Goal: Task Accomplishment & Management: Complete application form

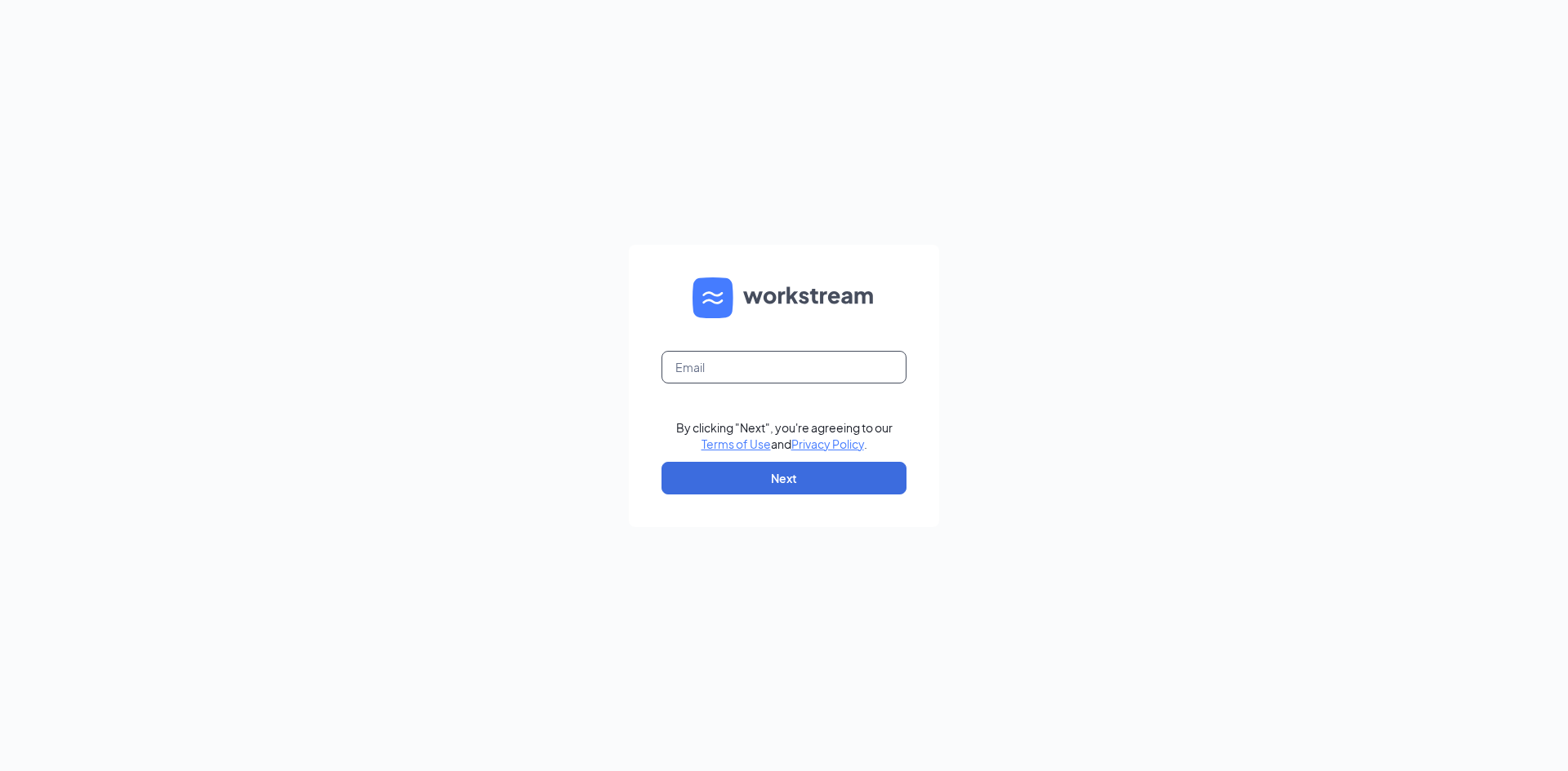
click at [790, 363] on input "text" at bounding box center [784, 367] width 245 height 32
type input "lisa@reddsace.com"
click at [780, 471] on button "Next" at bounding box center [784, 478] width 245 height 32
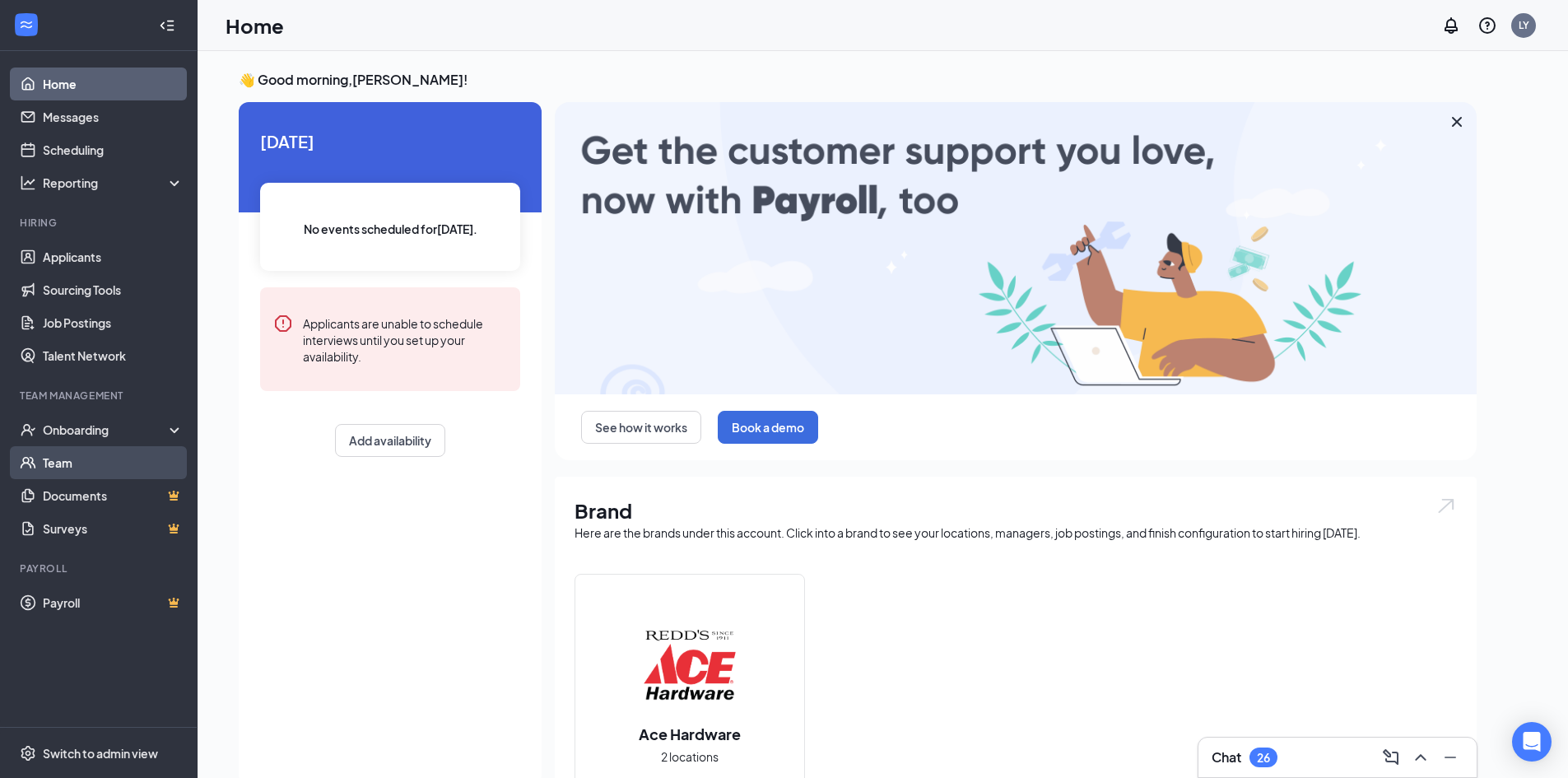
click at [51, 460] on link "Team" at bounding box center [113, 463] width 141 height 33
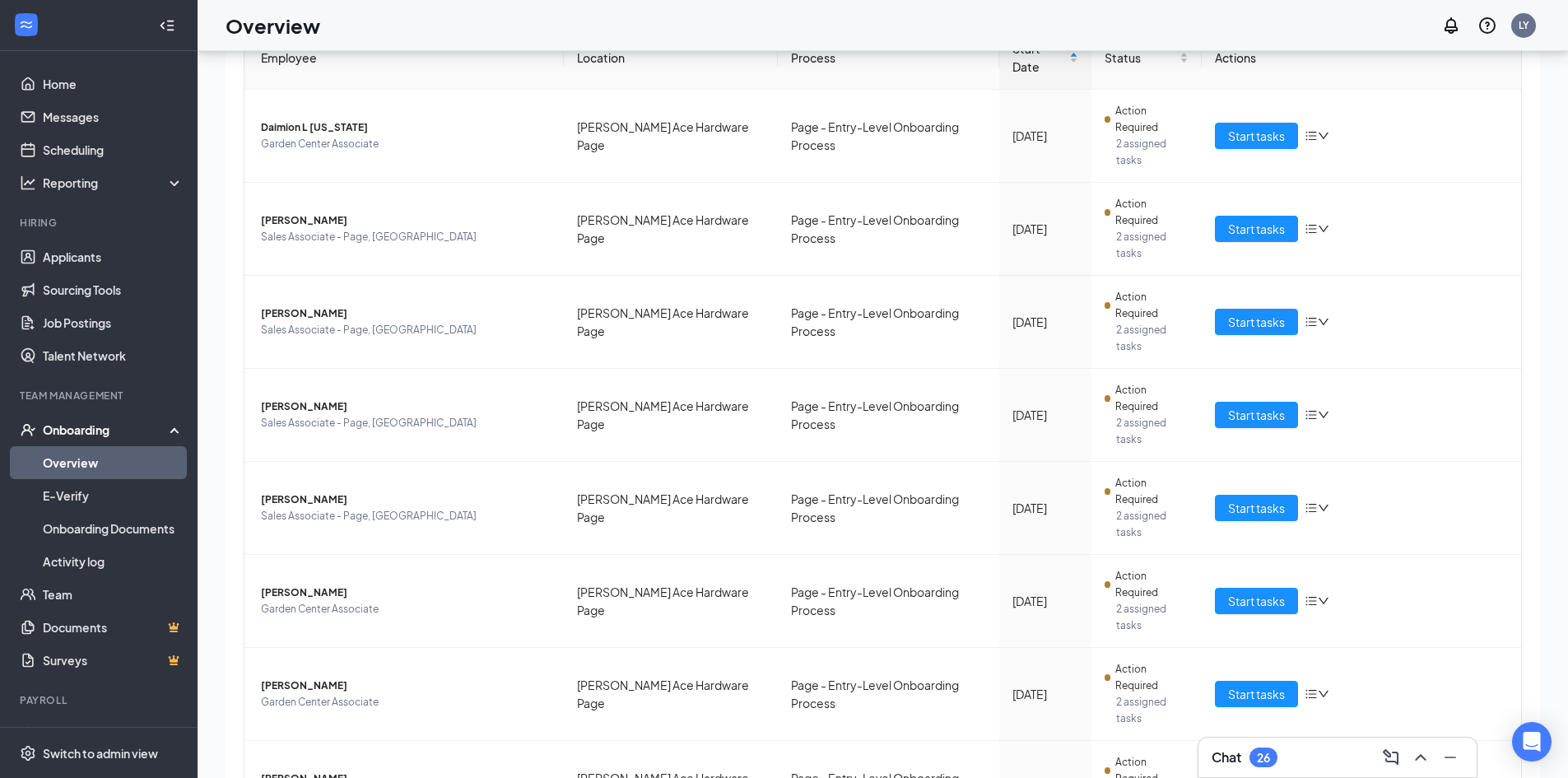
scroll to position [74, 0]
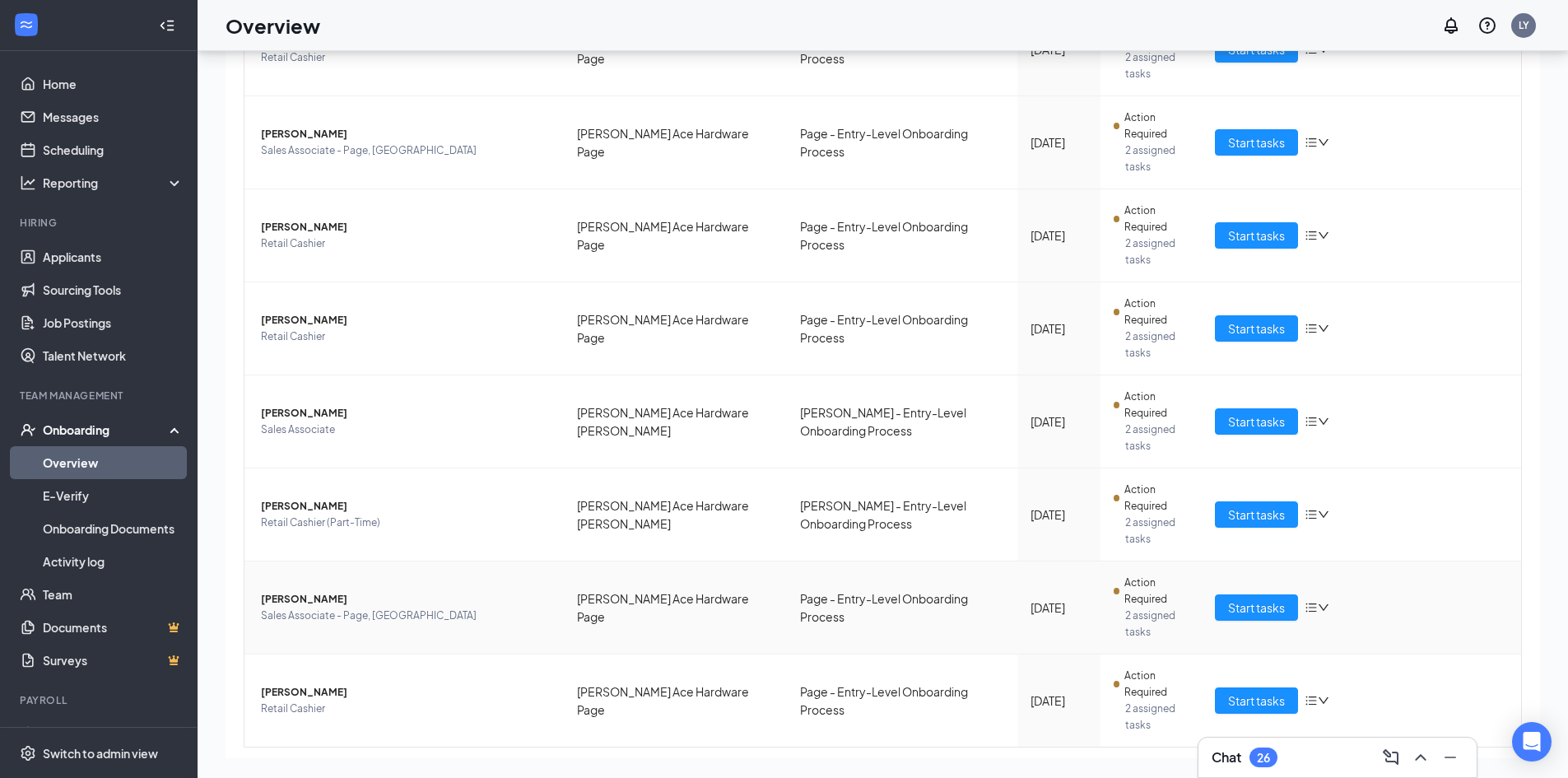
scroll to position [635, 0]
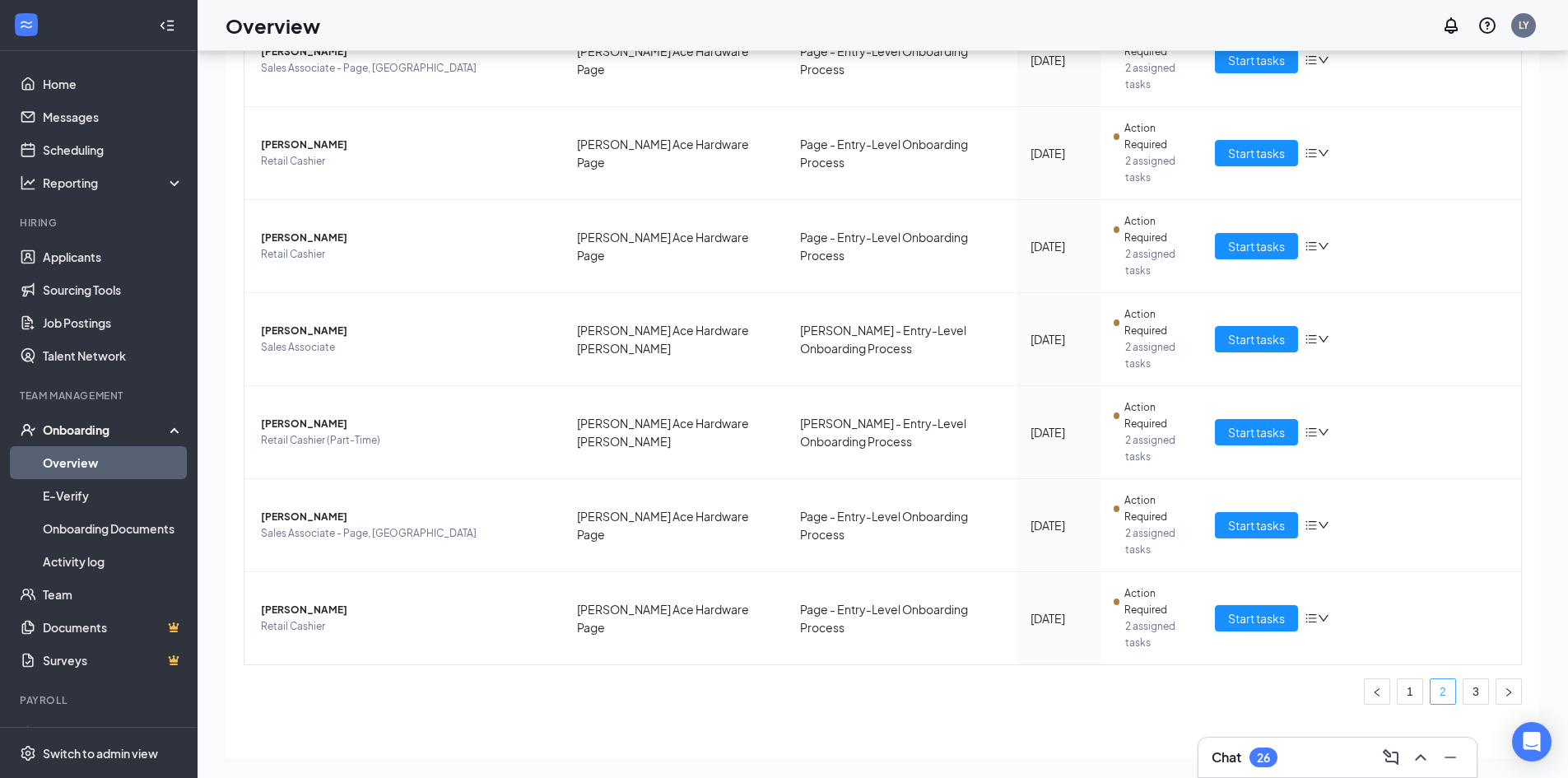
drag, startPoint x: 1456, startPoint y: 697, endPoint x: 1418, endPoint y: 679, distance: 42.0
click at [1464, 697] on link "3" at bounding box center [1475, 691] width 24 height 25
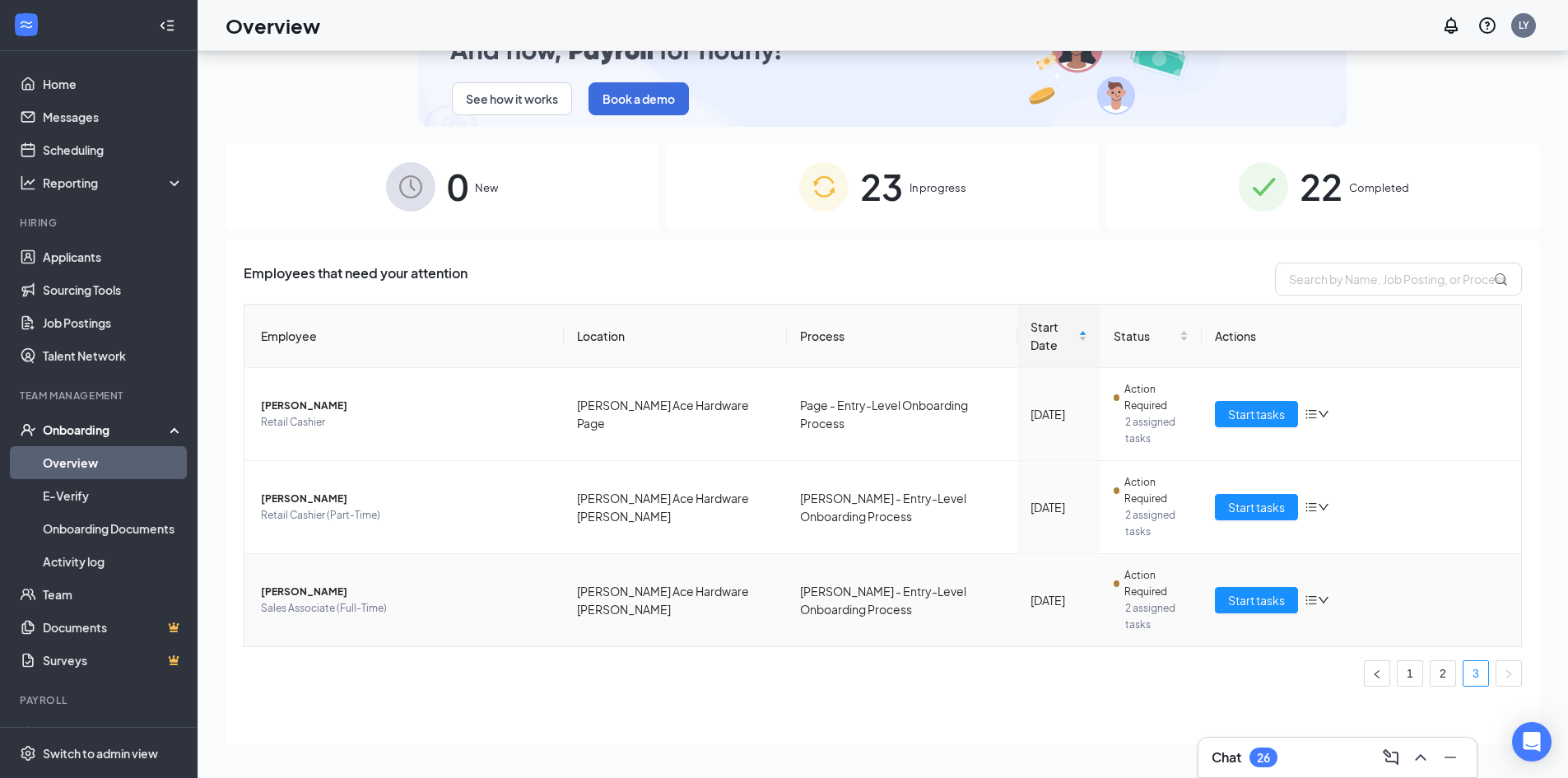
scroll to position [2, 0]
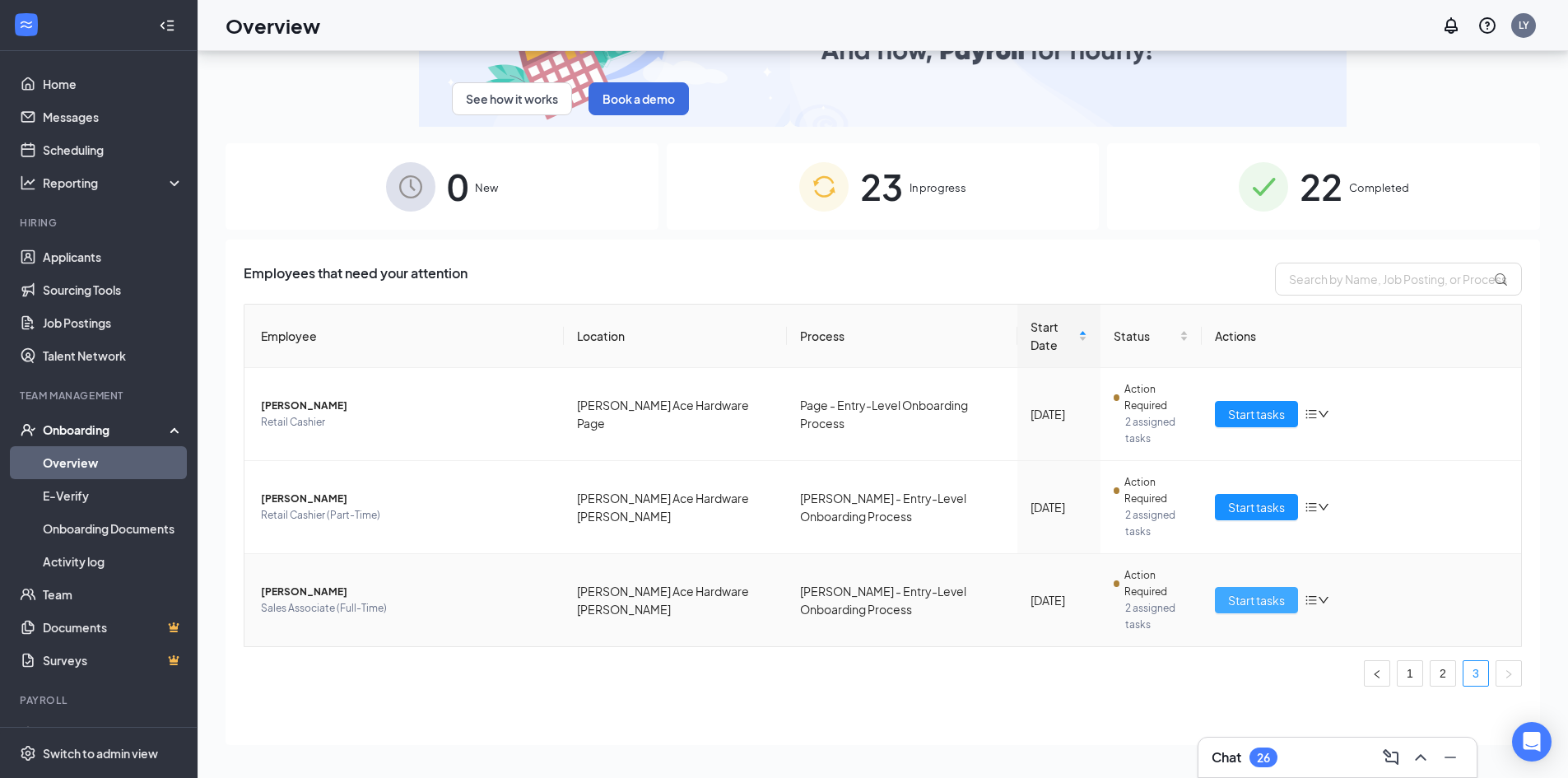
click at [1229, 605] on span "Start tasks" at bounding box center [1257, 600] width 57 height 18
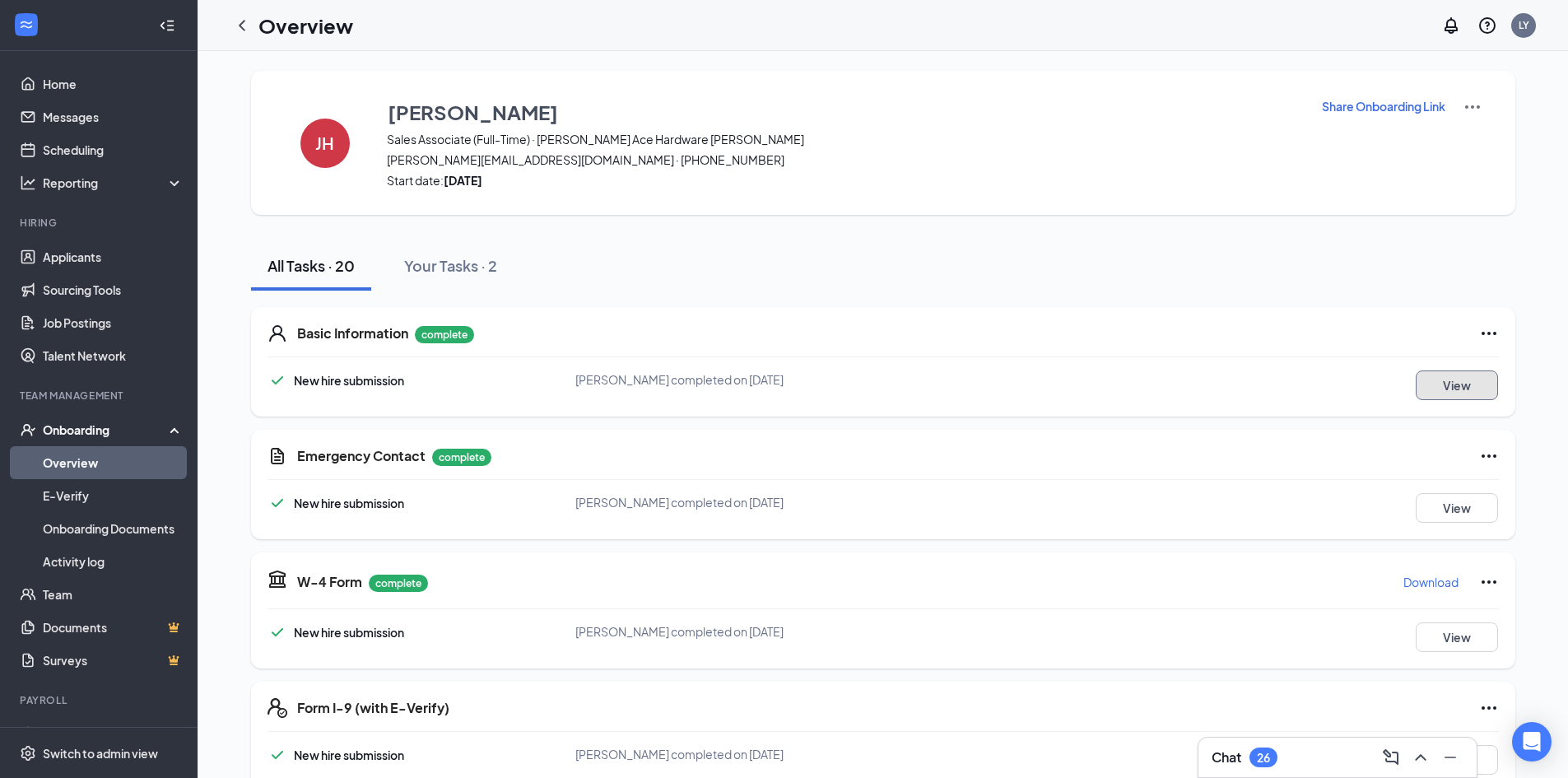
click at [1455, 399] on button "View" at bounding box center [1456, 385] width 83 height 30
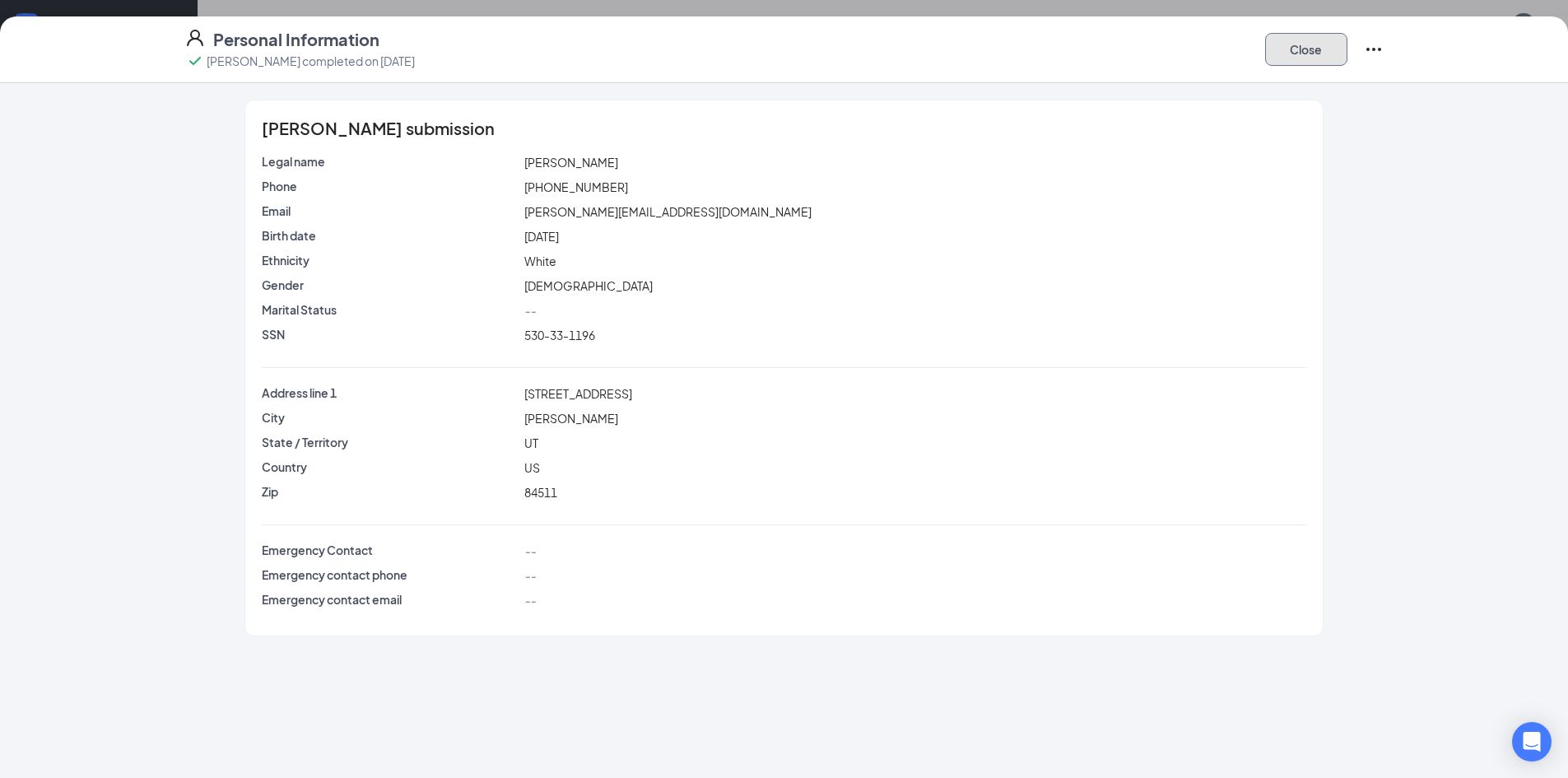
click at [1332, 50] on button "Close" at bounding box center [1306, 49] width 83 height 33
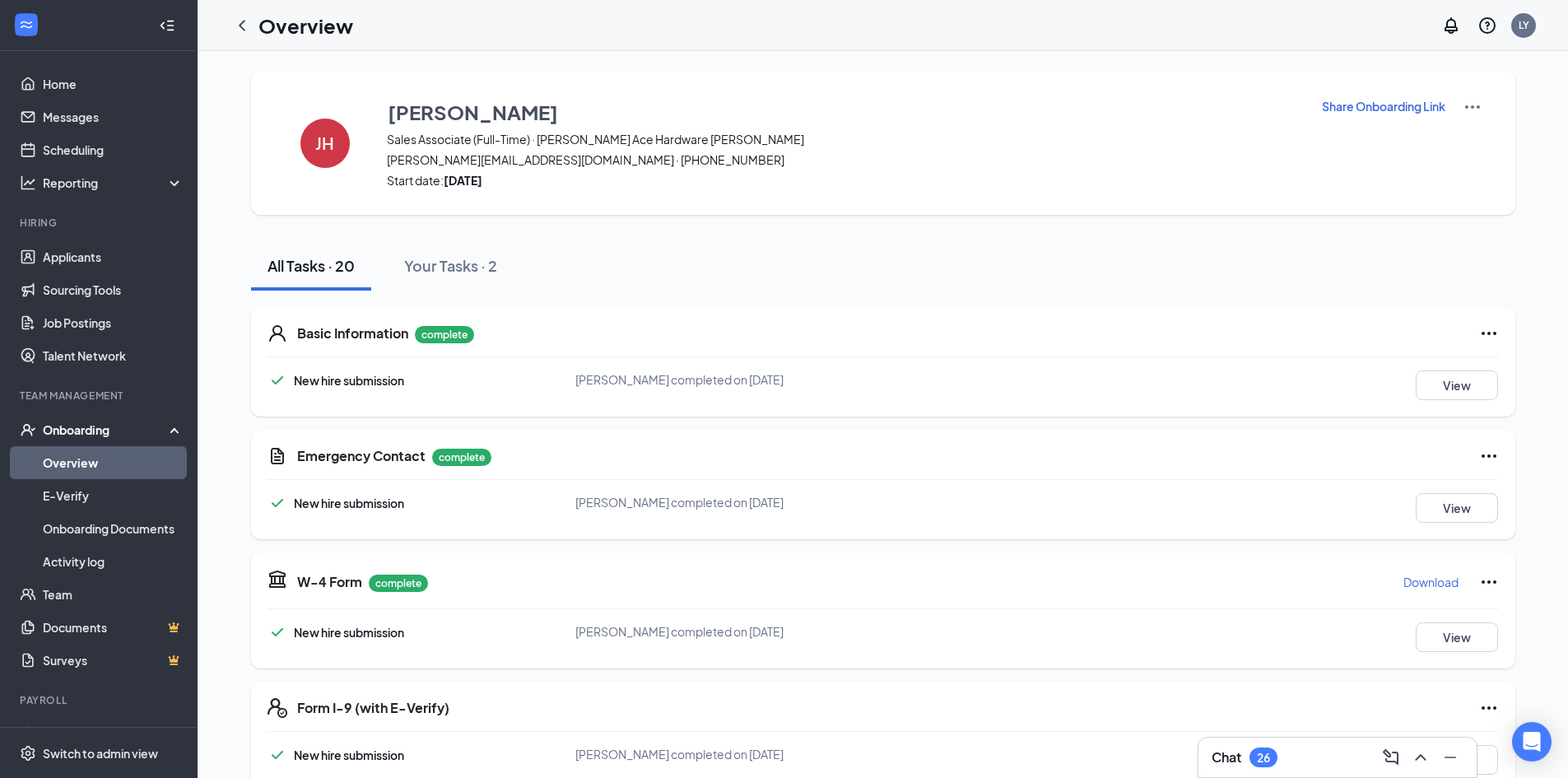
click at [1446, 580] on p "Download" at bounding box center [1431, 582] width 55 height 16
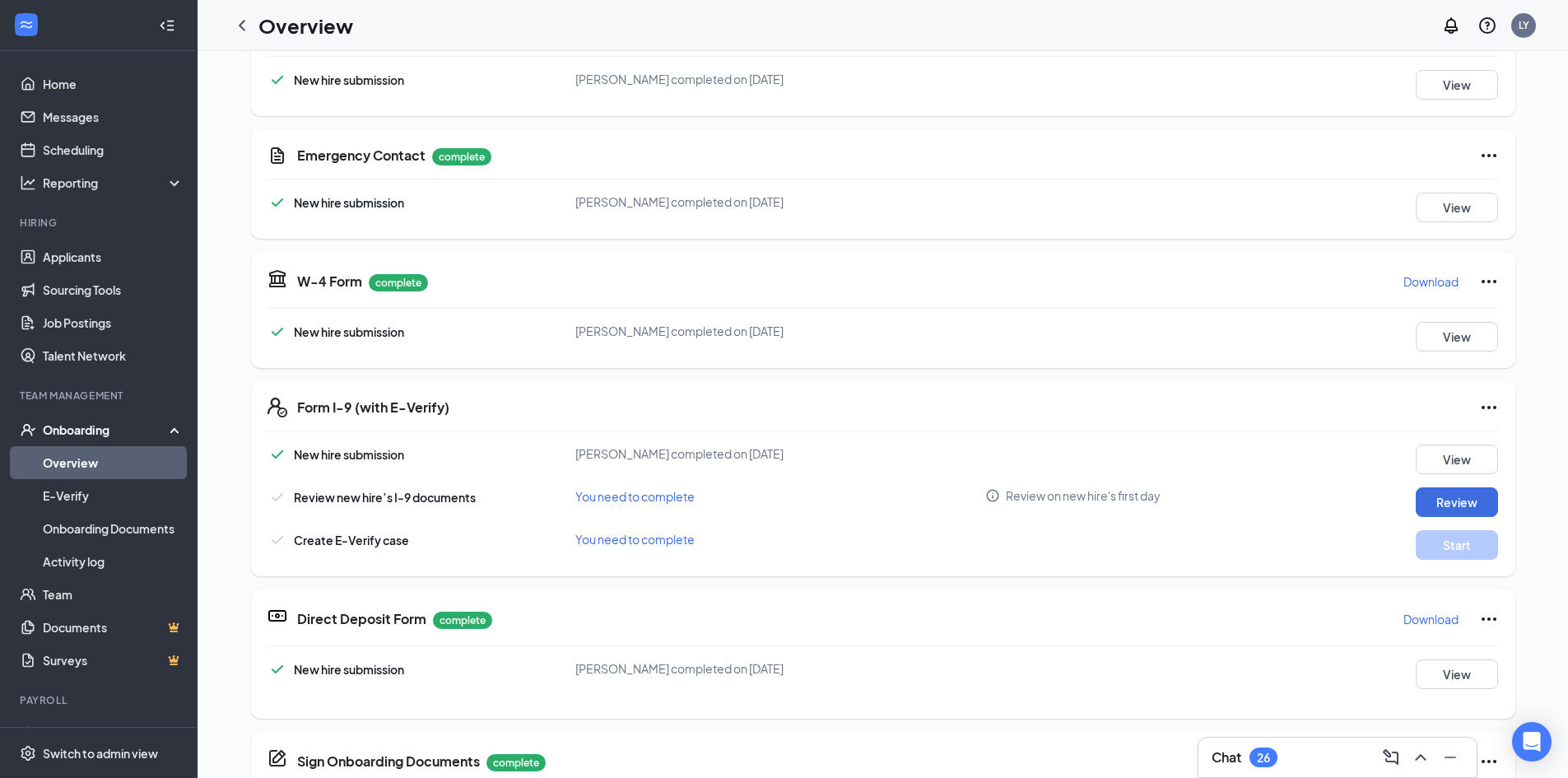
scroll to position [335, 0]
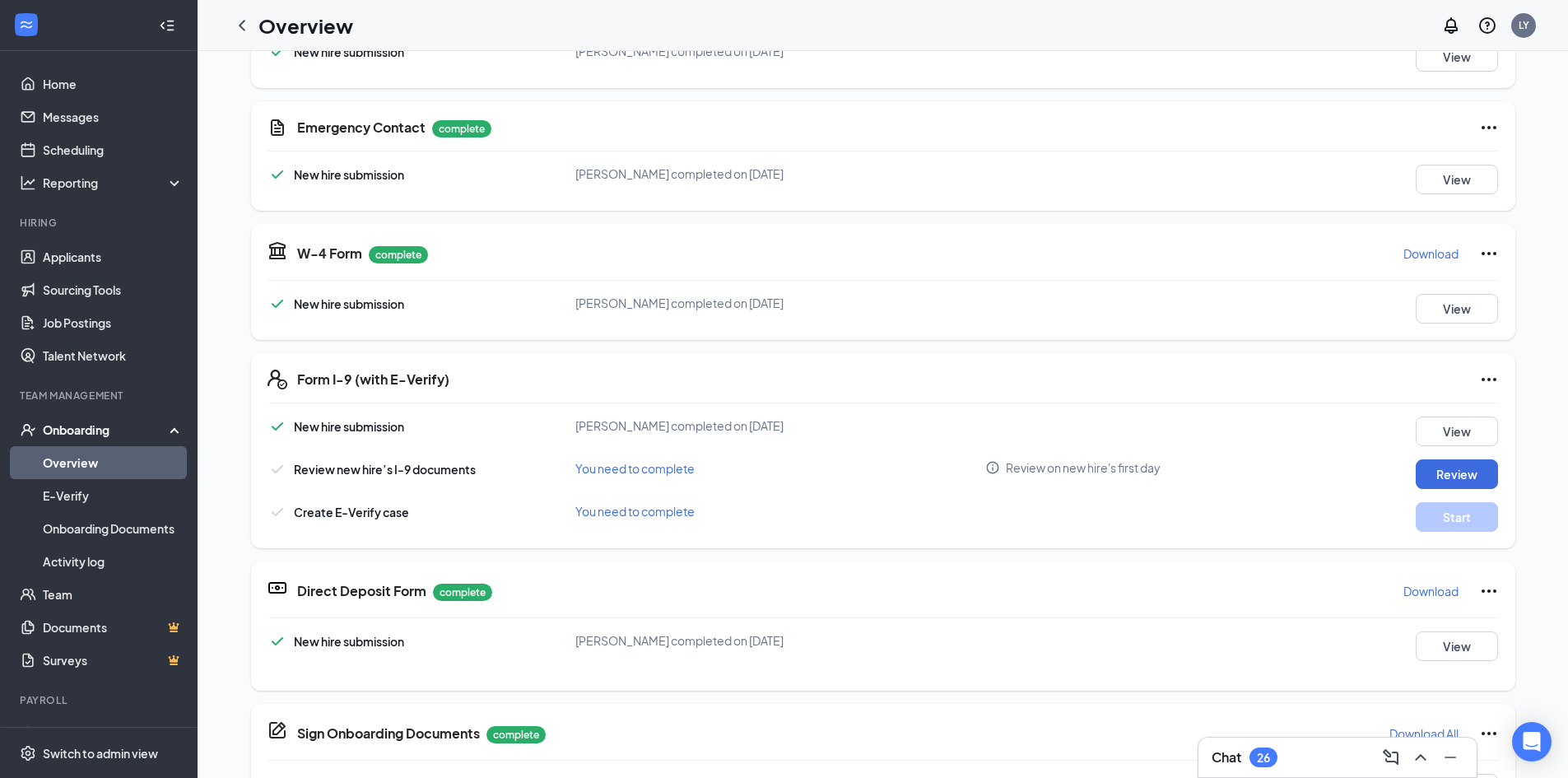
click at [1416, 585] on p "Download" at bounding box center [1431, 591] width 55 height 16
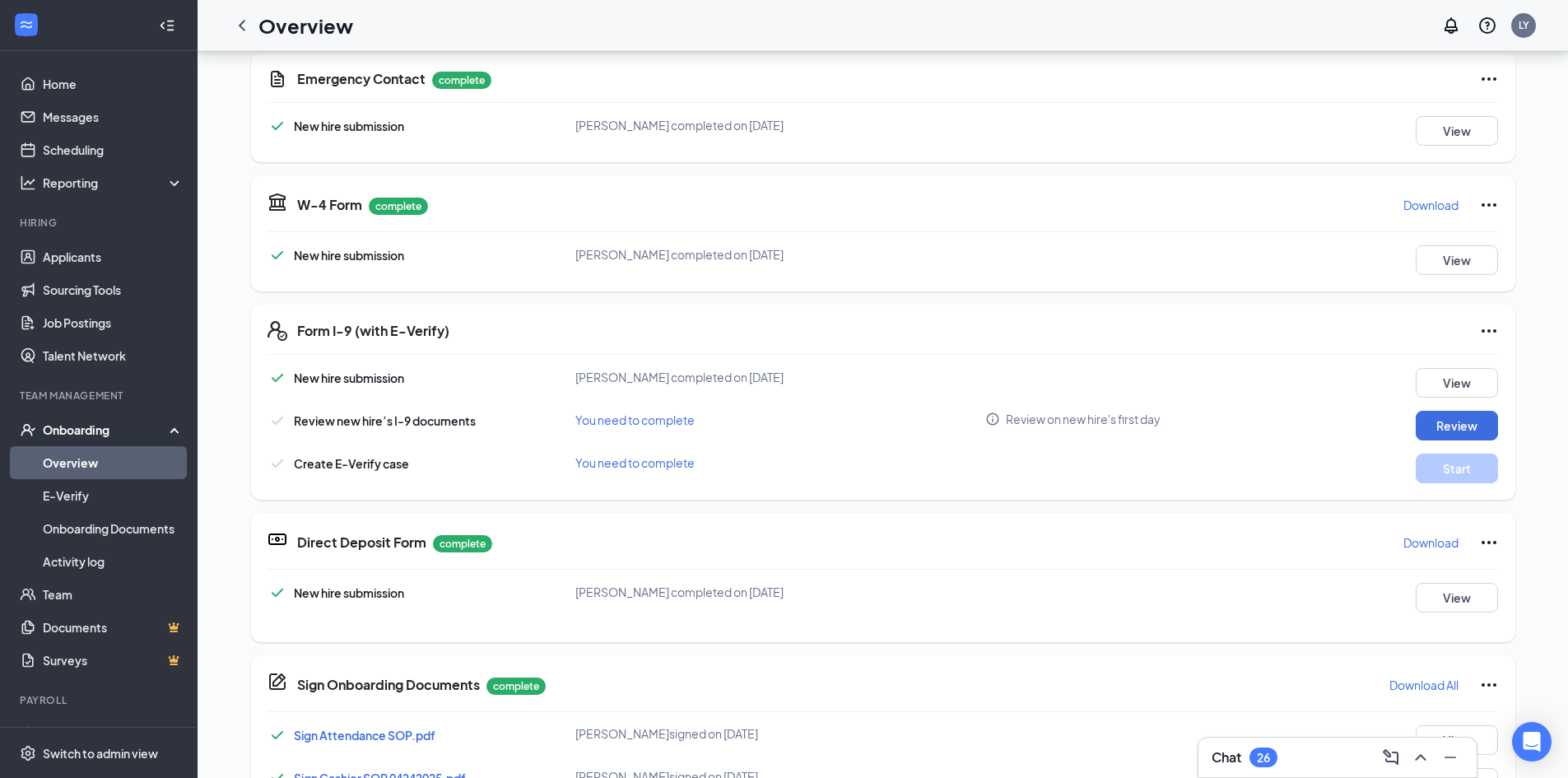
scroll to position [83, 0]
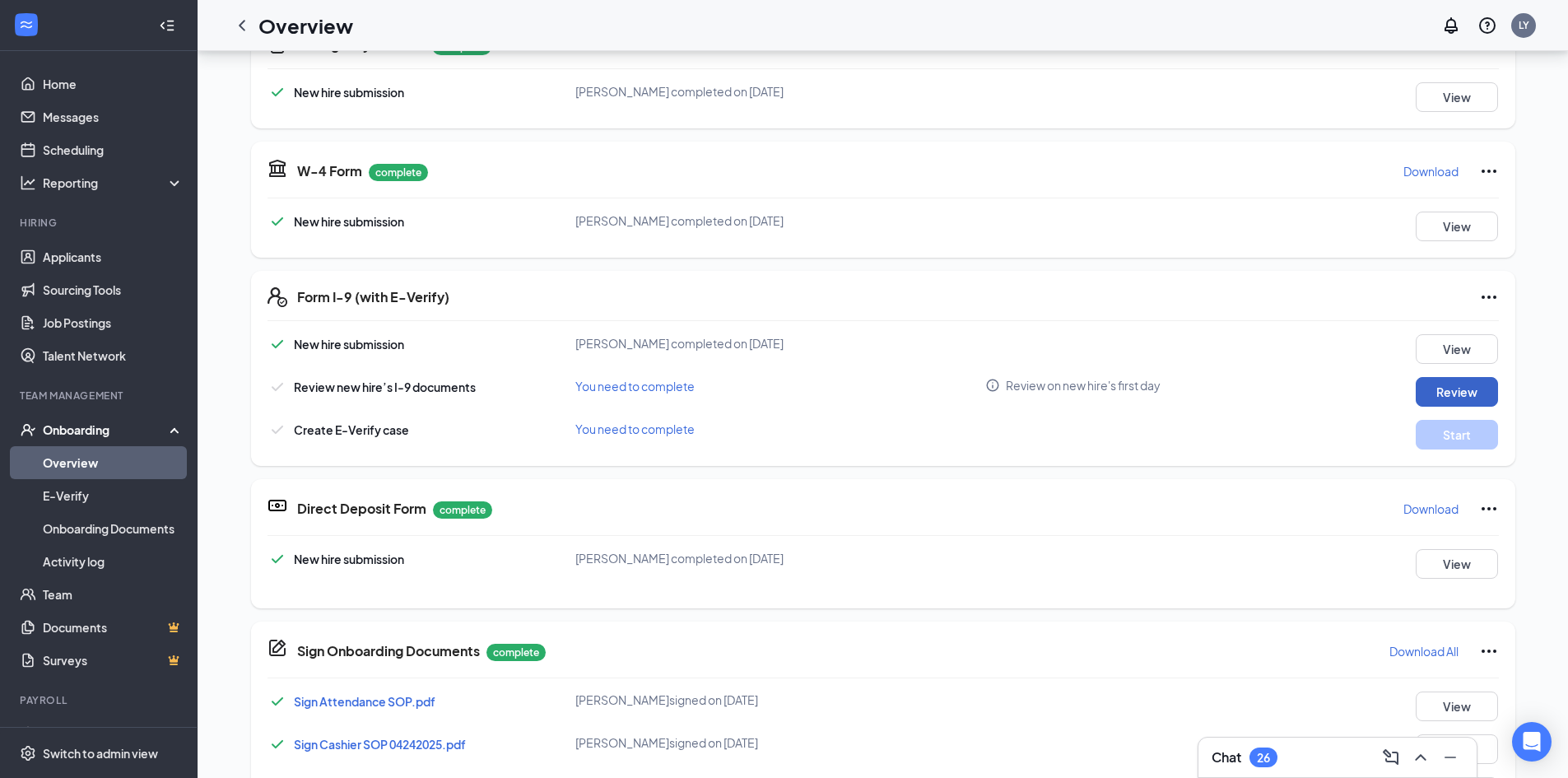
click at [1418, 378] on button "Review" at bounding box center [1456, 392] width 83 height 30
type input "[DATE]"
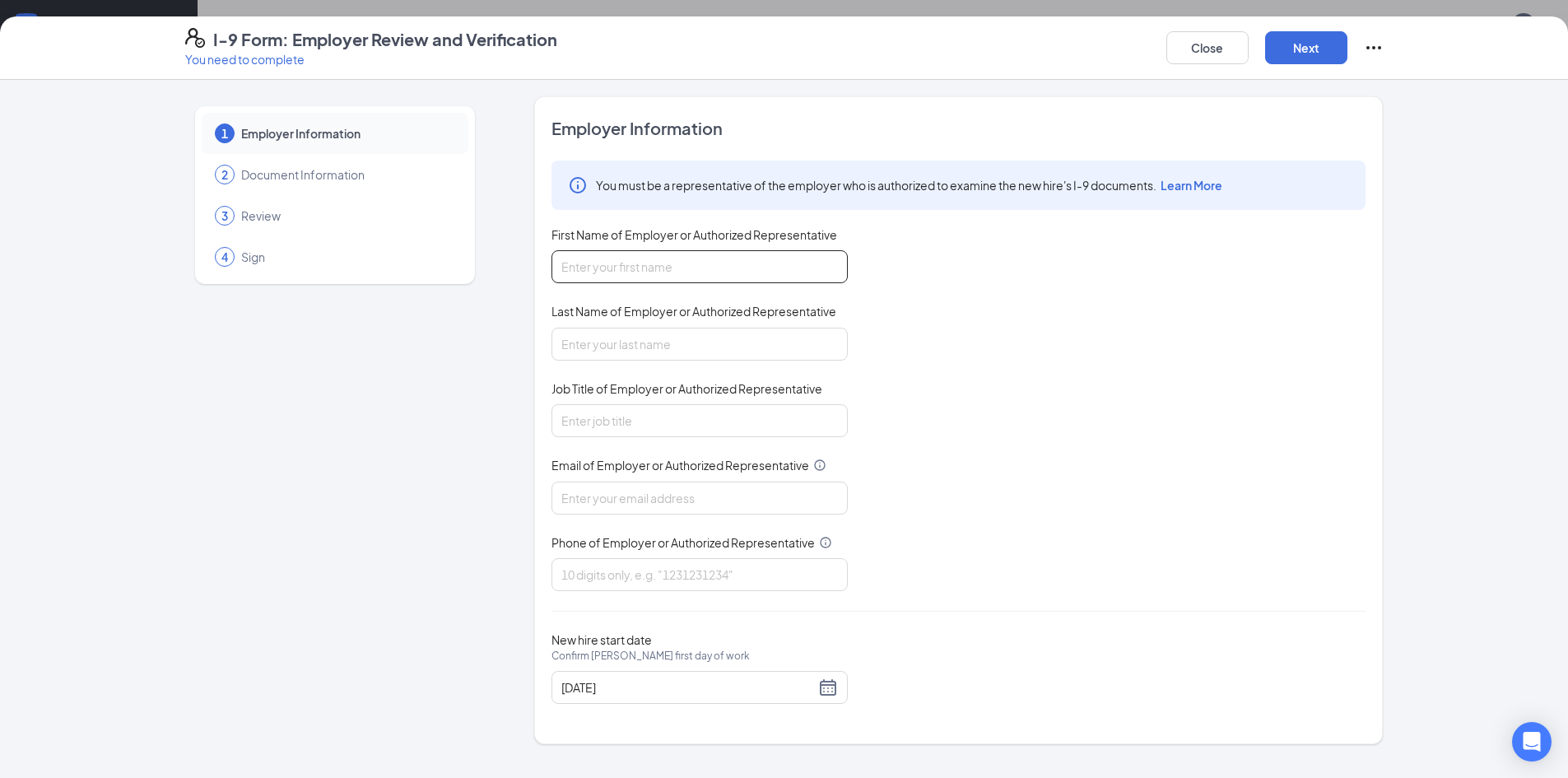
click at [591, 271] on input "First Name of Employer or Authorized Representative" at bounding box center [700, 267] width 297 height 33
type input "l"
type input "[PERSON_NAME]"
type input "Young"
type input "Office Manager"
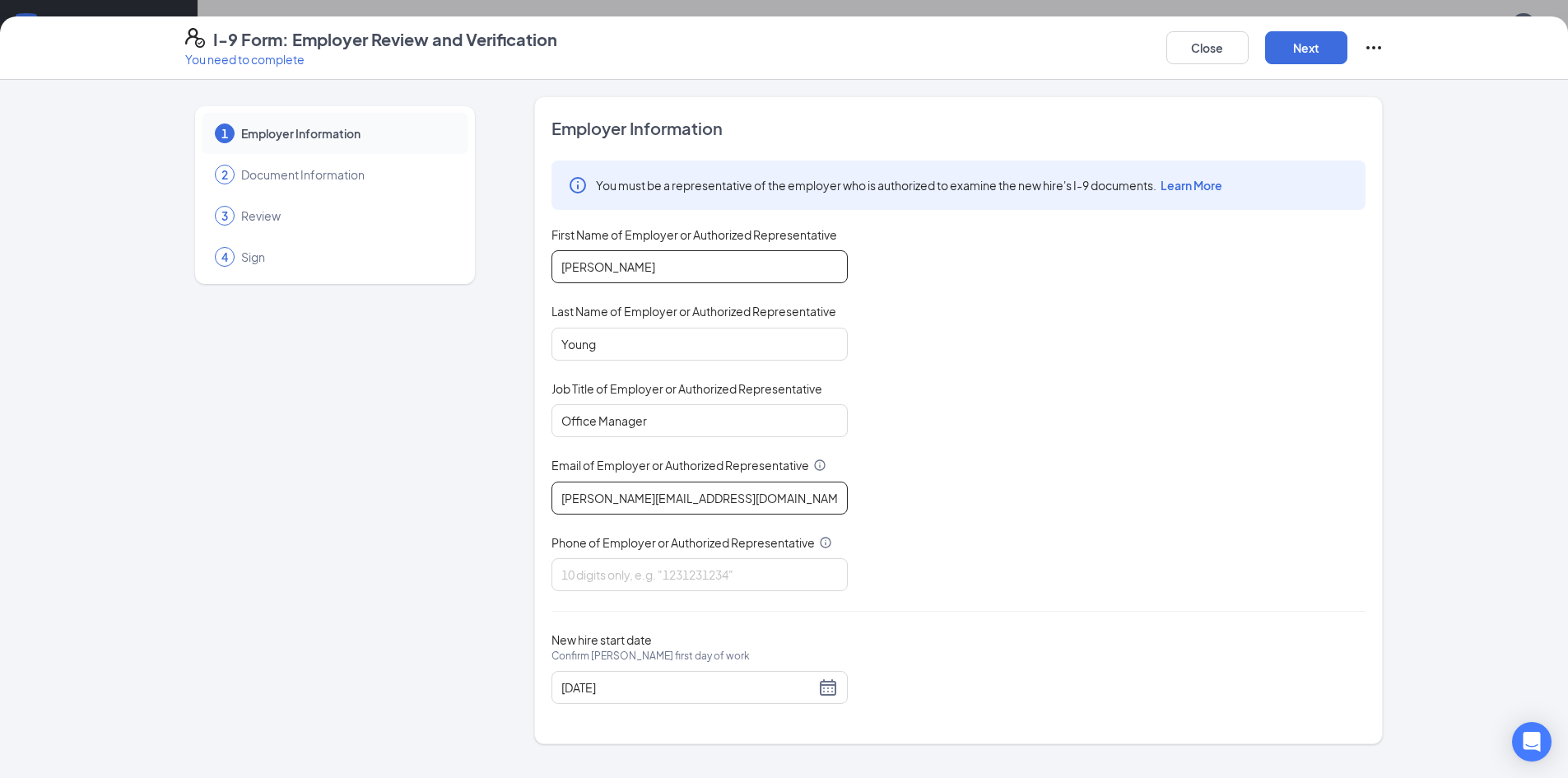
type input "[PERSON_NAME][EMAIL_ADDRESS][DOMAIN_NAME]"
type input "4356782228"
drag, startPoint x: 1229, startPoint y: 394, endPoint x: 1240, endPoint y: 257, distance: 137.4
click at [1227, 391] on div "You must be a representative of the employer who is authorized to examine the n…" at bounding box center [958, 376] width 814 height 430
click at [1300, 44] on button "Next" at bounding box center [1306, 47] width 83 height 33
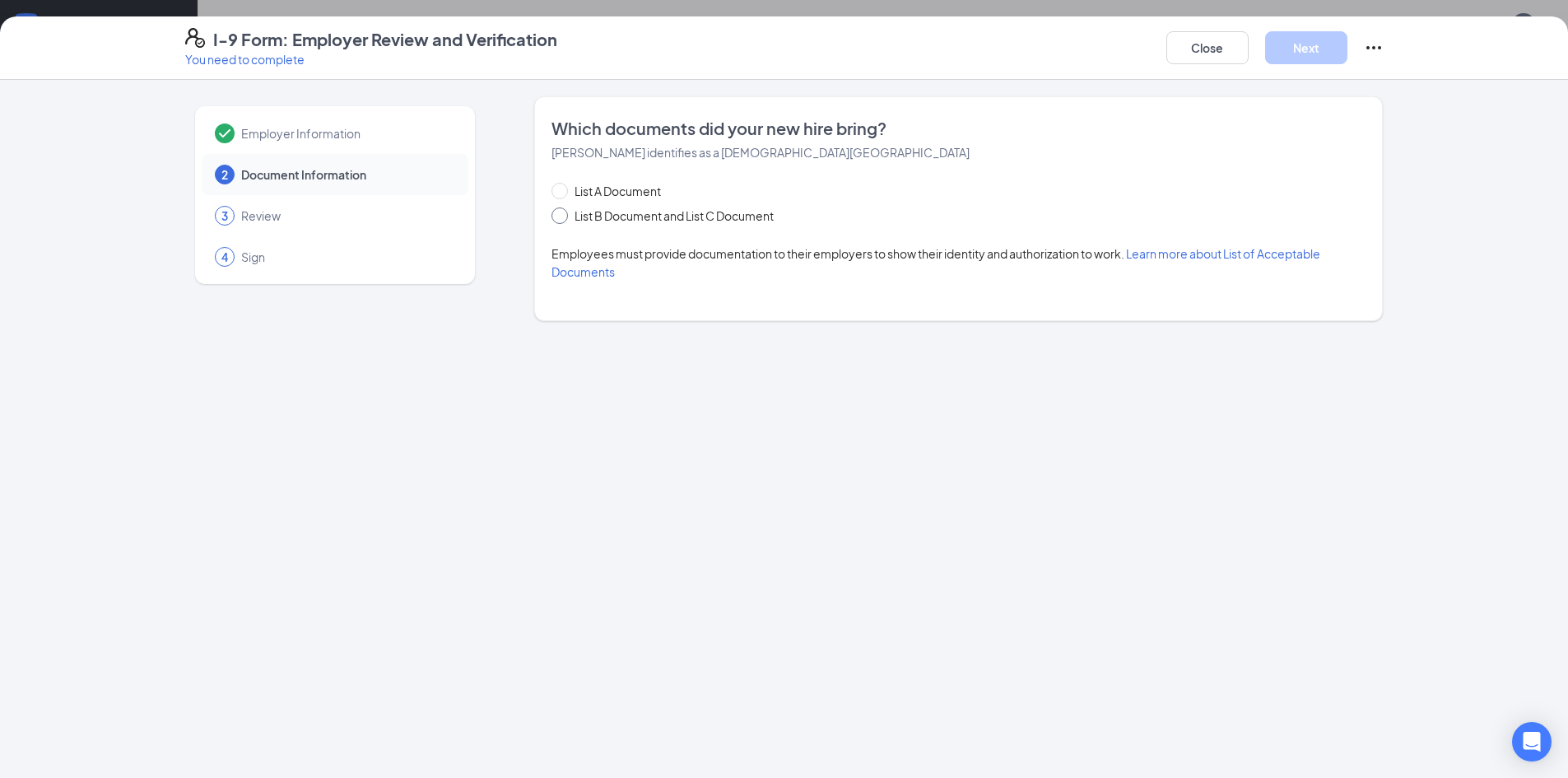
click at [562, 215] on input "List B Document and List C Document" at bounding box center [557, 213] width 12 height 12
radio input "true"
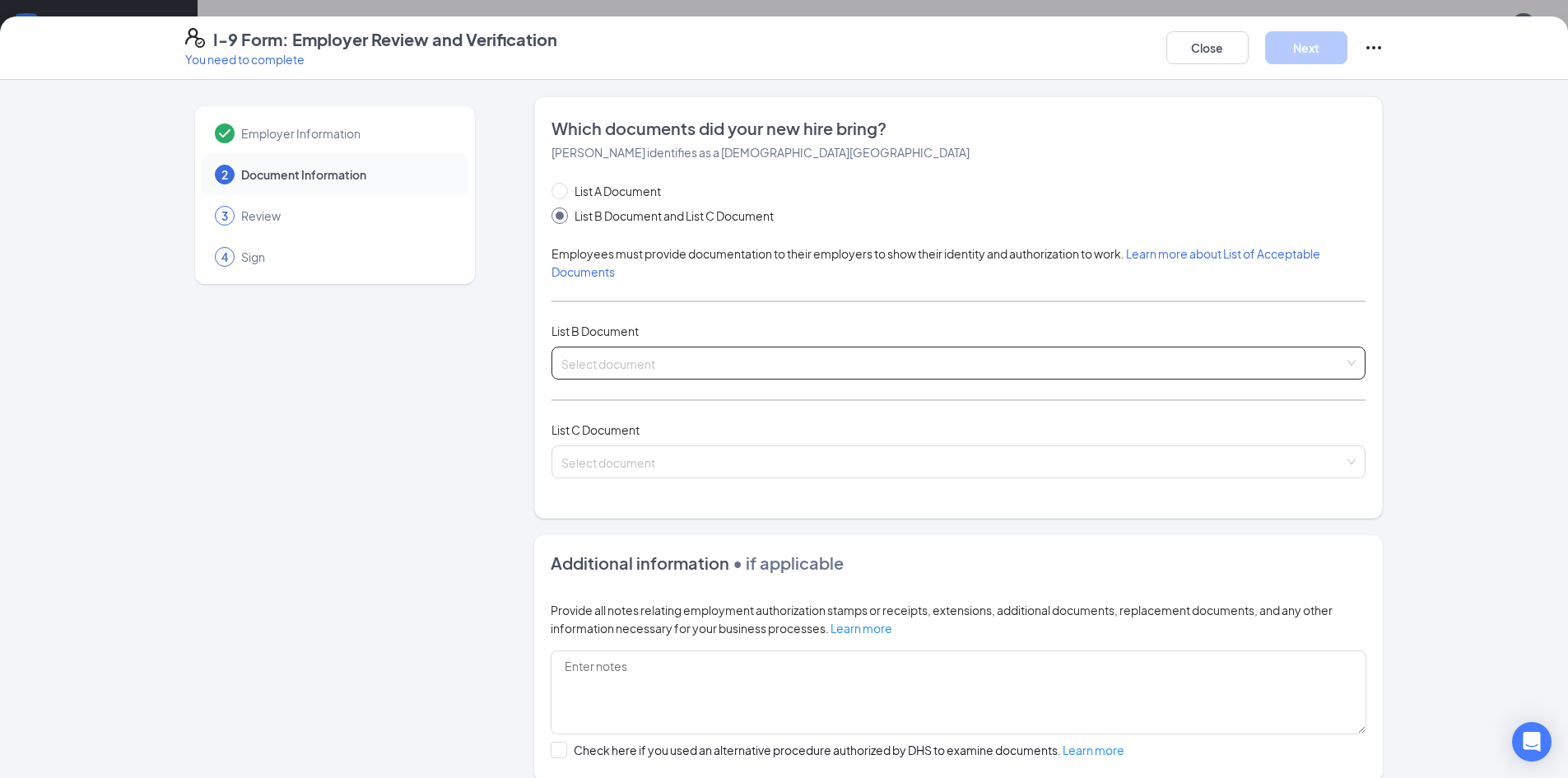
click at [622, 362] on input "search" at bounding box center [953, 359] width 783 height 25
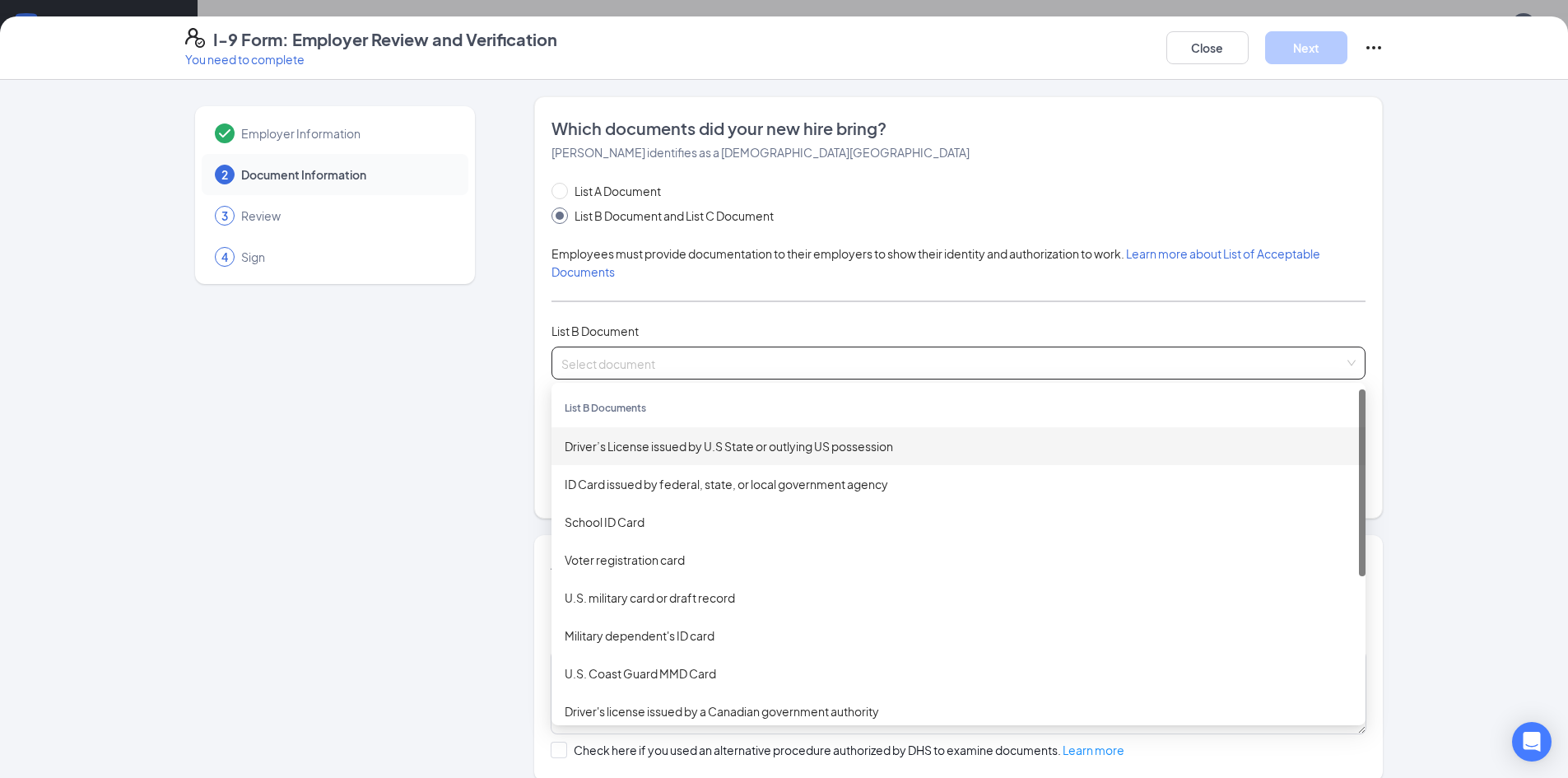
click at [621, 455] on div "Driver’s License issued by U.S State or outlying US possession" at bounding box center [958, 447] width 788 height 18
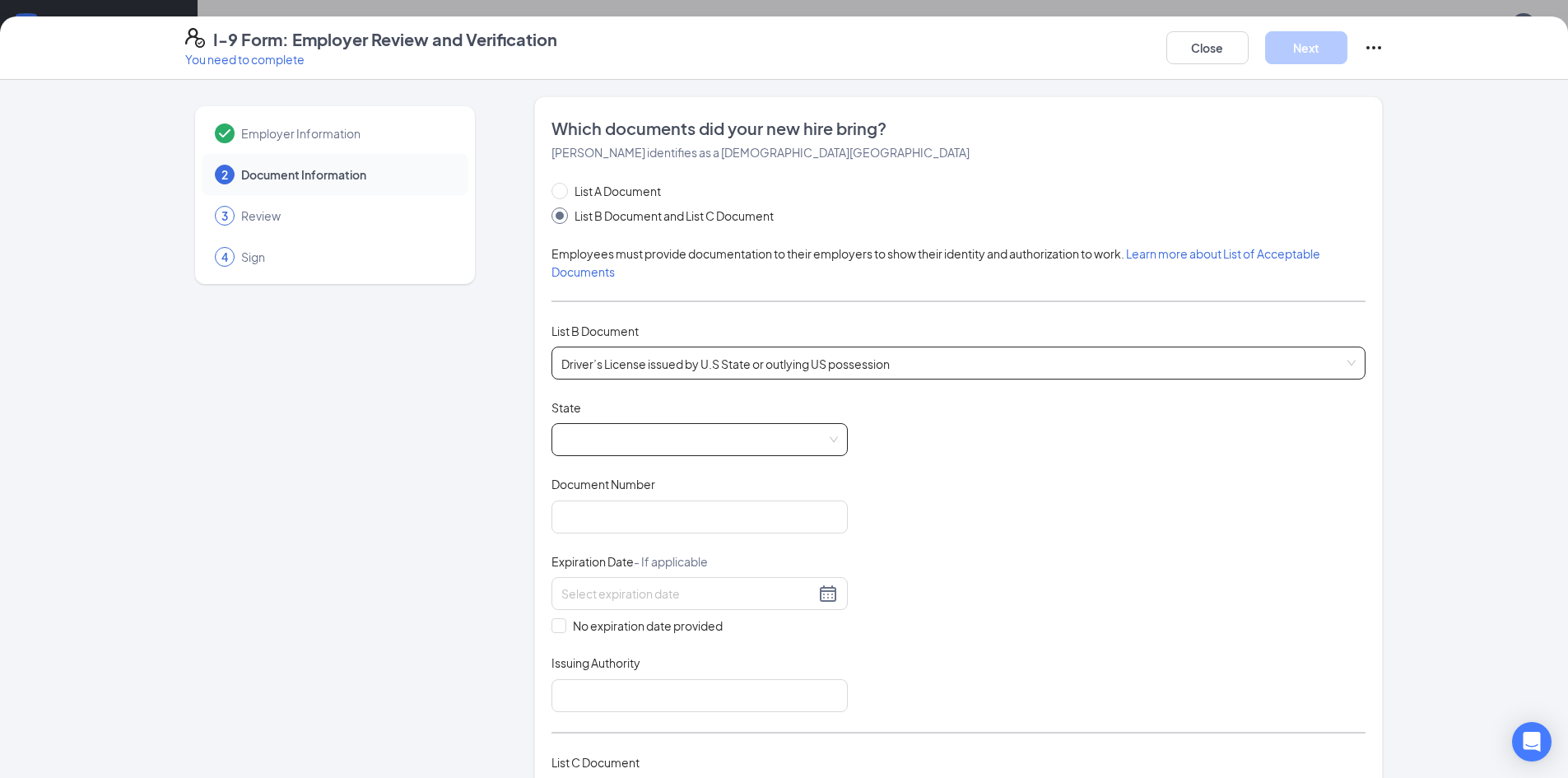
click at [609, 449] on span at bounding box center [700, 439] width 277 height 31
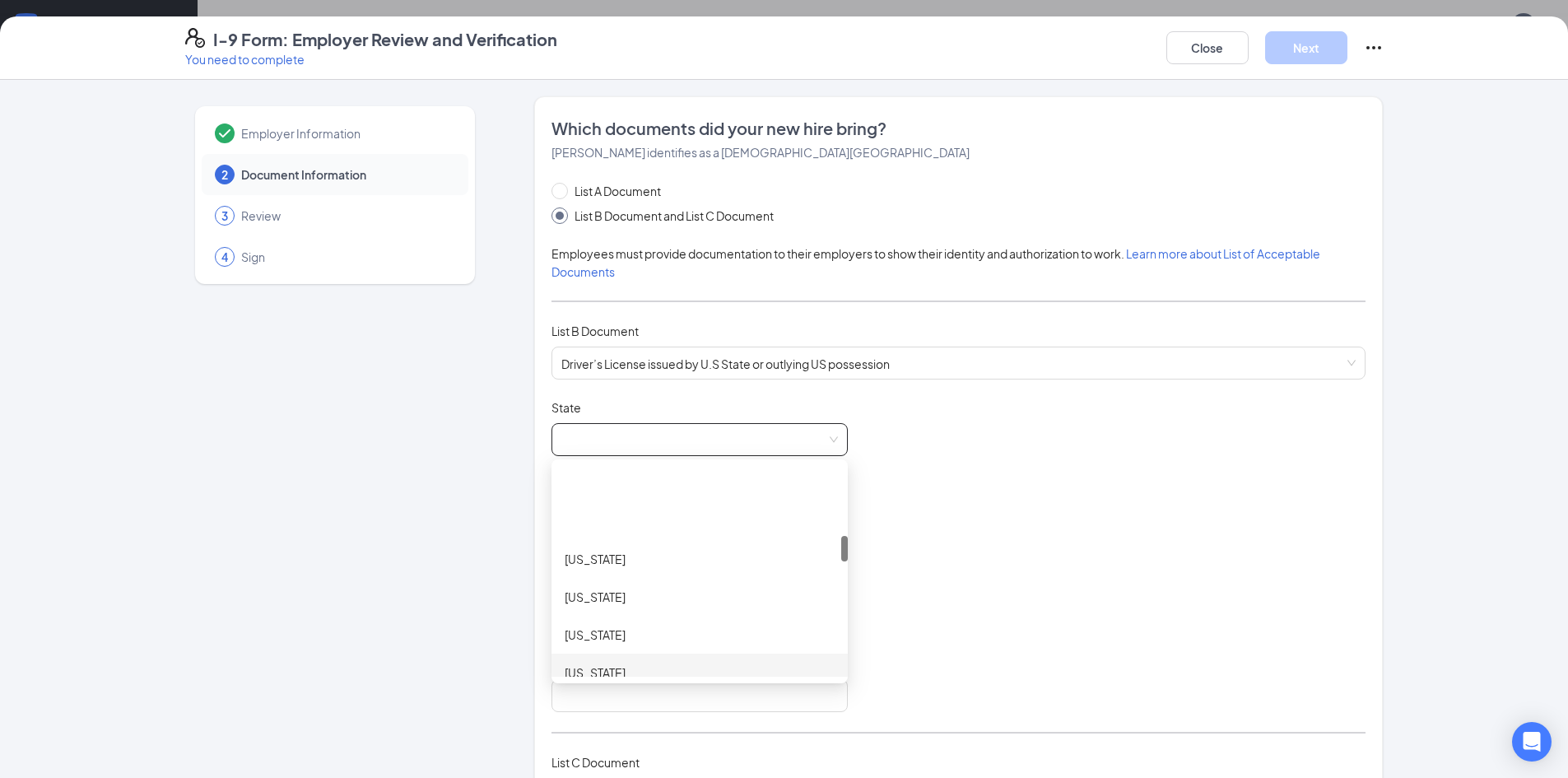
scroll to position [576, 0]
click at [608, 478] on div "[US_STATE]" at bounding box center [700, 477] width 270 height 18
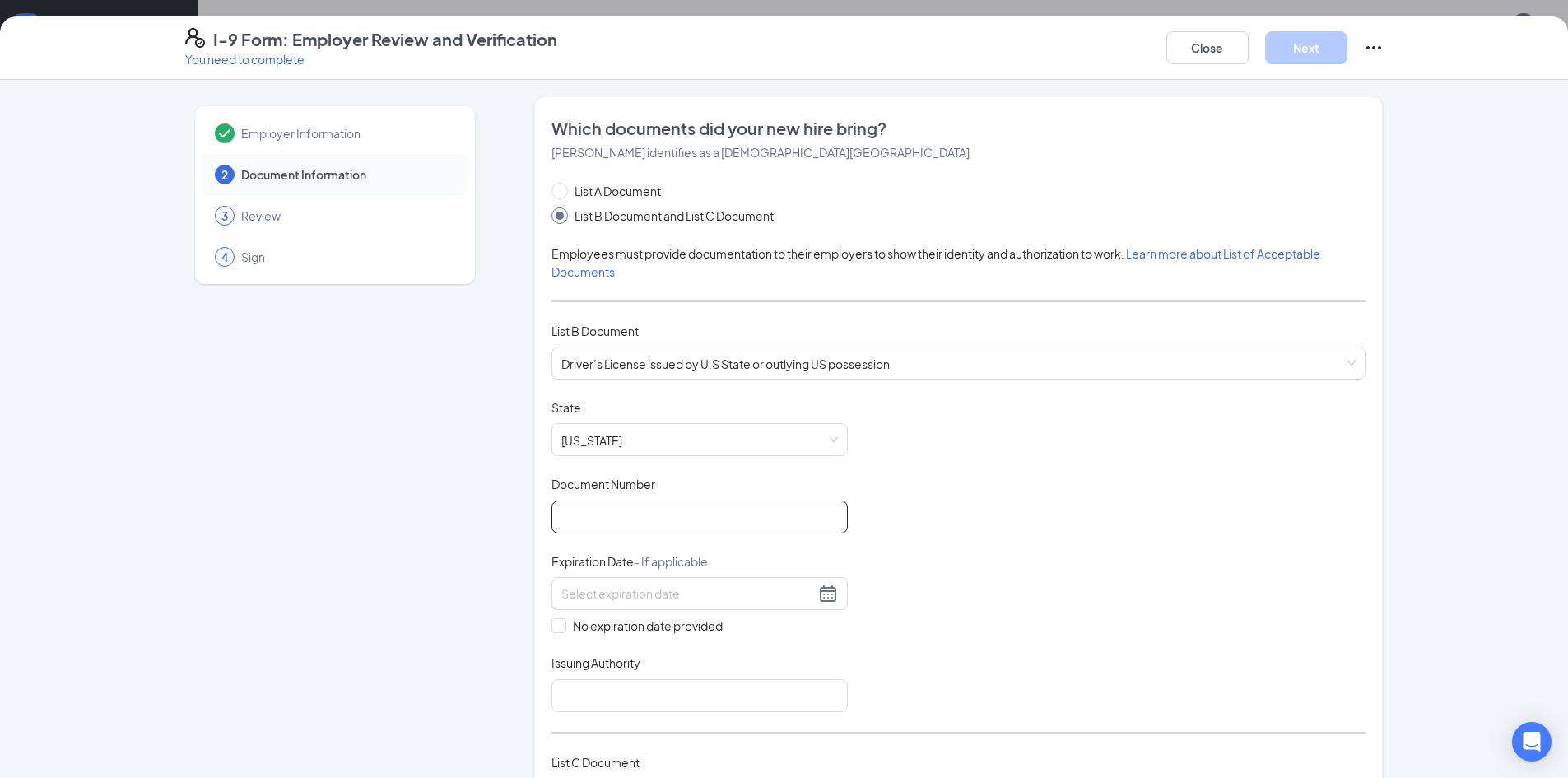
click at [593, 519] on input "Document Number" at bounding box center [700, 517] width 297 height 33
click at [650, 514] on input "Document Number" at bounding box center [700, 517] width 297 height 33
type input "H530-4328-2127"
click at [648, 596] on input at bounding box center [688, 594] width 253 height 18
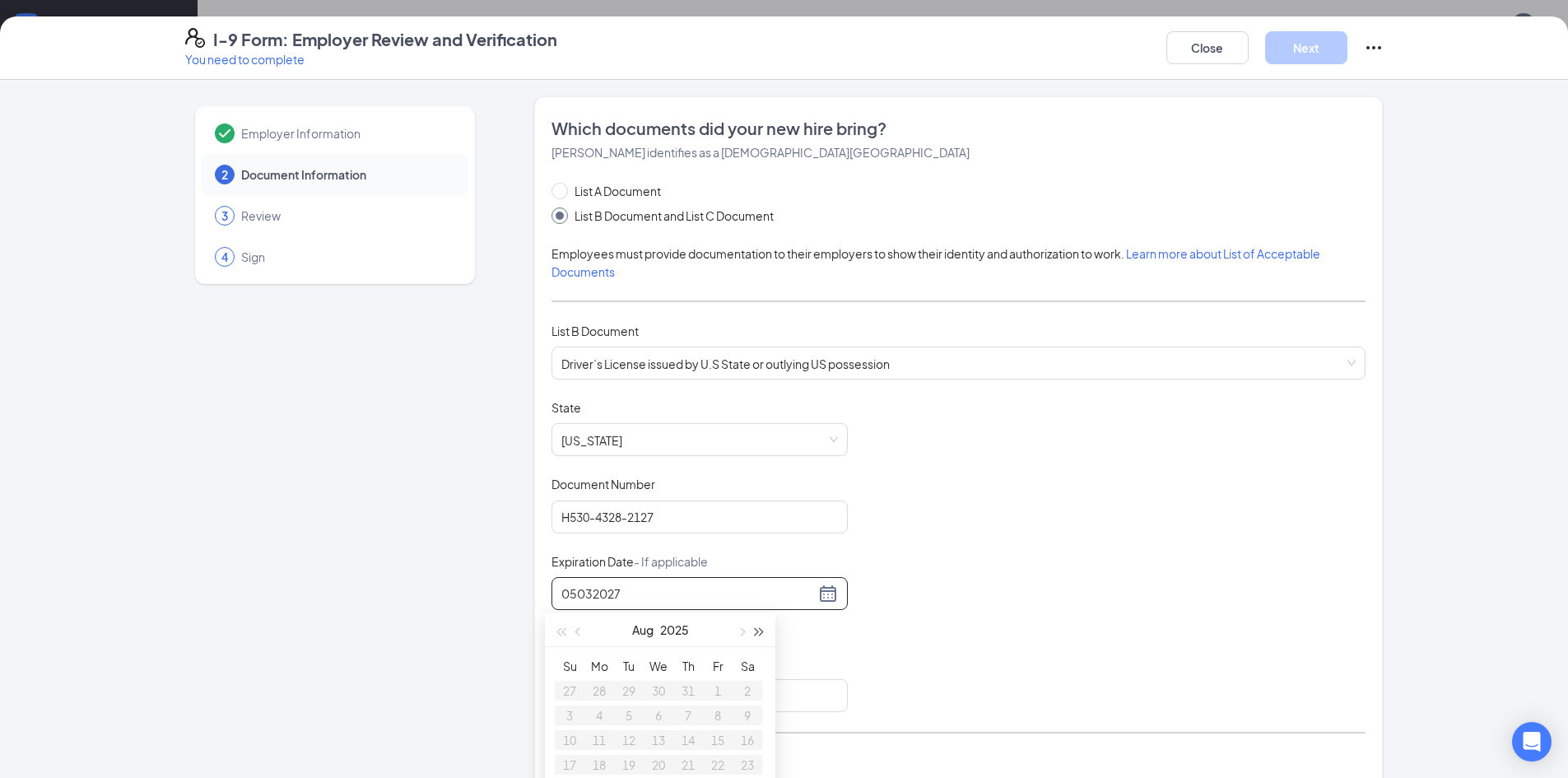
click at [763, 633] on button "button" at bounding box center [760, 630] width 18 height 33
click at [581, 632] on span "button" at bounding box center [579, 632] width 8 height 8
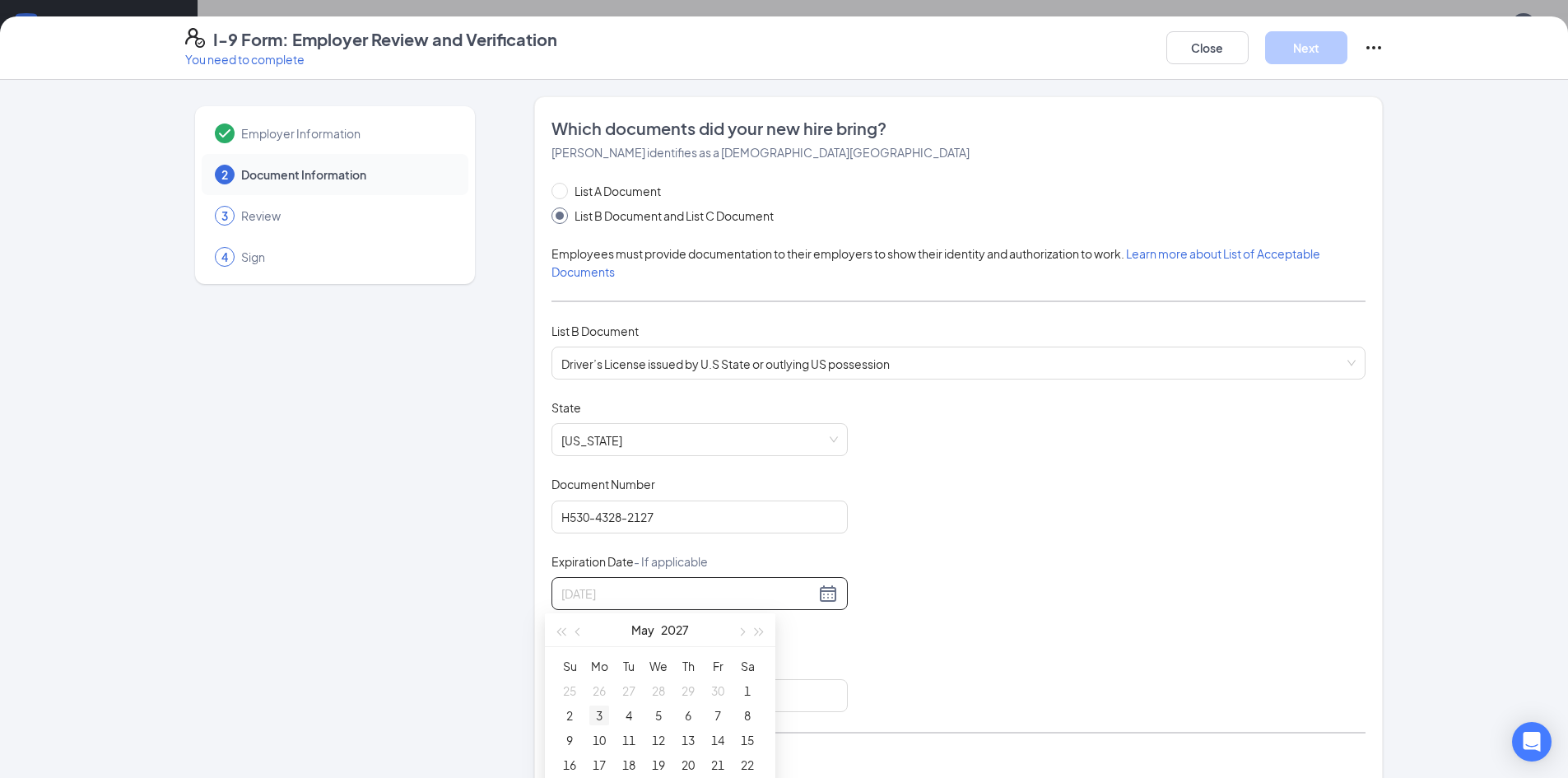
click at [603, 724] on div "3" at bounding box center [600, 715] width 20 height 20
type input "[DATE]"
click at [986, 639] on div "Document Title Driver’s License issued by U.S State or outlying US possession S…" at bounding box center [958, 556] width 814 height 313
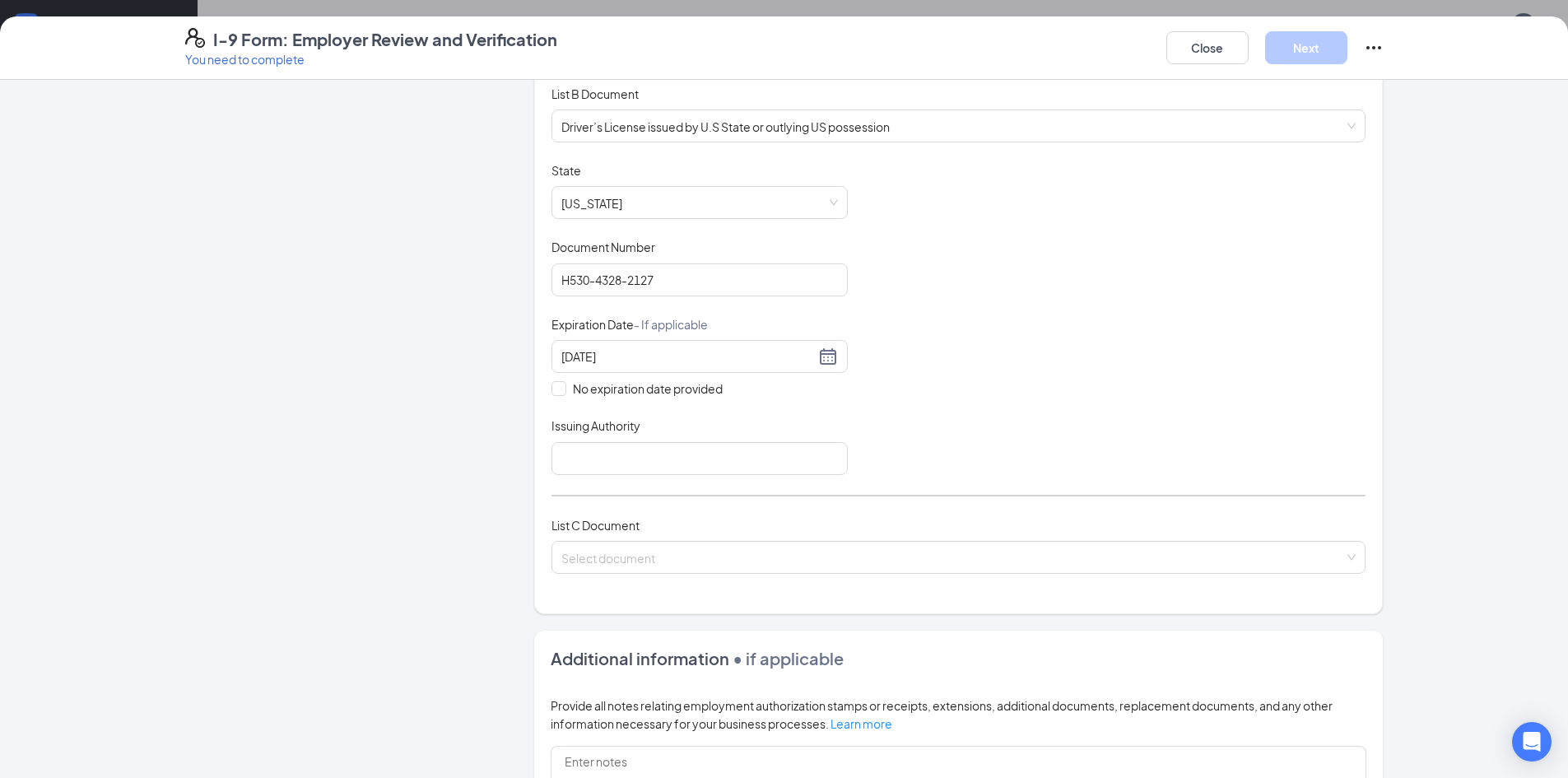
scroll to position [247, 0]
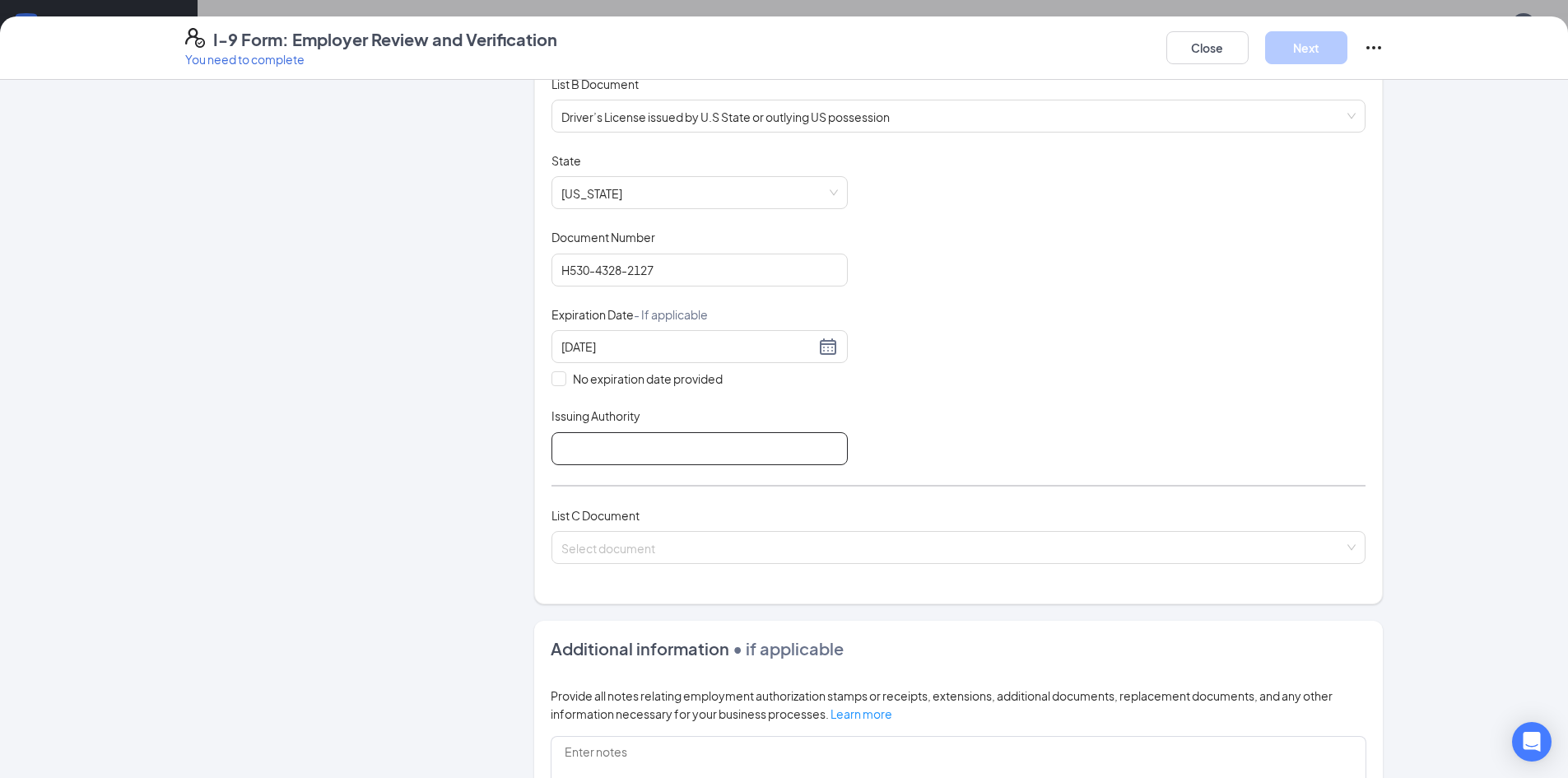
click at [675, 459] on input "Issuing Authority" at bounding box center [700, 448] width 297 height 33
type input "[US_STATE]"
click at [991, 400] on div "Document Title Driver’s License issued by U.S State or outlying US possession S…" at bounding box center [958, 309] width 814 height 313
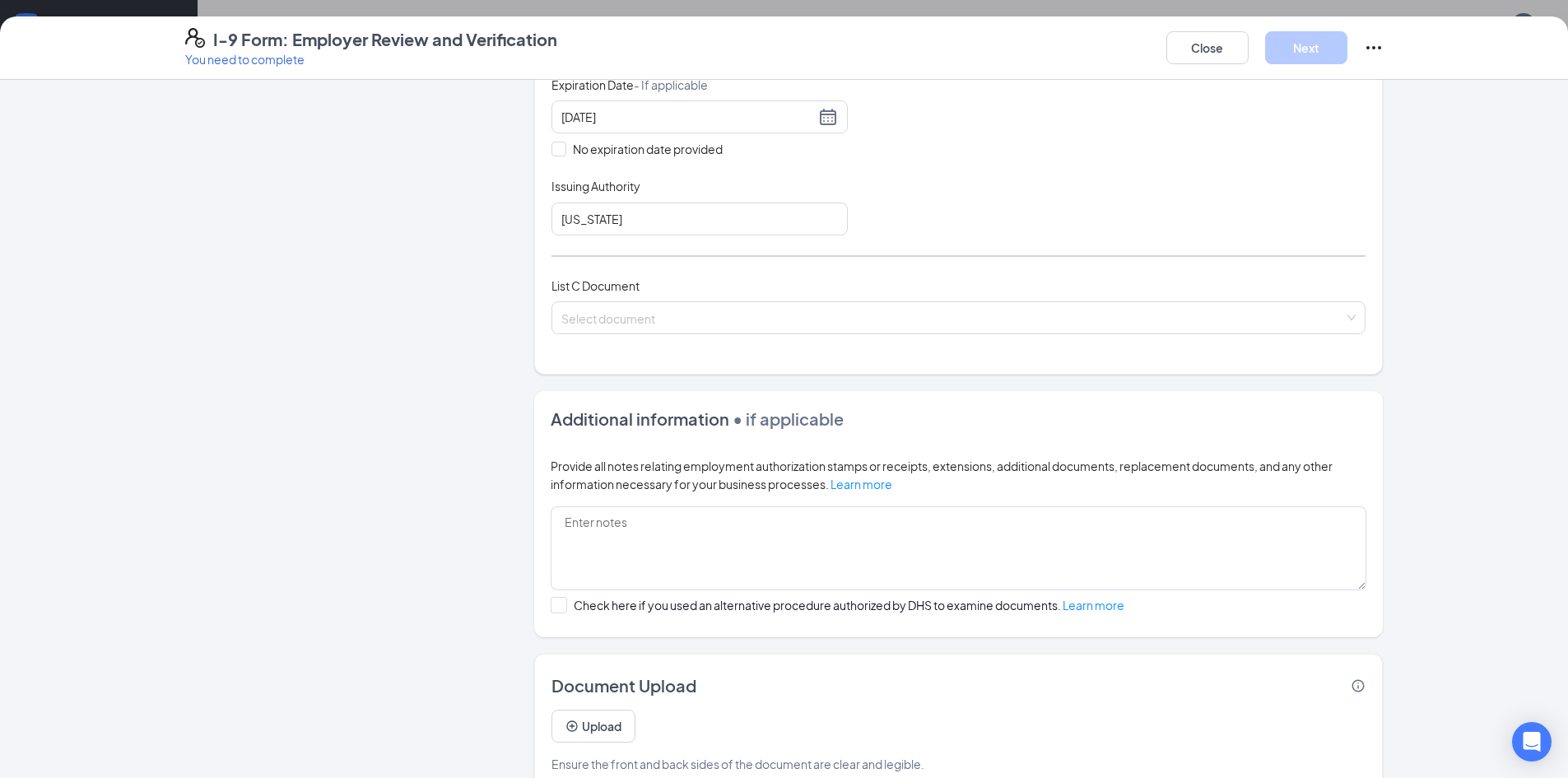
scroll to position [509, 0]
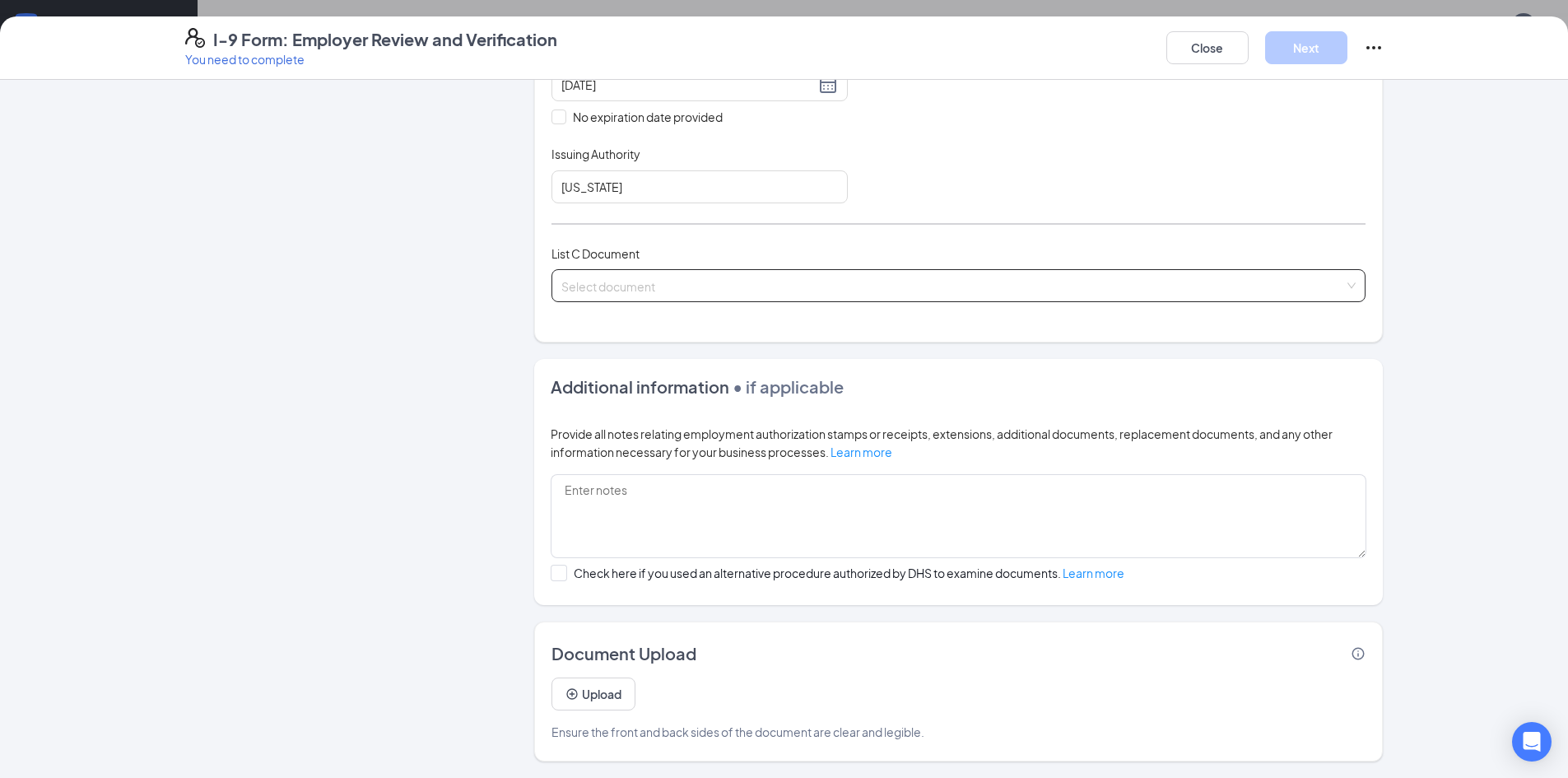
click at [746, 289] on input "search" at bounding box center [953, 282] width 783 height 25
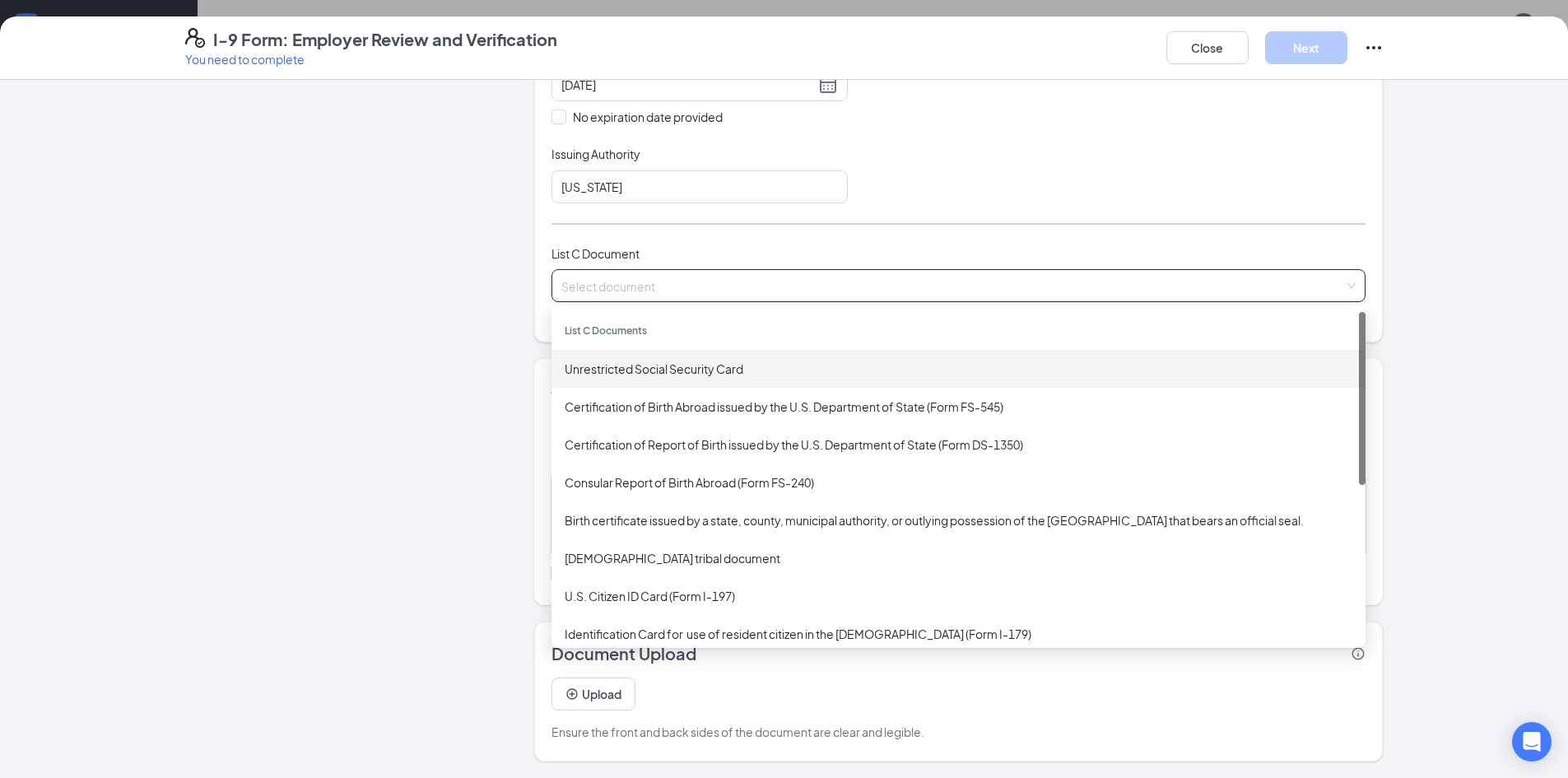
click at [690, 365] on div "Unrestricted Social Security Card" at bounding box center [958, 369] width 788 height 18
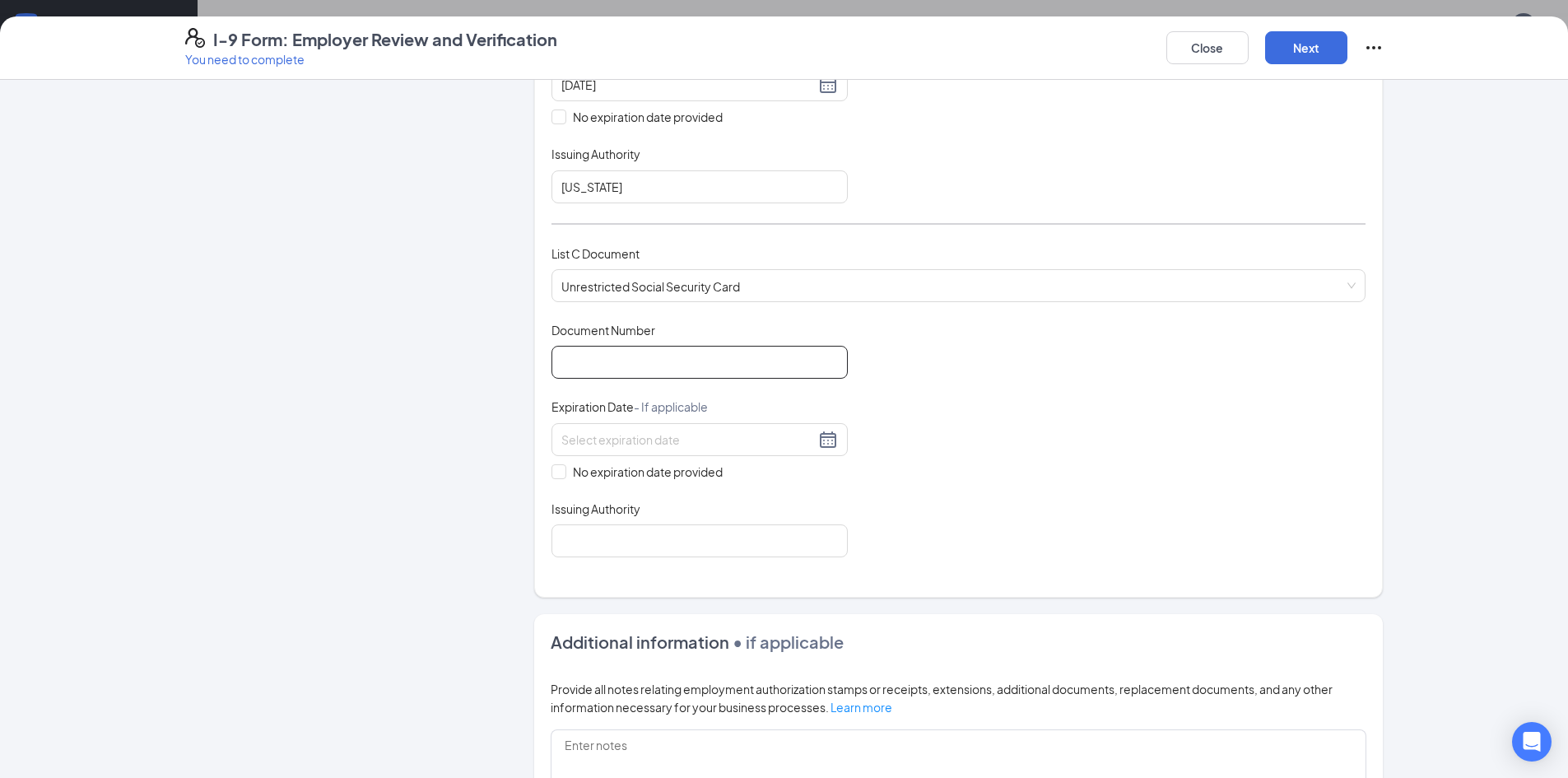
click at [617, 363] on input "Document Number" at bounding box center [700, 362] width 297 height 33
type input "530331196"
click at [554, 478] on span at bounding box center [559, 472] width 15 height 15
click at [554, 476] on input "No expiration date provided" at bounding box center [557, 470] width 12 height 12
checkbox input "true"
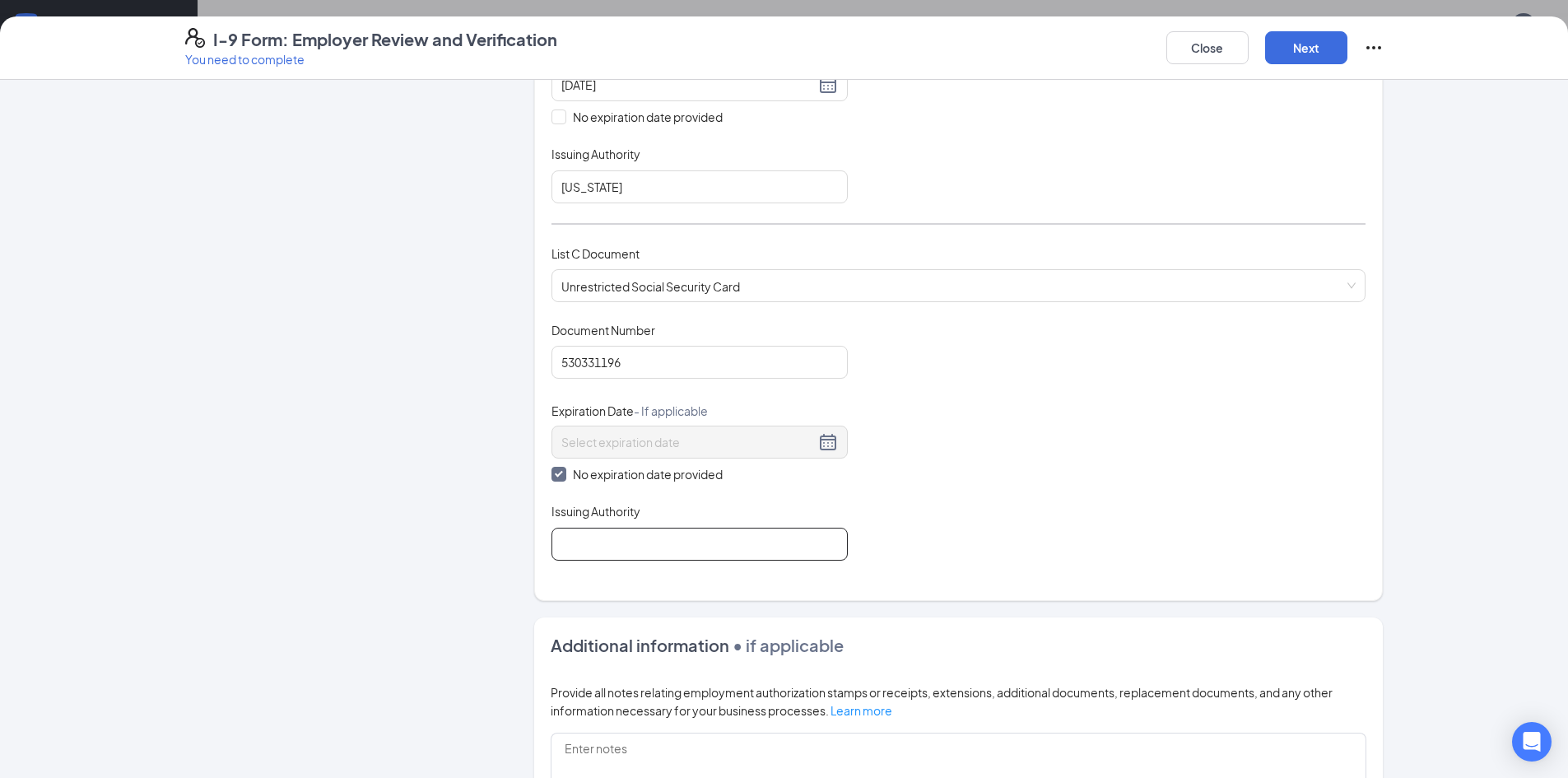
click at [602, 549] on input "Issuing Authority" at bounding box center [700, 545] width 297 height 33
type input "SOCIAL SECURITY ADMINISTRATION"
click at [989, 508] on div "Document Title Unrestricted Social Security Card Document Number 530331196 Expi…" at bounding box center [958, 441] width 814 height 239
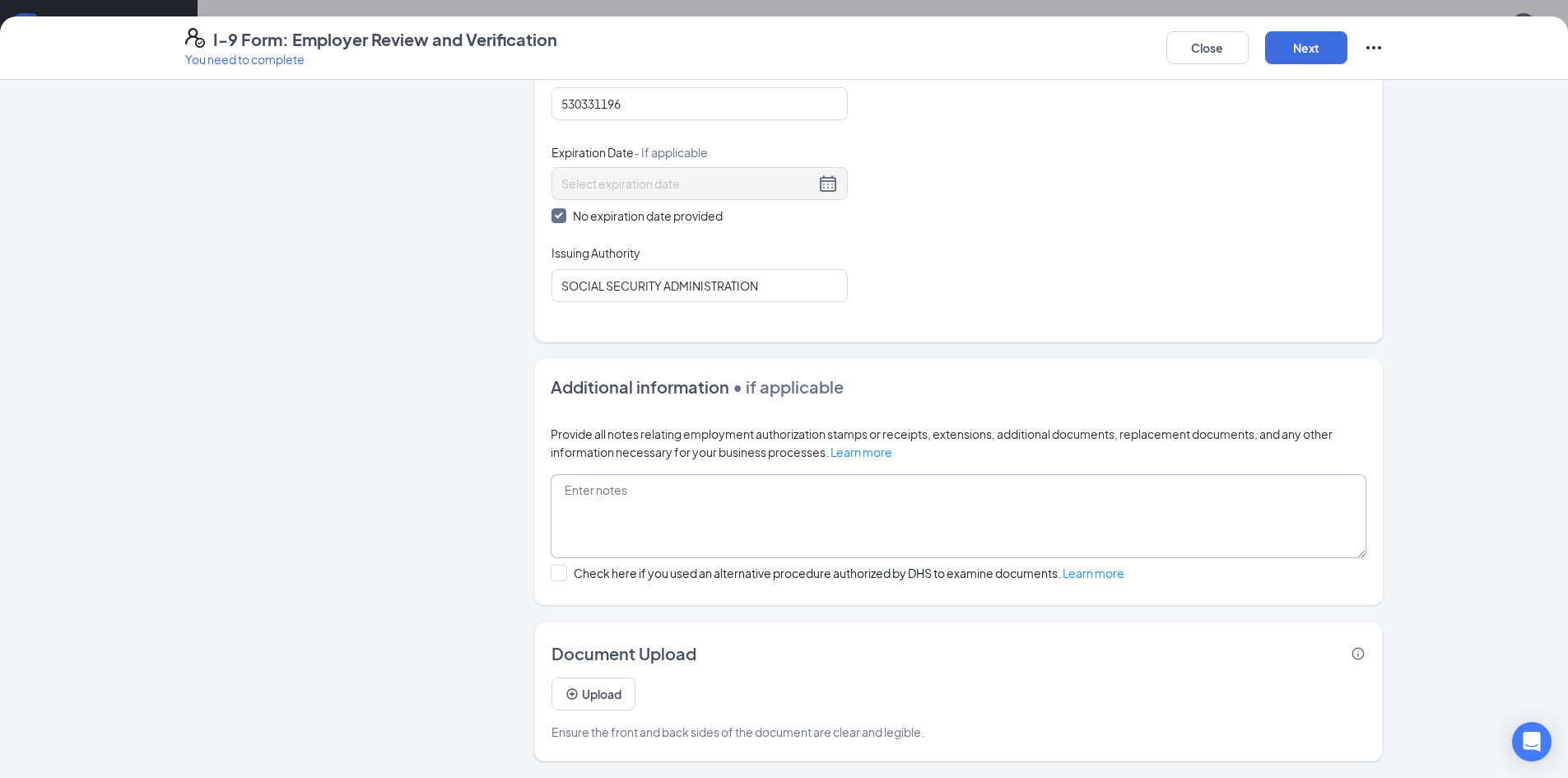
scroll to position [494, 0]
click at [1297, 64] on button "Next" at bounding box center [1306, 47] width 83 height 33
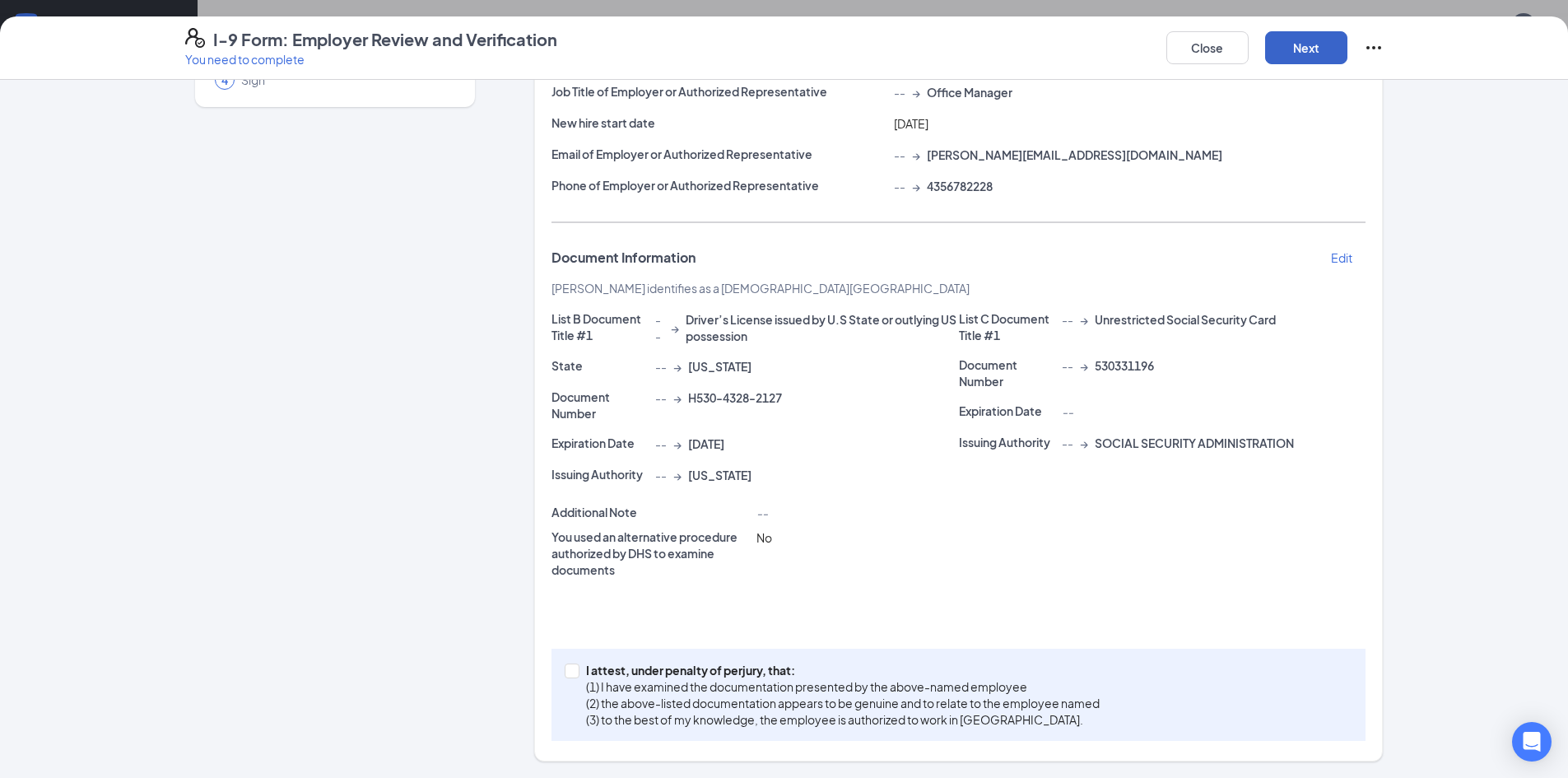
scroll to position [177, 0]
click at [564, 666] on input "I attest, under penalty of [PERSON_NAME], that: (1) I have examined the documen…" at bounding box center [570, 669] width 12 height 12
checkbox input "true"
click at [1316, 49] on button "Next" at bounding box center [1306, 47] width 83 height 33
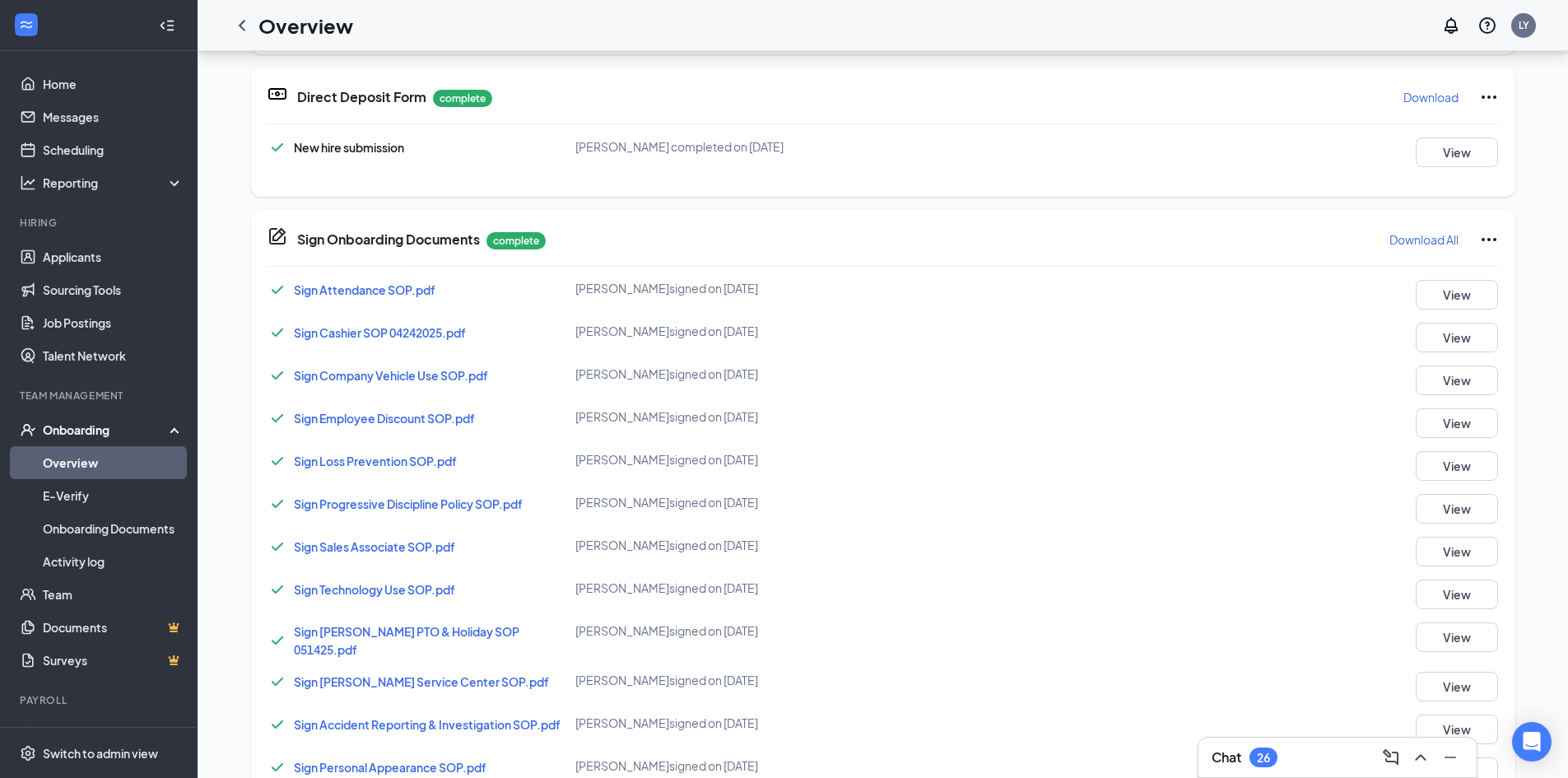
scroll to position [79, 0]
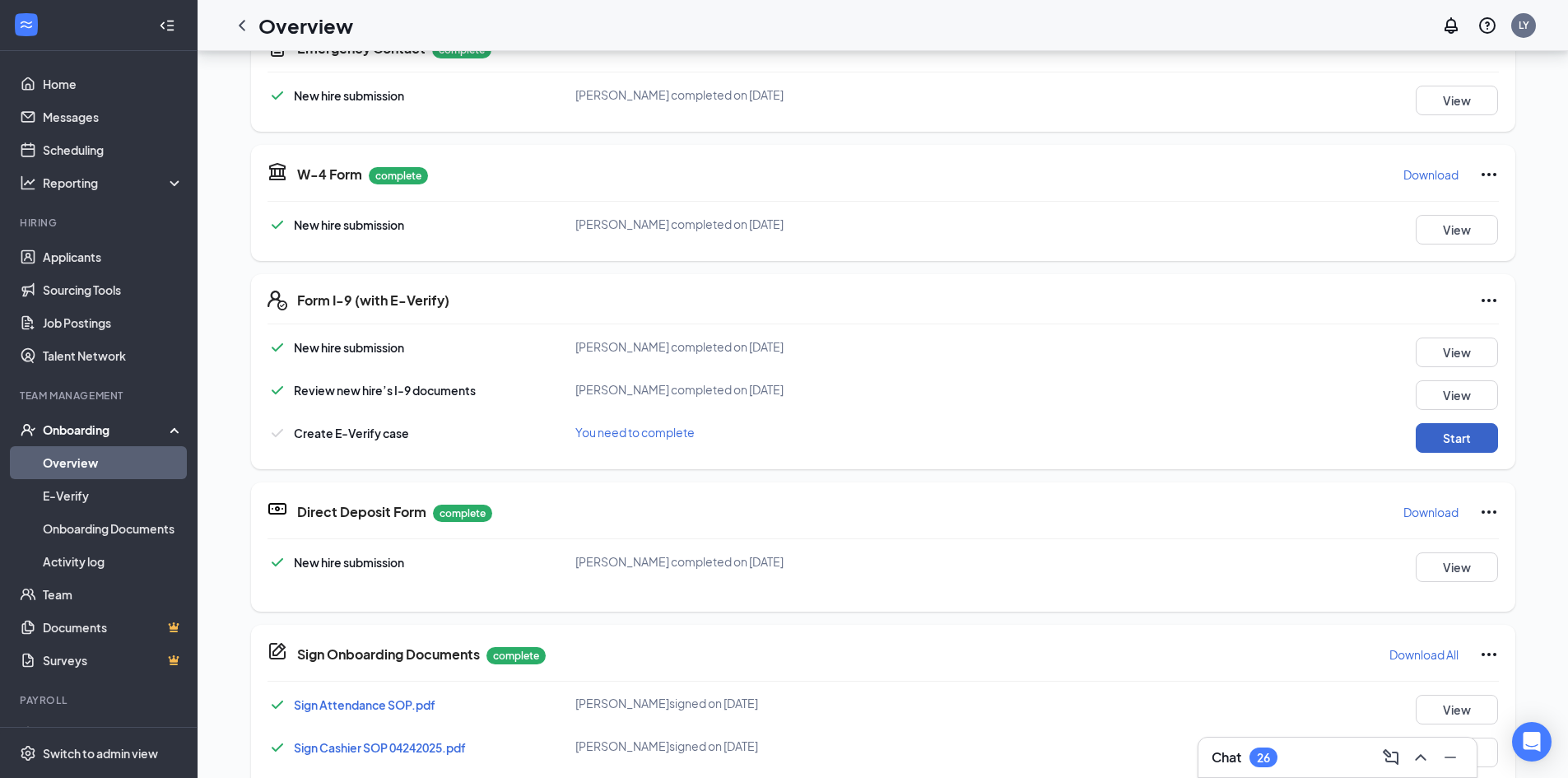
click at [1451, 423] on button "Start" at bounding box center [1456, 438] width 83 height 30
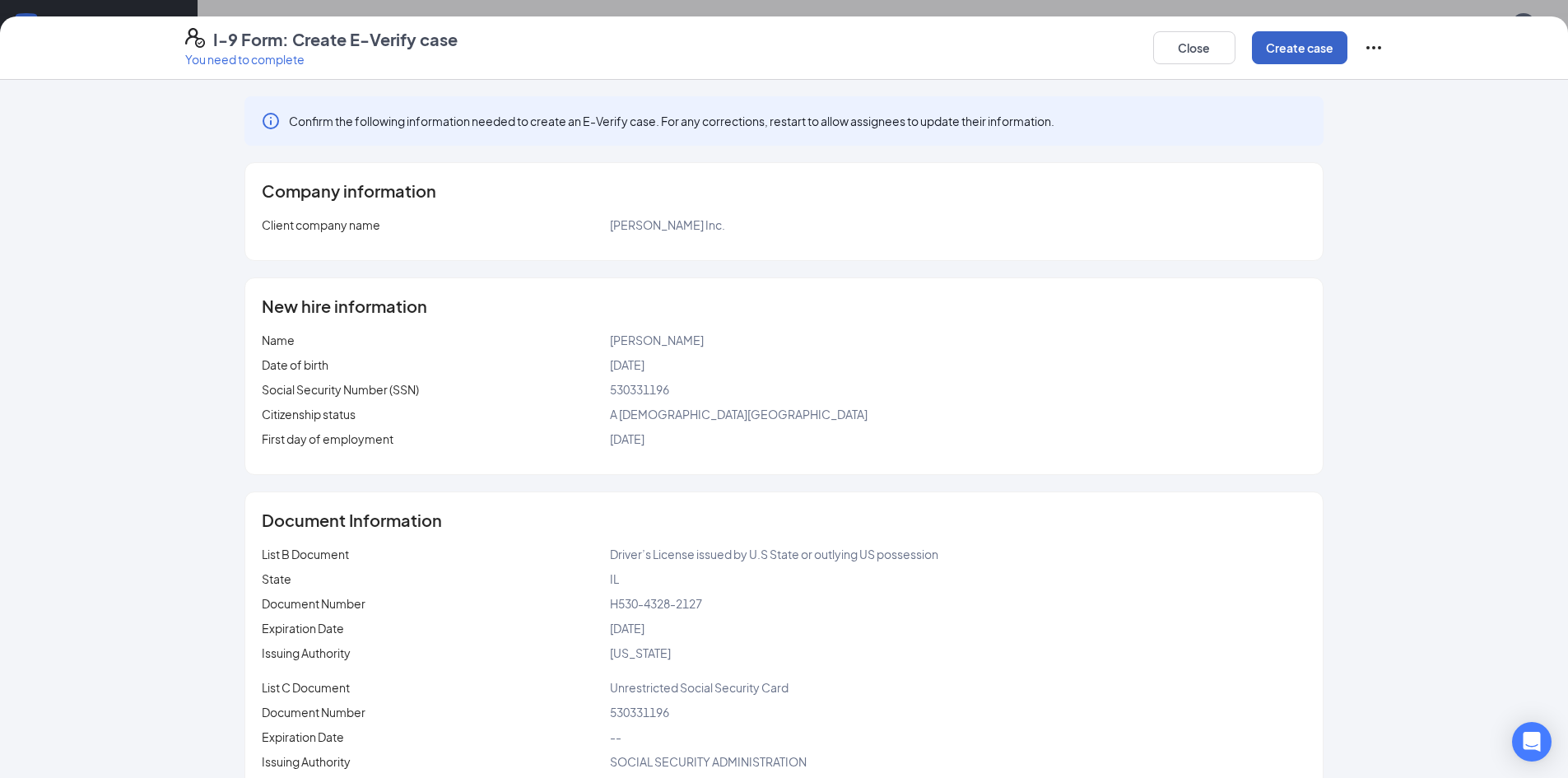
click at [1323, 47] on button "Create case" at bounding box center [1299, 47] width 95 height 33
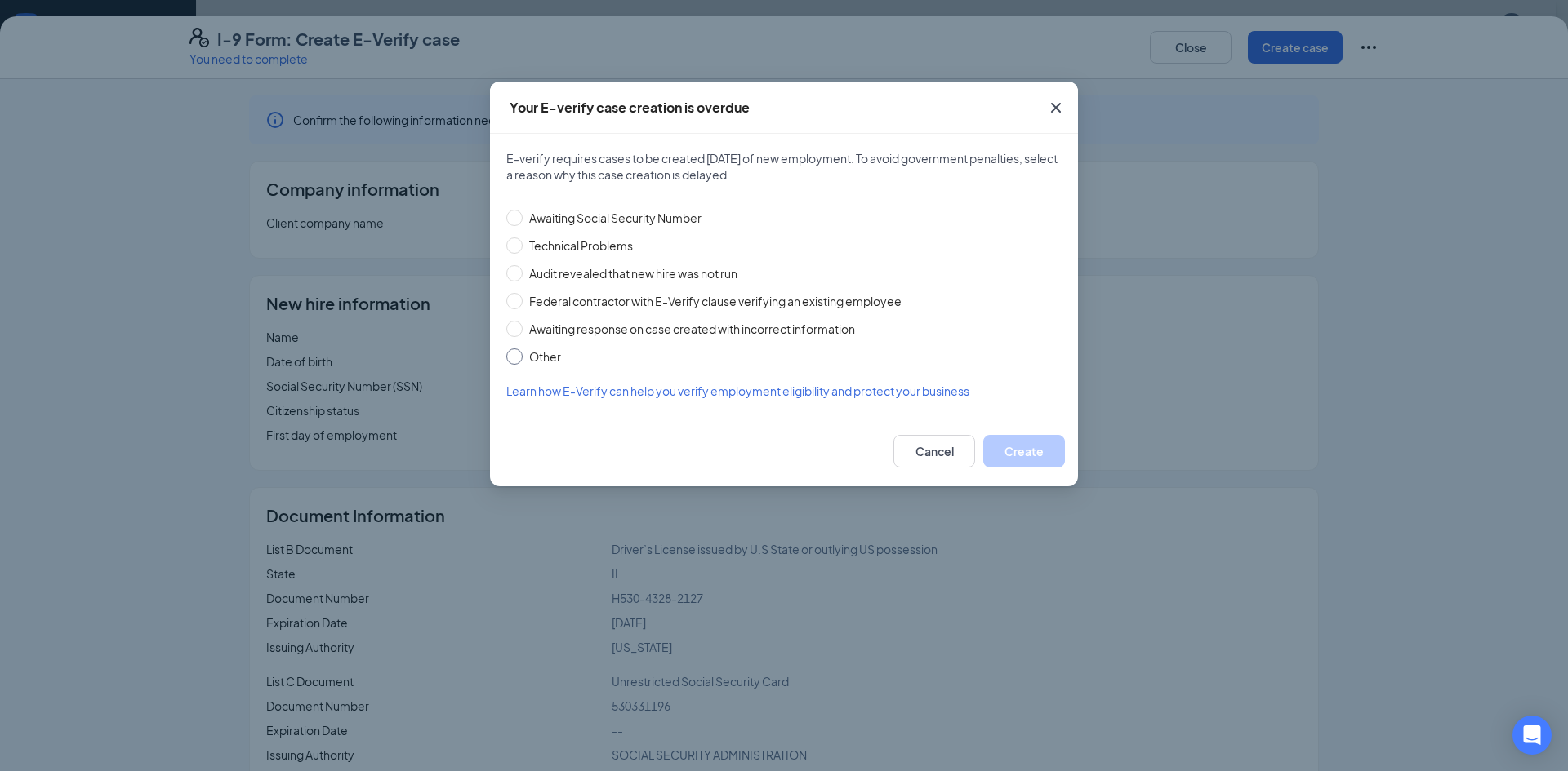
click at [516, 357] on input "Other" at bounding box center [514, 356] width 16 height 16
radio input "true"
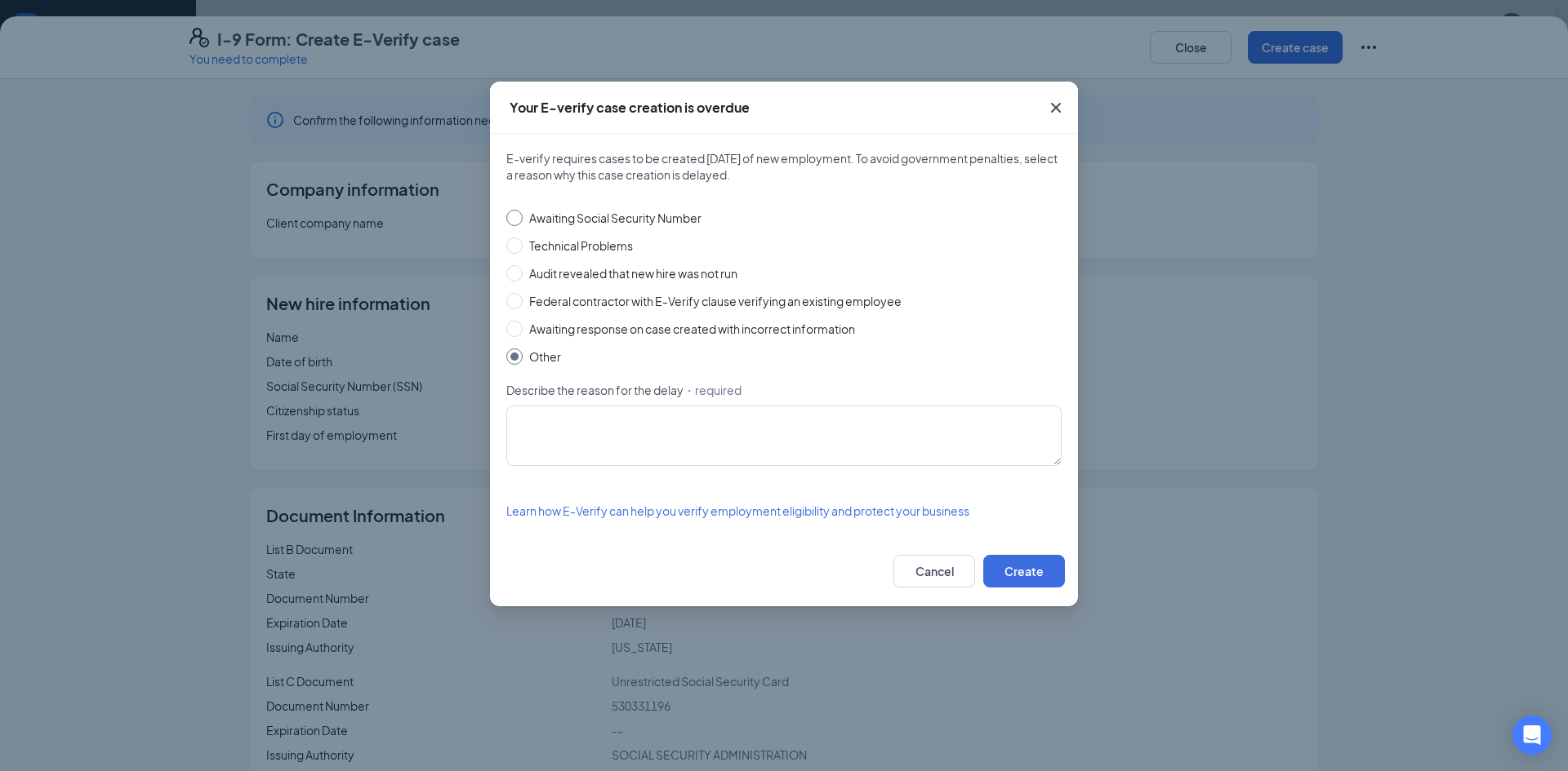
click at [518, 218] on input "Awaiting Social Security Number" at bounding box center [514, 218] width 16 height 16
radio input "true"
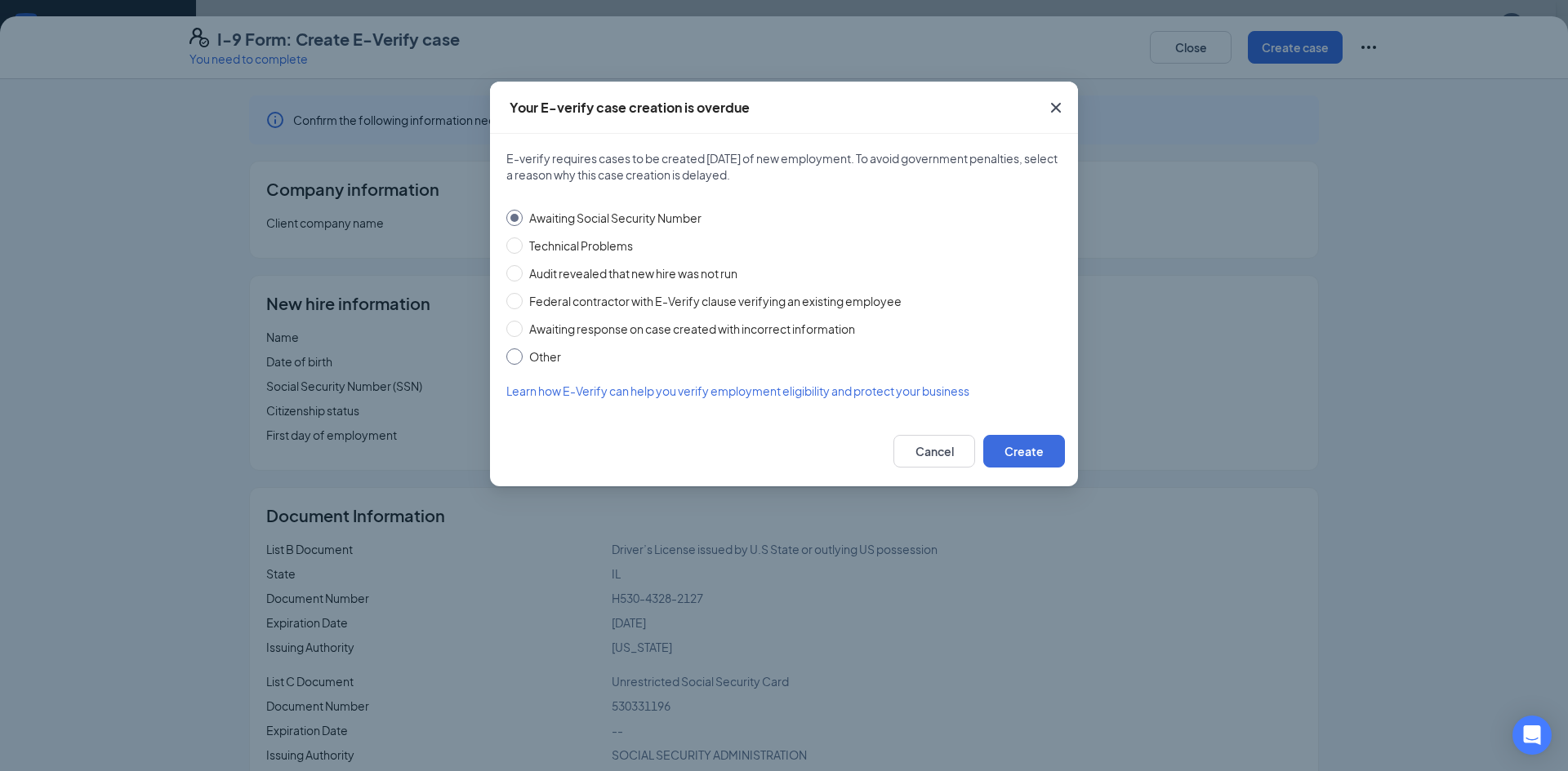
click at [517, 358] on input "Other" at bounding box center [514, 356] width 16 height 16
radio input "true"
radio input "false"
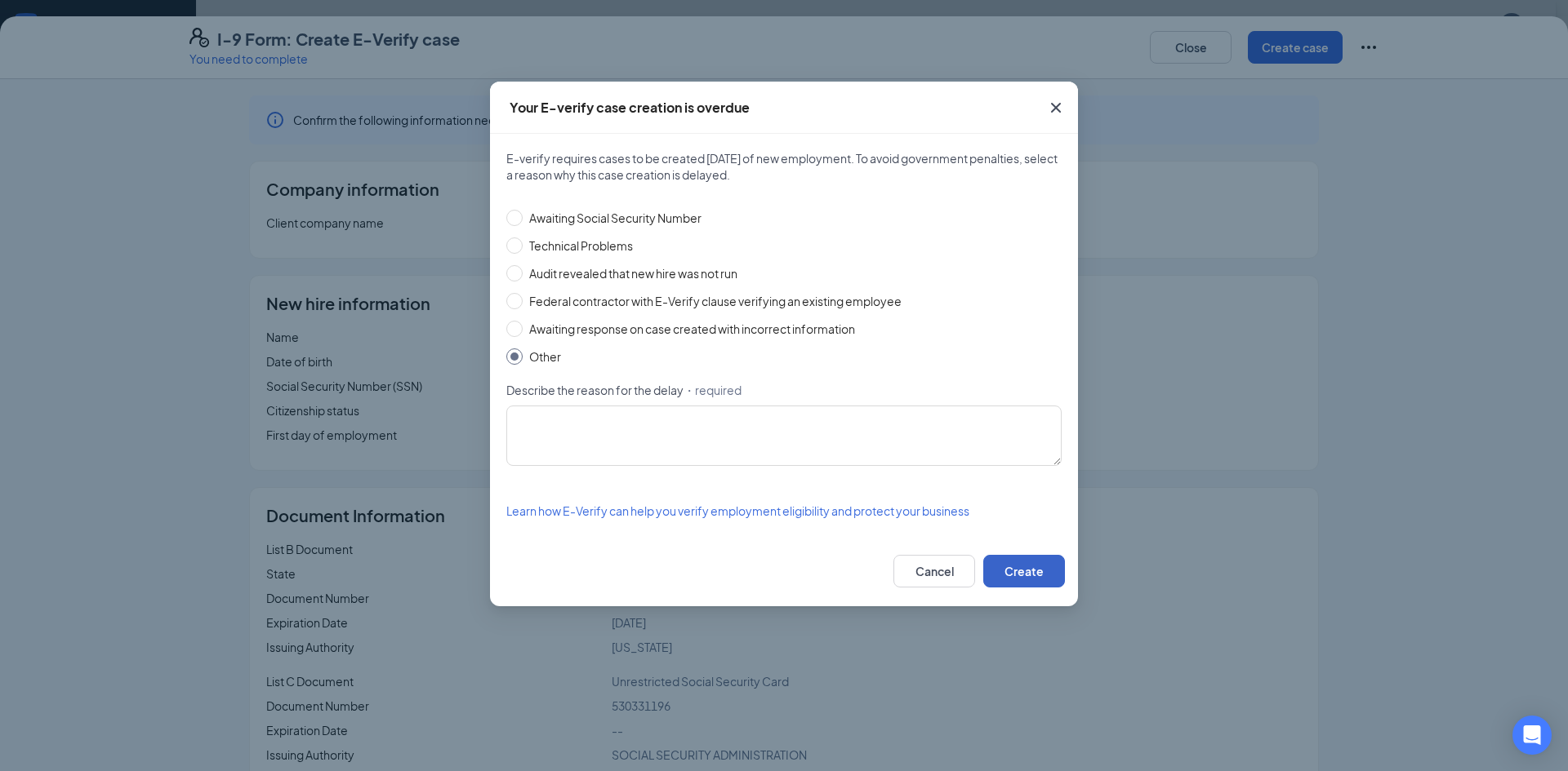
click at [1023, 587] on button "Create" at bounding box center [1023, 571] width 82 height 32
click at [724, 444] on textarea "Describe the reason for the delay ・required" at bounding box center [783, 435] width 555 height 60
type textarea "WAITING FOR ID"
click at [1044, 578] on button "Create" at bounding box center [1023, 571] width 82 height 32
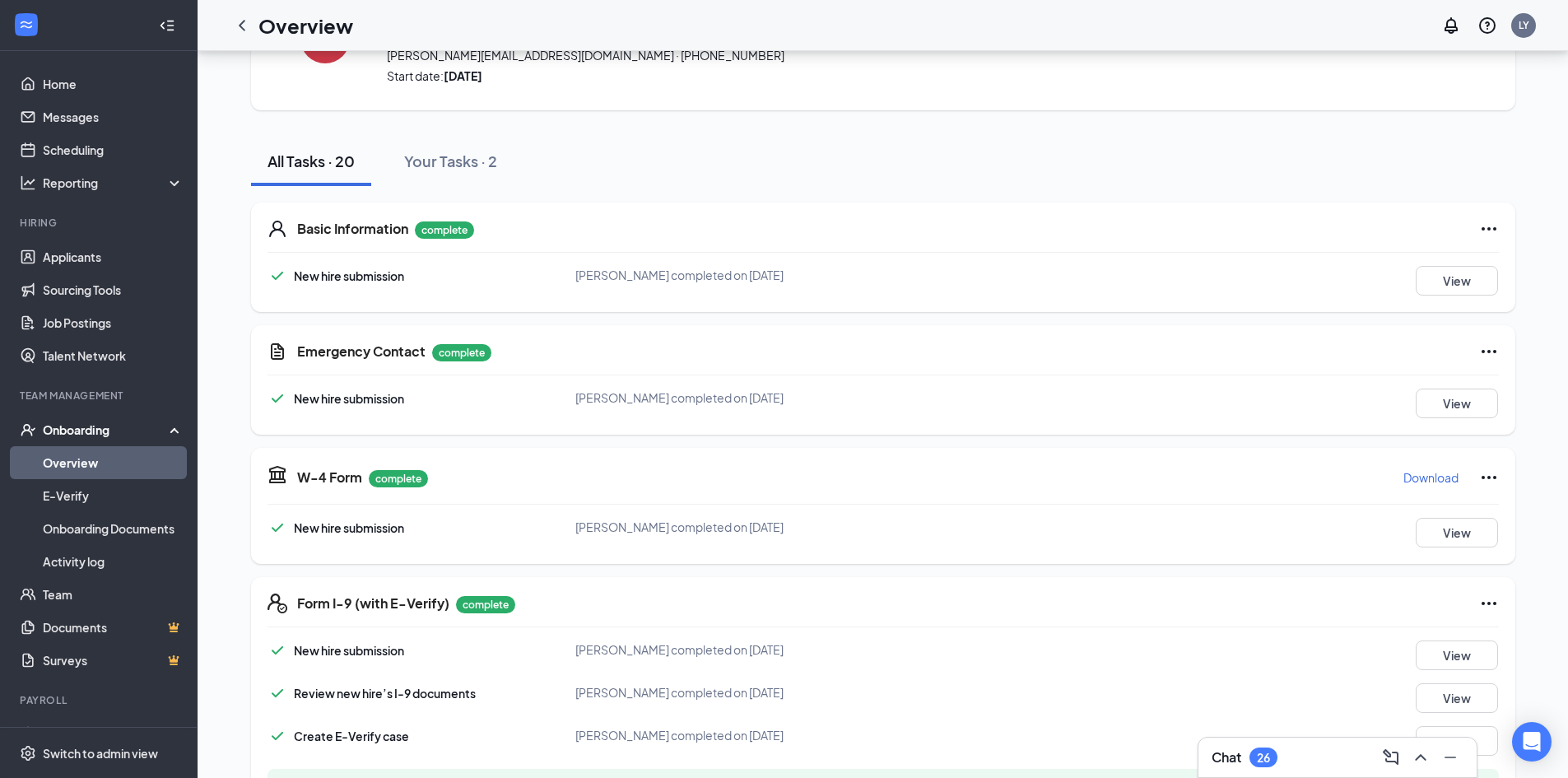
scroll to position [0, 0]
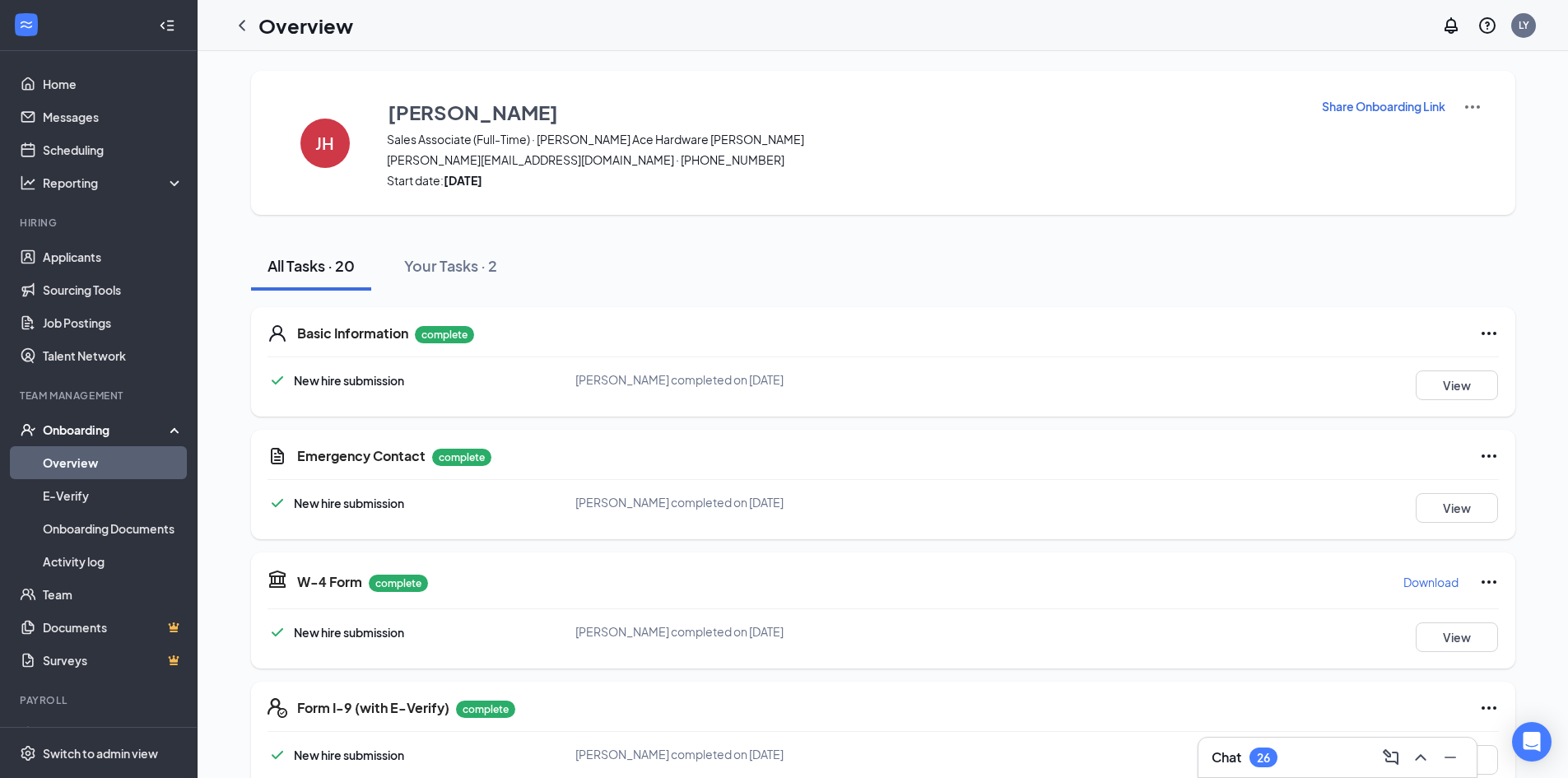
drag, startPoint x: 247, startPoint y: 31, endPoint x: 278, endPoint y: 50, distance: 36.4
click at [247, 31] on icon "ChevronLeft" at bounding box center [242, 25] width 20 height 20
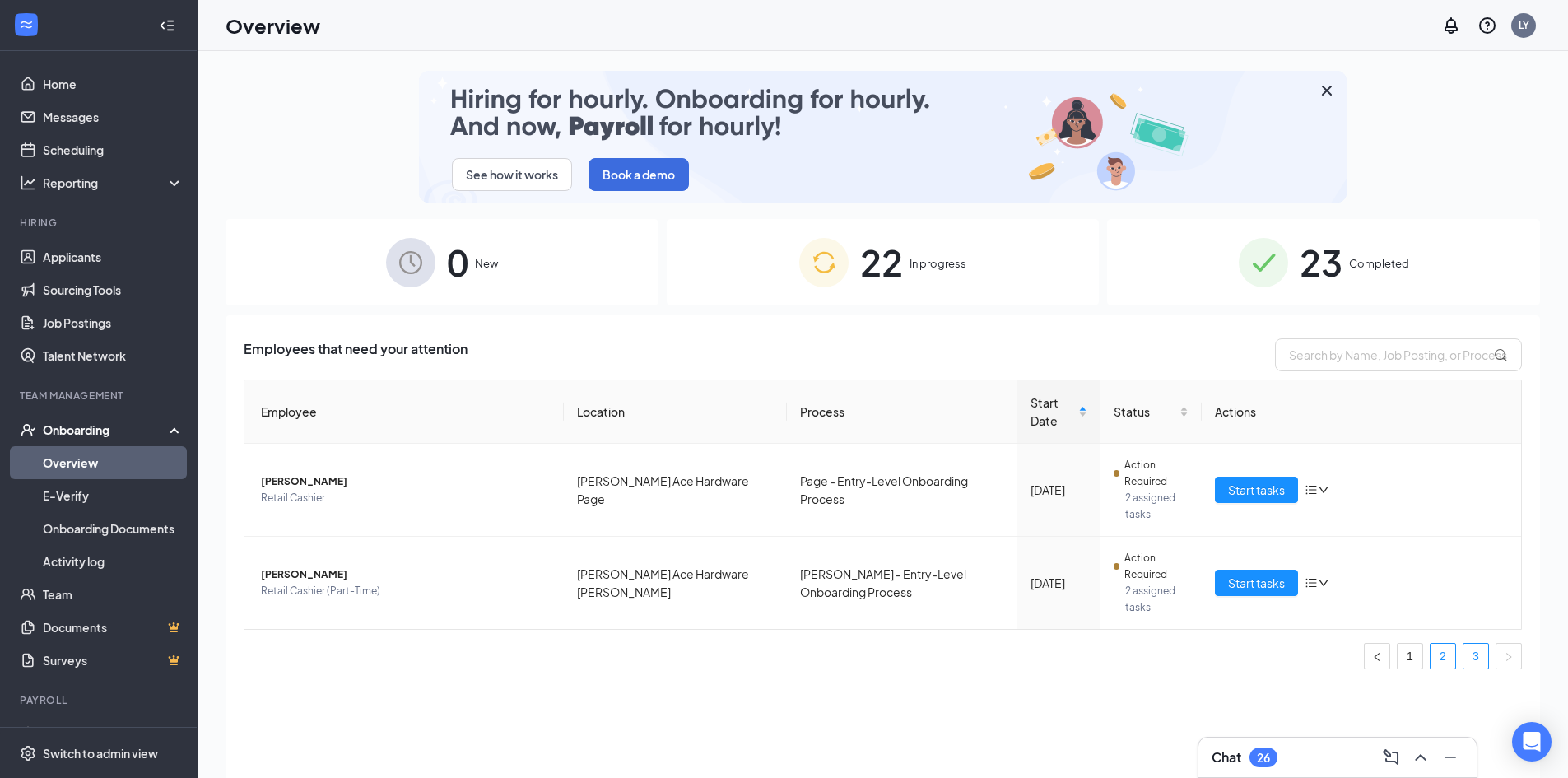
click at [1439, 658] on link "2" at bounding box center [1443, 655] width 24 height 25
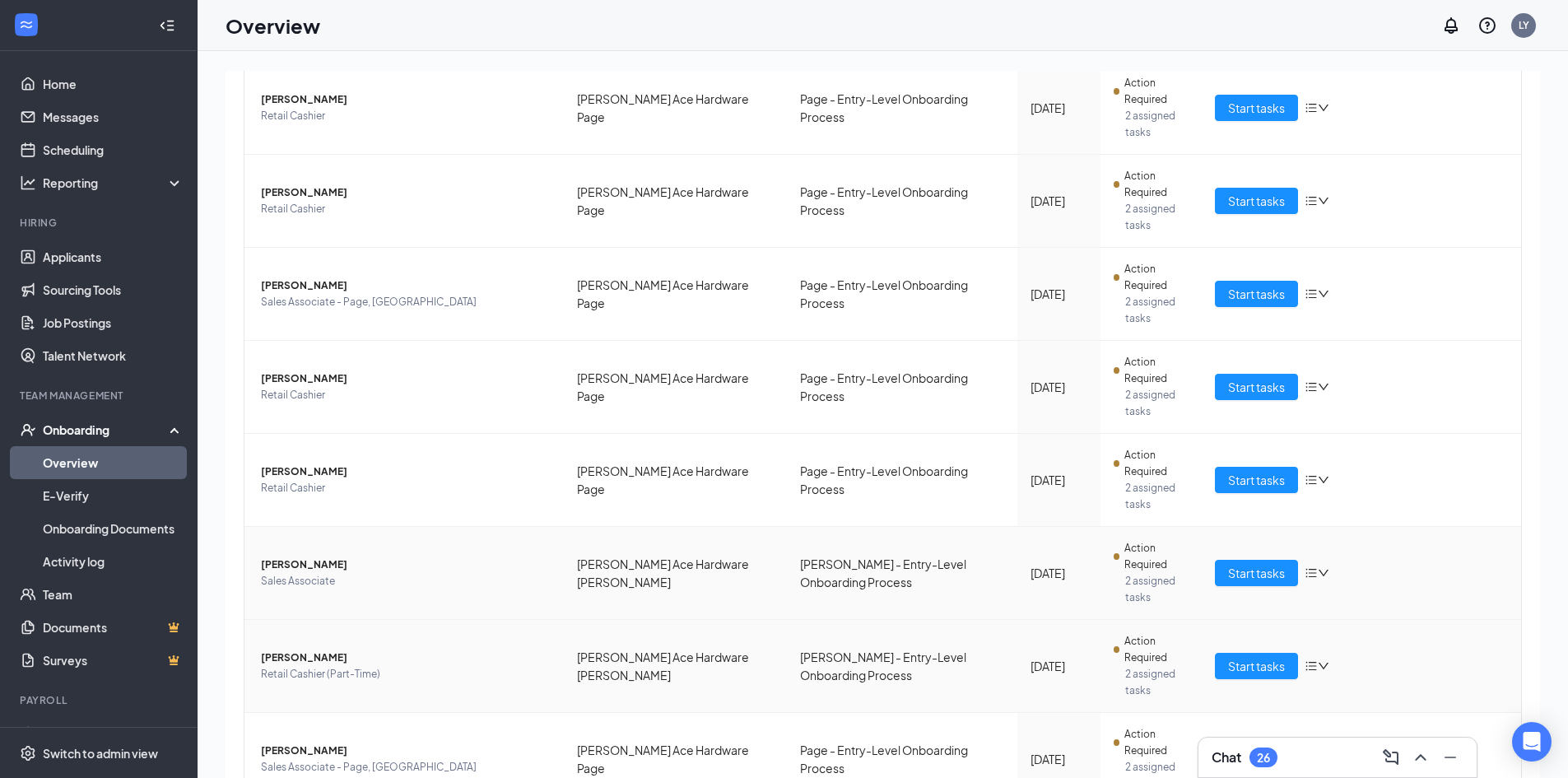
scroll to position [494, 0]
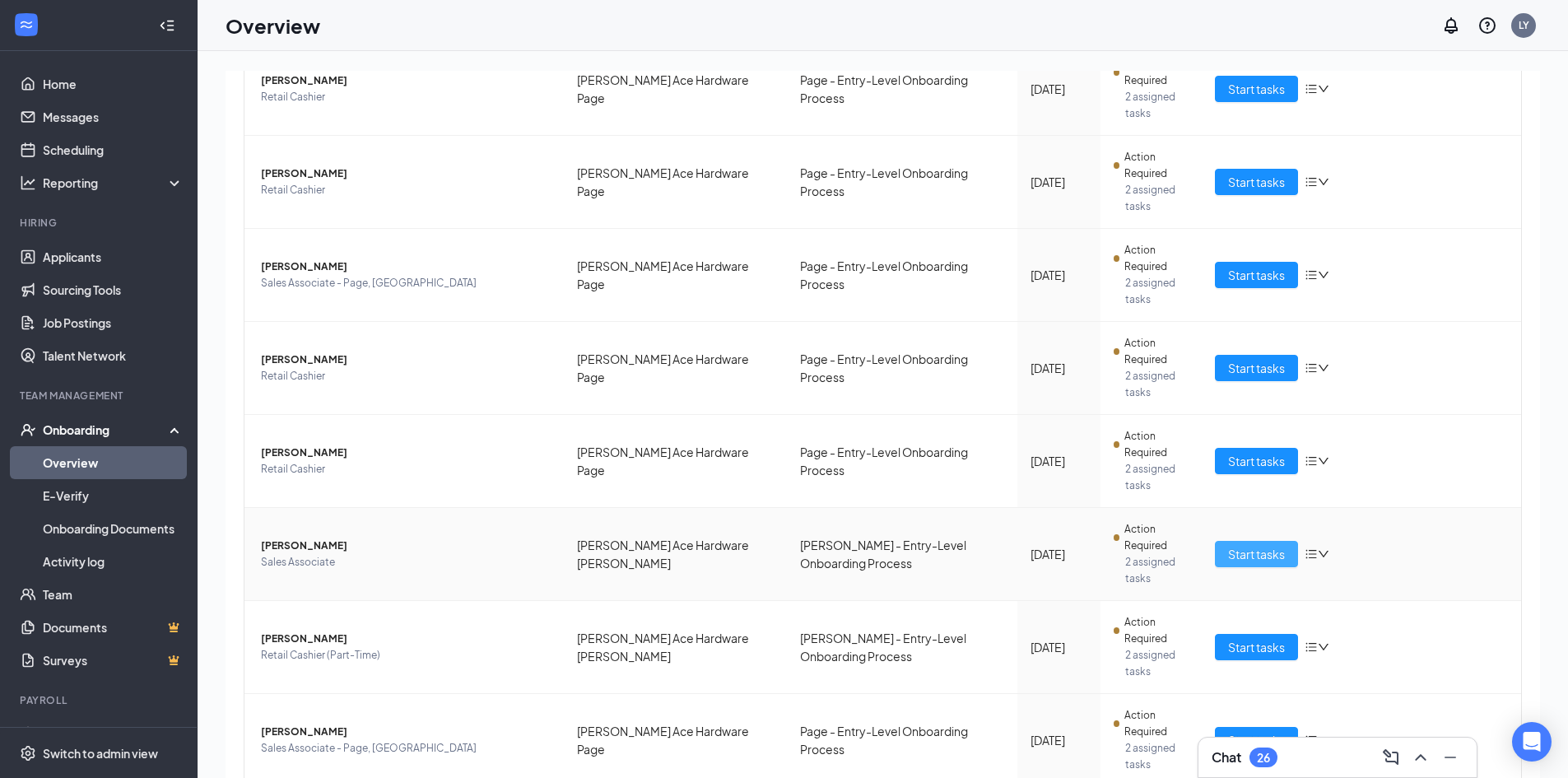
click at [1238, 558] on span "Start tasks" at bounding box center [1257, 555] width 57 height 18
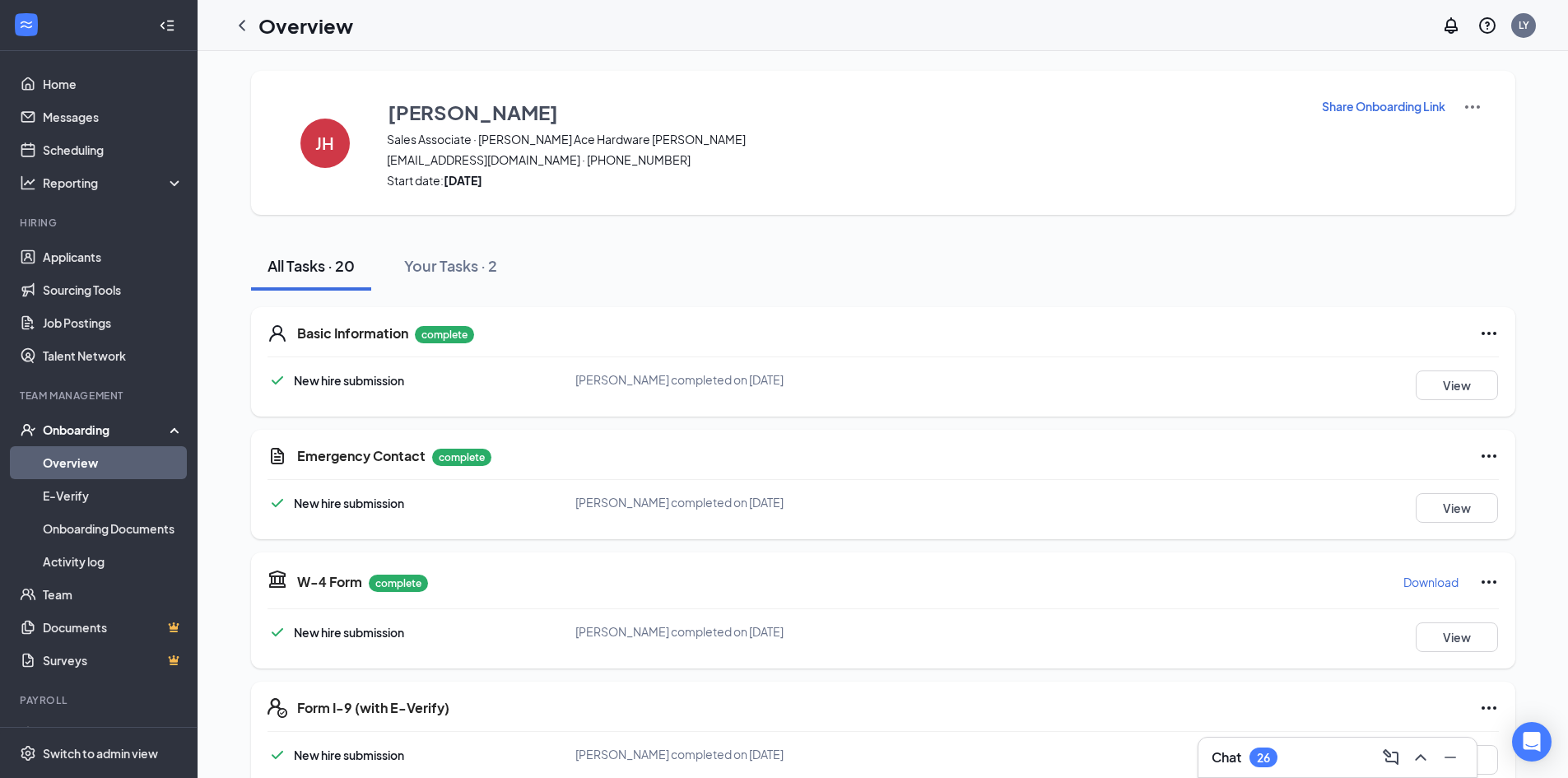
click at [1436, 583] on p "Download" at bounding box center [1431, 582] width 55 height 16
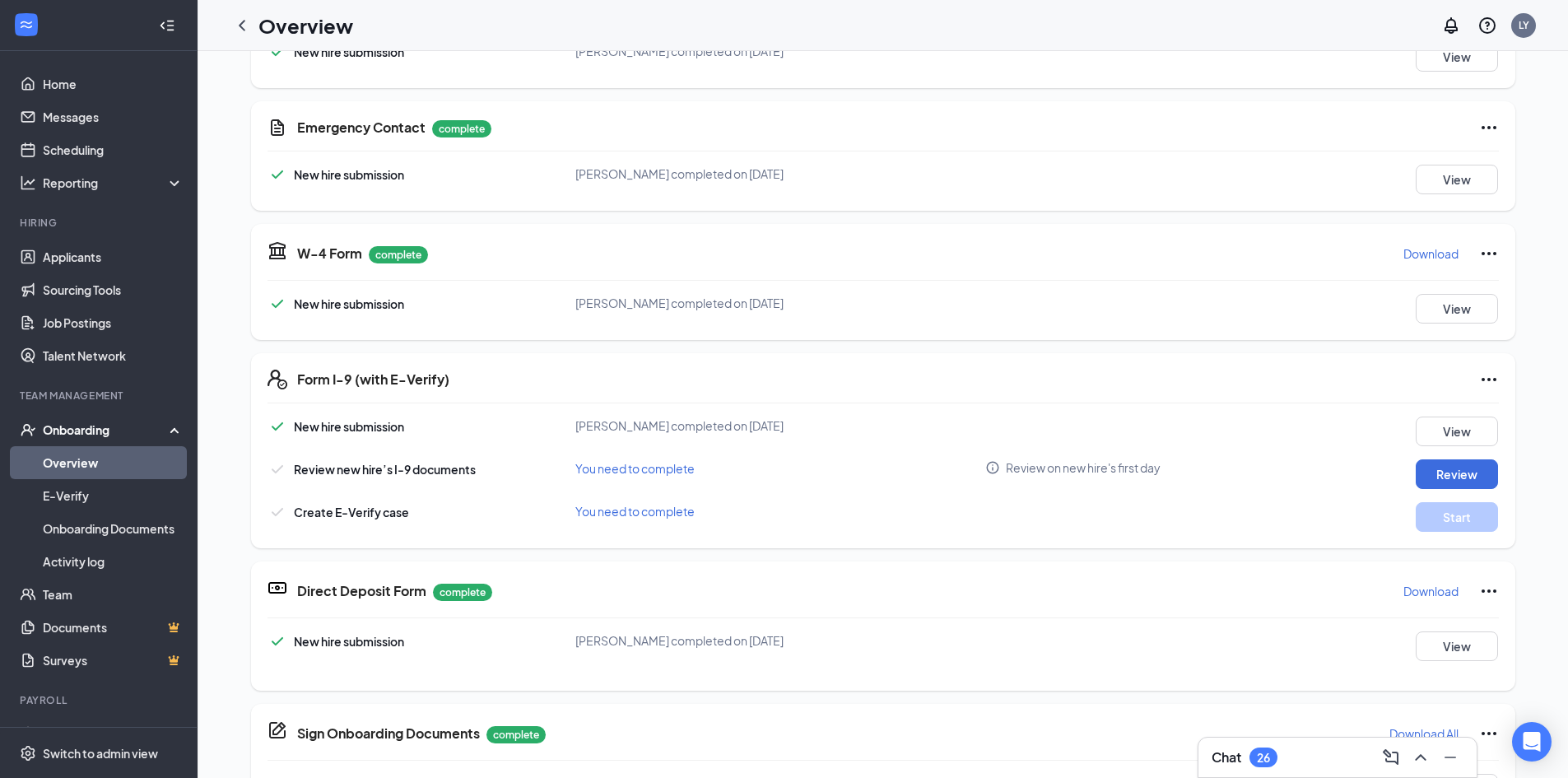
scroll to position [335, 0]
click at [1456, 464] on button "Review" at bounding box center [1456, 474] width 83 height 30
type input "[DATE]"
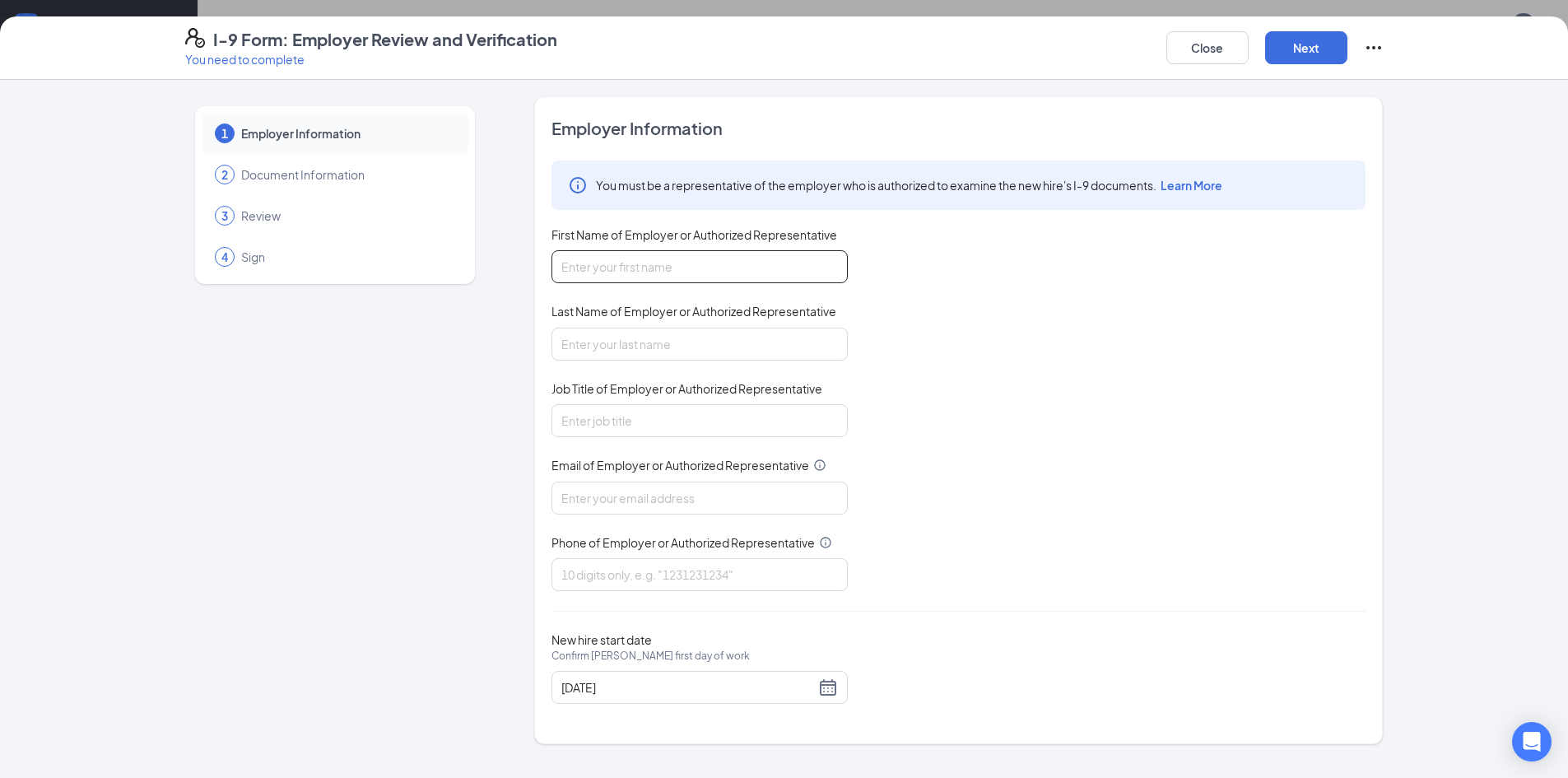
click at [624, 255] on input "First Name of Employer or Authorized Representative" at bounding box center [700, 267] width 297 height 33
type input "[PERSON_NAME]"
type input "Young"
type input "Office Manager"
type input "[PERSON_NAME][EMAIL_ADDRESS][DOMAIN_NAME]"
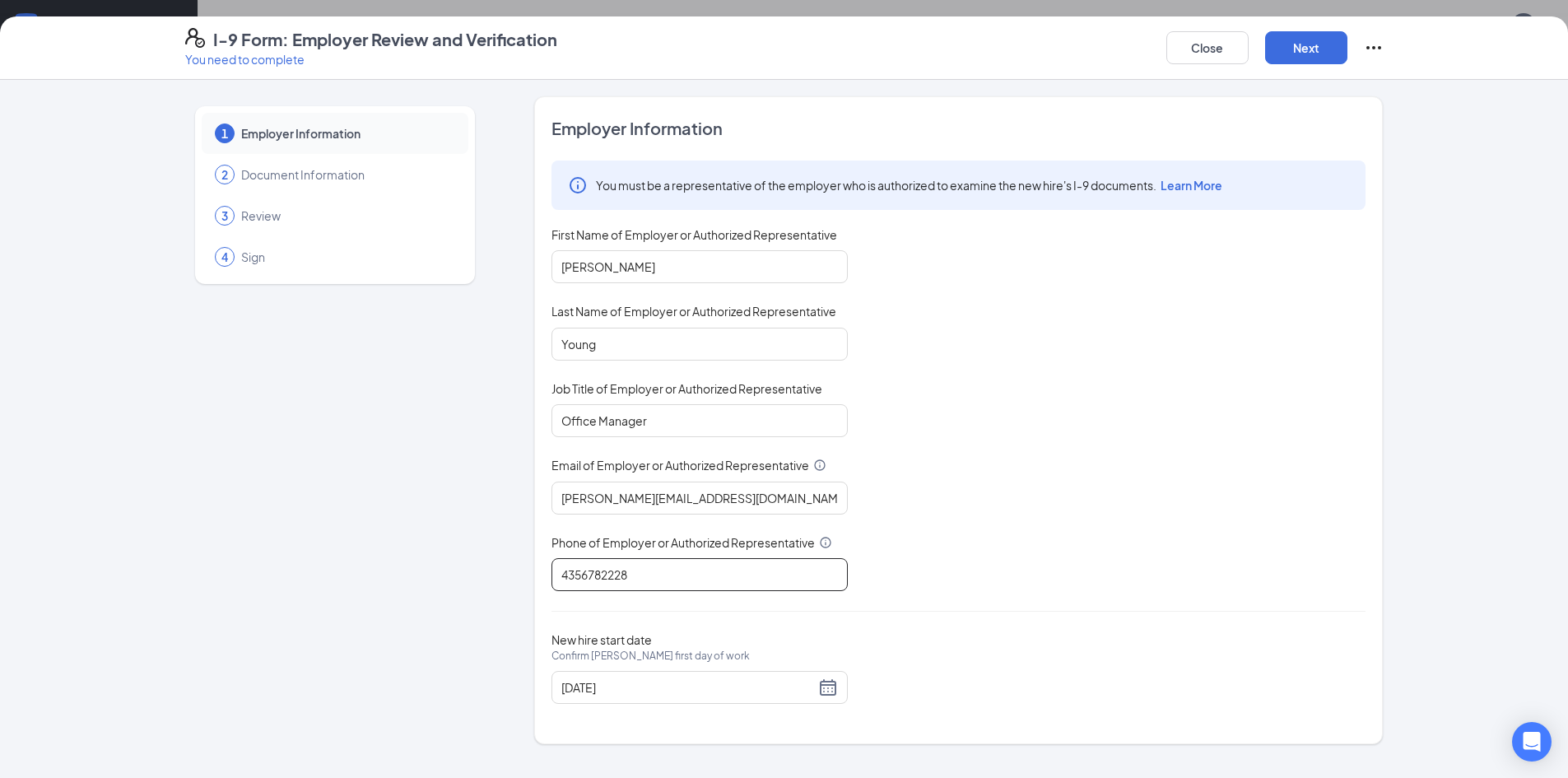
type input "4356782228"
click at [1223, 361] on div "You must be a representative of the employer who is authorized to examine the n…" at bounding box center [958, 376] width 814 height 430
click at [1287, 46] on button "Next" at bounding box center [1306, 47] width 83 height 33
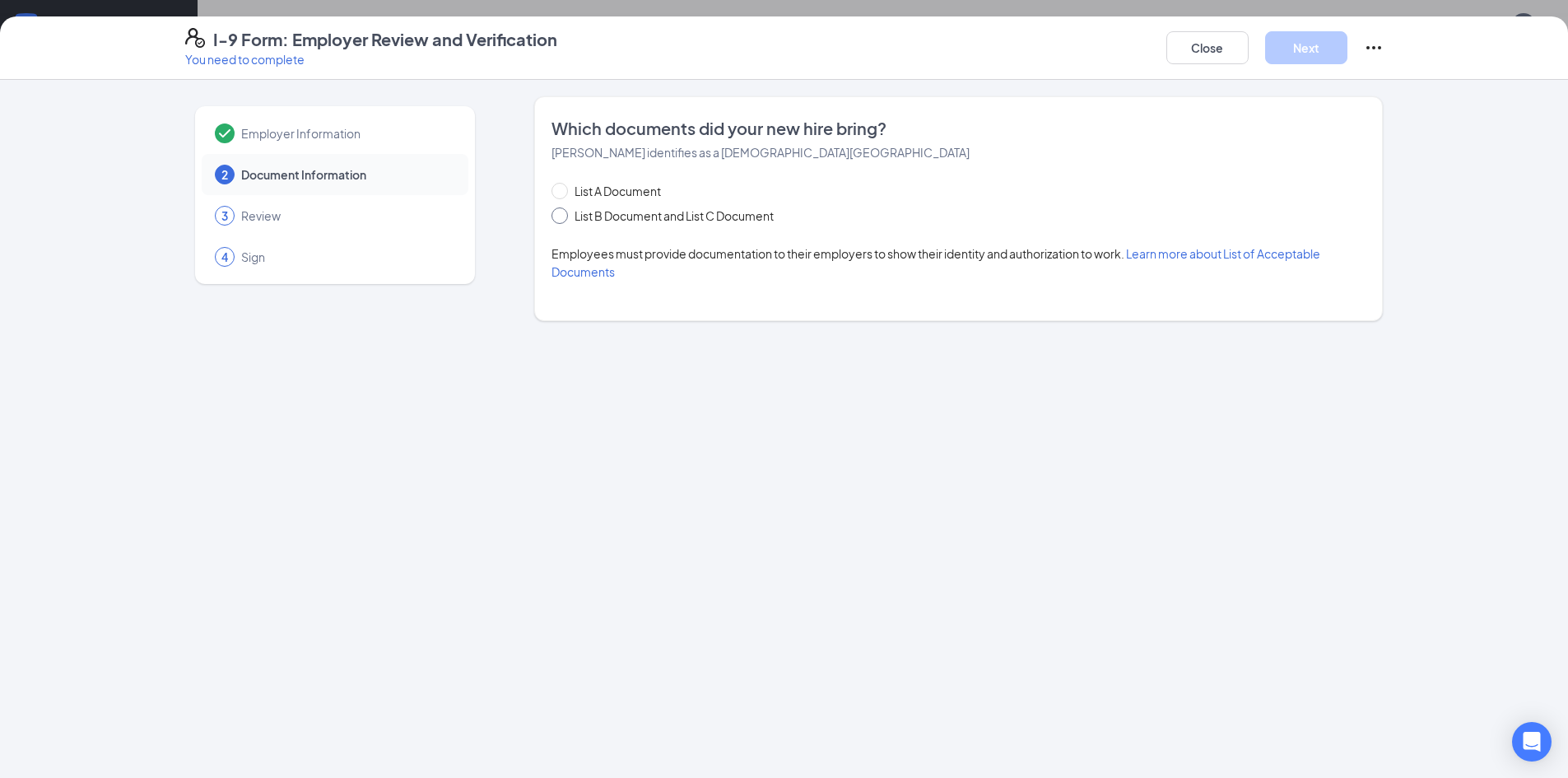
drag, startPoint x: 554, startPoint y: 214, endPoint x: 425, endPoint y: 291, distance: 150.2
click at [554, 214] on input "List B Document and List C Document" at bounding box center [557, 213] width 12 height 12
radio input "true"
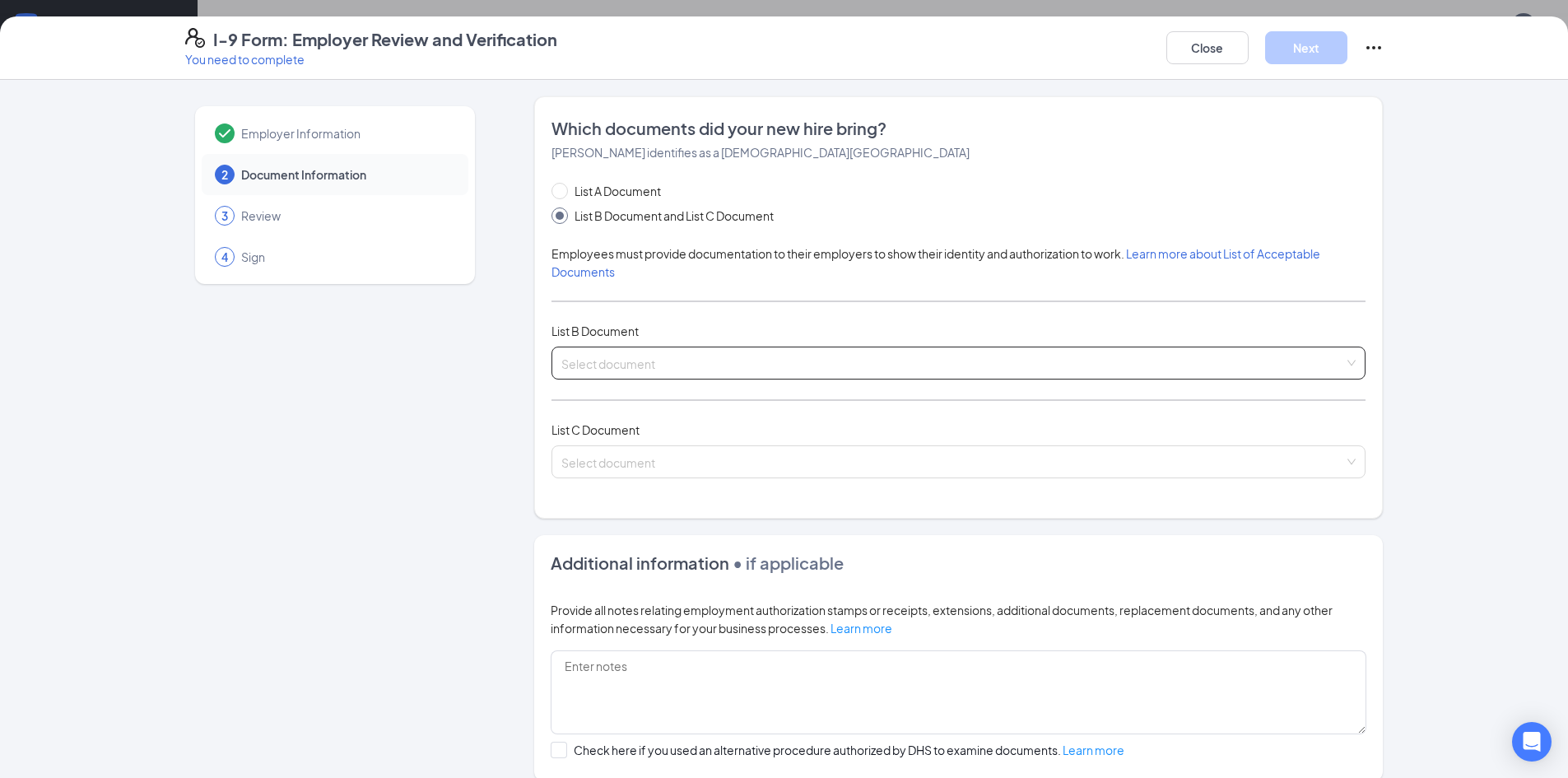
click at [733, 371] on input "search" at bounding box center [953, 359] width 783 height 25
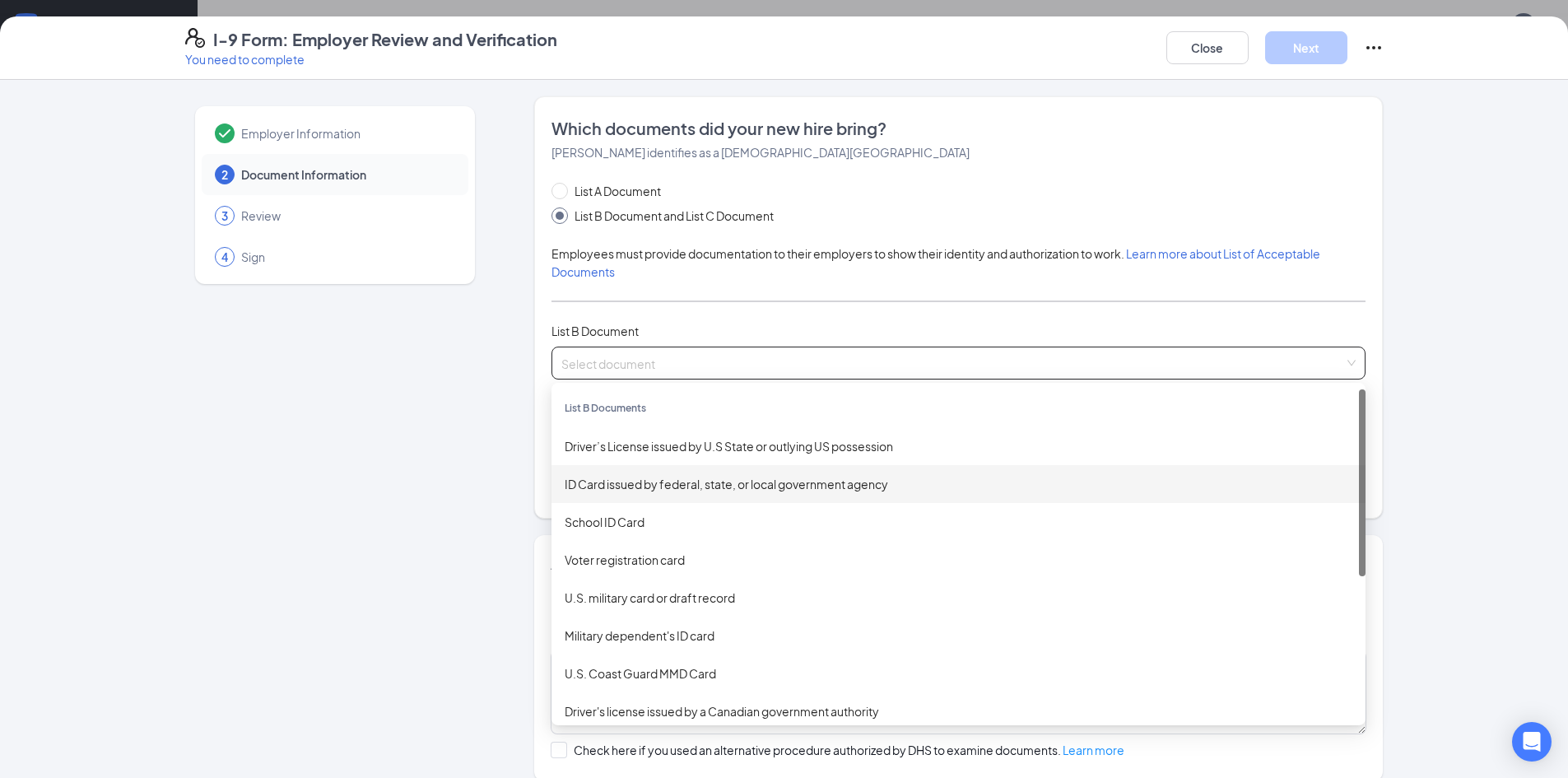
click at [692, 482] on div "ID Card issued by federal, state, or local government agency" at bounding box center [958, 484] width 788 height 18
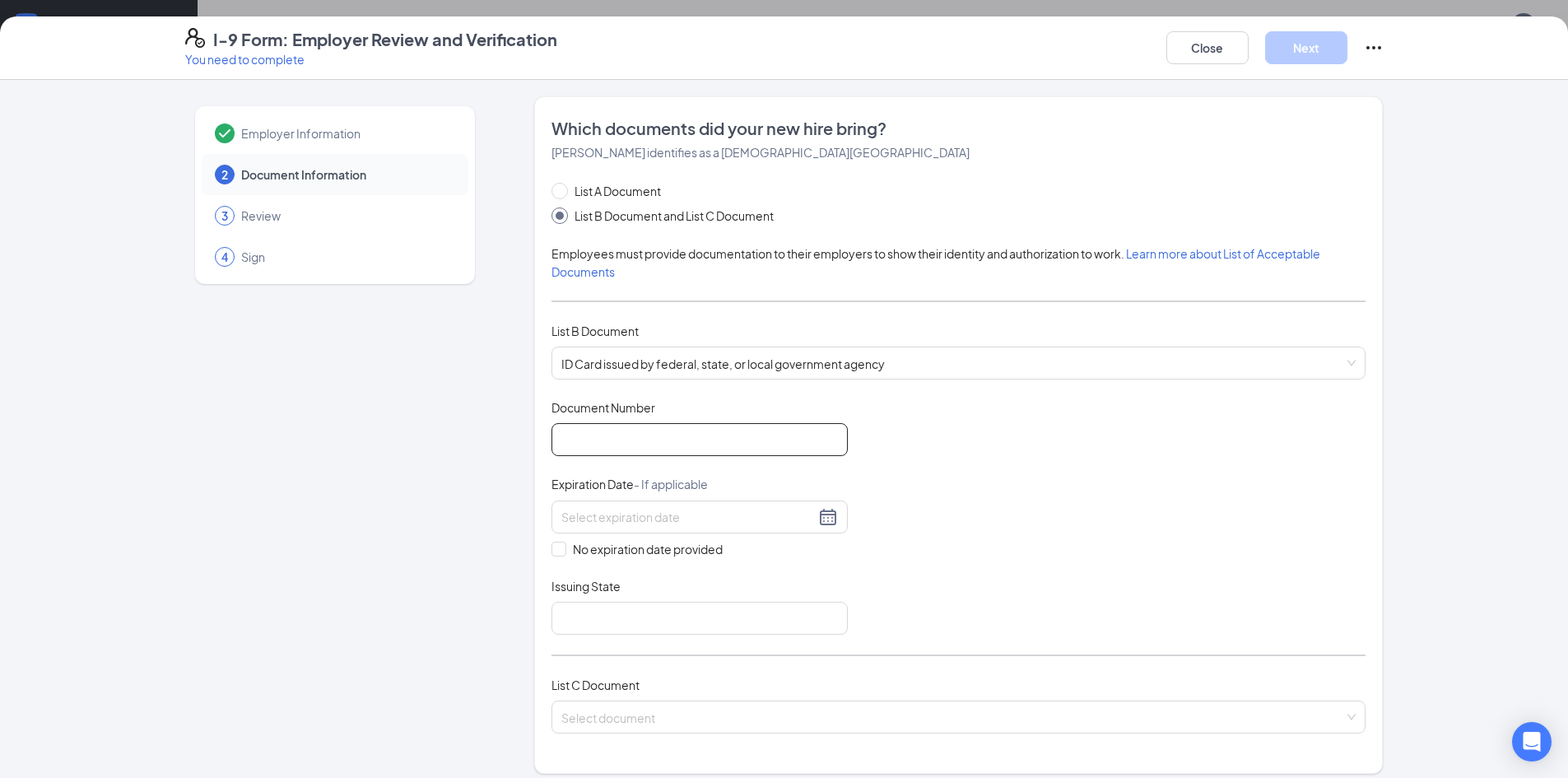
click at [611, 448] on input "Document Number" at bounding box center [700, 439] width 297 height 33
type input "R15073998"
click at [554, 547] on input "No expiration date provided" at bounding box center [557, 547] width 12 height 12
checkbox input "true"
click at [662, 635] on input "Issuing State" at bounding box center [700, 622] width 297 height 33
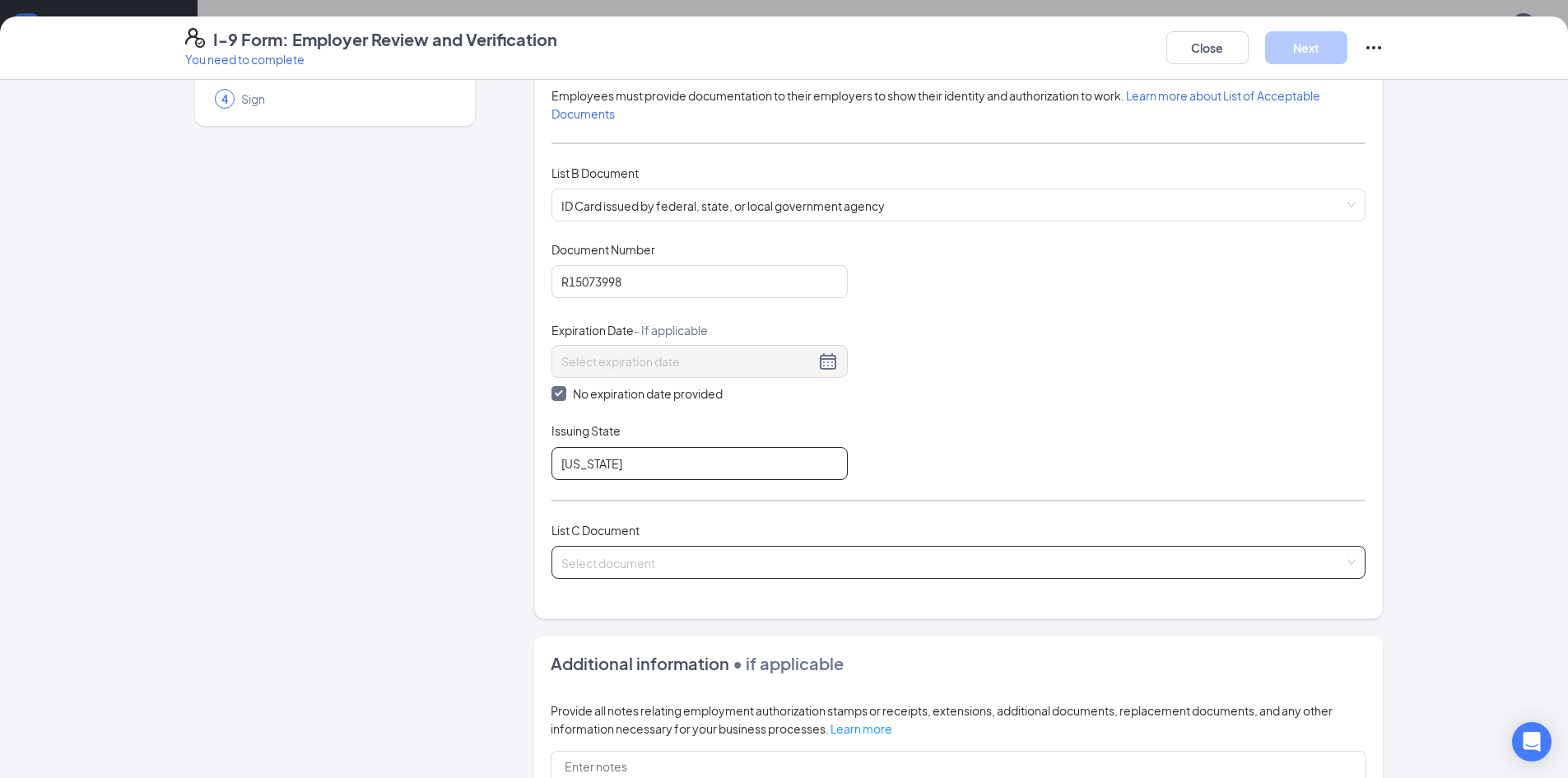
scroll to position [164, 0]
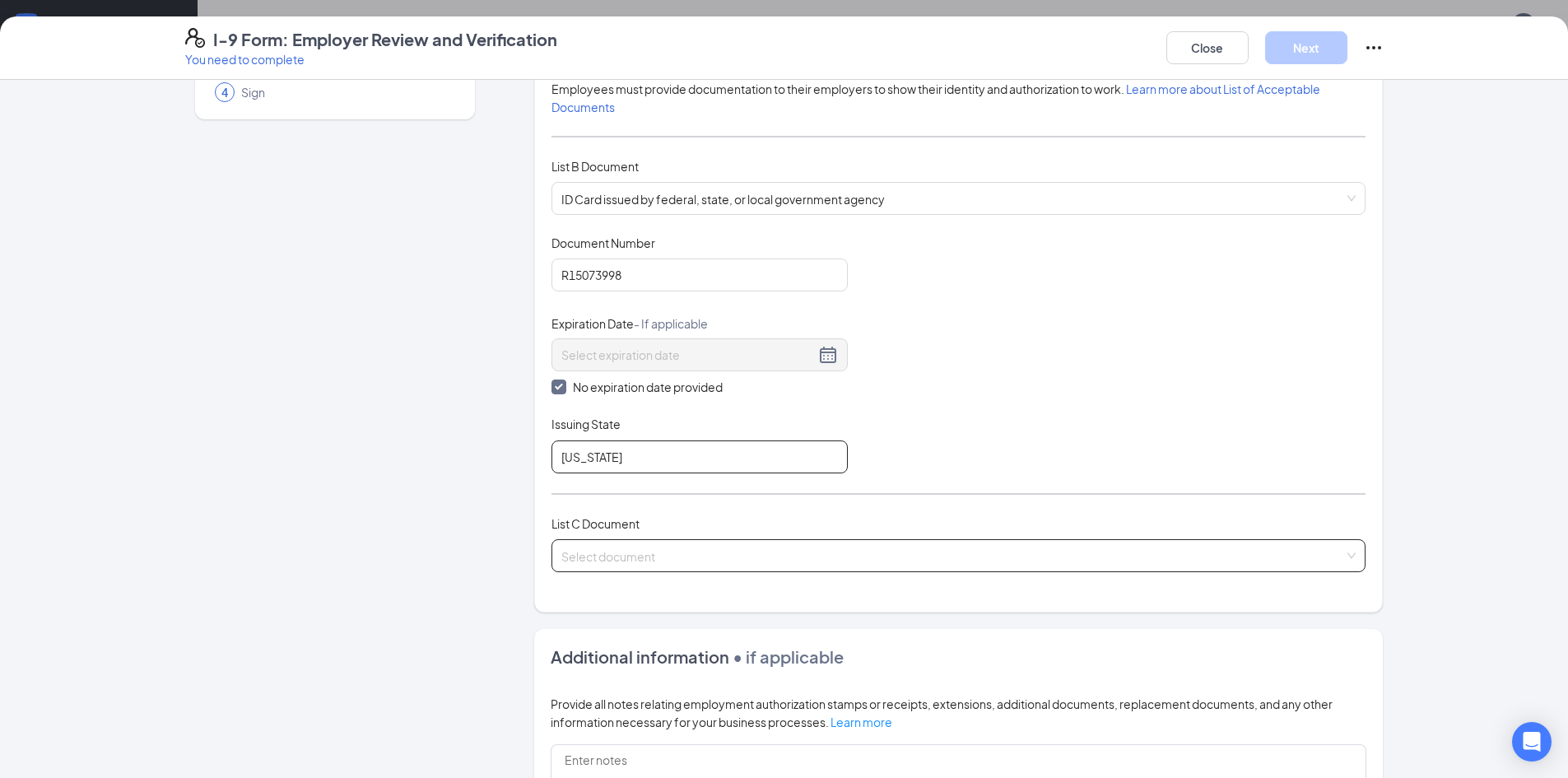
type input "[US_STATE]"
click at [821, 553] on input "search" at bounding box center [953, 552] width 783 height 25
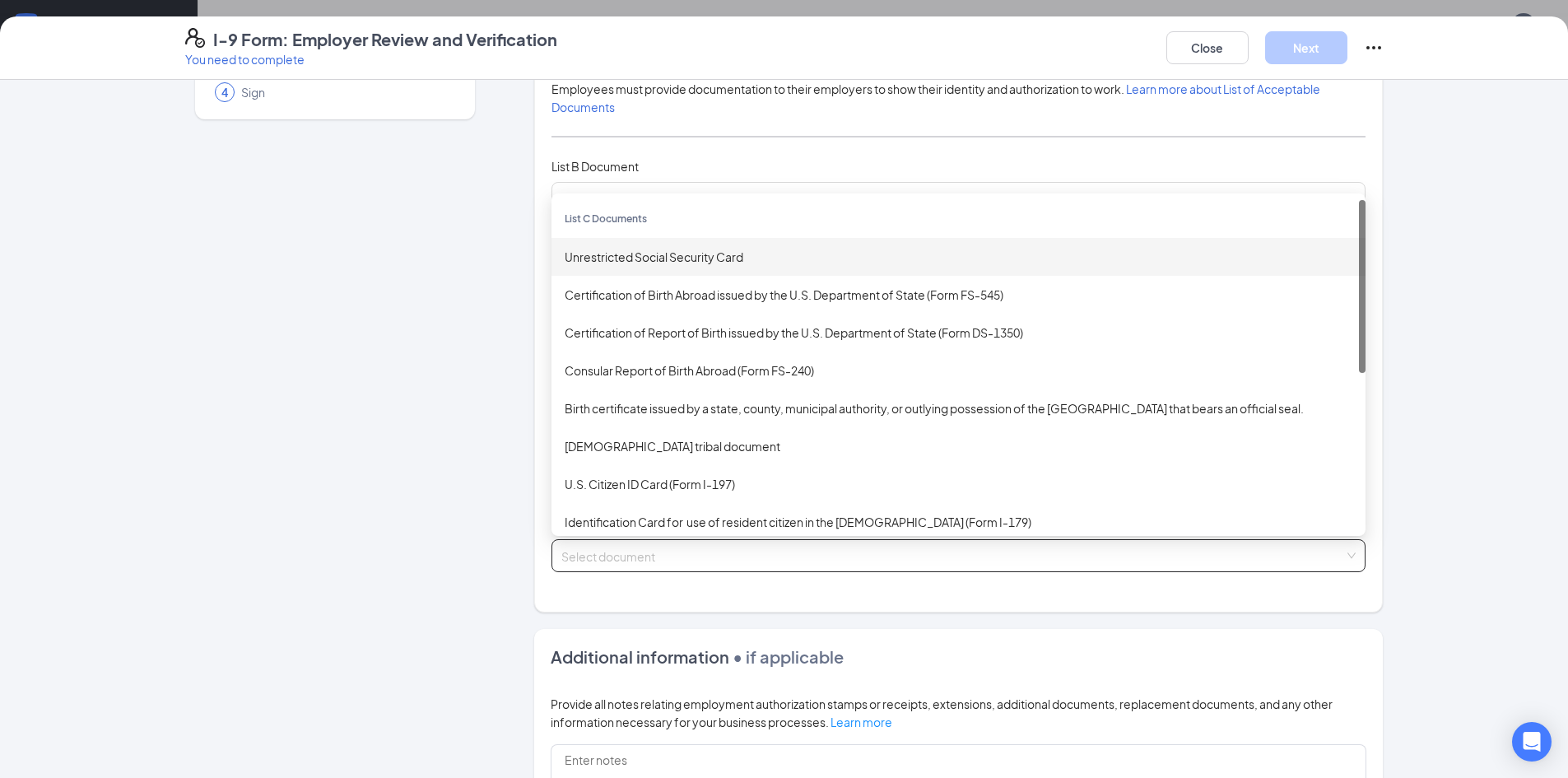
click at [681, 253] on div "Unrestricted Social Security Card" at bounding box center [958, 257] width 788 height 18
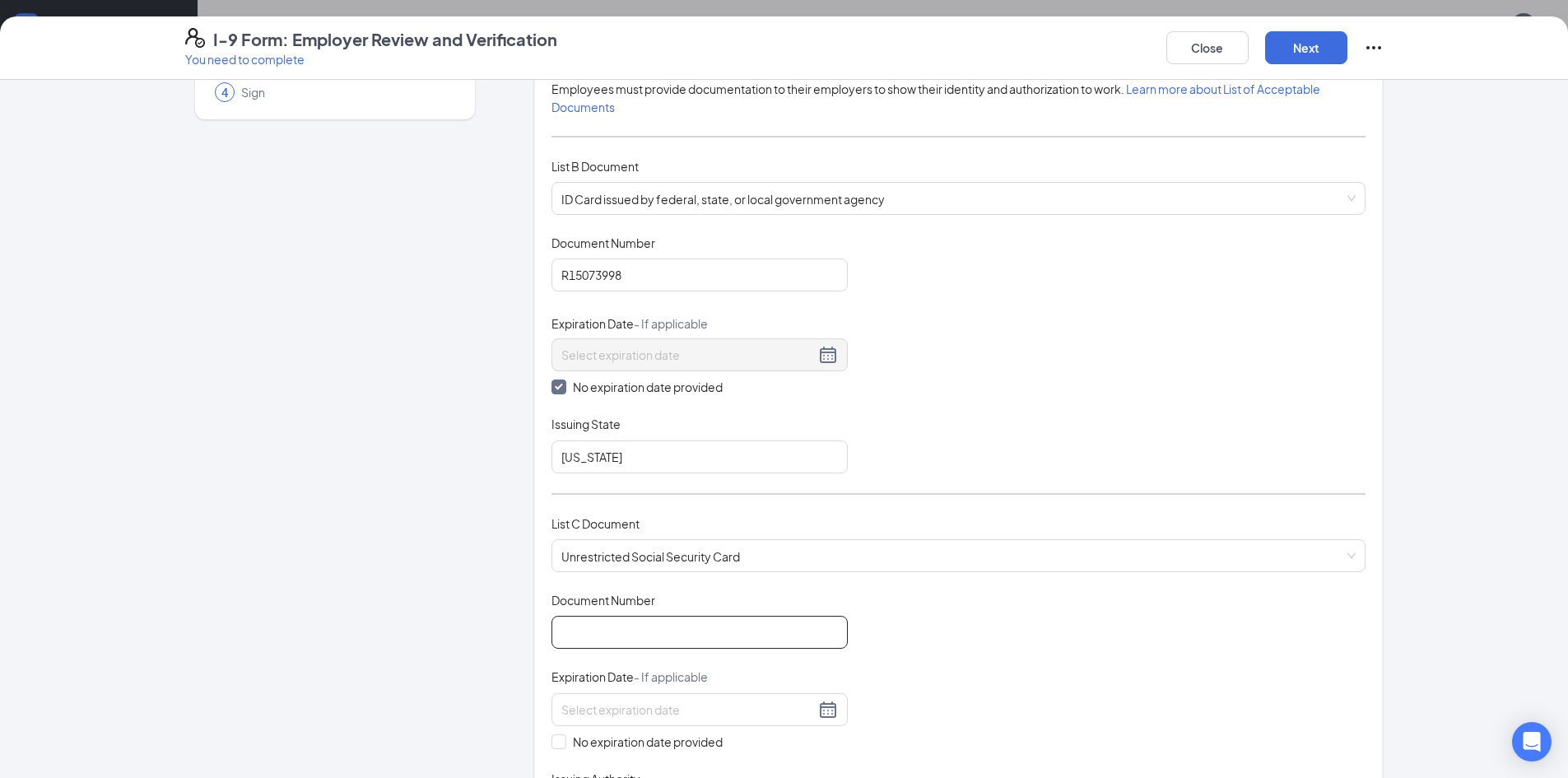
click at [716, 636] on input "Document Number" at bounding box center [700, 633] width 297 height 33
type input "647944151"
click at [552, 742] on input "No expiration date provided" at bounding box center [557, 740] width 12 height 12
checkbox input "true"
click at [1006, 624] on div "Document Title Unrestricted Social Security Card Document Number 647944151 Expi…" at bounding box center [958, 711] width 814 height 239
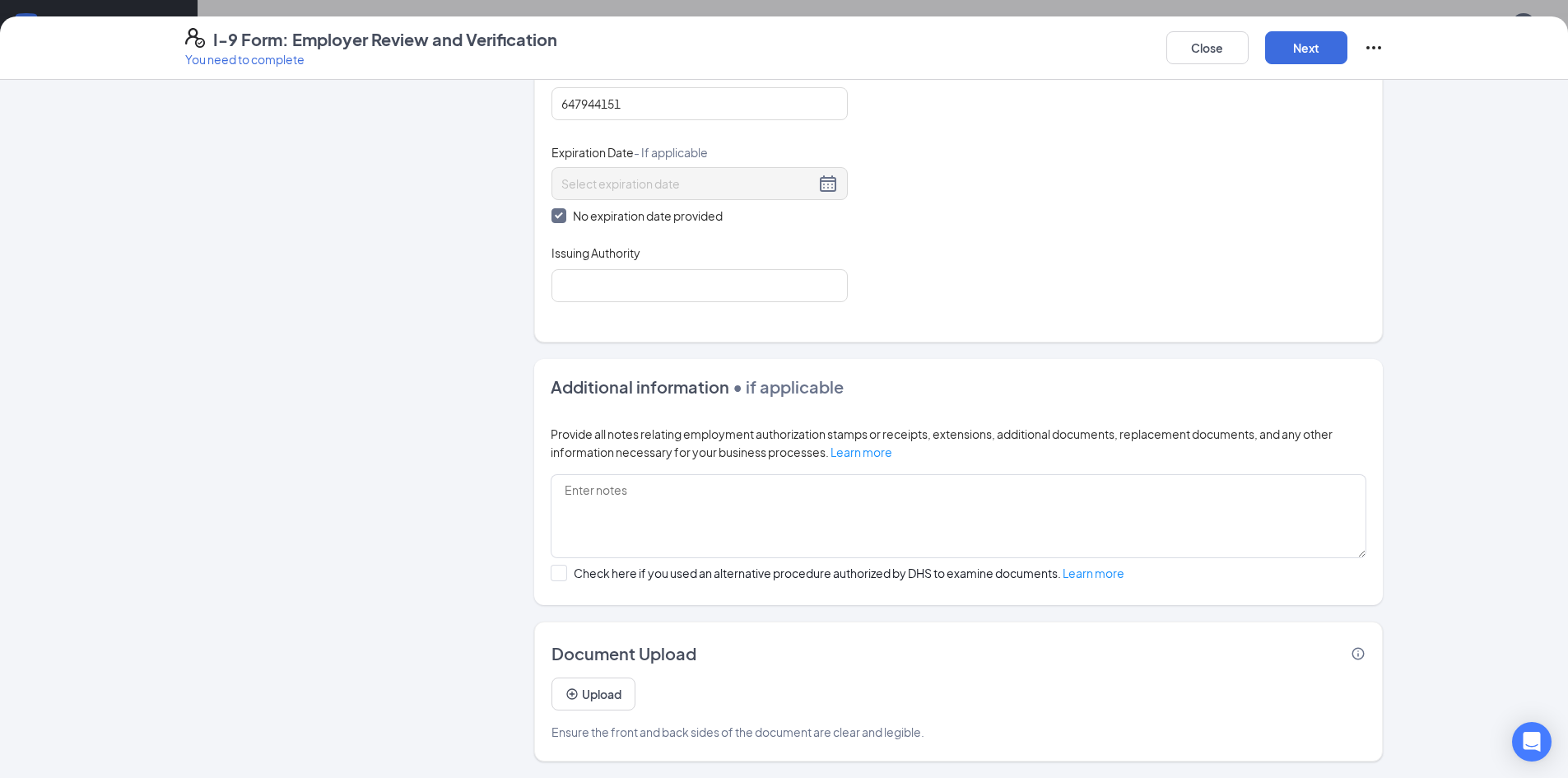
scroll to position [494, 0]
click at [1310, 52] on button "Next" at bounding box center [1306, 47] width 83 height 33
click at [617, 279] on input "Issuing Authority" at bounding box center [700, 286] width 297 height 33
type input "SOCIAL SECURITY ADMINISTRATION"
click at [1296, 52] on button "Next" at bounding box center [1306, 47] width 83 height 33
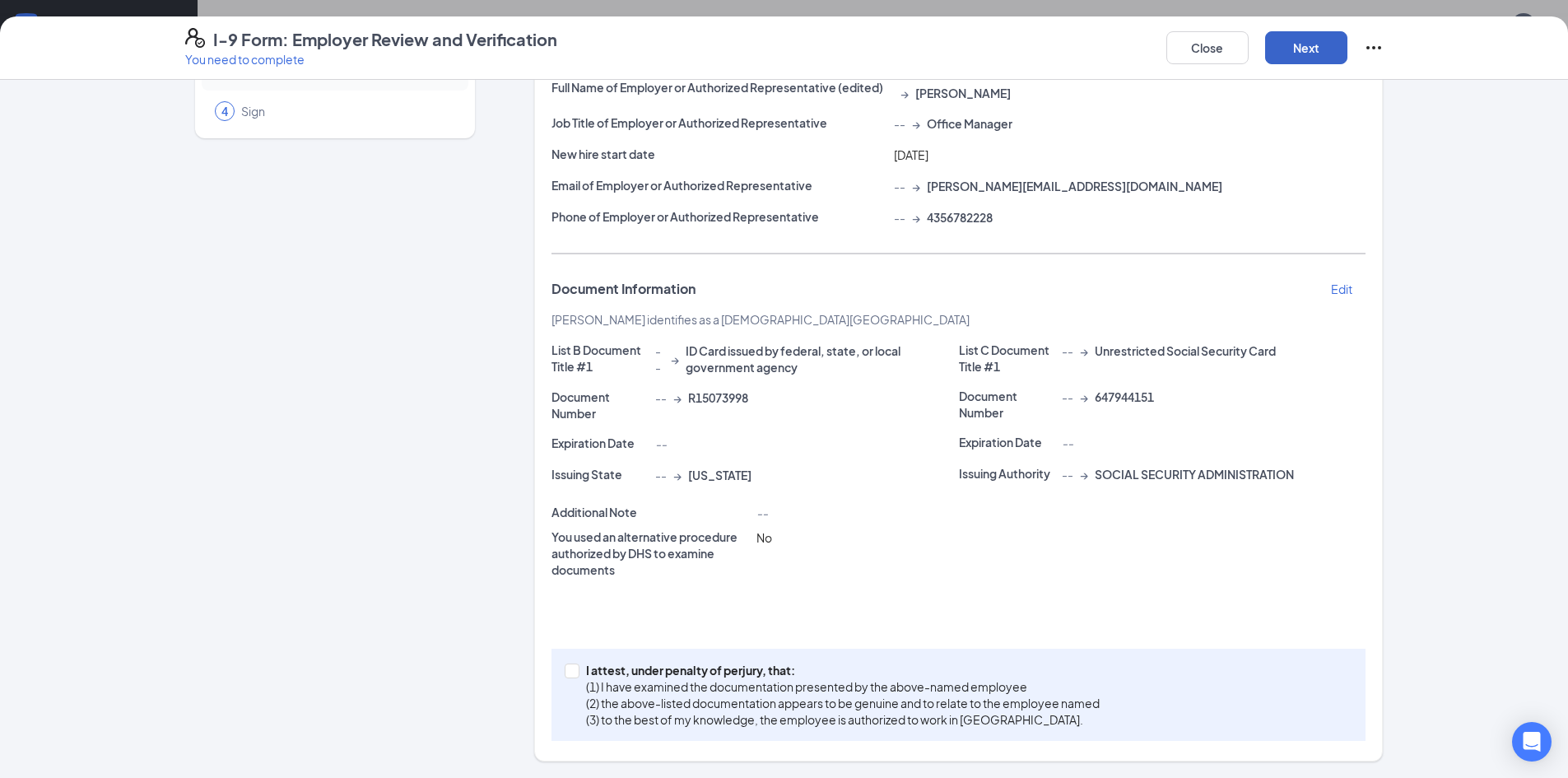
scroll to position [146, 0]
click at [564, 671] on input "I attest, under penalty of [PERSON_NAME], that: (1) I have examined the documen…" at bounding box center [570, 669] width 12 height 12
checkbox input "true"
click at [1294, 55] on button "Next" at bounding box center [1306, 47] width 83 height 33
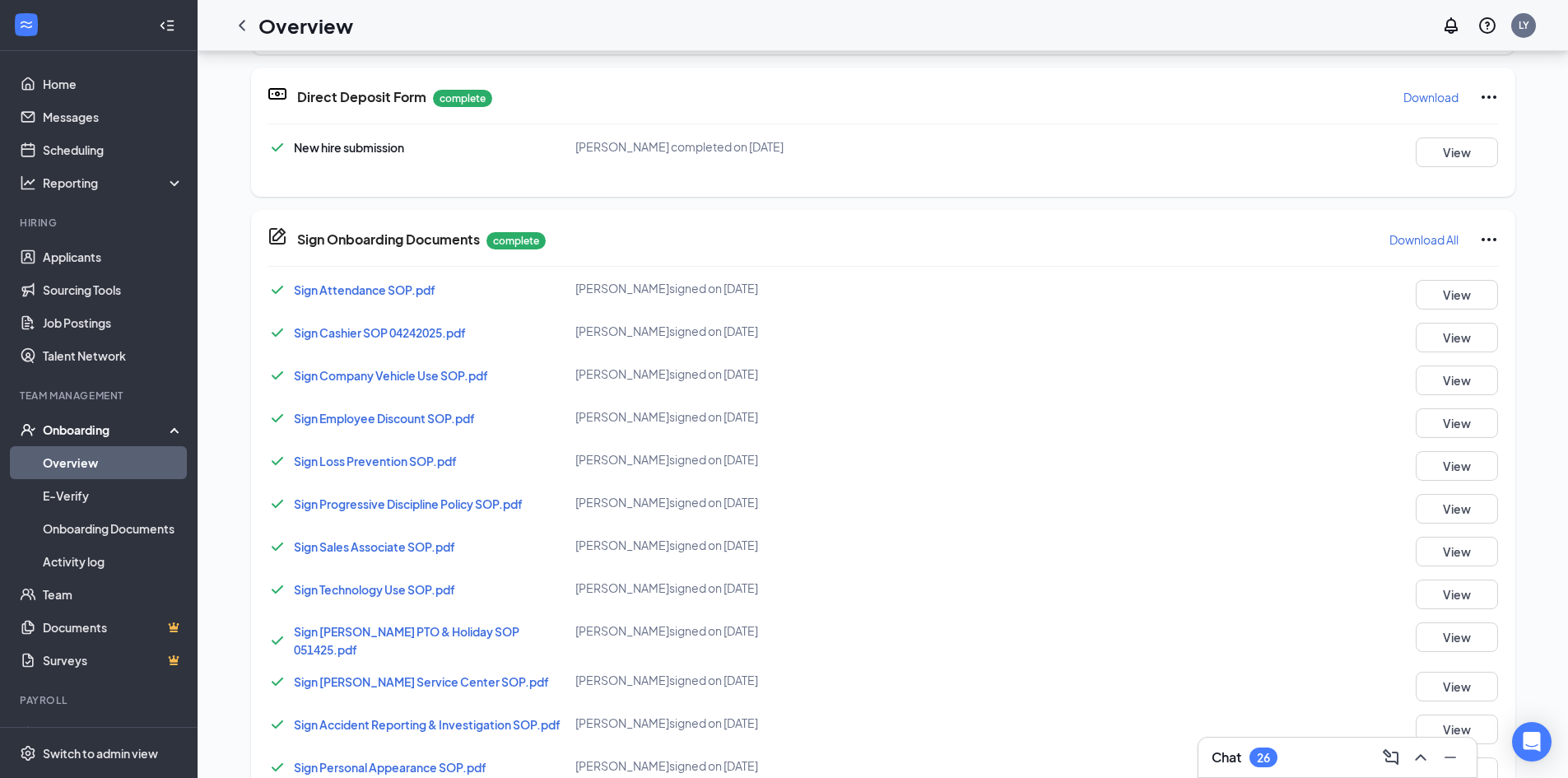
scroll to position [79, 0]
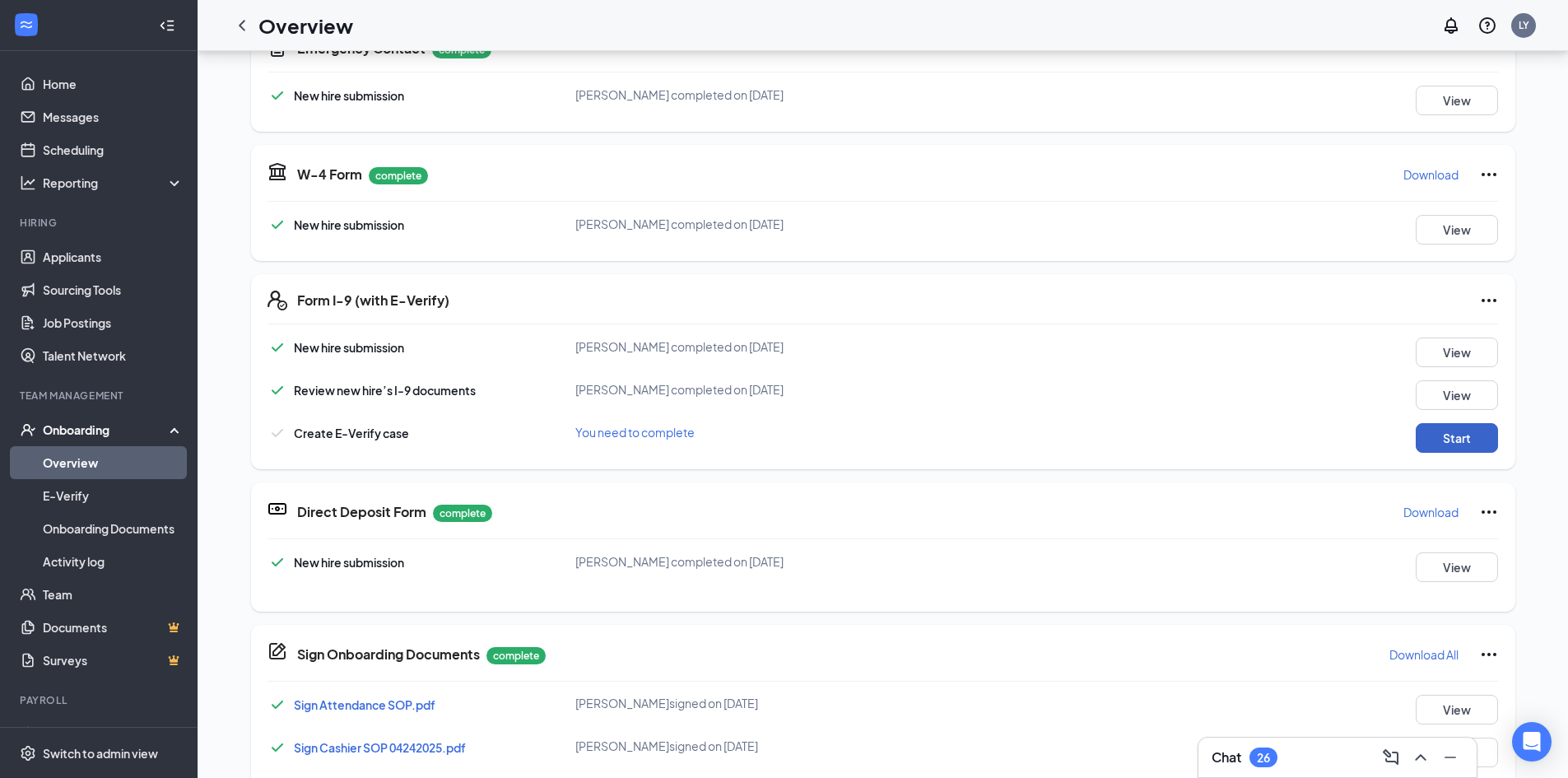
click at [1431, 424] on button "Start" at bounding box center [1456, 438] width 83 height 30
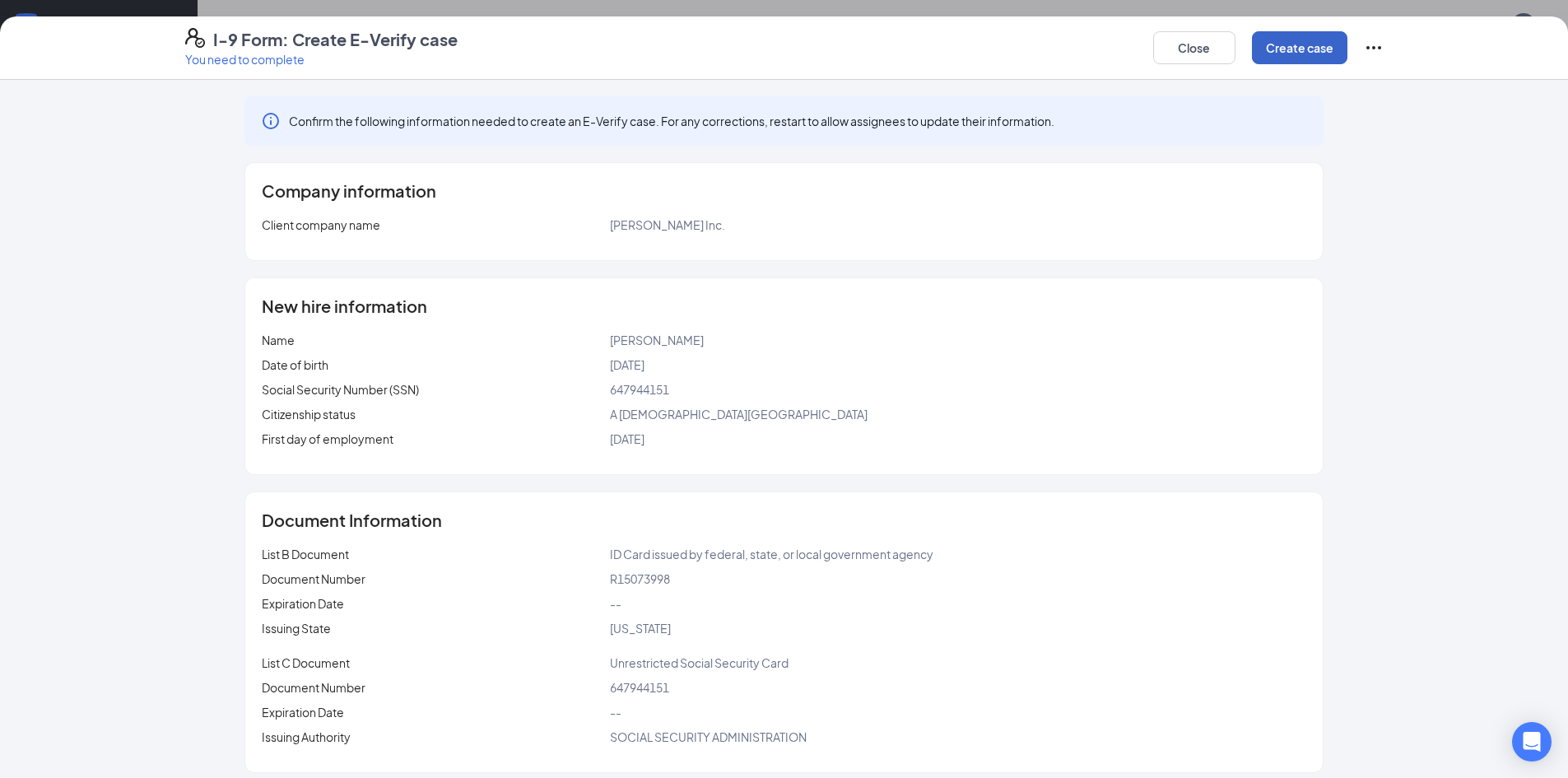
click at [1276, 51] on button "Create case" at bounding box center [1299, 47] width 95 height 33
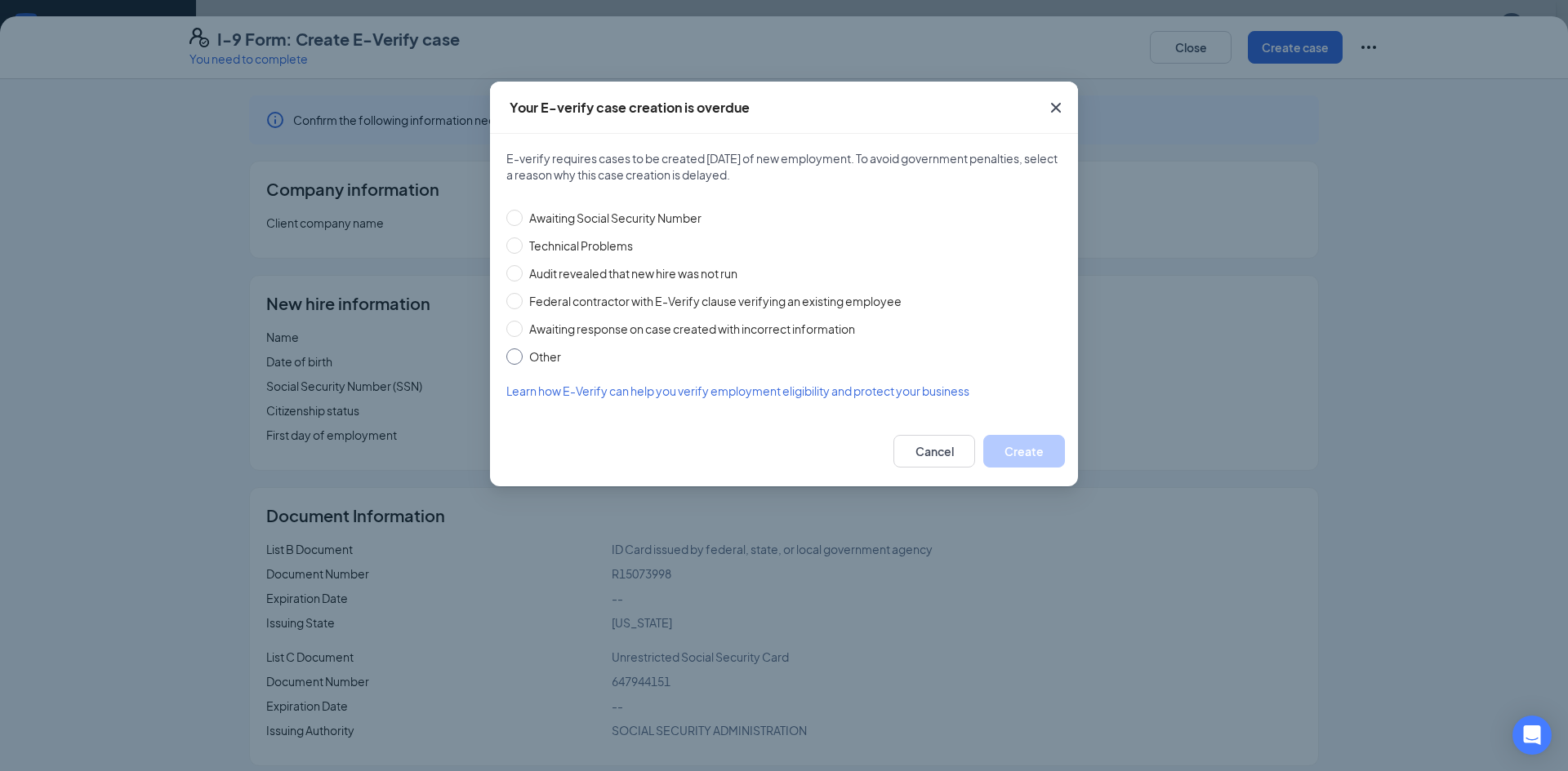
click at [516, 359] on input "Other" at bounding box center [514, 356] width 16 height 16
radio input "true"
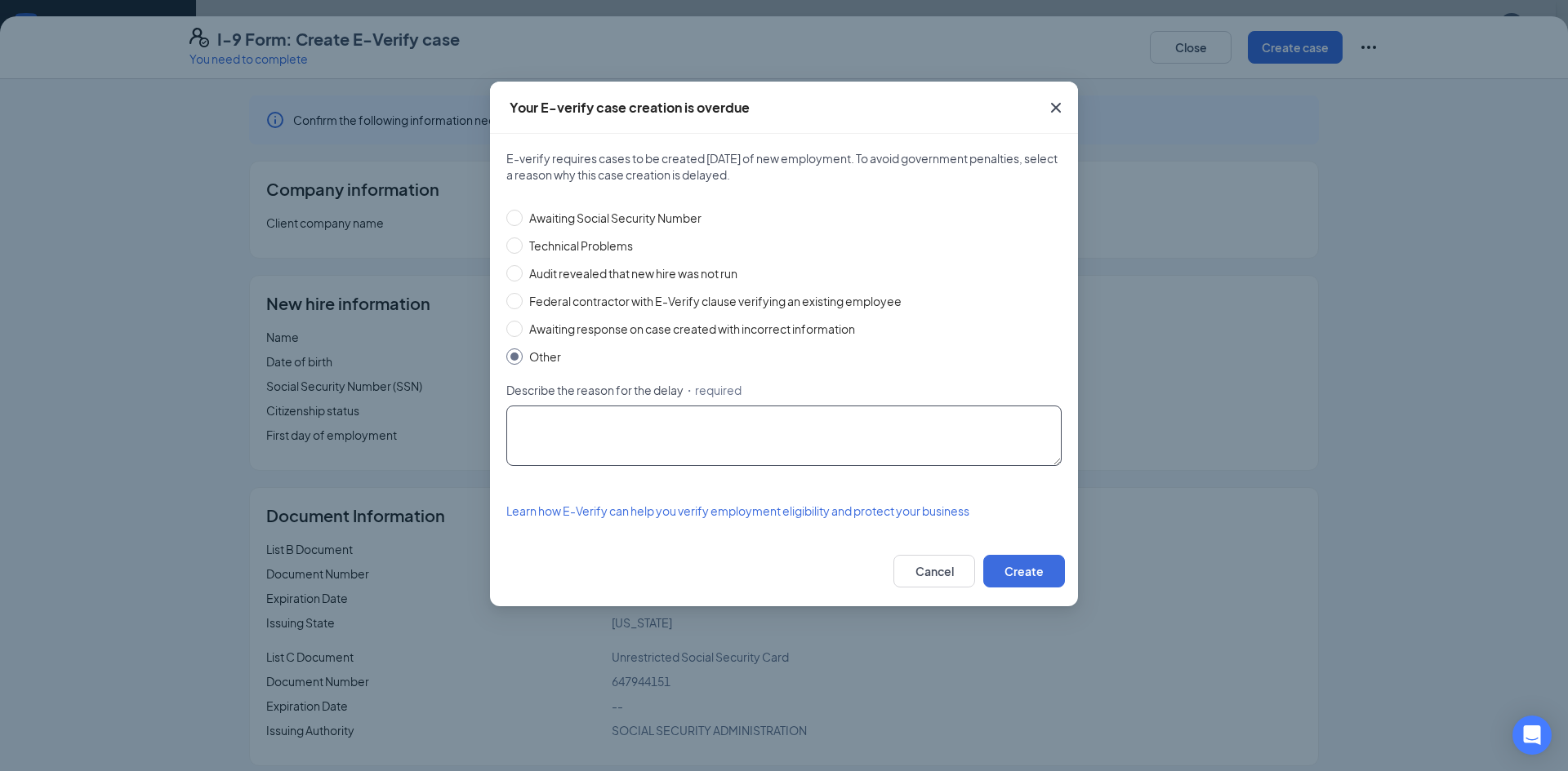
click at [784, 448] on textarea "Describe the reason for the delay ・required" at bounding box center [783, 435] width 555 height 60
type textarea "OTHER"
click at [1057, 579] on button "Create" at bounding box center [1023, 571] width 82 height 32
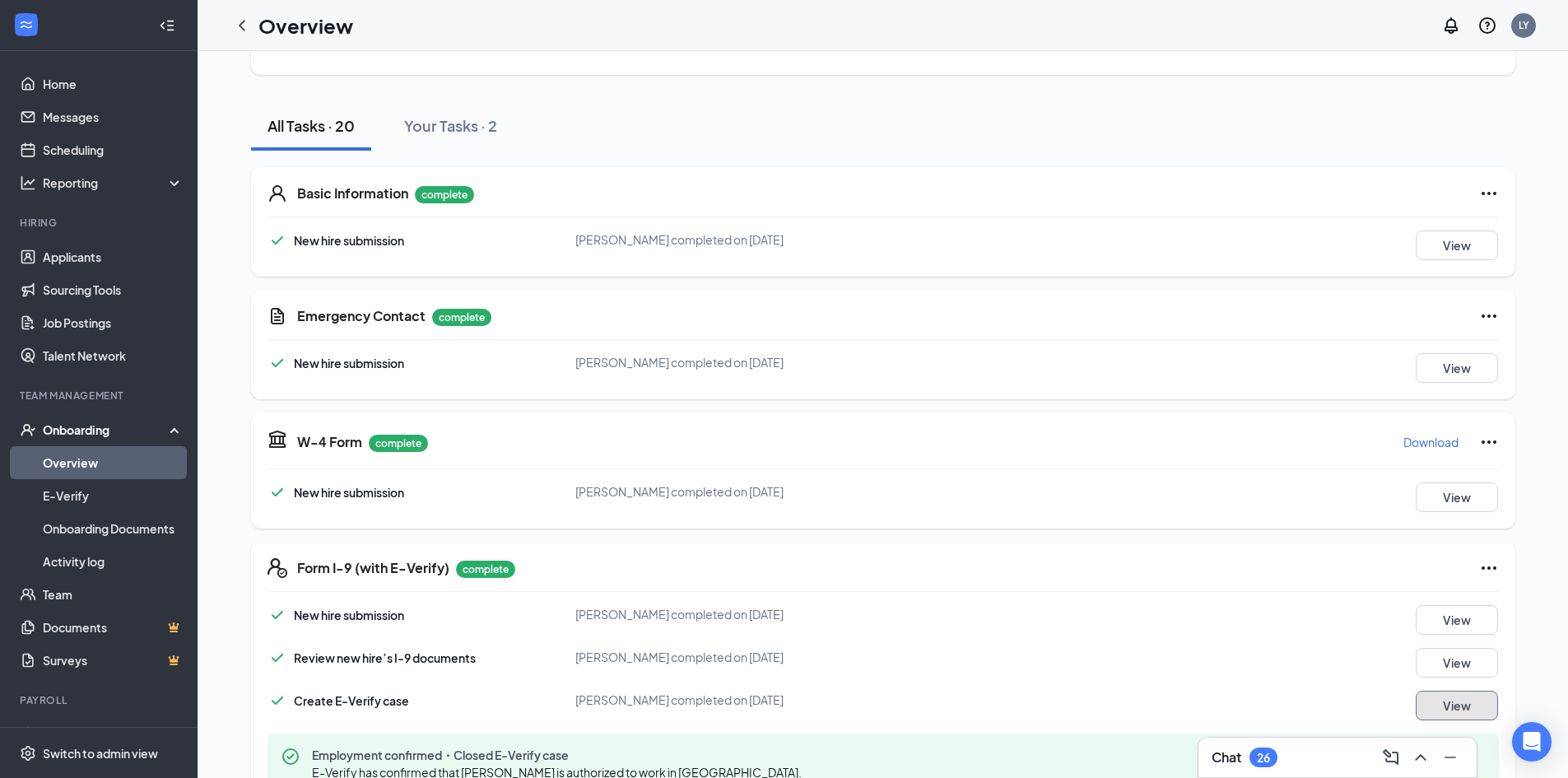
scroll to position [0, 0]
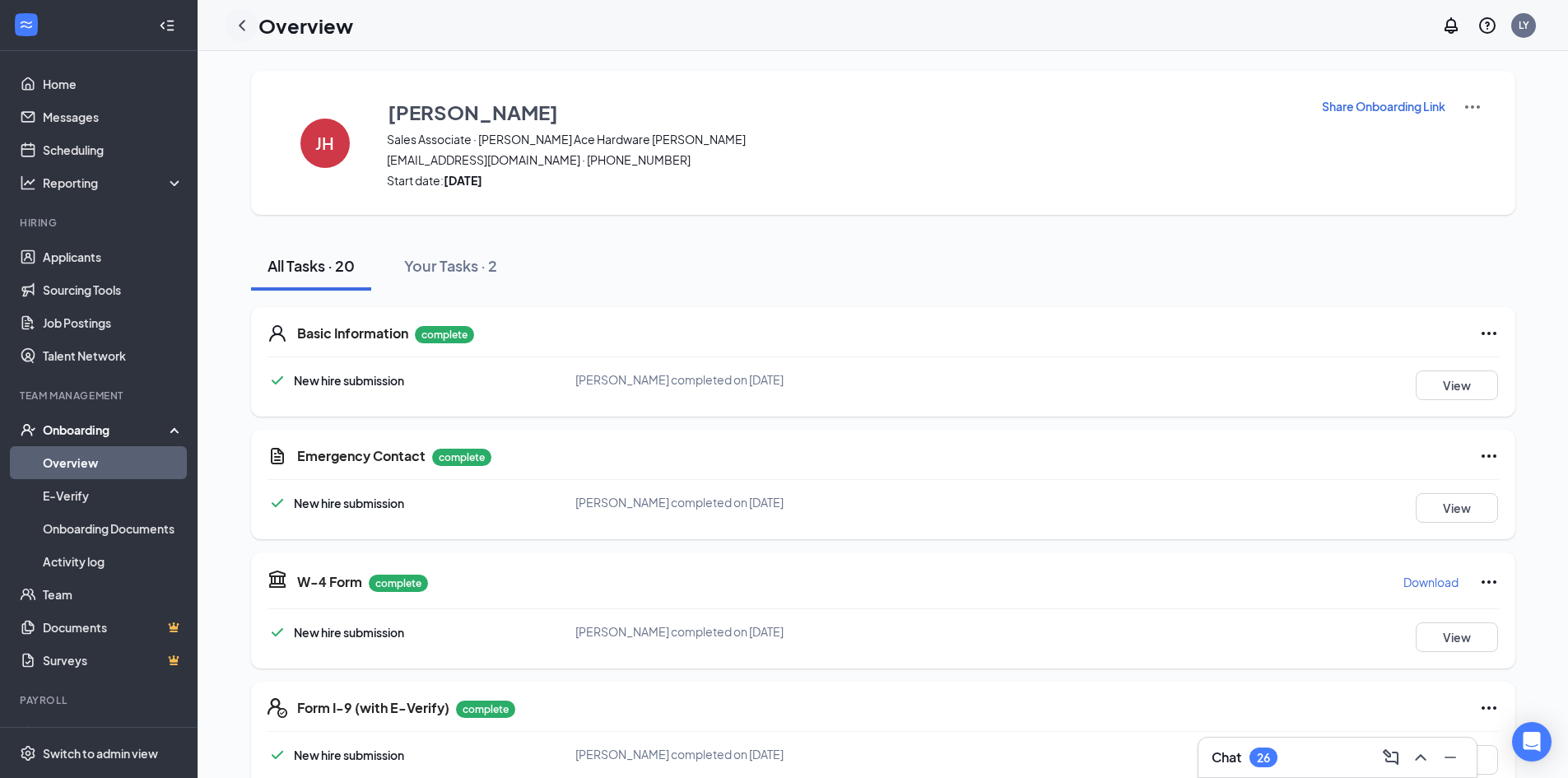
click at [243, 34] on icon "ChevronLeft" at bounding box center [242, 25] width 20 height 20
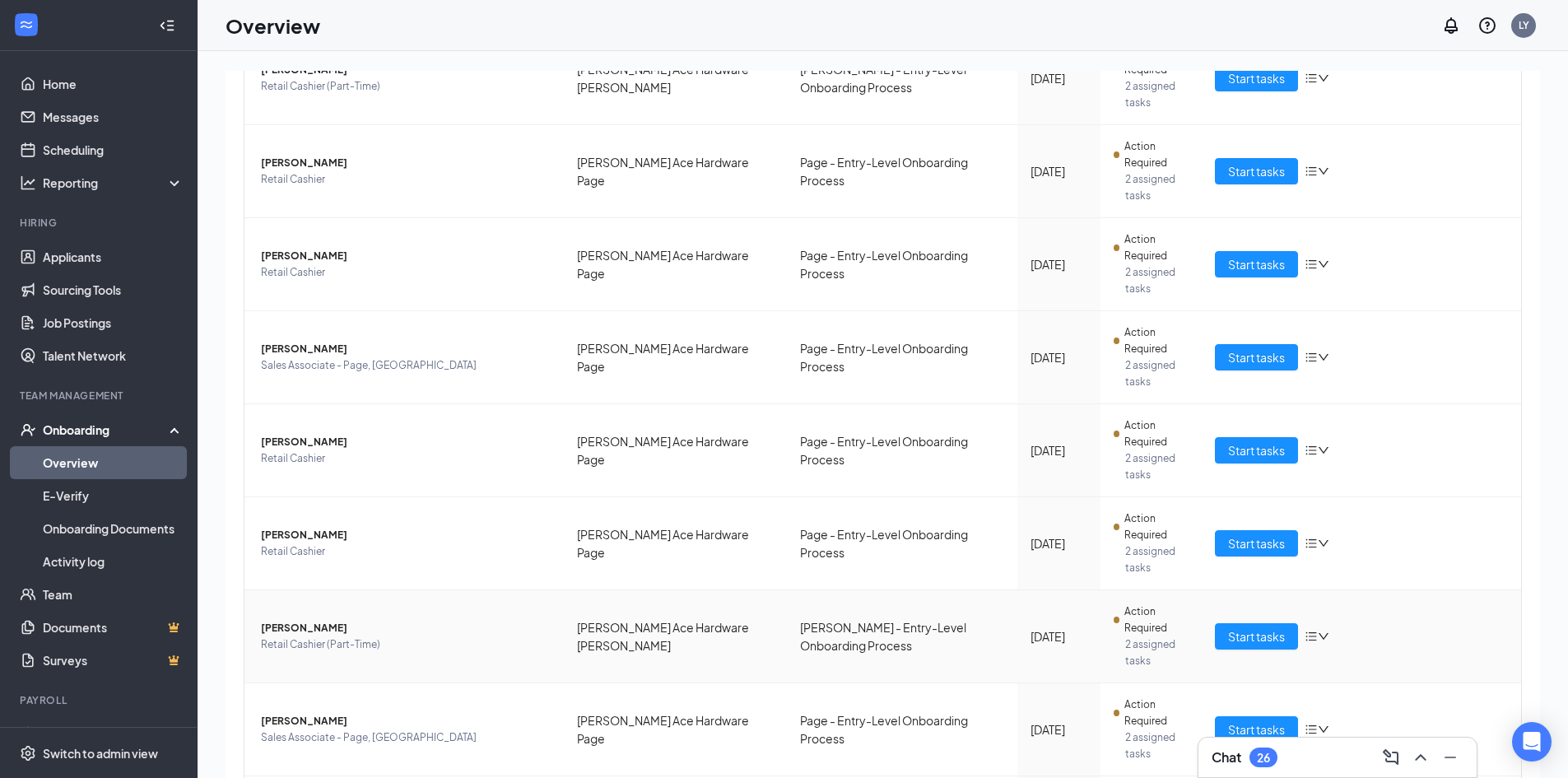
scroll to position [494, 0]
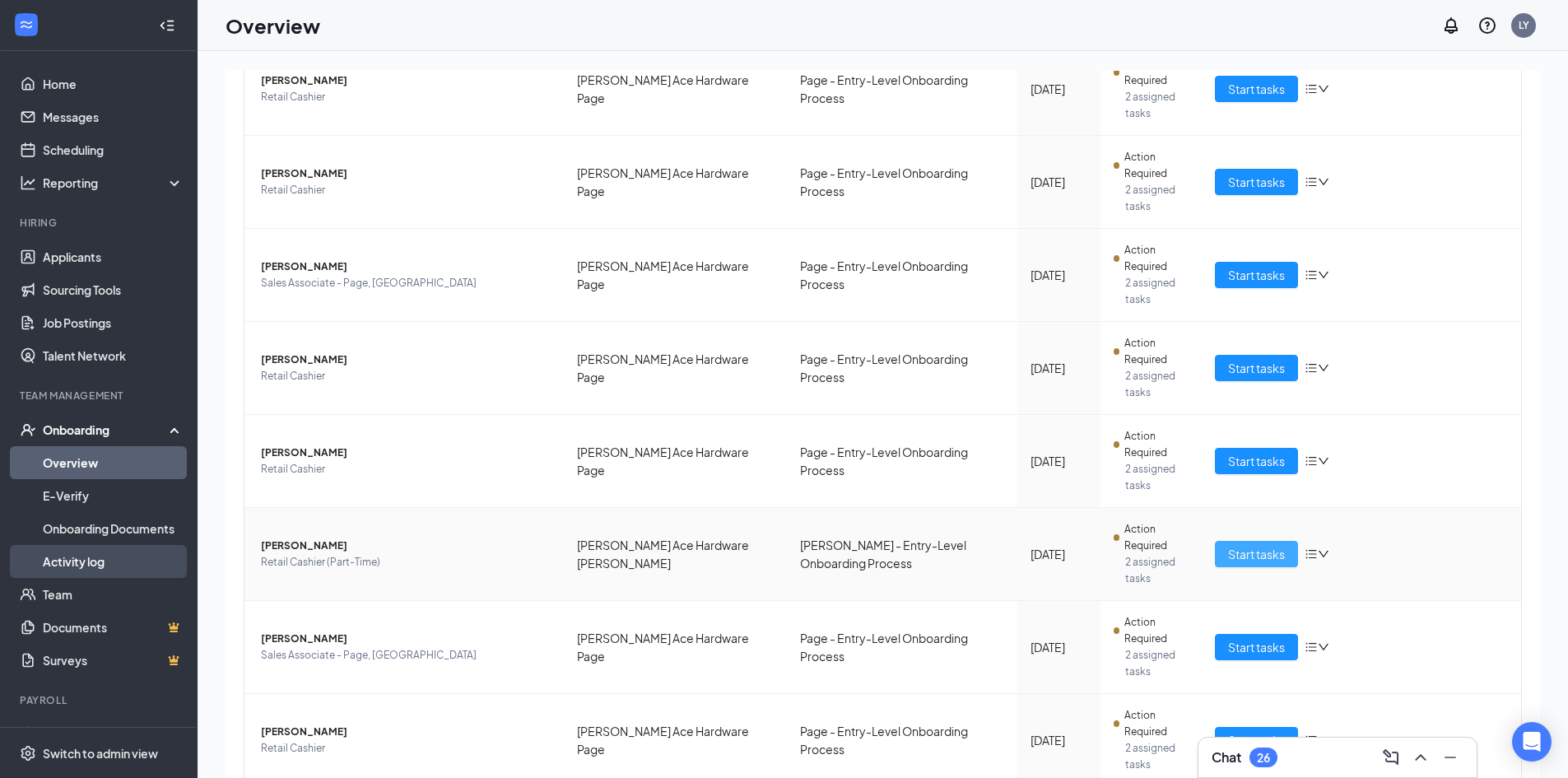
drag, startPoint x: 1241, startPoint y: 559, endPoint x: 32, endPoint y: 557, distance: 1209.0
click at [1241, 559] on span "Start tasks" at bounding box center [1257, 555] width 57 height 18
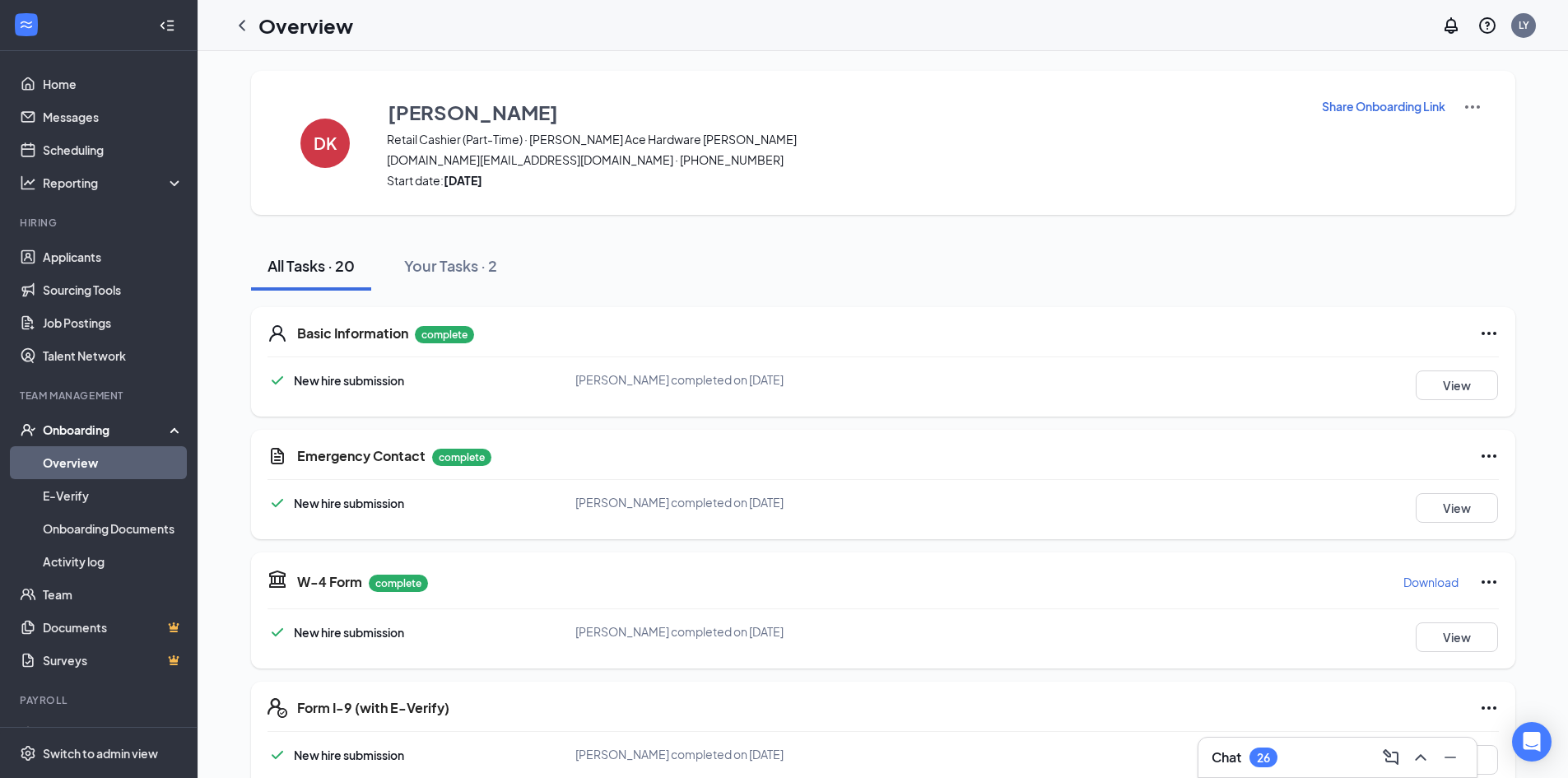
click at [1406, 582] on p "Download" at bounding box center [1431, 582] width 55 height 16
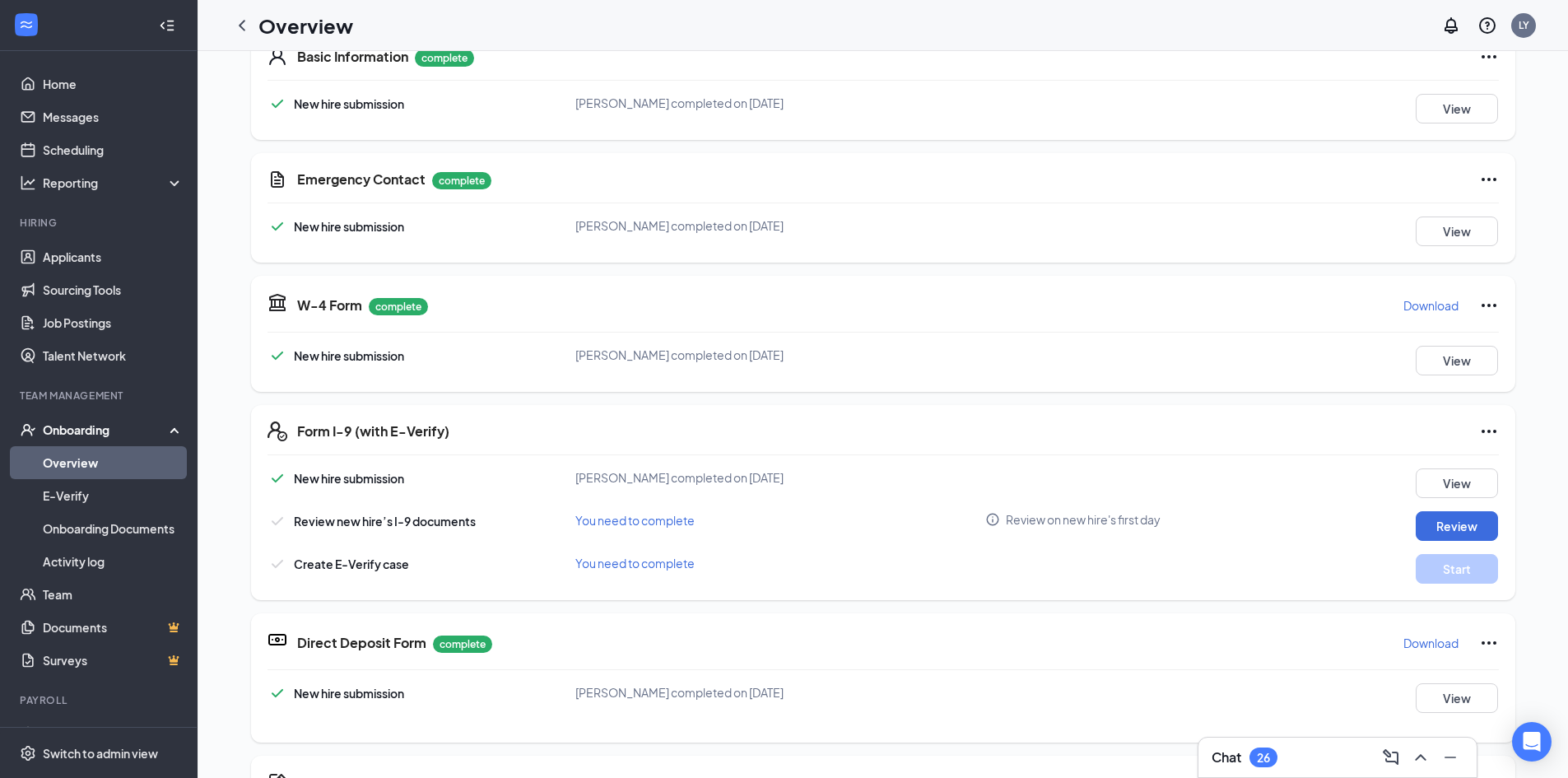
scroll to position [330, 0]
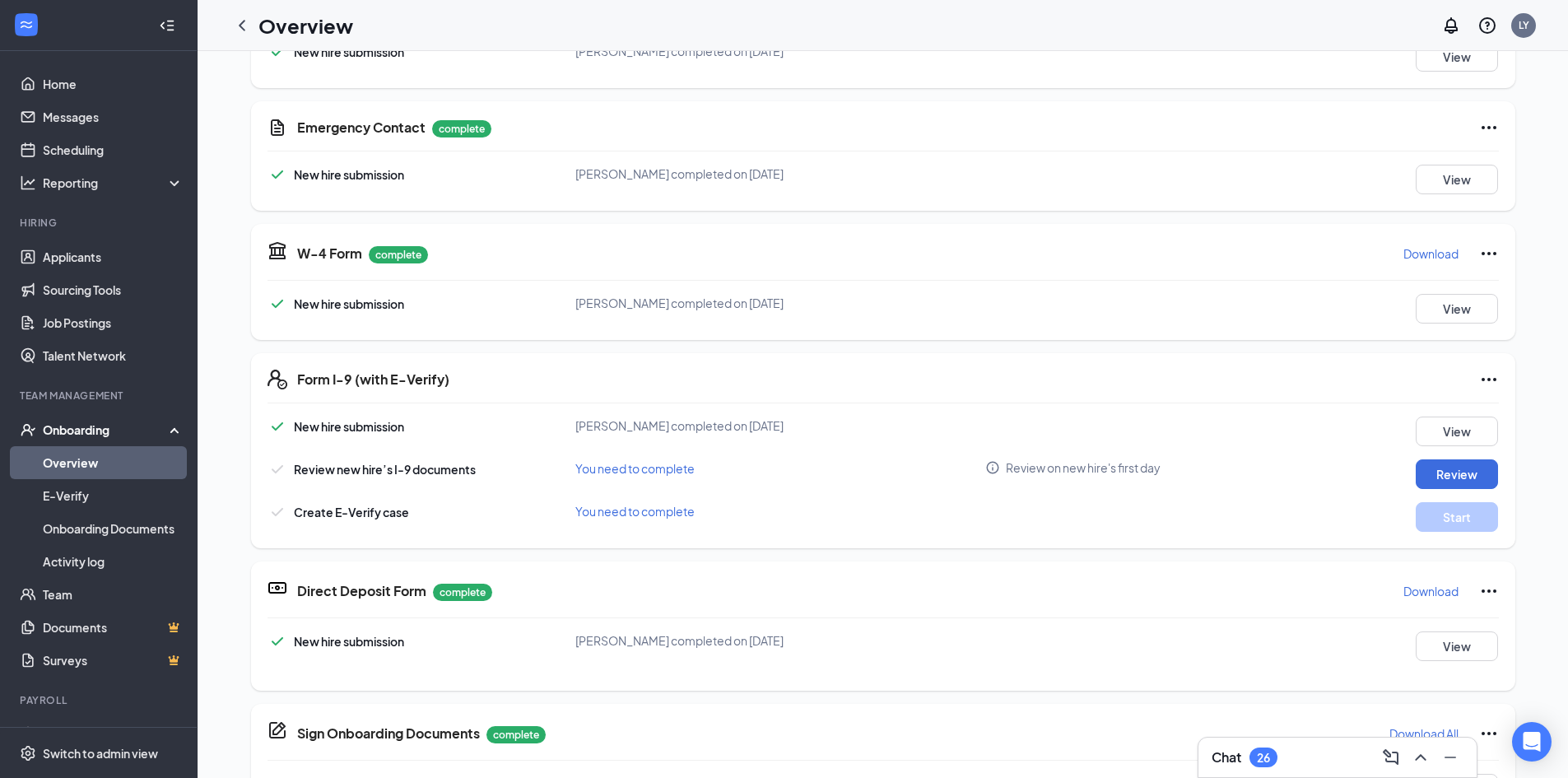
click at [1426, 594] on p "Download" at bounding box center [1431, 591] width 55 height 16
click at [1467, 467] on button "Review" at bounding box center [1456, 474] width 83 height 30
type input "[DATE]"
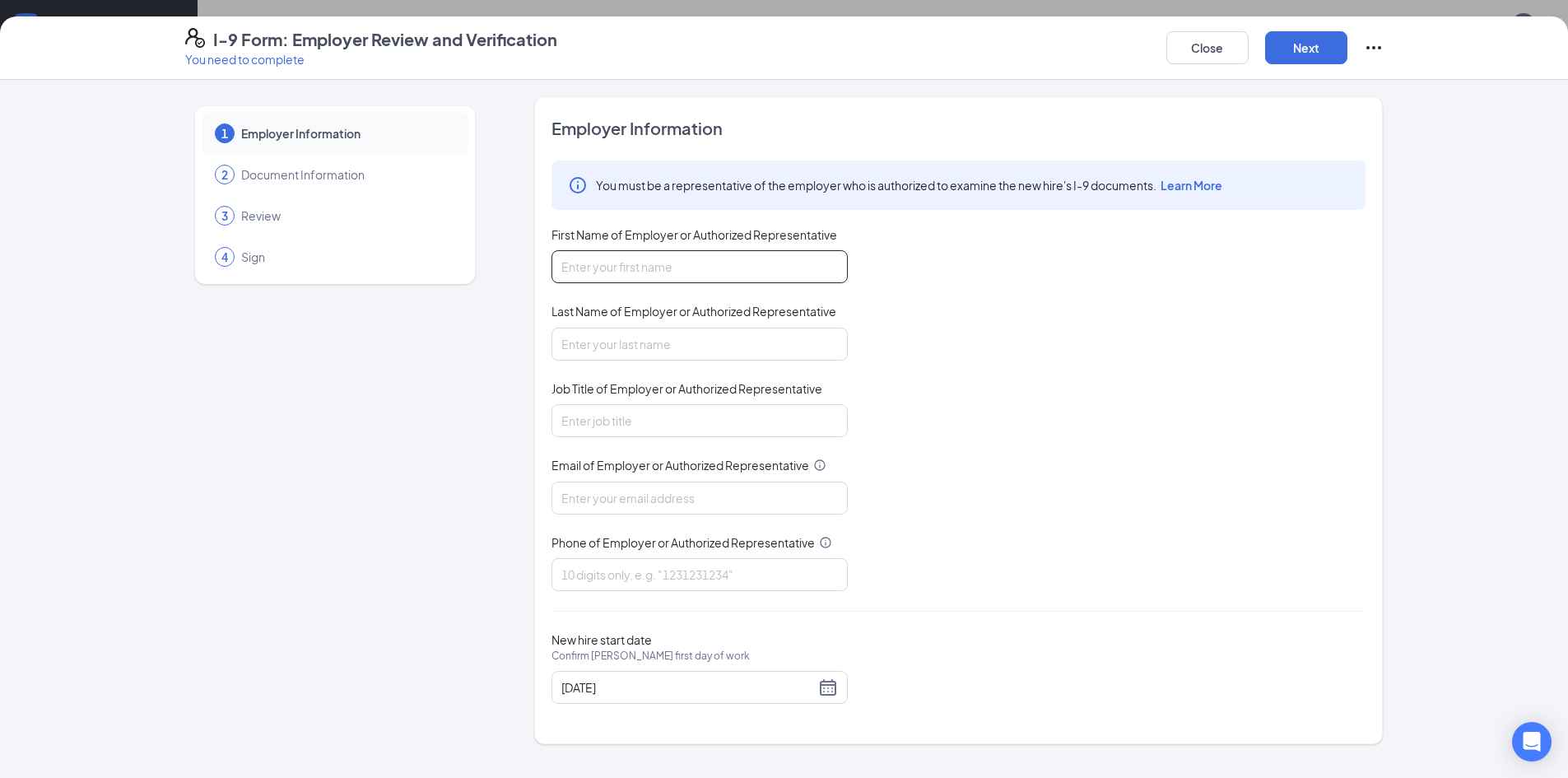
click at [608, 259] on input "First Name of Employer or Authorized Representative" at bounding box center [700, 267] width 297 height 33
type input "l"
type input "[PERSON_NAME]"
type input "Young"
type input "Office Manager"
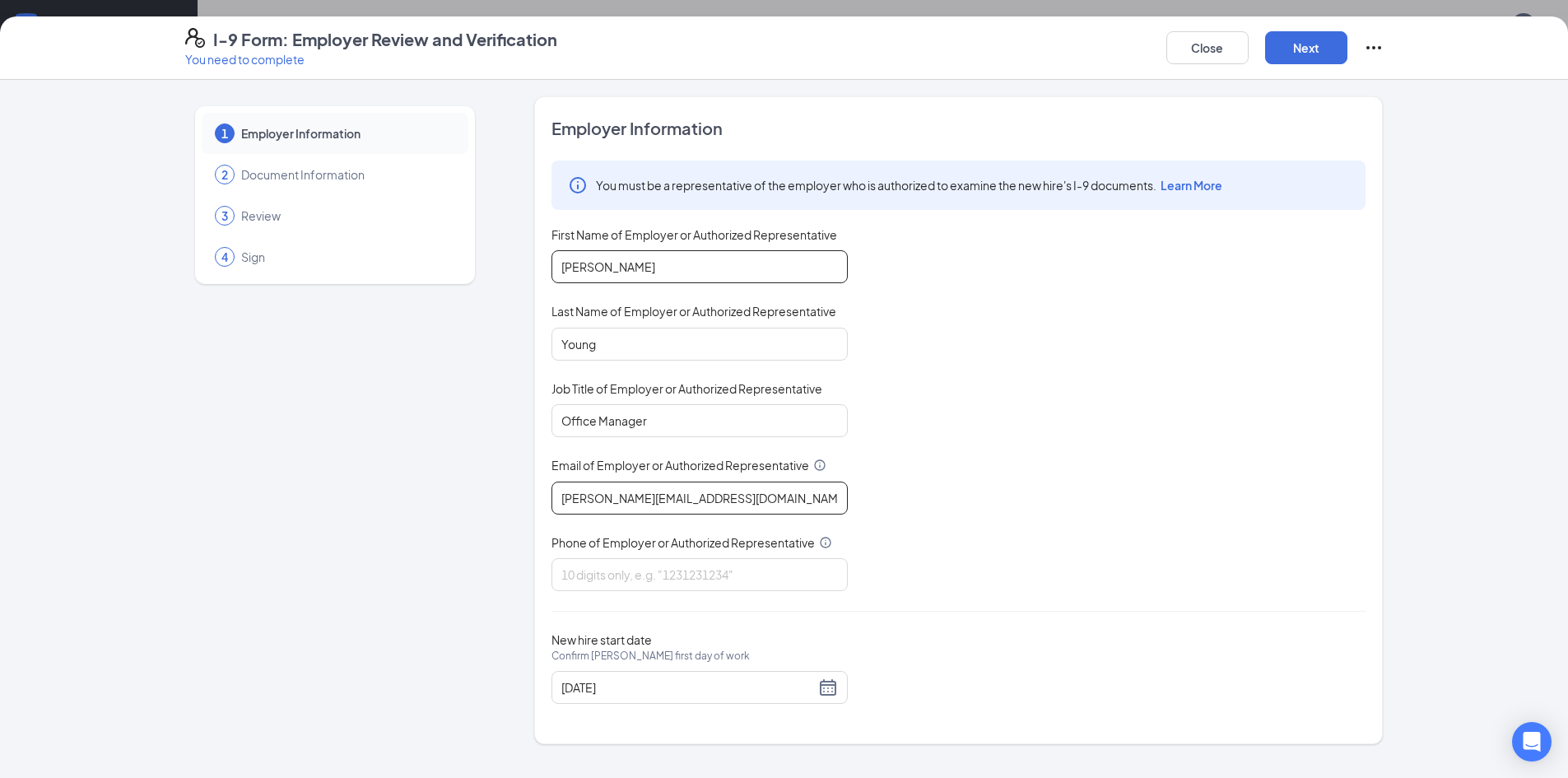
type input "[PERSON_NAME][EMAIL_ADDRESS][DOMAIN_NAME]"
type input "4356782228"
click at [1328, 46] on button "Next" at bounding box center [1306, 47] width 83 height 33
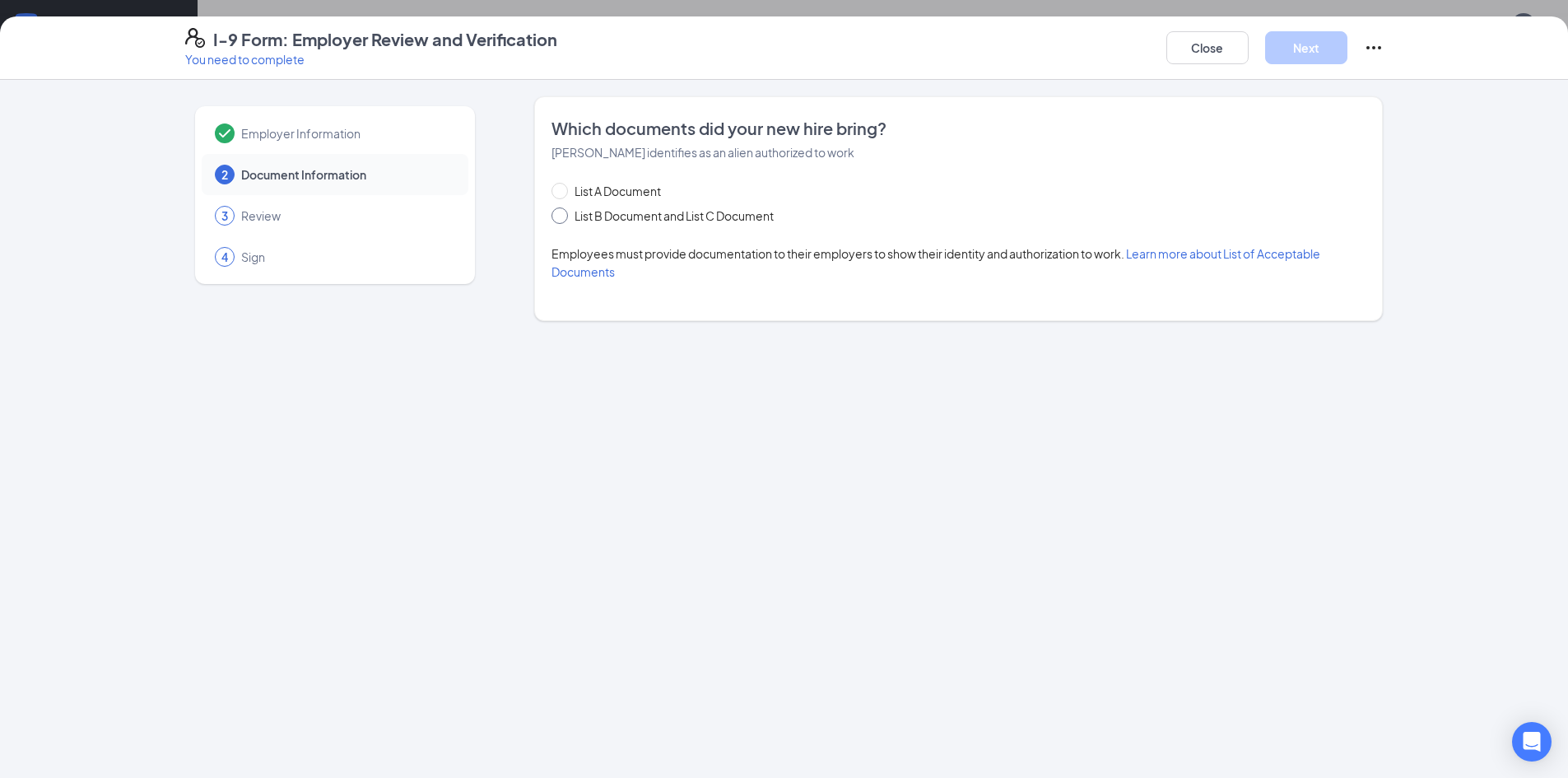
click at [564, 212] on input "List B Document and List C Document" at bounding box center [557, 213] width 12 height 12
radio input "true"
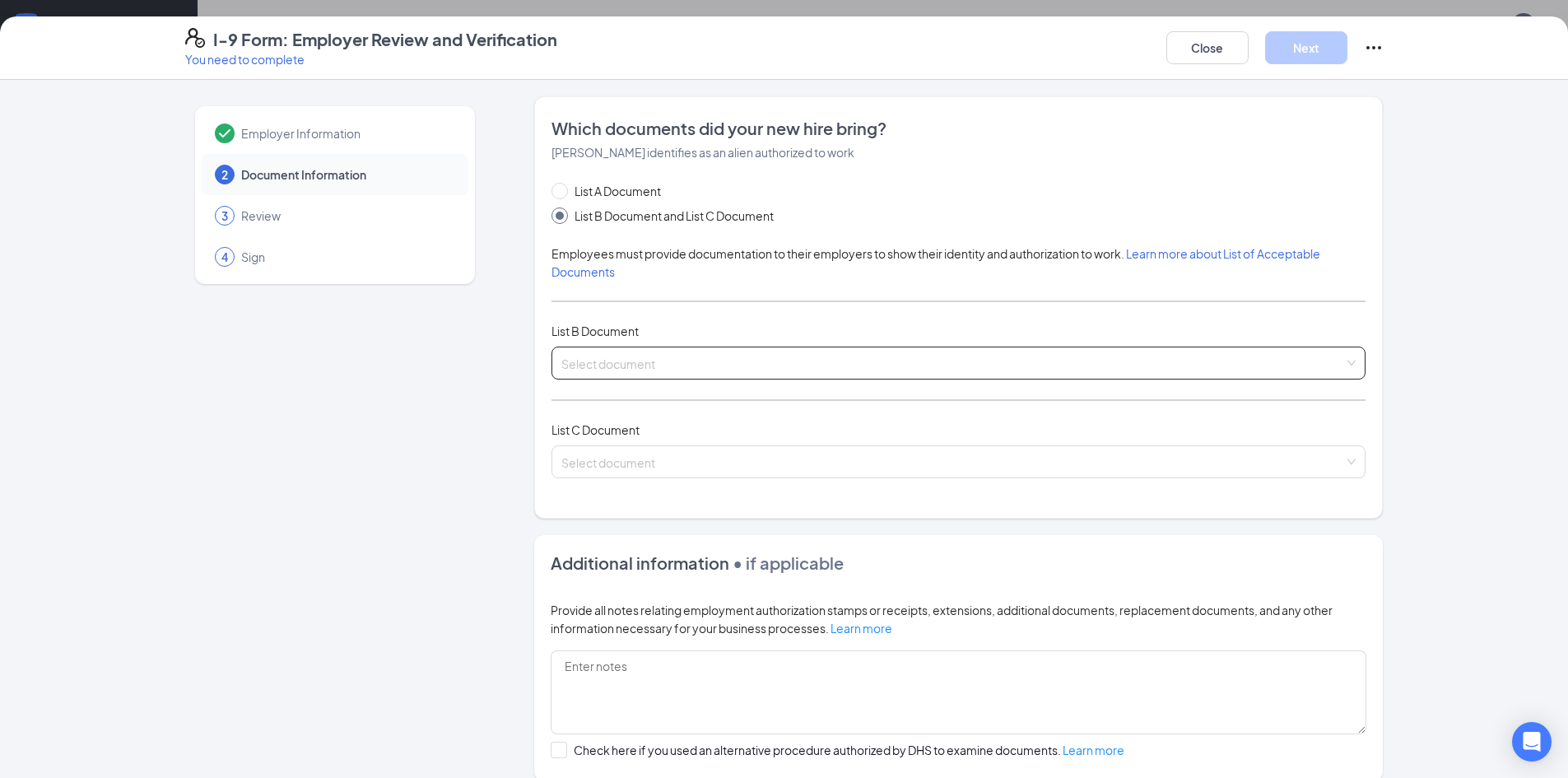
click at [663, 351] on input "search" at bounding box center [953, 359] width 783 height 25
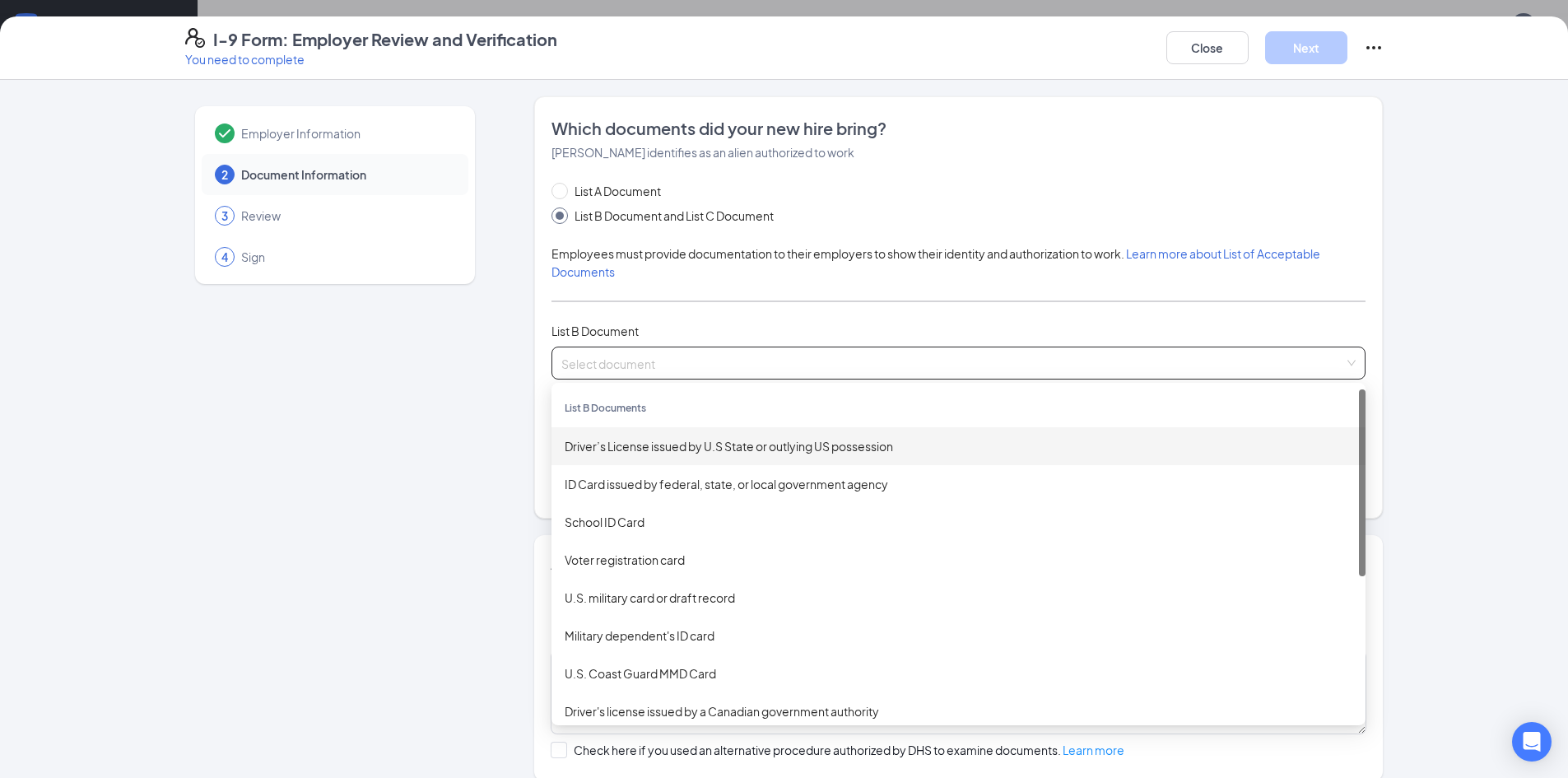
click at [661, 448] on div "Driver’s License issued by U.S State or outlying US possession" at bounding box center [958, 447] width 788 height 18
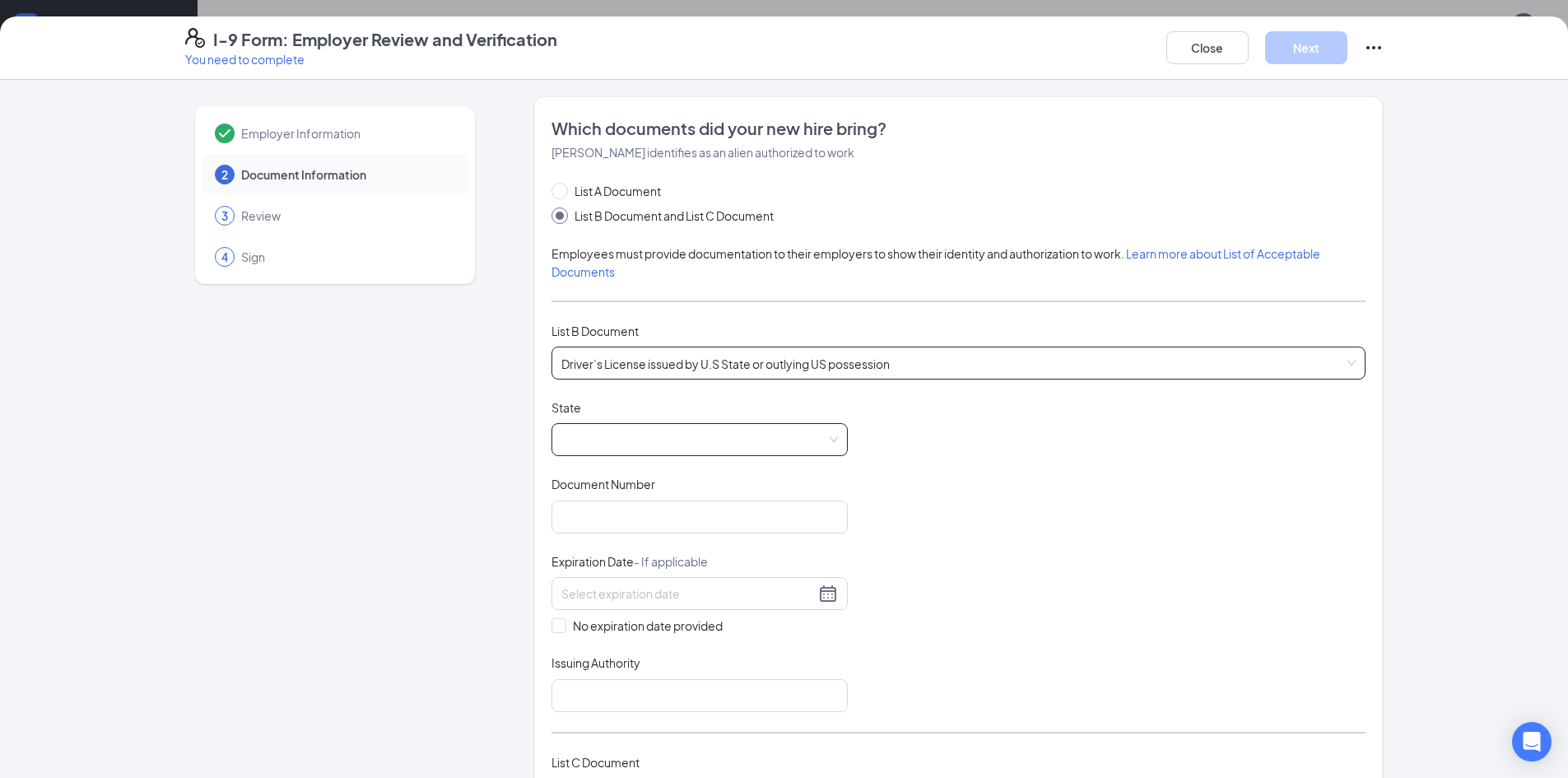
click at [608, 432] on span at bounding box center [700, 439] width 277 height 31
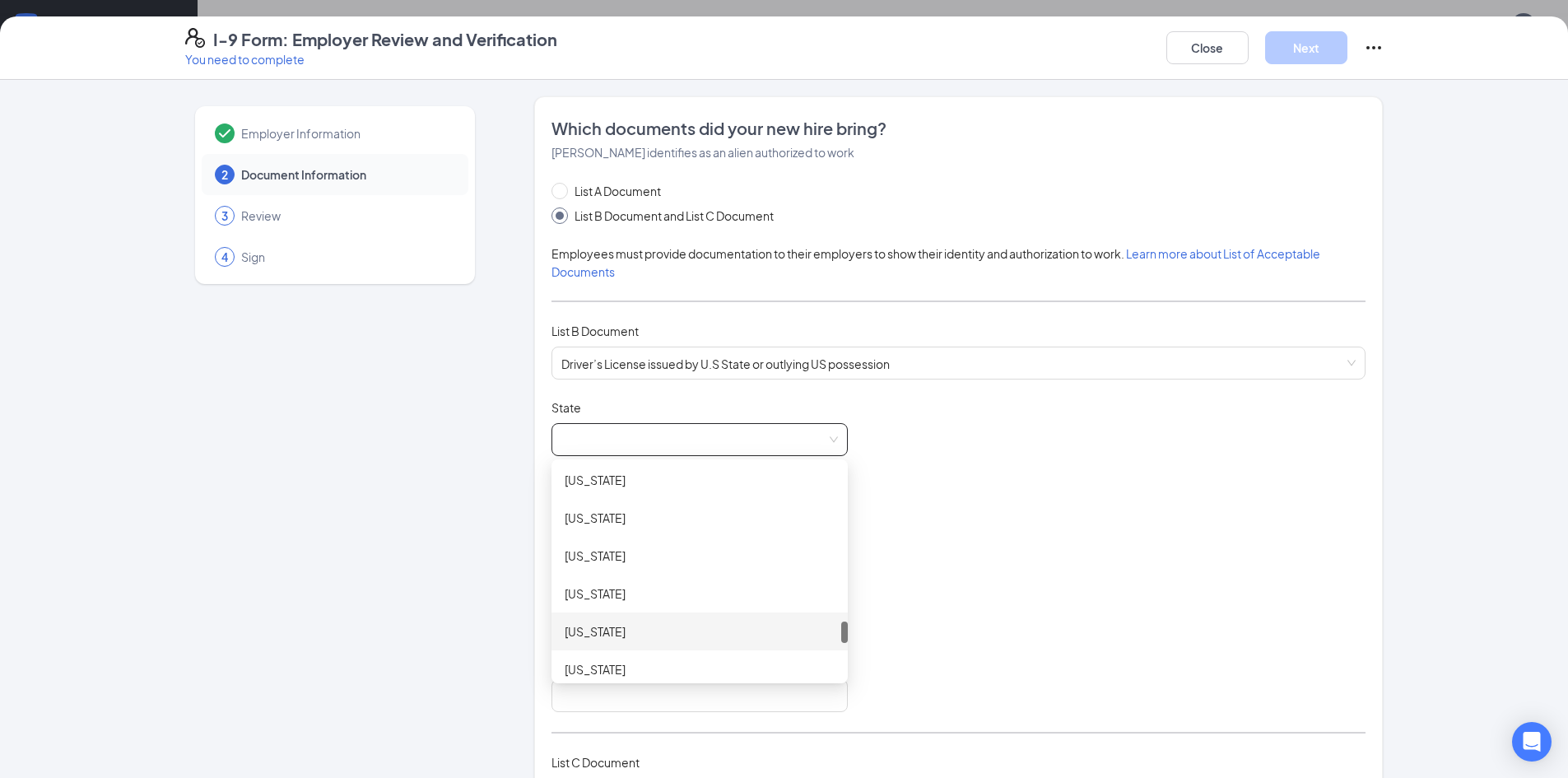
scroll to position [1647, 0]
click at [576, 654] on div "[US_STATE]" at bounding box center [700, 656] width 270 height 18
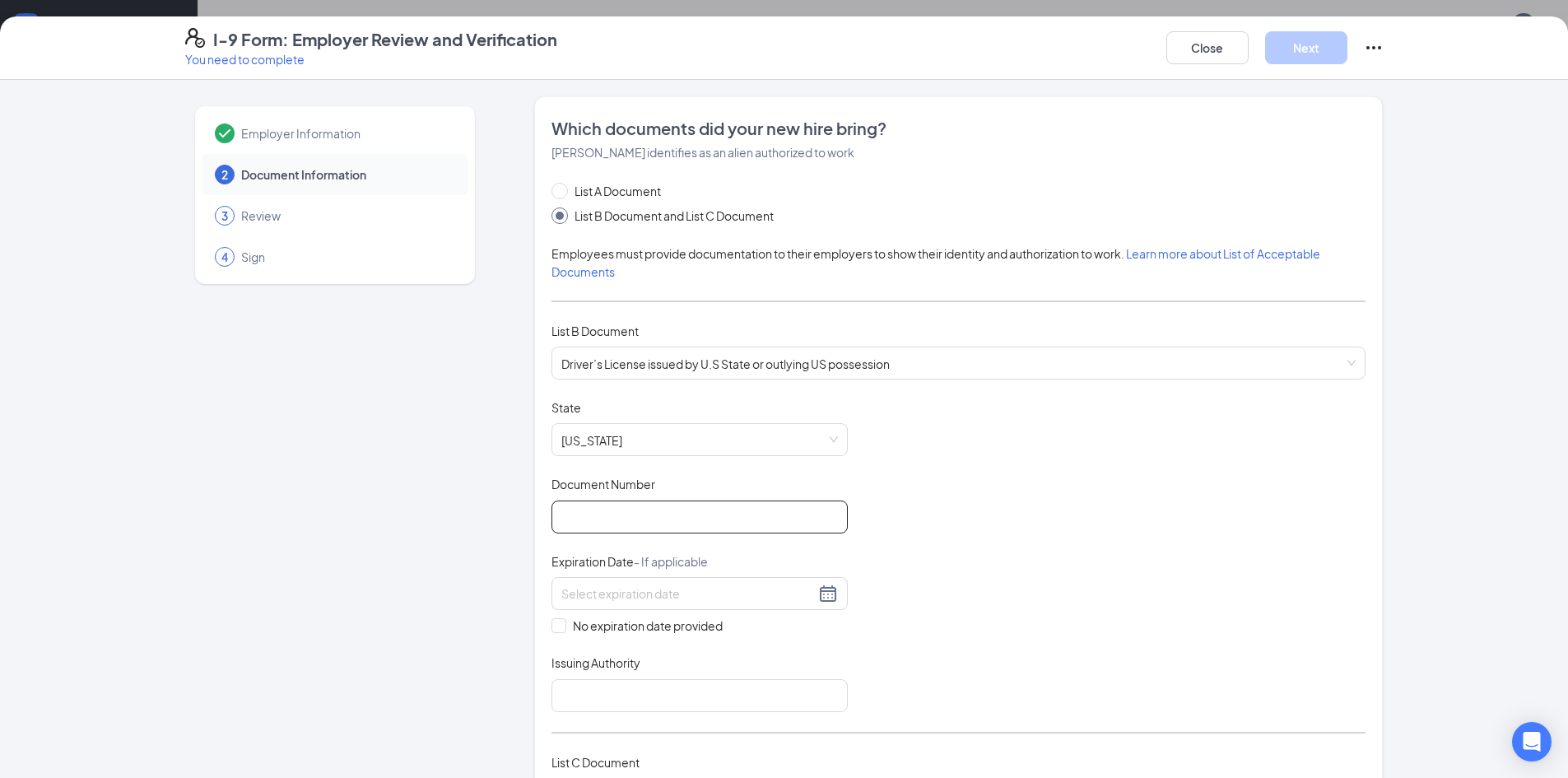
click at [578, 520] on input "Document Number" at bounding box center [700, 517] width 297 height 33
type input "244385134"
click at [607, 599] on input at bounding box center [688, 594] width 253 height 18
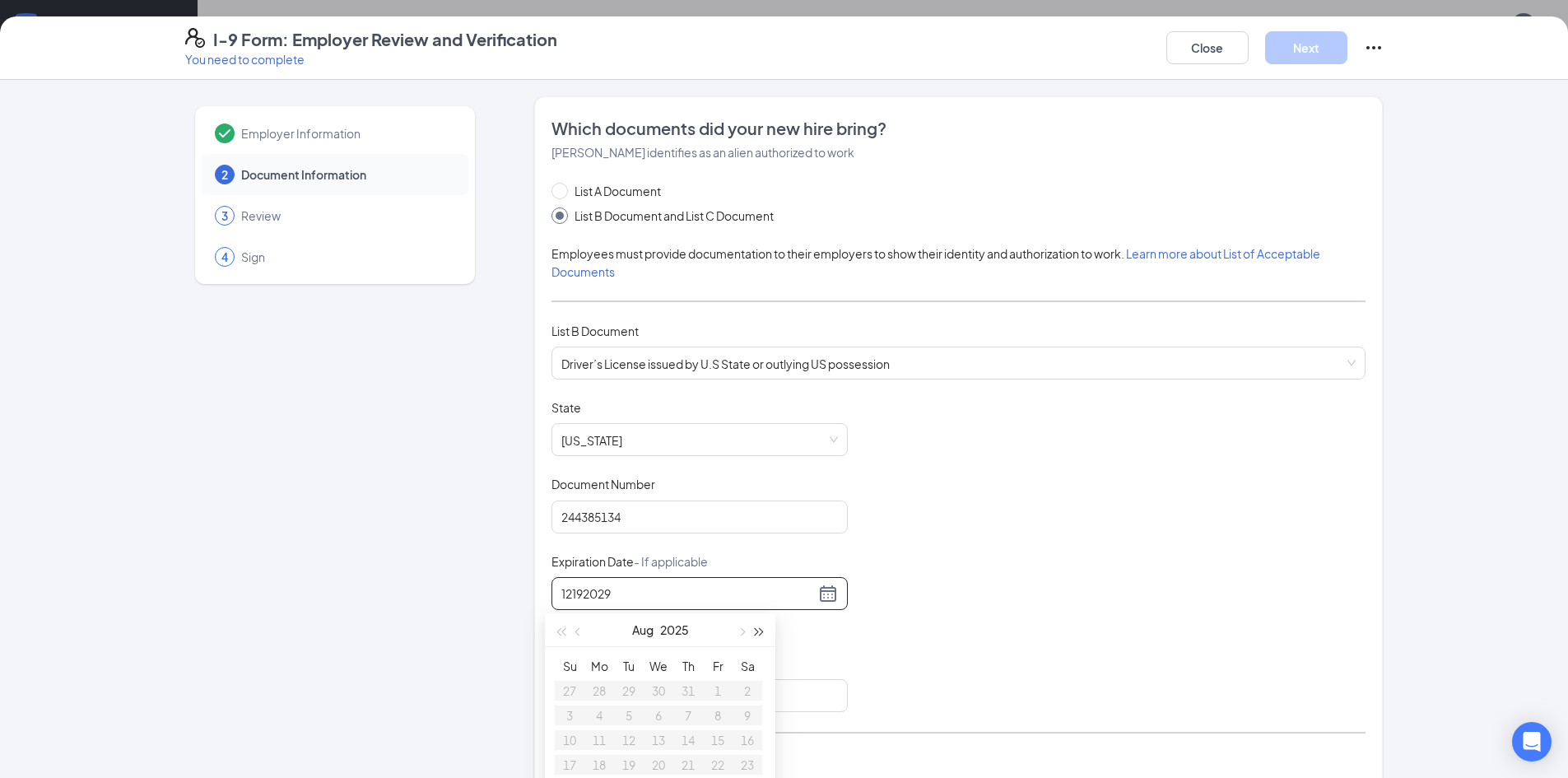
click at [762, 633] on span "button" at bounding box center [760, 632] width 8 height 8
click at [738, 634] on button "button" at bounding box center [741, 630] width 18 height 33
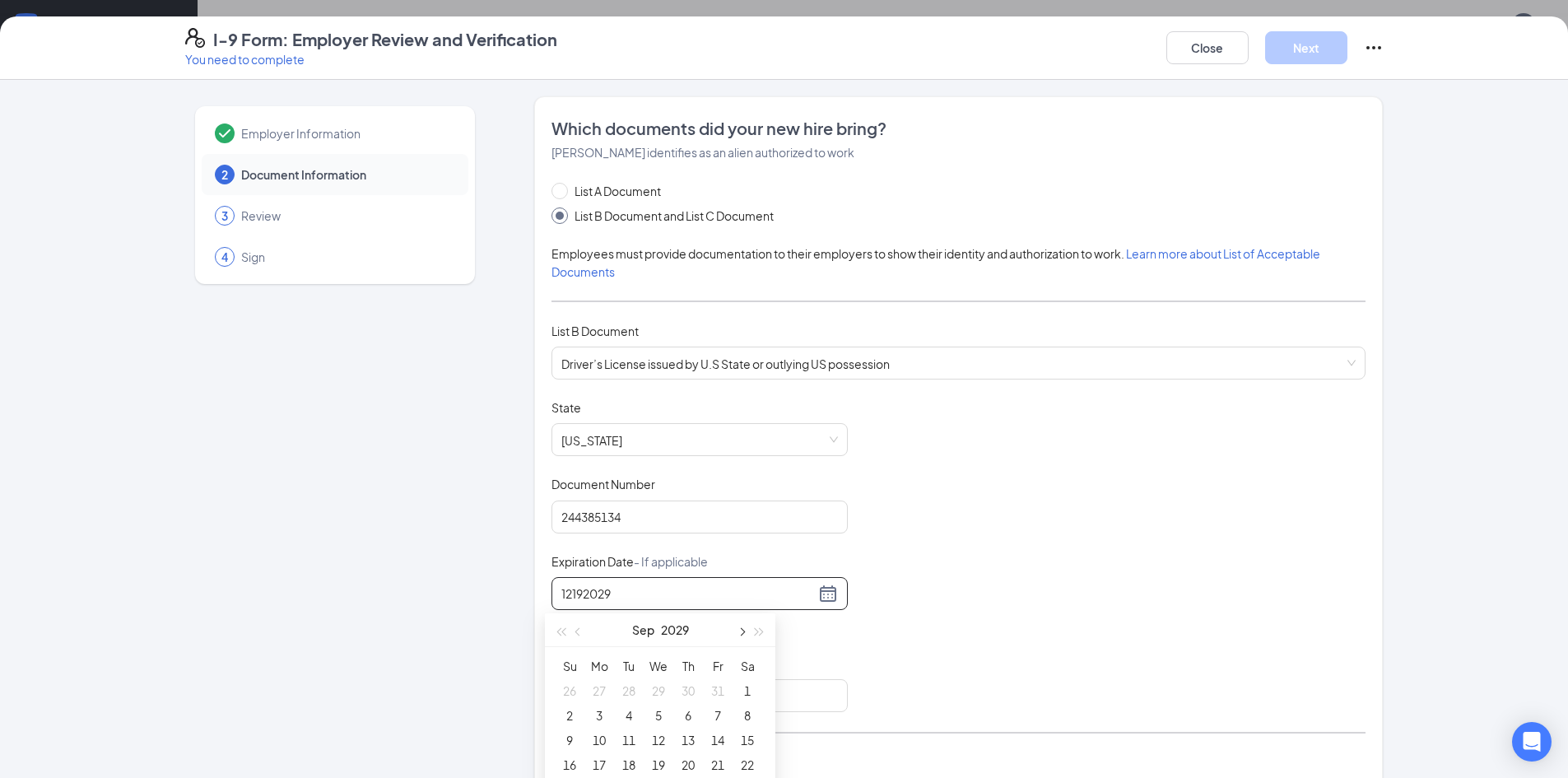
click at [738, 634] on button "button" at bounding box center [741, 630] width 18 height 33
click at [663, 763] on div "19" at bounding box center [659, 765] width 20 height 20
type input "[DATE]"
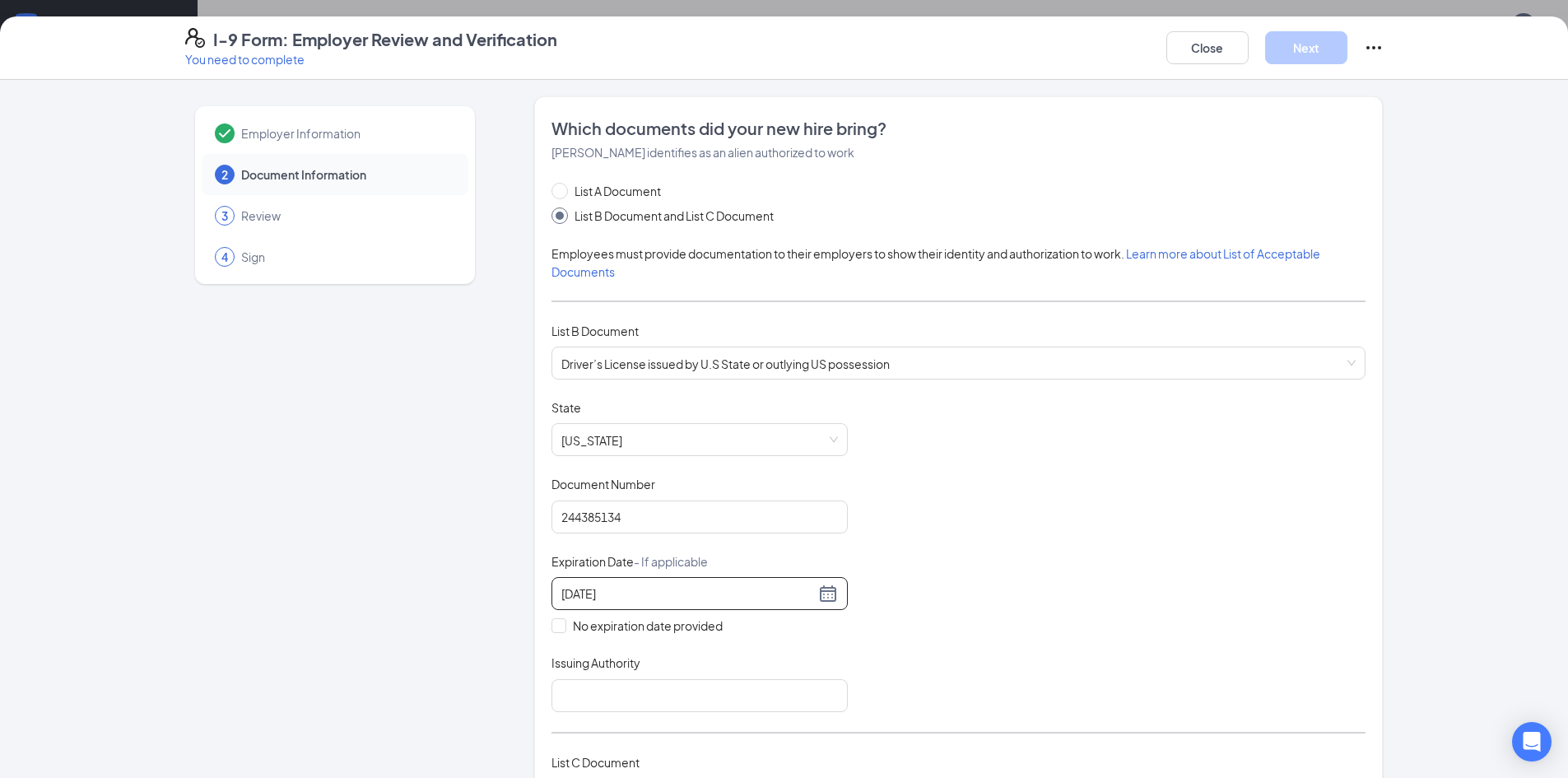
click at [1030, 617] on div "Document Title Driver’s License issued by U.S State or outlying US possession S…" at bounding box center [958, 556] width 814 height 313
click at [732, 700] on input "Issuing Authority" at bounding box center [700, 695] width 297 height 33
type input "[US_STATE]"
click at [953, 645] on div "Document Title Driver’s License issued by U.S State or outlying US possession S…" at bounding box center [958, 556] width 814 height 313
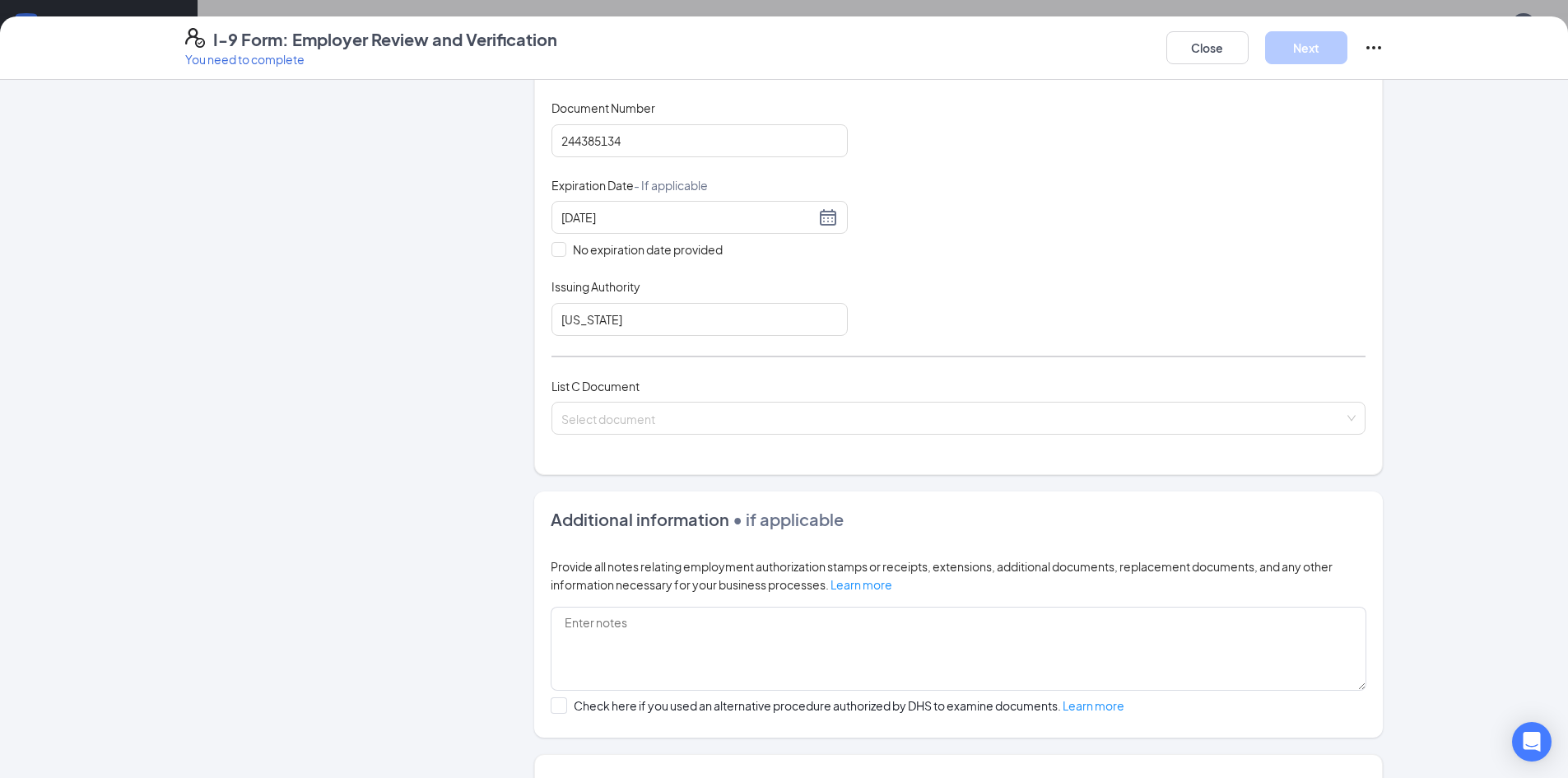
scroll to position [412, 0]
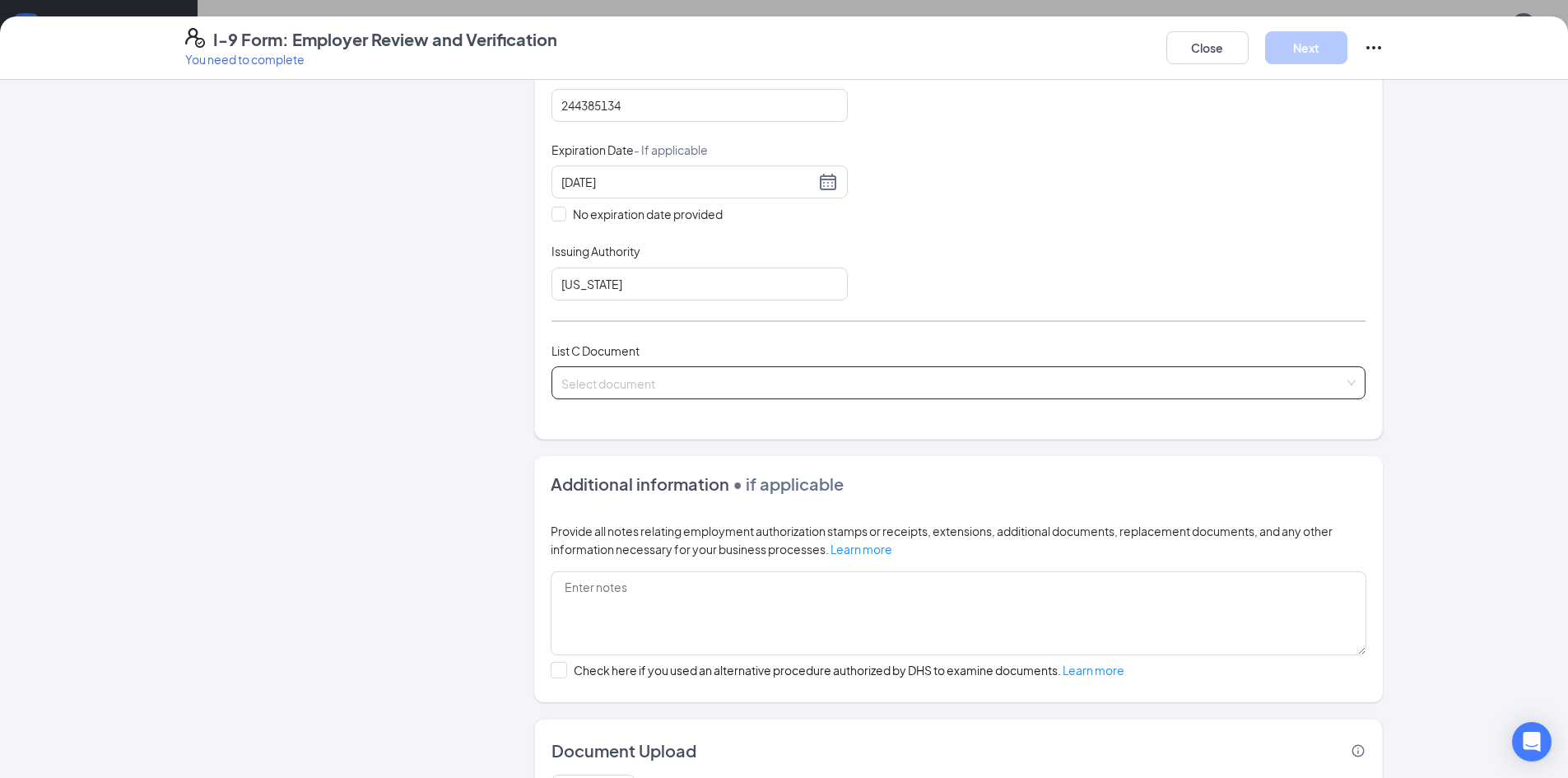
click at [632, 384] on input "search" at bounding box center [953, 379] width 783 height 25
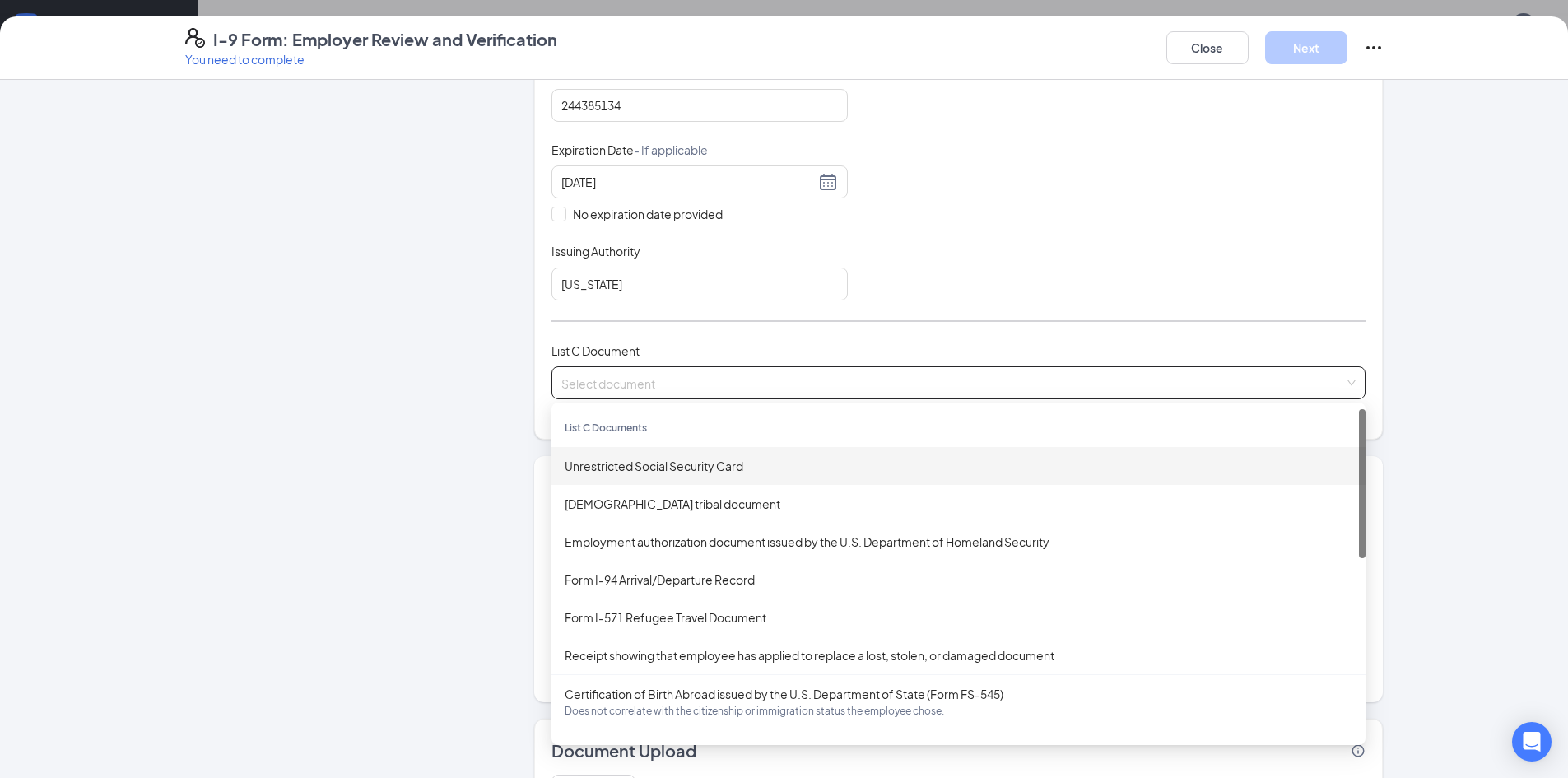
click at [652, 468] on div "Unrestricted Social Security Card" at bounding box center [958, 467] width 788 height 18
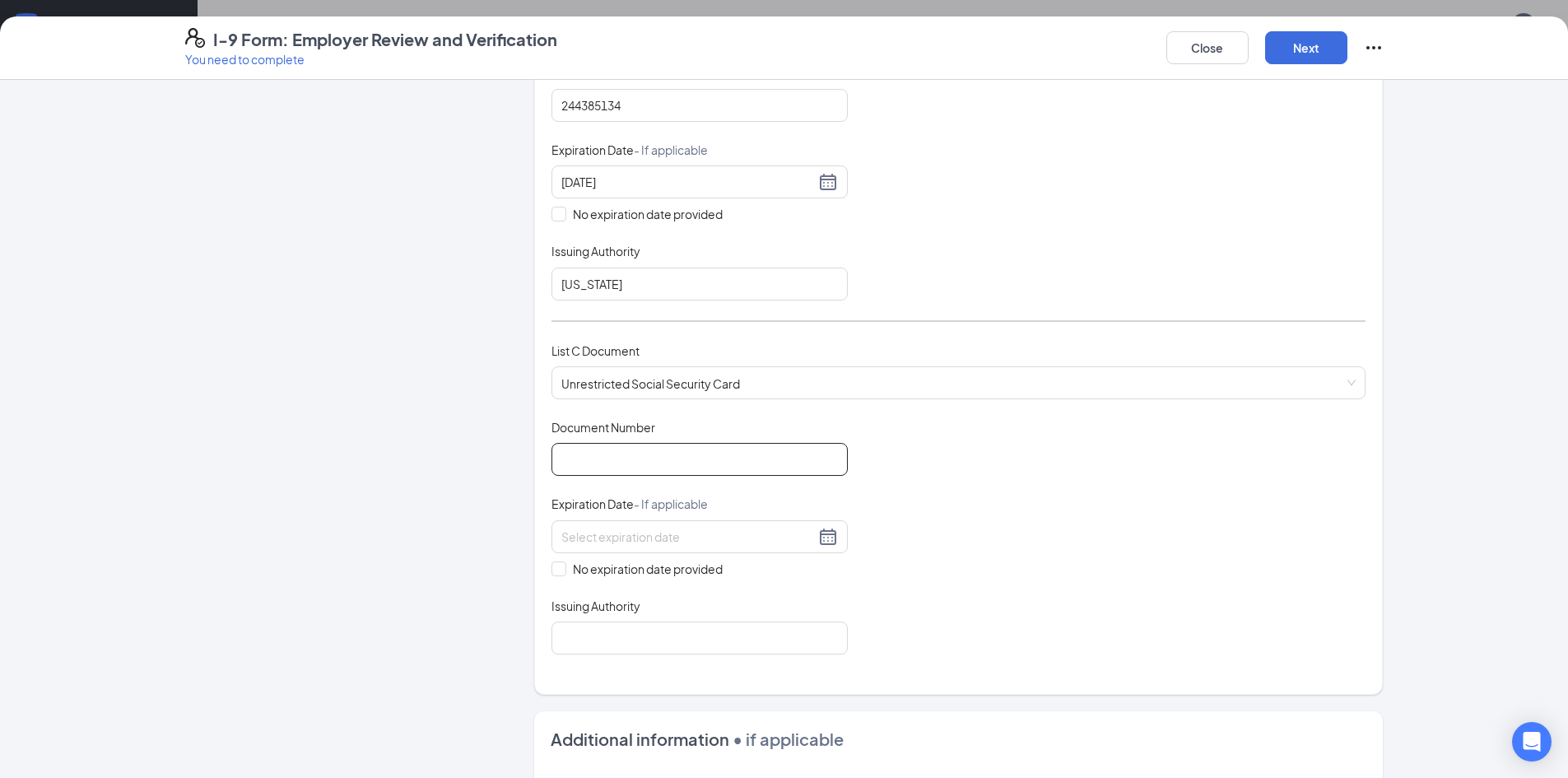
click at [751, 464] on input "Document Number" at bounding box center [700, 459] width 297 height 33
type input "892056724"
click at [552, 572] on input "No expiration date provided" at bounding box center [557, 567] width 12 height 12
checkbox input "true"
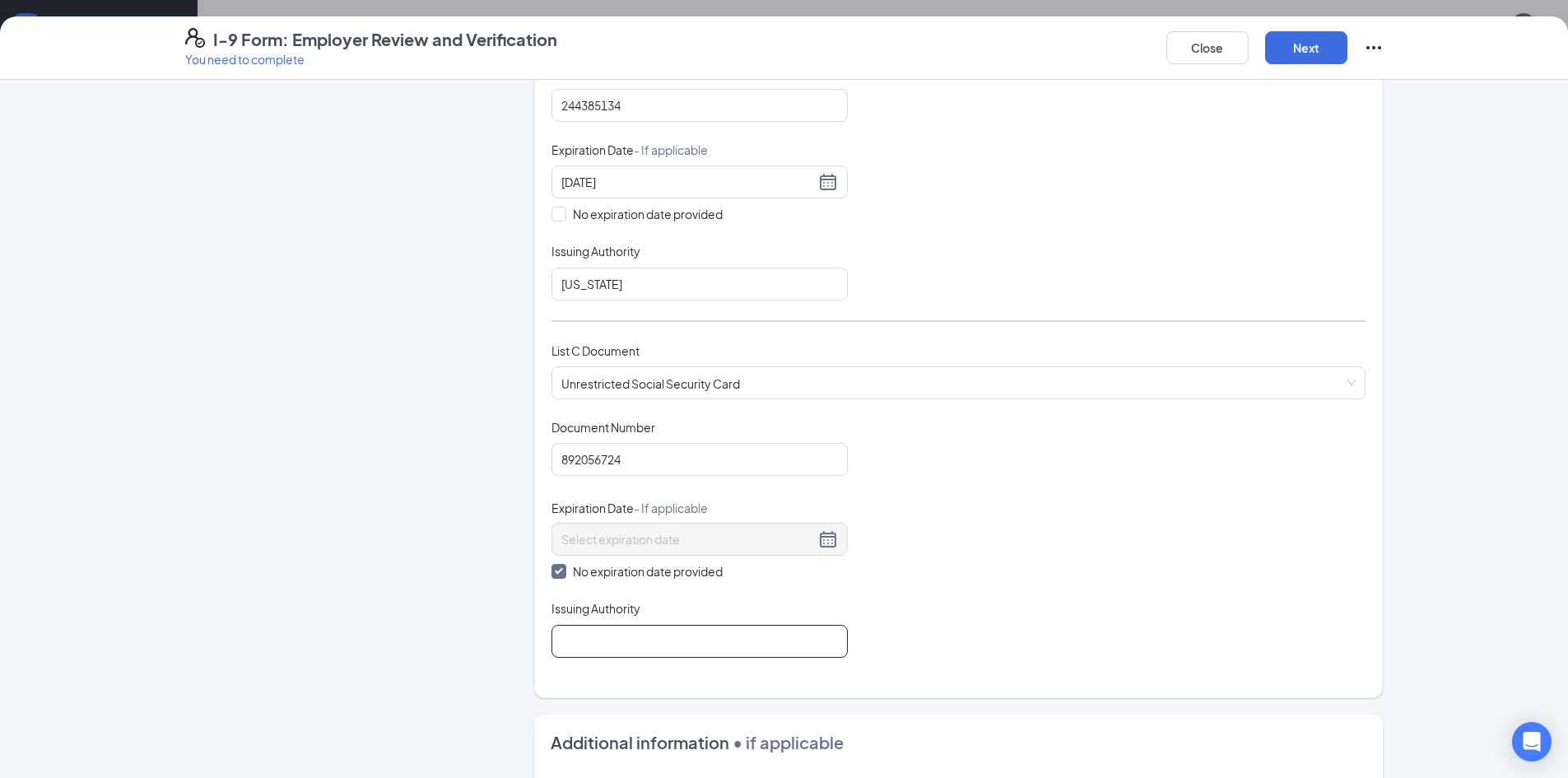
click at [606, 651] on input "Issuing Authority" at bounding box center [700, 642] width 297 height 33
type input "SOCIAL SECURITY ADMINISTRATION"
click at [989, 597] on div "Document Title Unrestricted Social Security Card Document Number 892056724 Expi…" at bounding box center [958, 538] width 814 height 239
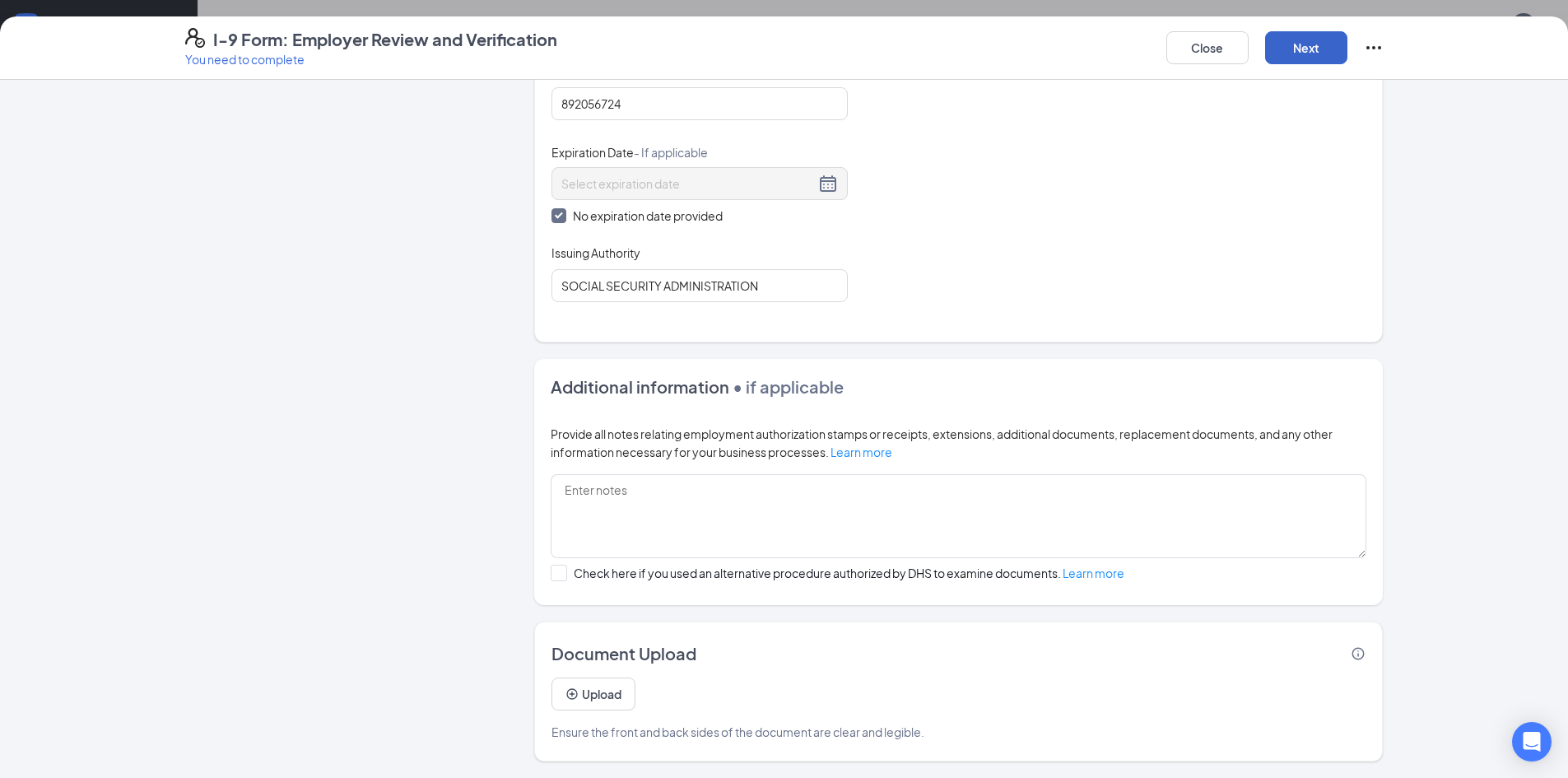
click at [1314, 49] on button "Next" at bounding box center [1306, 47] width 83 height 33
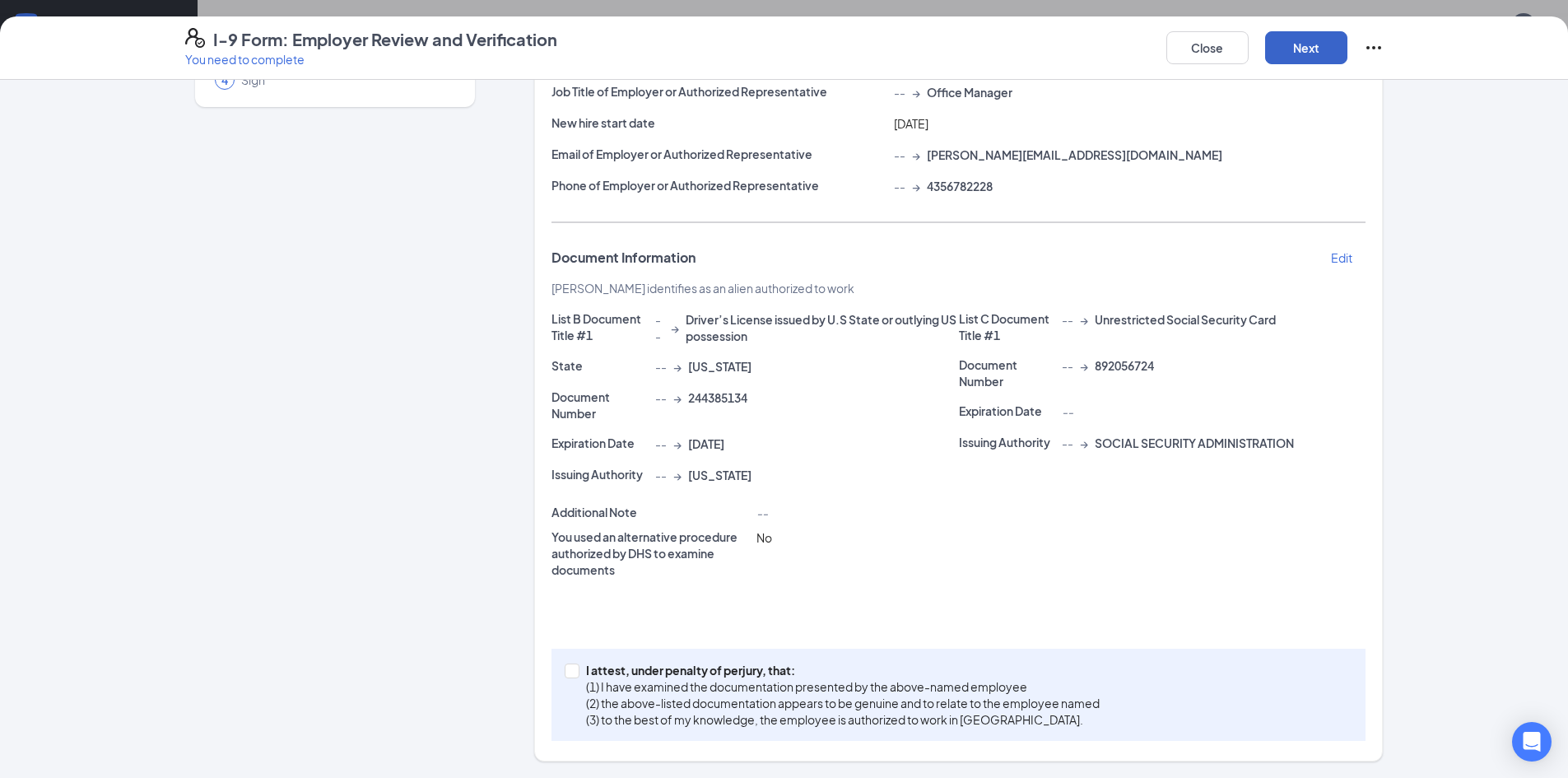
scroll to position [177, 0]
click at [580, 669] on span "I attest, under penalty of [PERSON_NAME], that: (1) I have examined the documen…" at bounding box center [843, 694] width 527 height 66
click at [574, 669] on input "I attest, under penalty of [PERSON_NAME], that: (1) I have examined the documen…" at bounding box center [570, 669] width 12 height 12
checkbox input "true"
click at [1293, 54] on button "Next" at bounding box center [1306, 47] width 83 height 33
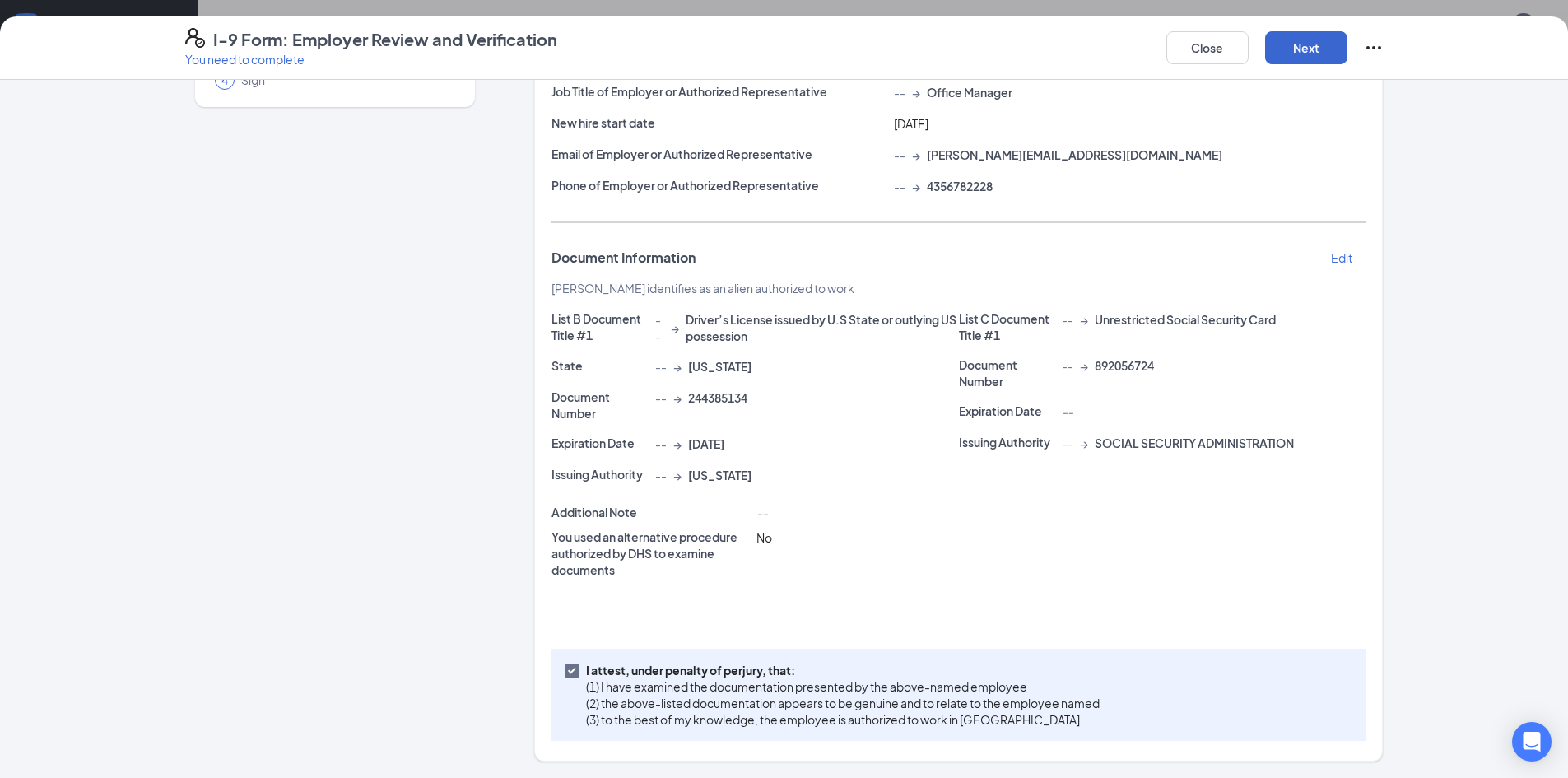
scroll to position [0, 0]
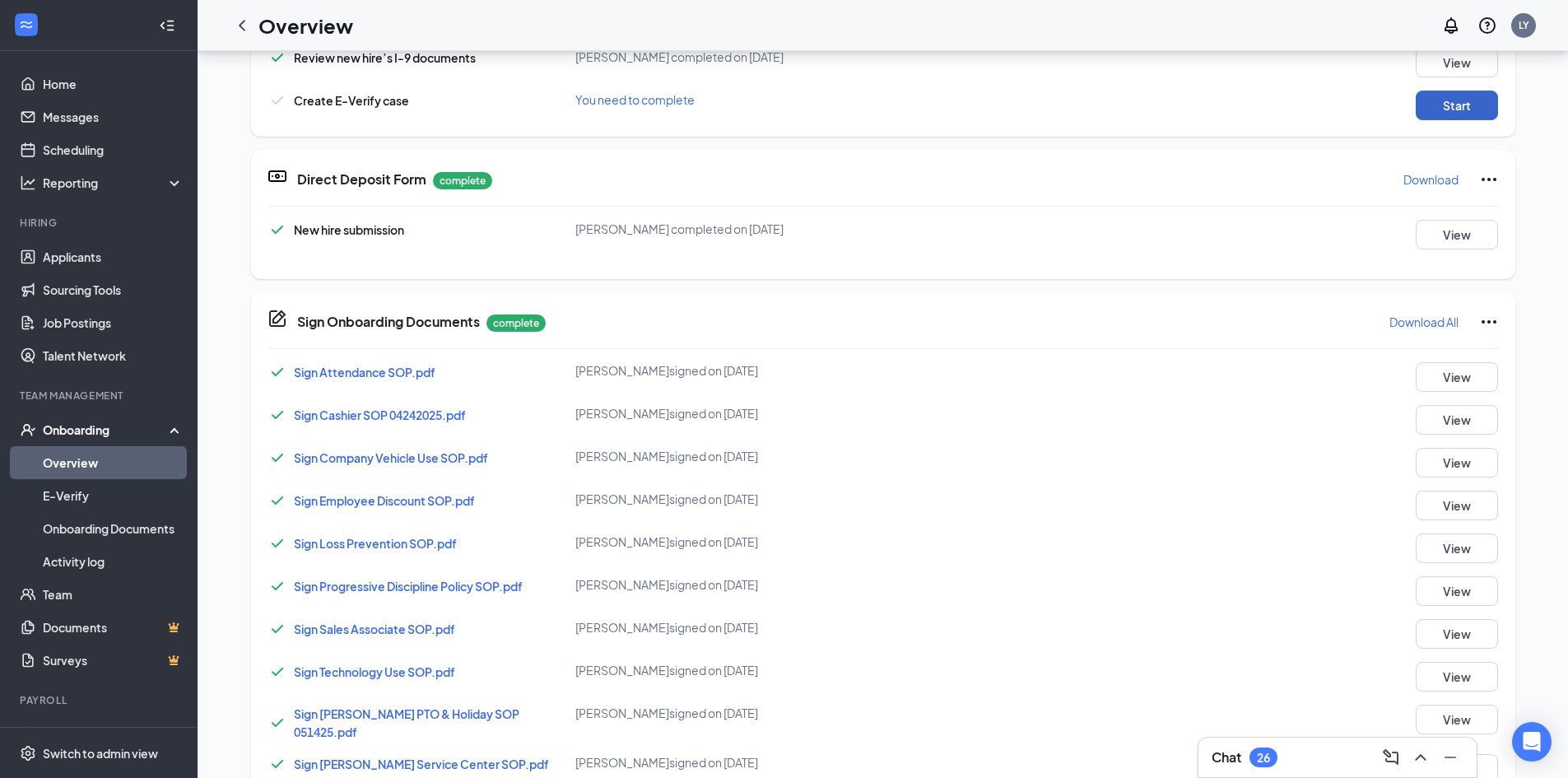
click at [1463, 109] on button "Start" at bounding box center [1456, 105] width 83 height 30
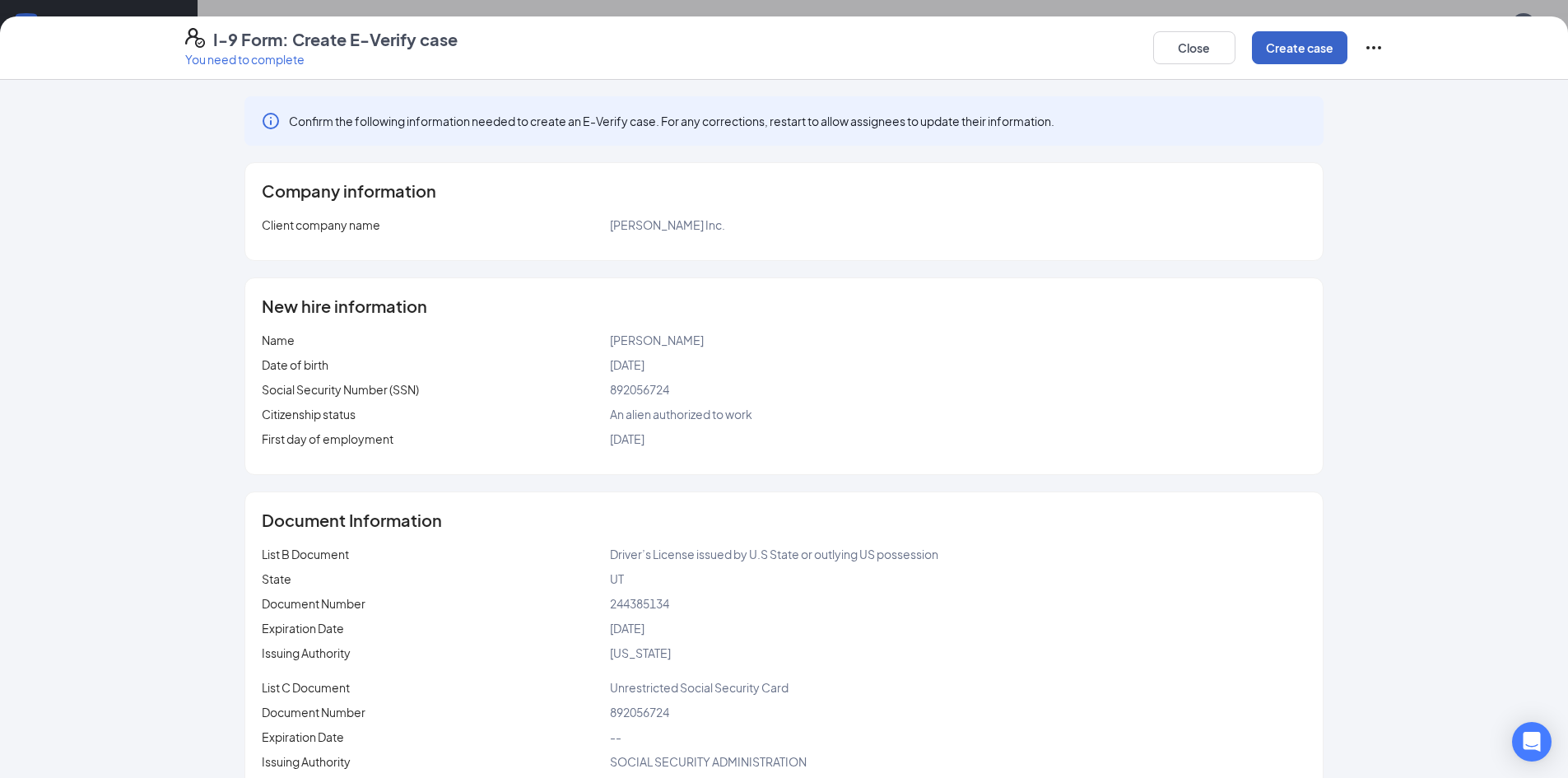
click at [1290, 53] on button "Create case" at bounding box center [1299, 47] width 95 height 33
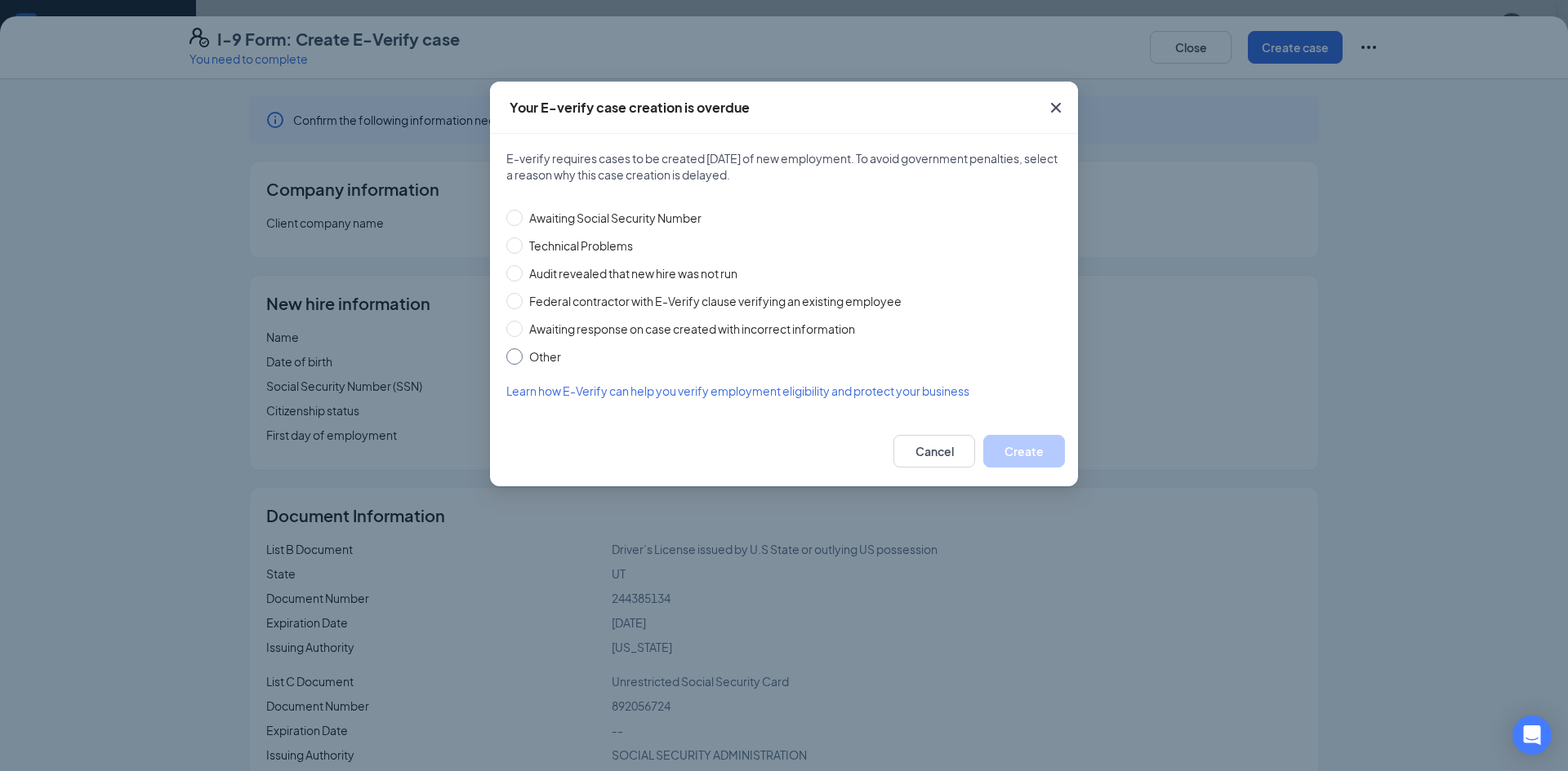
click at [517, 353] on input "Other" at bounding box center [514, 356] width 16 height 16
radio input "true"
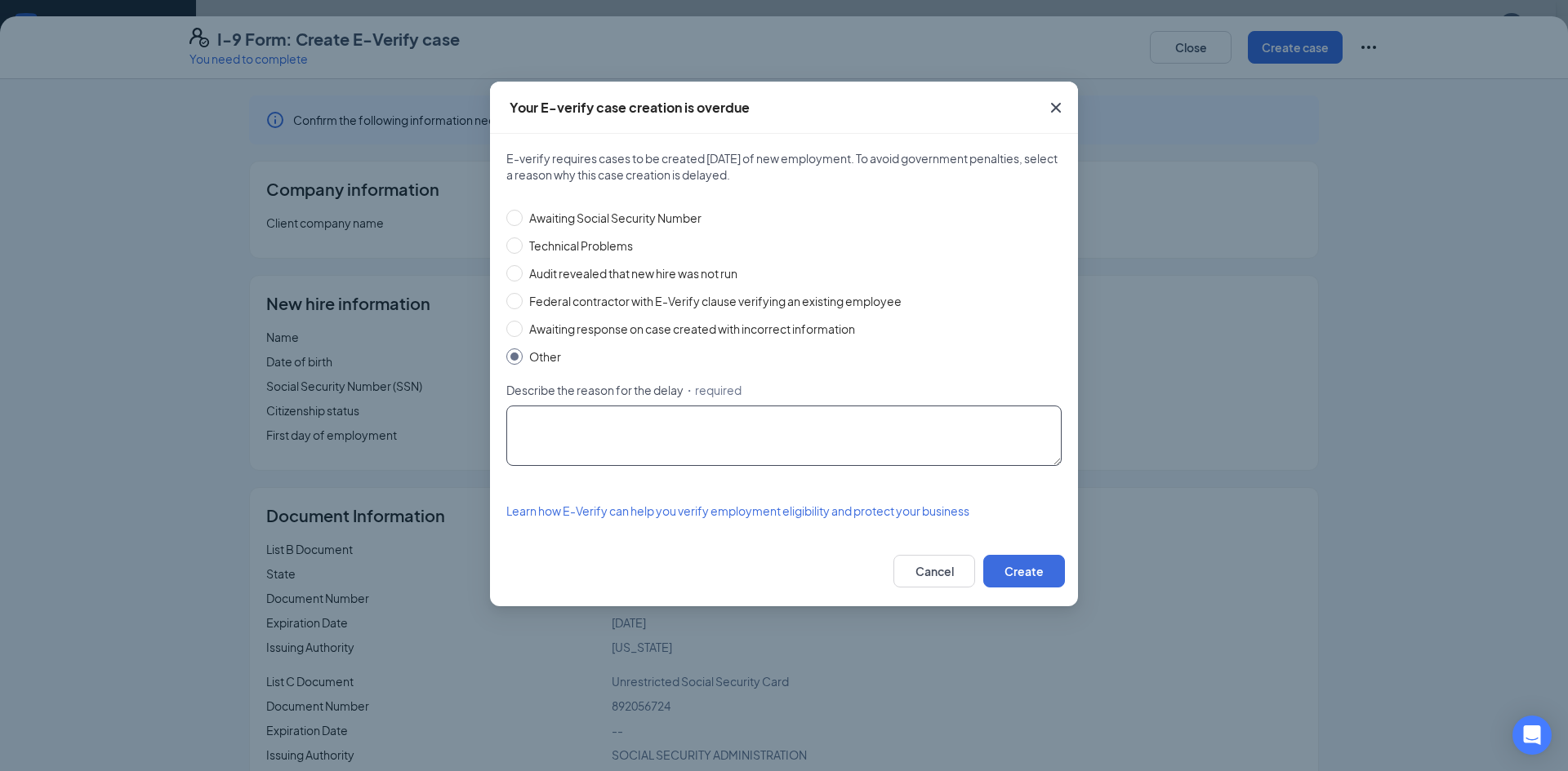
click at [707, 437] on textarea "Describe the reason for the delay ・required" at bounding box center [783, 435] width 555 height 60
type textarea "other"
click at [1041, 582] on button "Create" at bounding box center [1023, 571] width 82 height 32
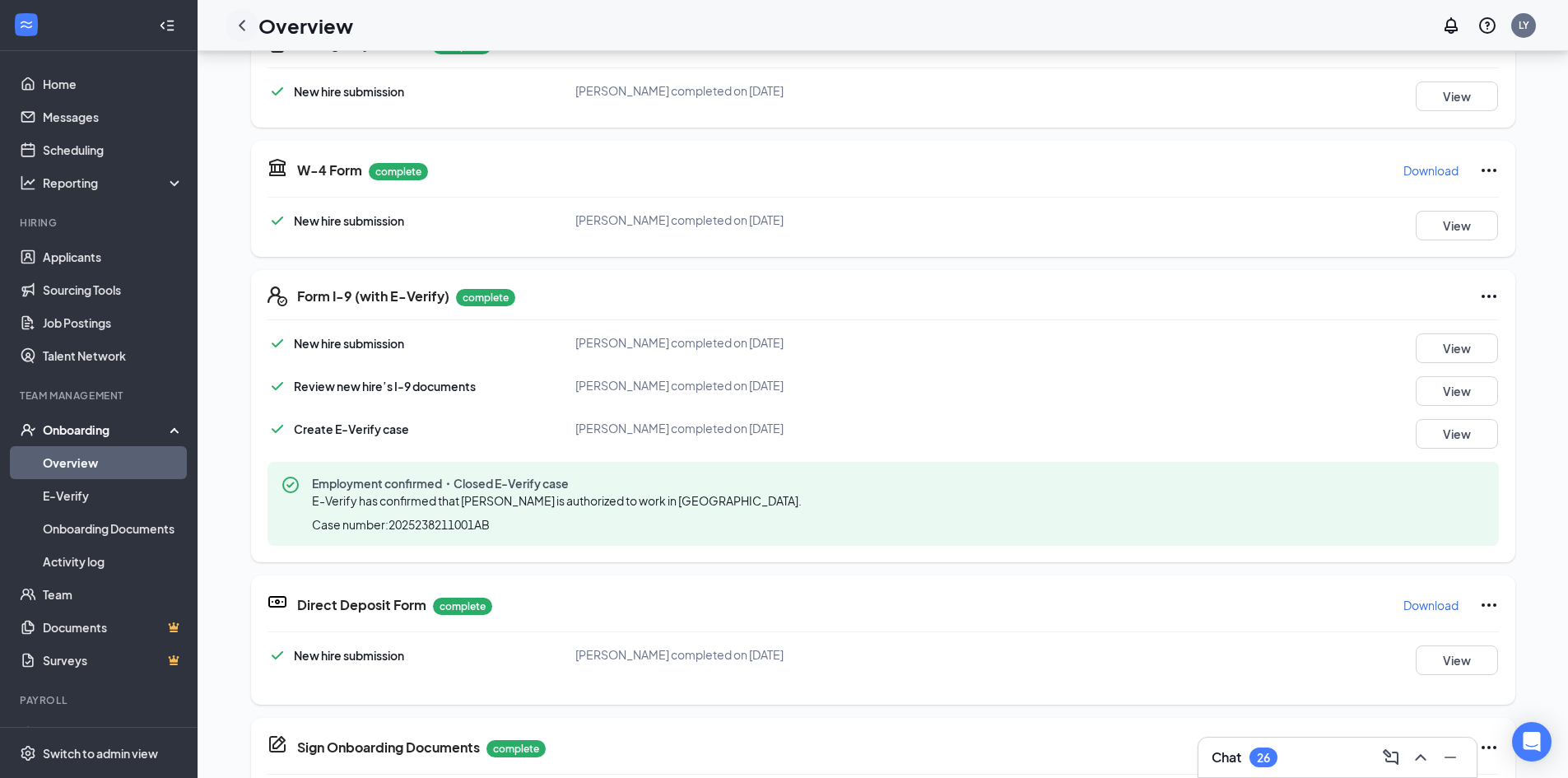
click at [244, 26] on icon "ChevronLeft" at bounding box center [242, 25] width 20 height 20
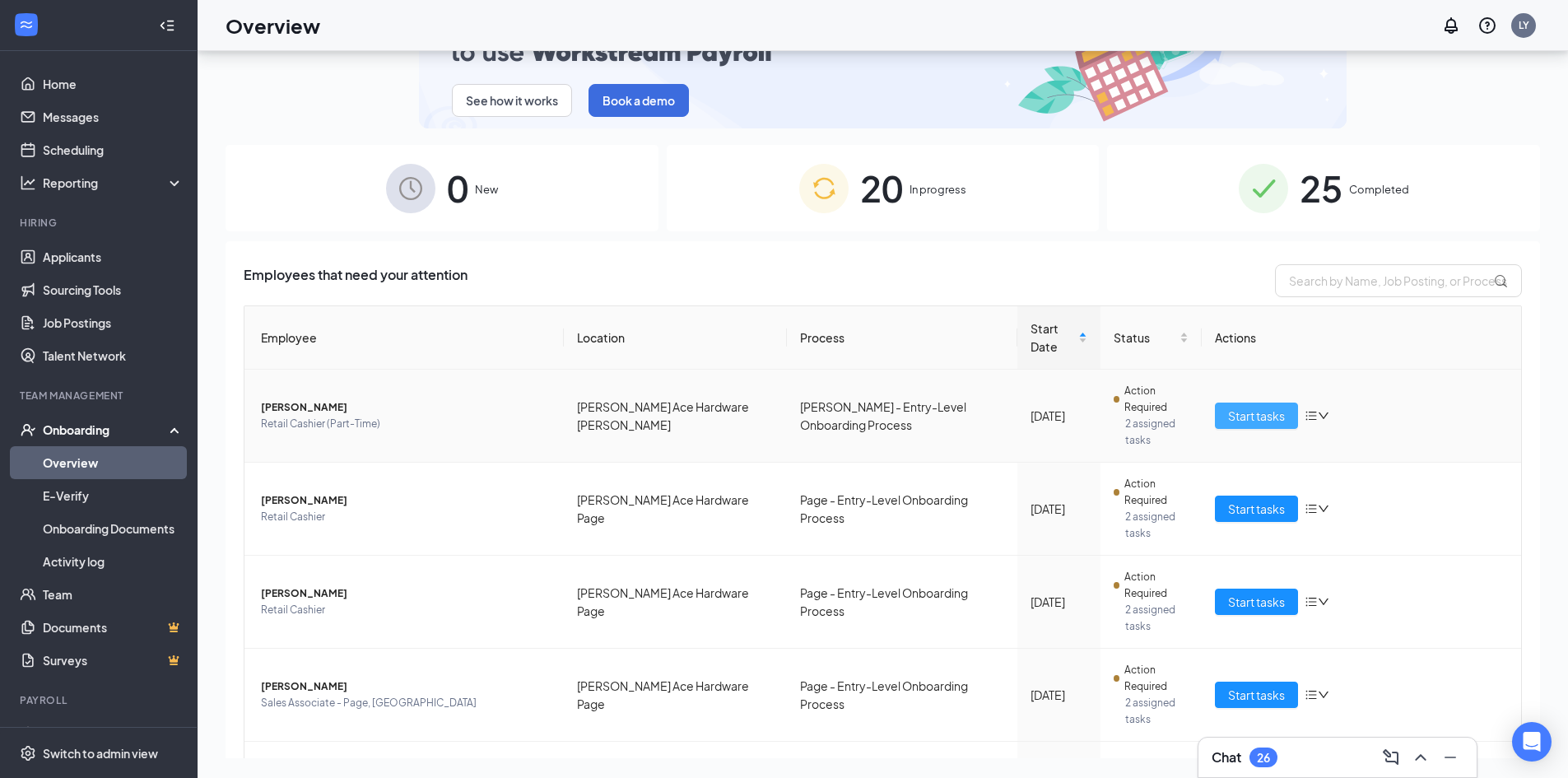
click at [1251, 418] on span "Start tasks" at bounding box center [1257, 416] width 57 height 18
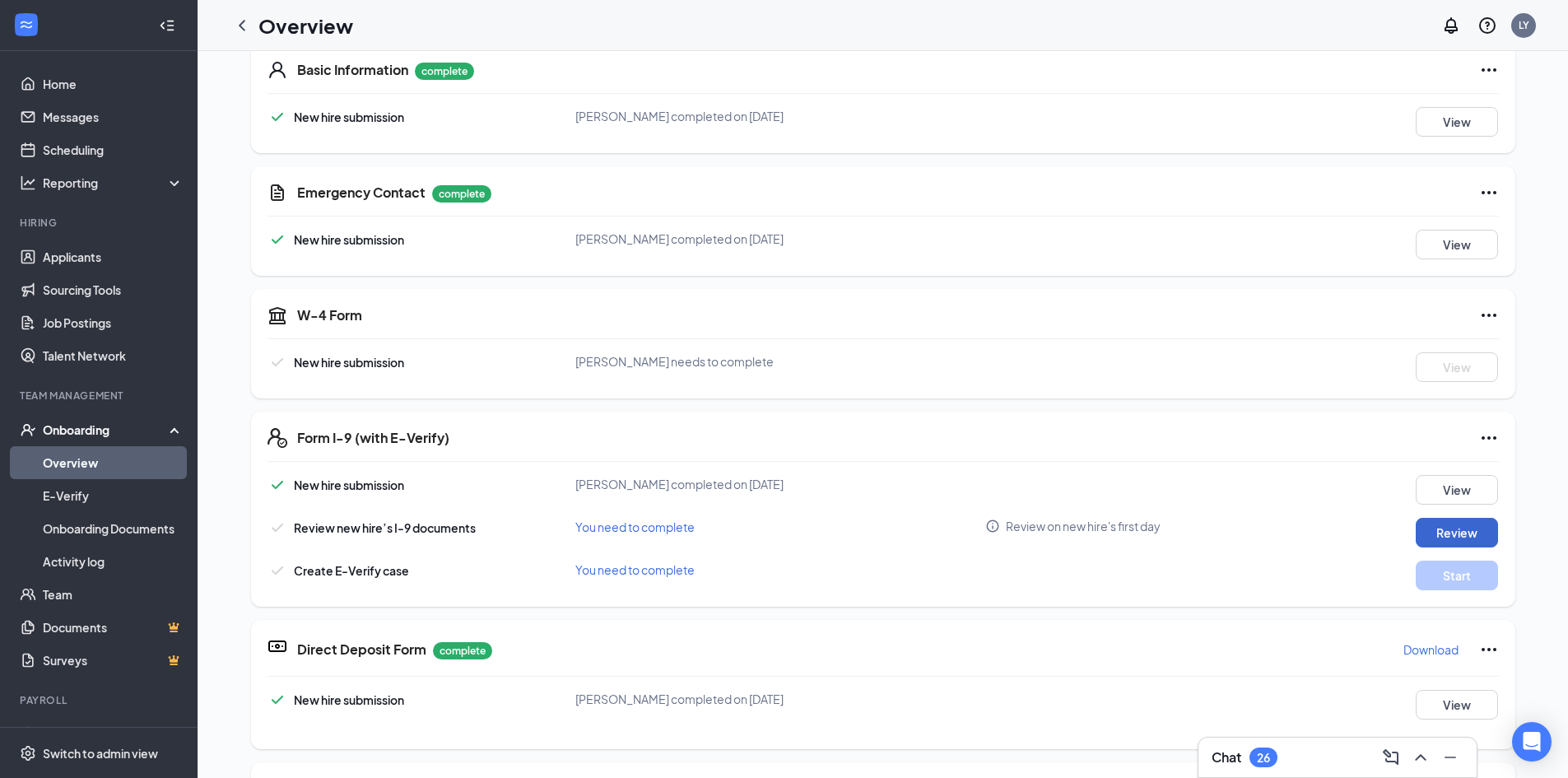
scroll to position [335, 0]
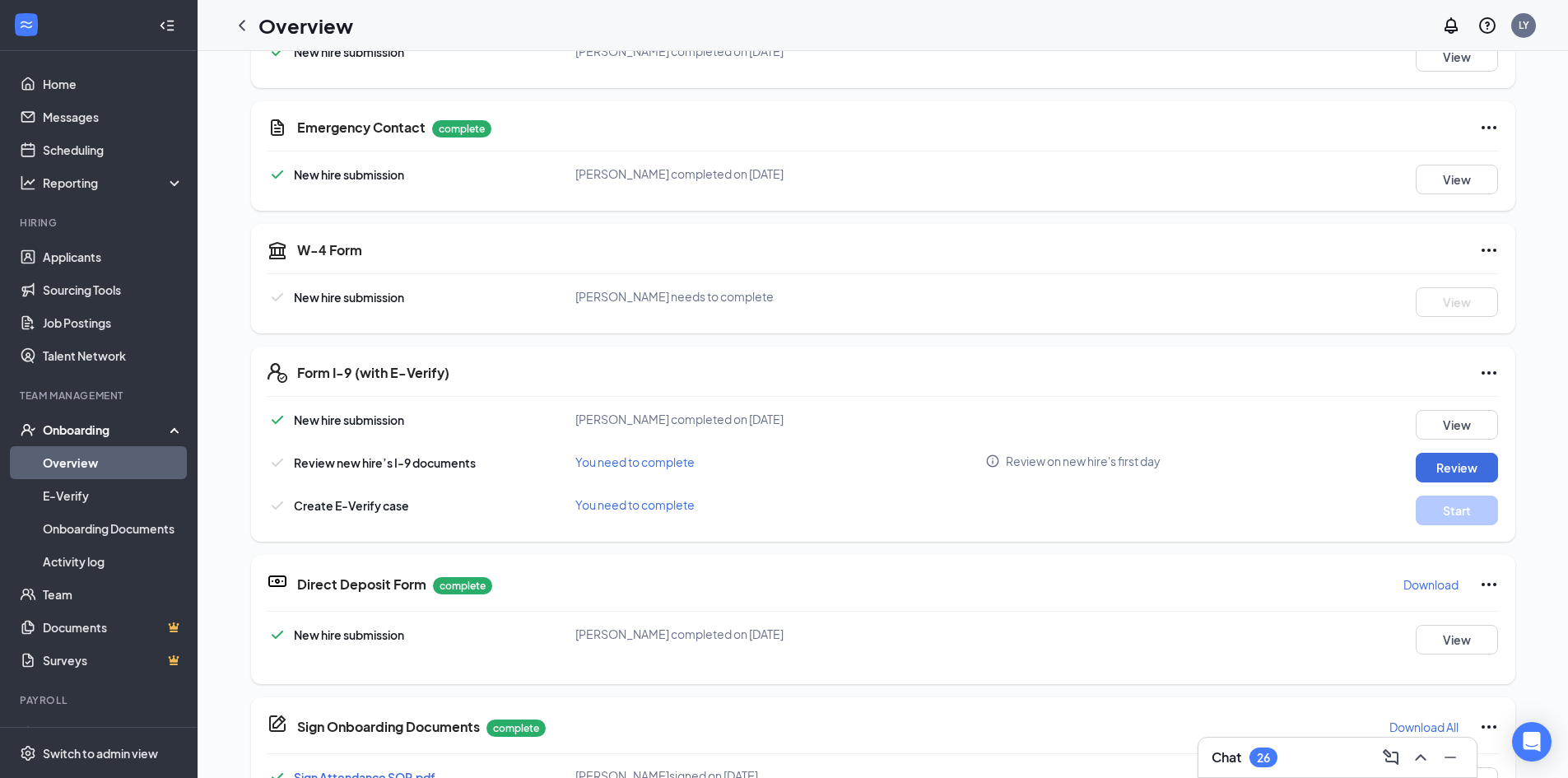
click at [1423, 579] on p "Download" at bounding box center [1431, 585] width 55 height 16
drag, startPoint x: 1187, startPoint y: 501, endPoint x: 1404, endPoint y: 482, distance: 217.8
click at [1187, 501] on div "Create E-Verify case You need to complete Start" at bounding box center [883, 510] width 1231 height 30
click at [1425, 463] on button "Review" at bounding box center [1456, 468] width 83 height 30
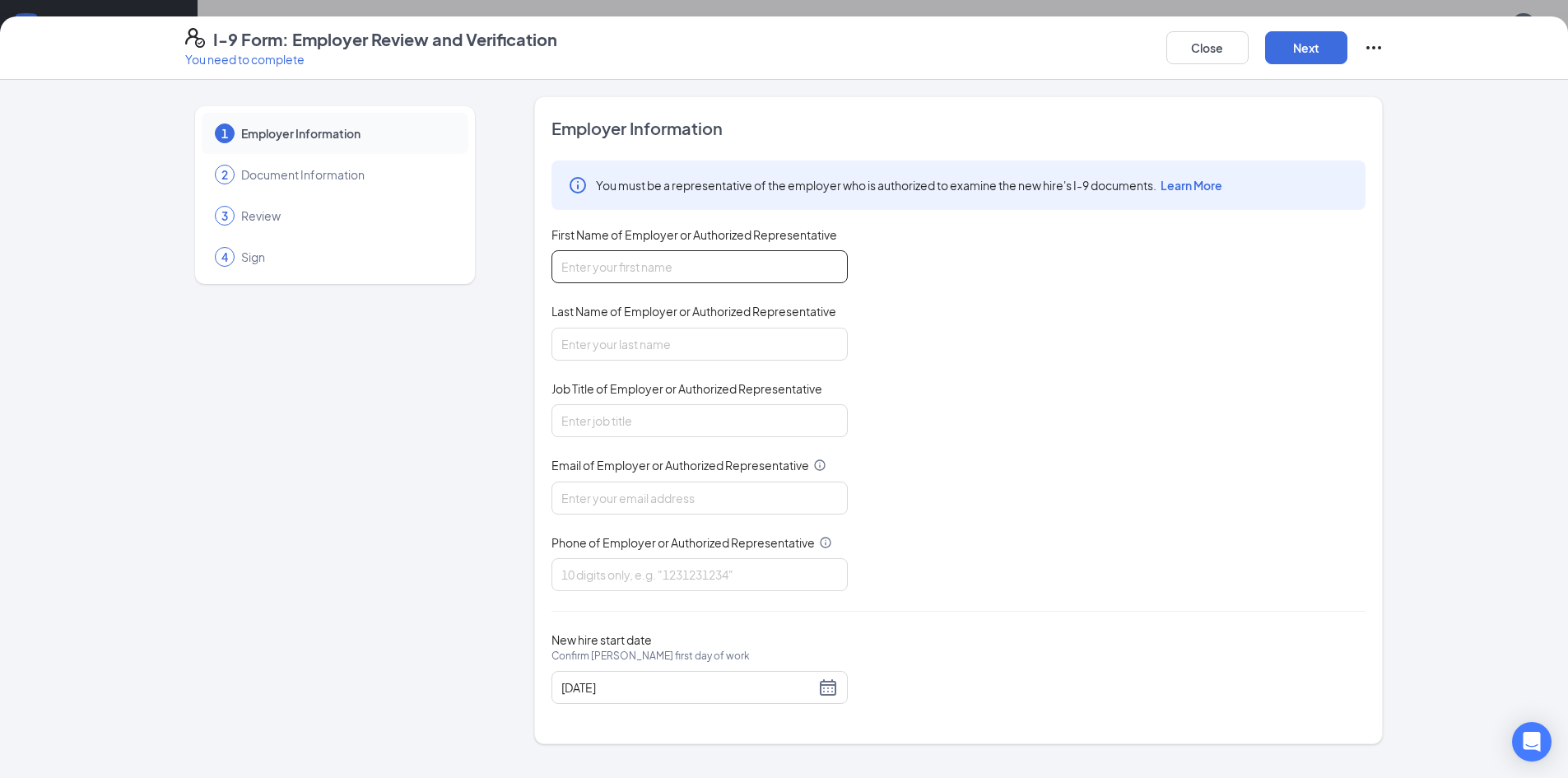
click at [750, 266] on input "First Name of Employer or Authorized Representative" at bounding box center [700, 267] width 297 height 33
type input "[PERSON_NAME]"
type input "o"
type input "Young"
type input "Office Manager"
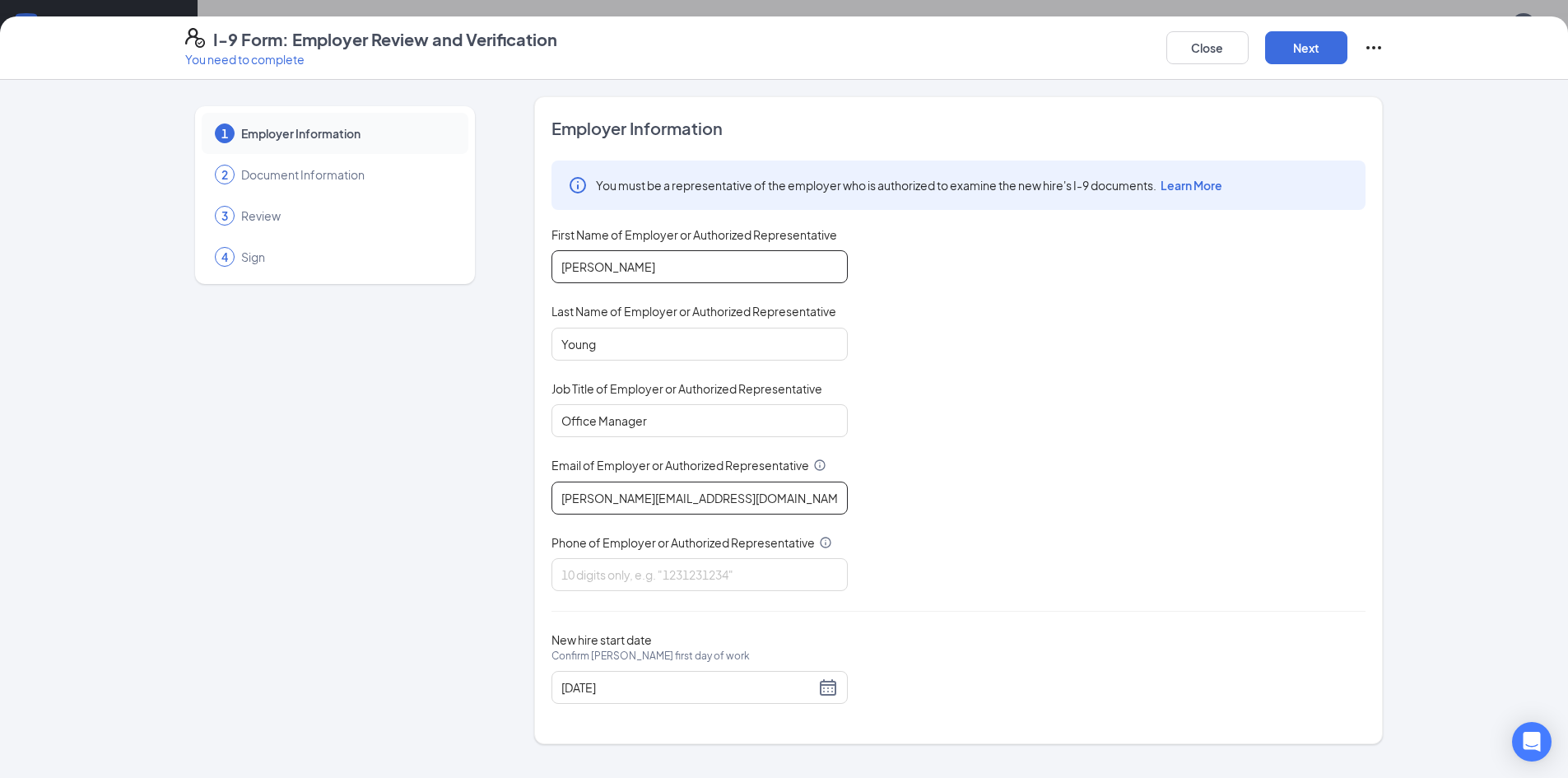
type input "[PERSON_NAME][EMAIL_ADDRESS][DOMAIN_NAME]"
type input "4356782228"
click at [927, 547] on div "You must be a representative of the employer who is authorized to examine the n…" at bounding box center [958, 376] width 814 height 430
click at [1291, 54] on button "Next" at bounding box center [1306, 47] width 83 height 33
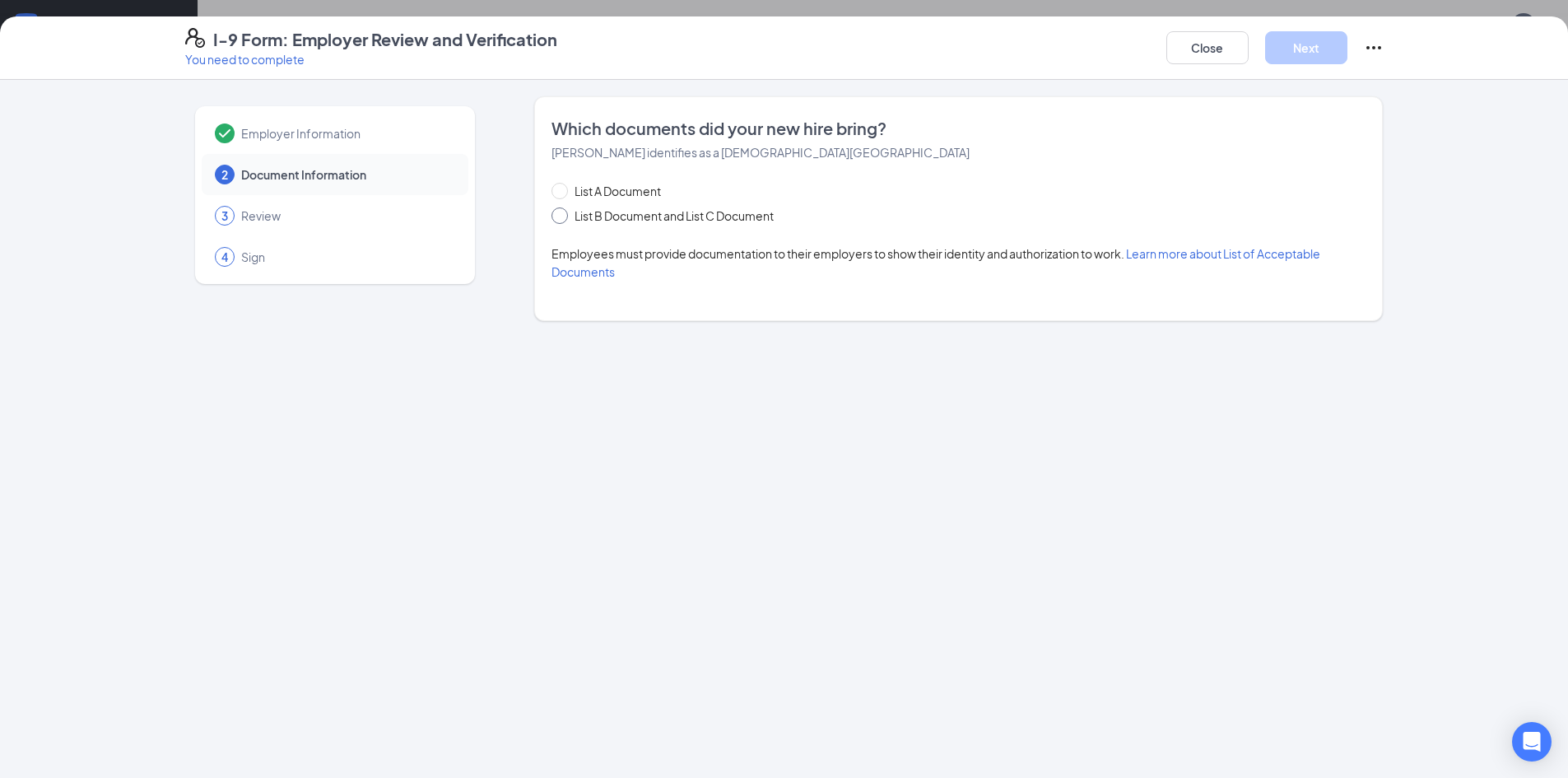
click at [566, 216] on span at bounding box center [560, 216] width 16 height 16
click at [564, 216] on input "List B Document and List C Document" at bounding box center [557, 213] width 12 height 12
radio input "true"
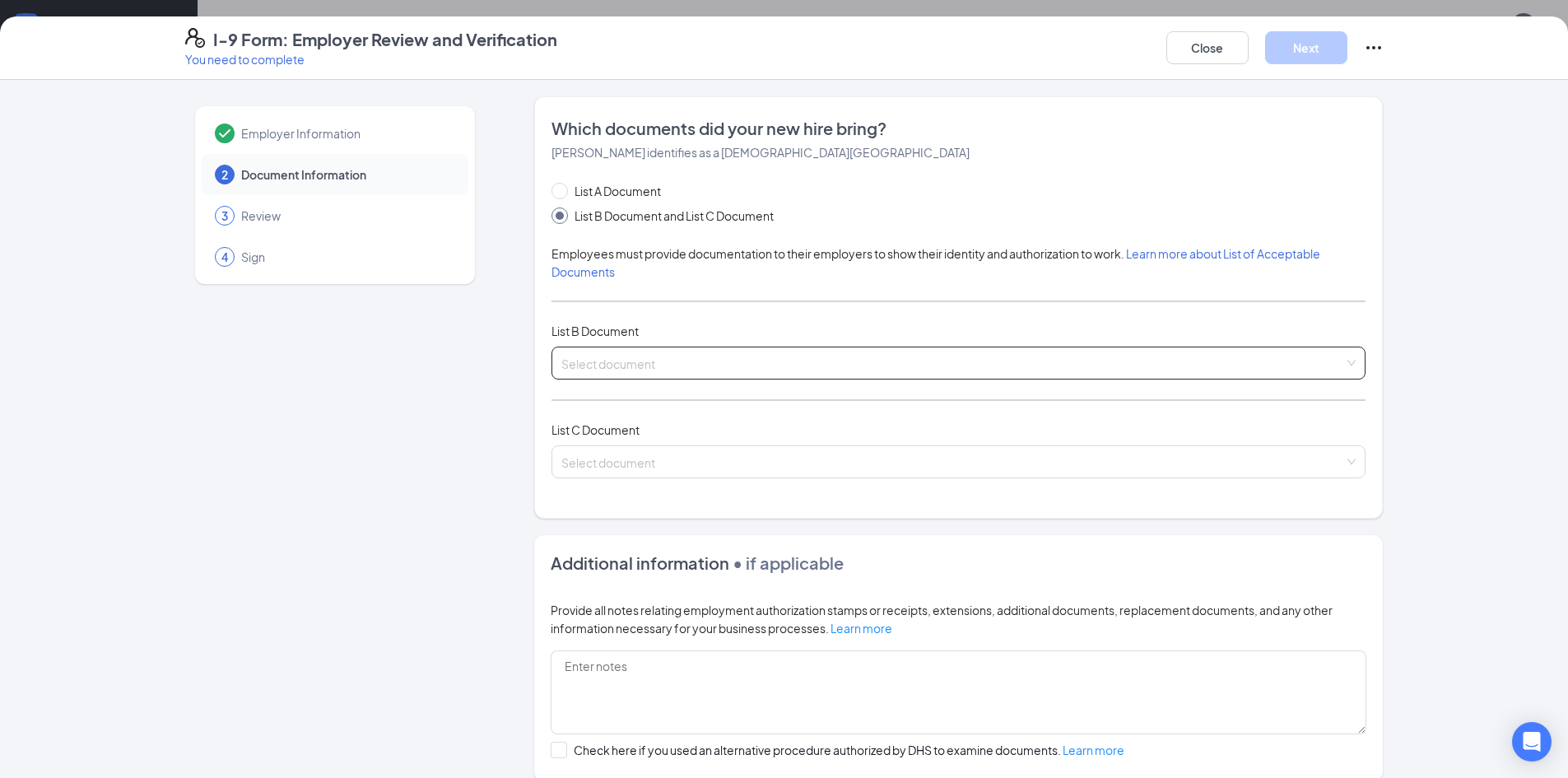
click at [759, 359] on input "search" at bounding box center [953, 359] width 783 height 25
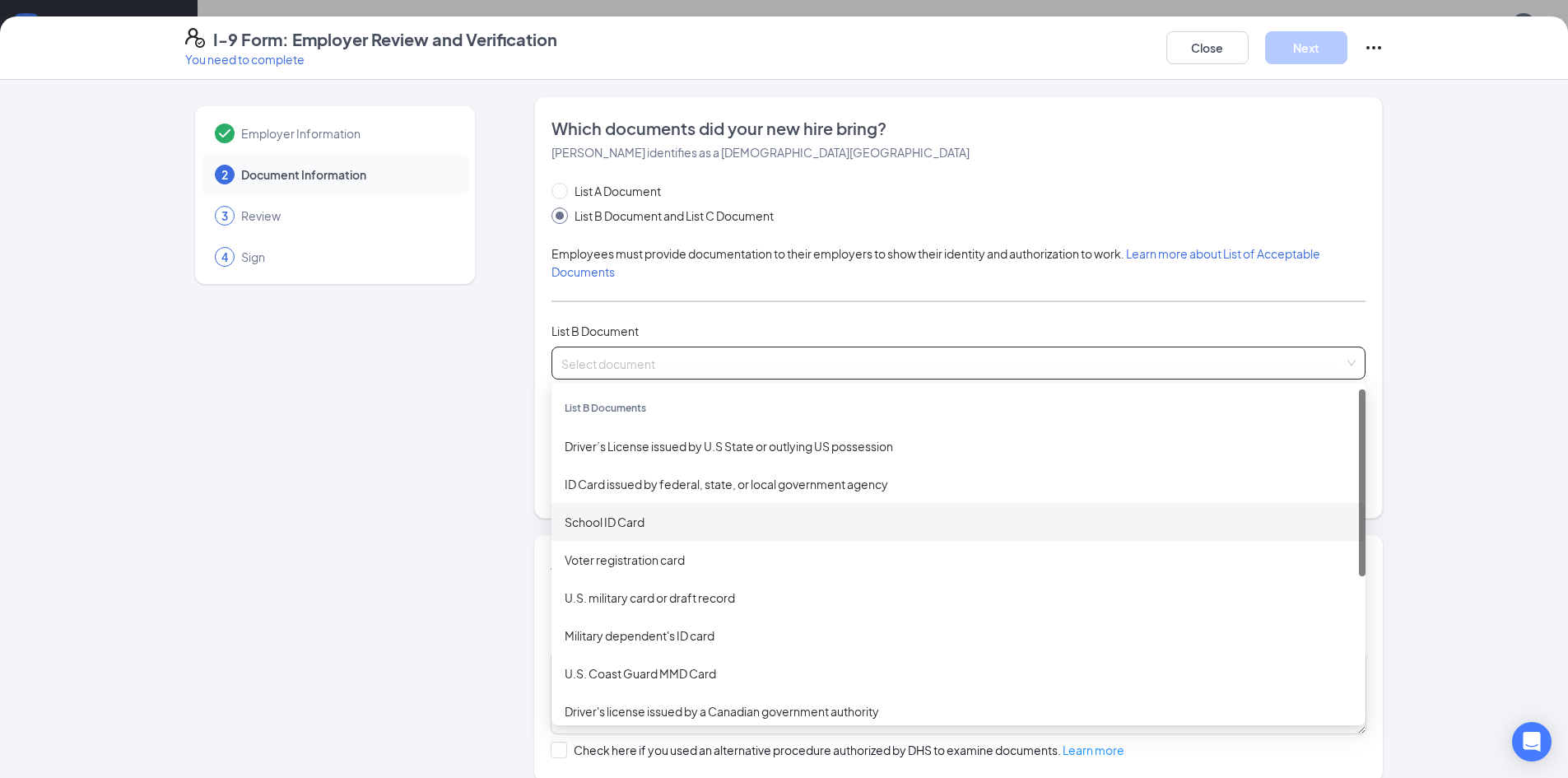
click at [627, 521] on div "School ID Card" at bounding box center [958, 522] width 788 height 18
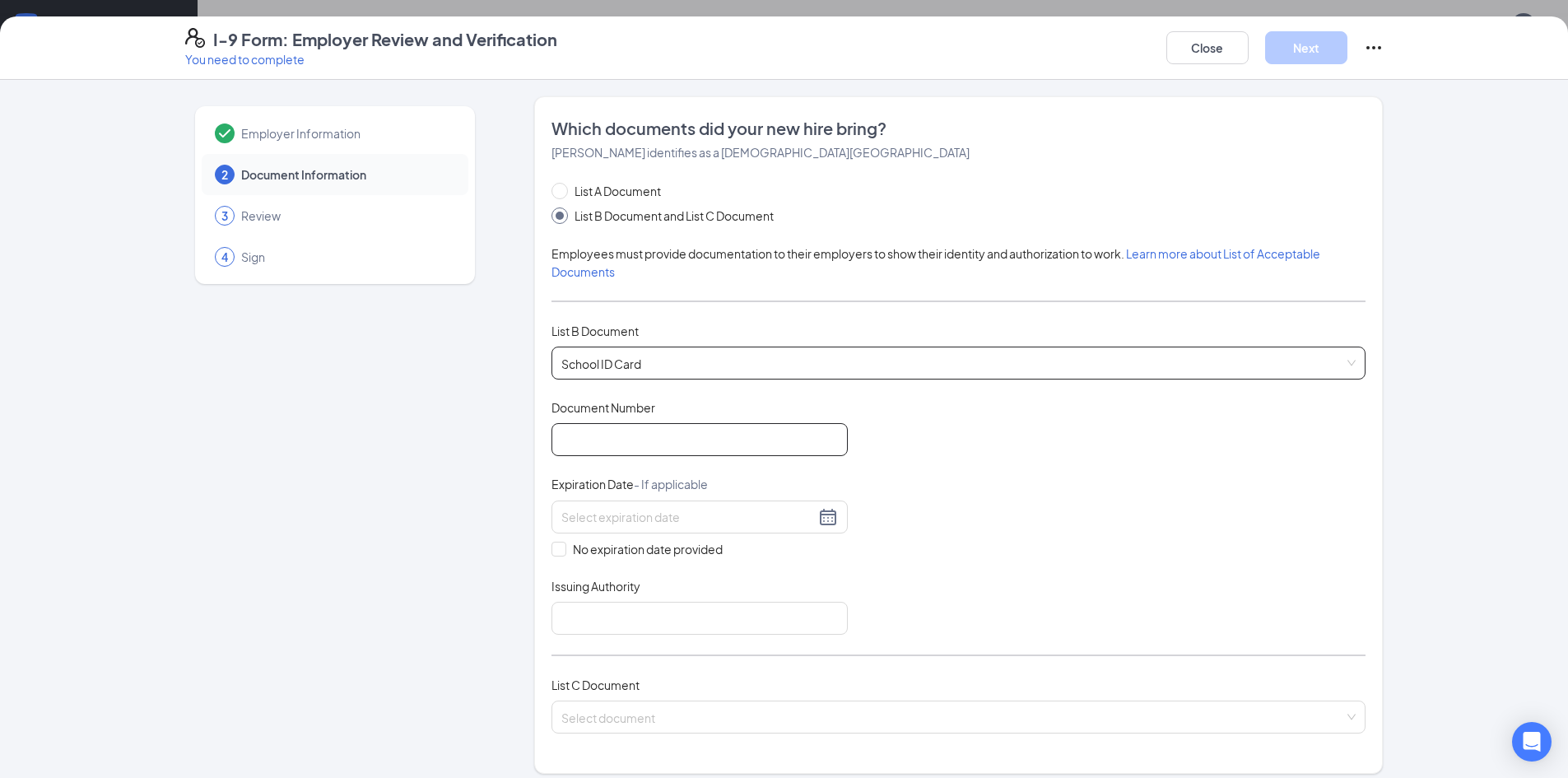
click at [625, 438] on input "Document Number" at bounding box center [700, 439] width 297 height 33
type input "2023-24"
click at [554, 555] on span at bounding box center [559, 549] width 15 height 15
click at [554, 554] on input "No expiration date provided" at bounding box center [557, 547] width 12 height 12
checkbox input "true"
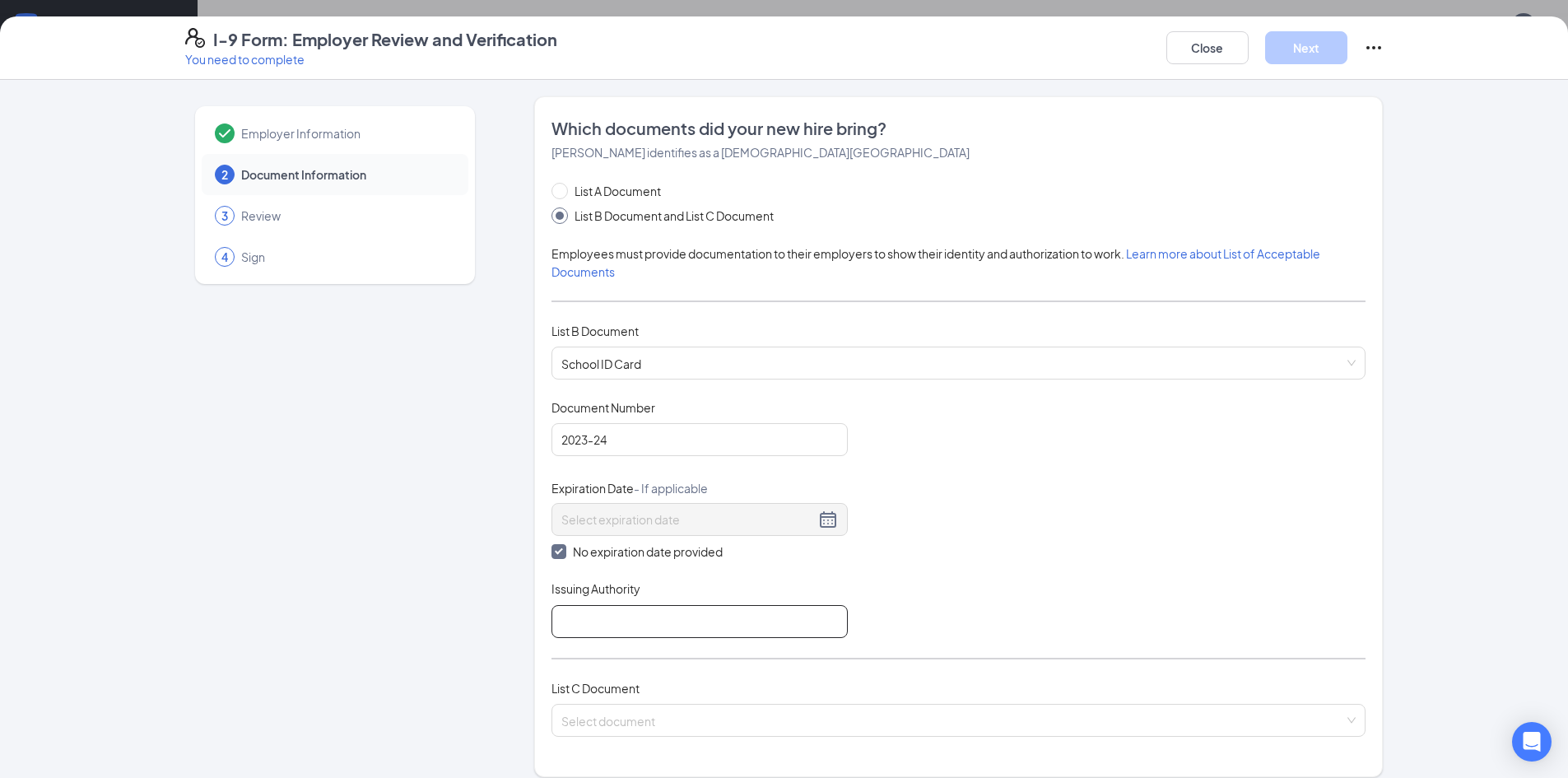
click at [619, 618] on input "Issuing Authority" at bounding box center [700, 622] width 297 height 33
click at [659, 731] on span at bounding box center [953, 721] width 783 height 31
type input "[GEOGRAPHIC_DATA][PERSON_NAME]"
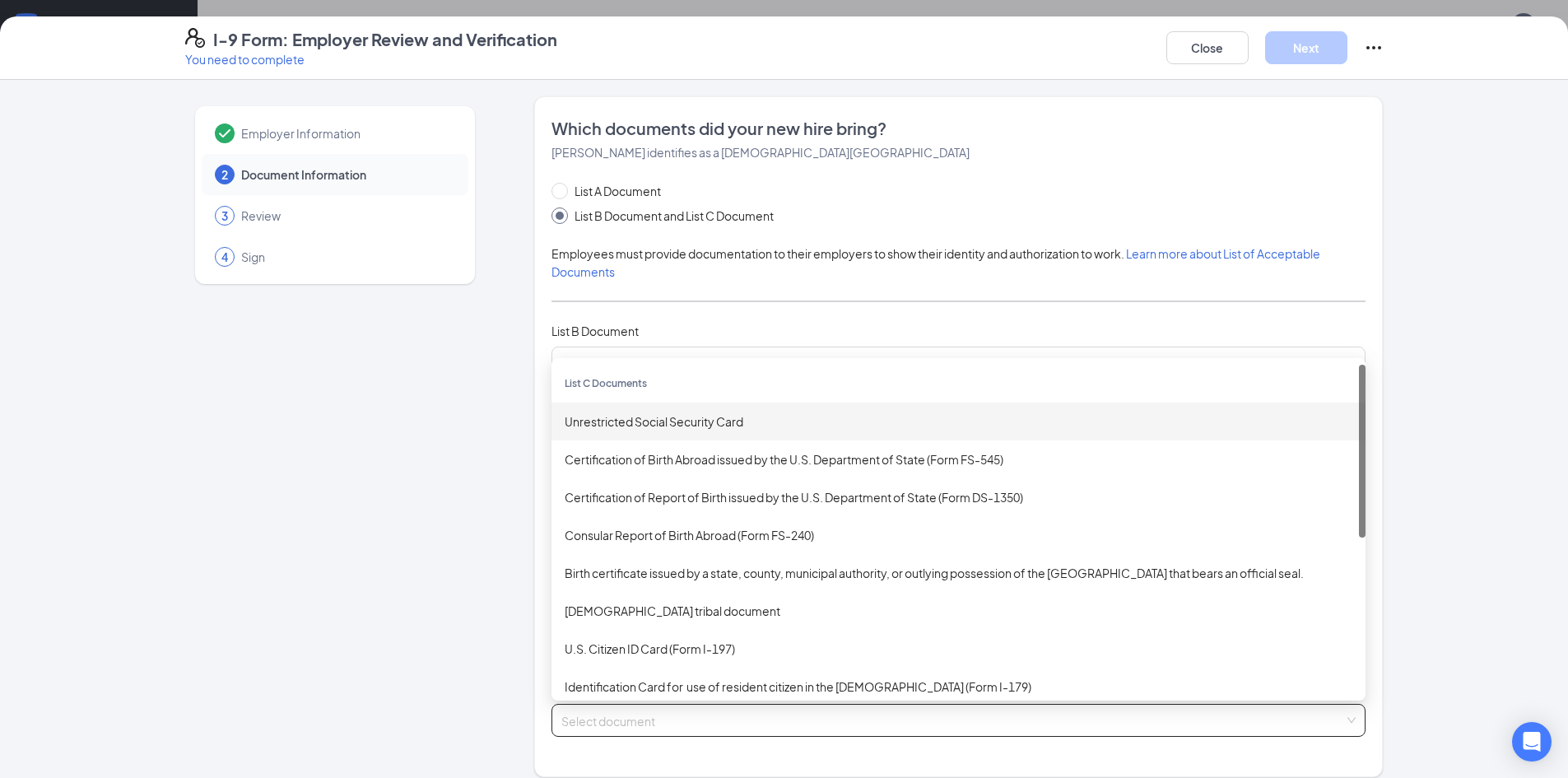
click at [640, 430] on div "Unrestricted Social Security Card" at bounding box center [958, 422] width 788 height 18
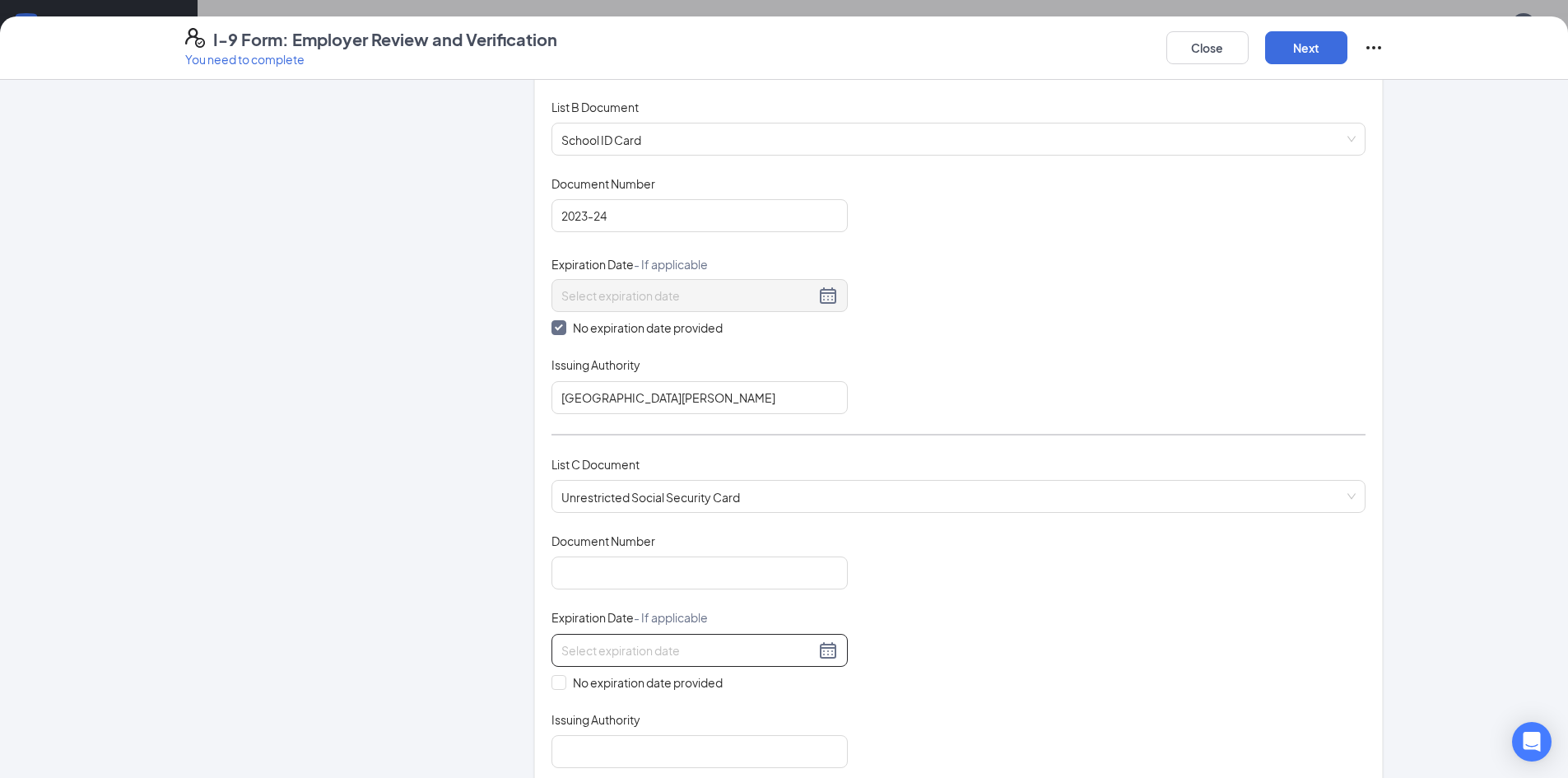
scroll to position [247, 0]
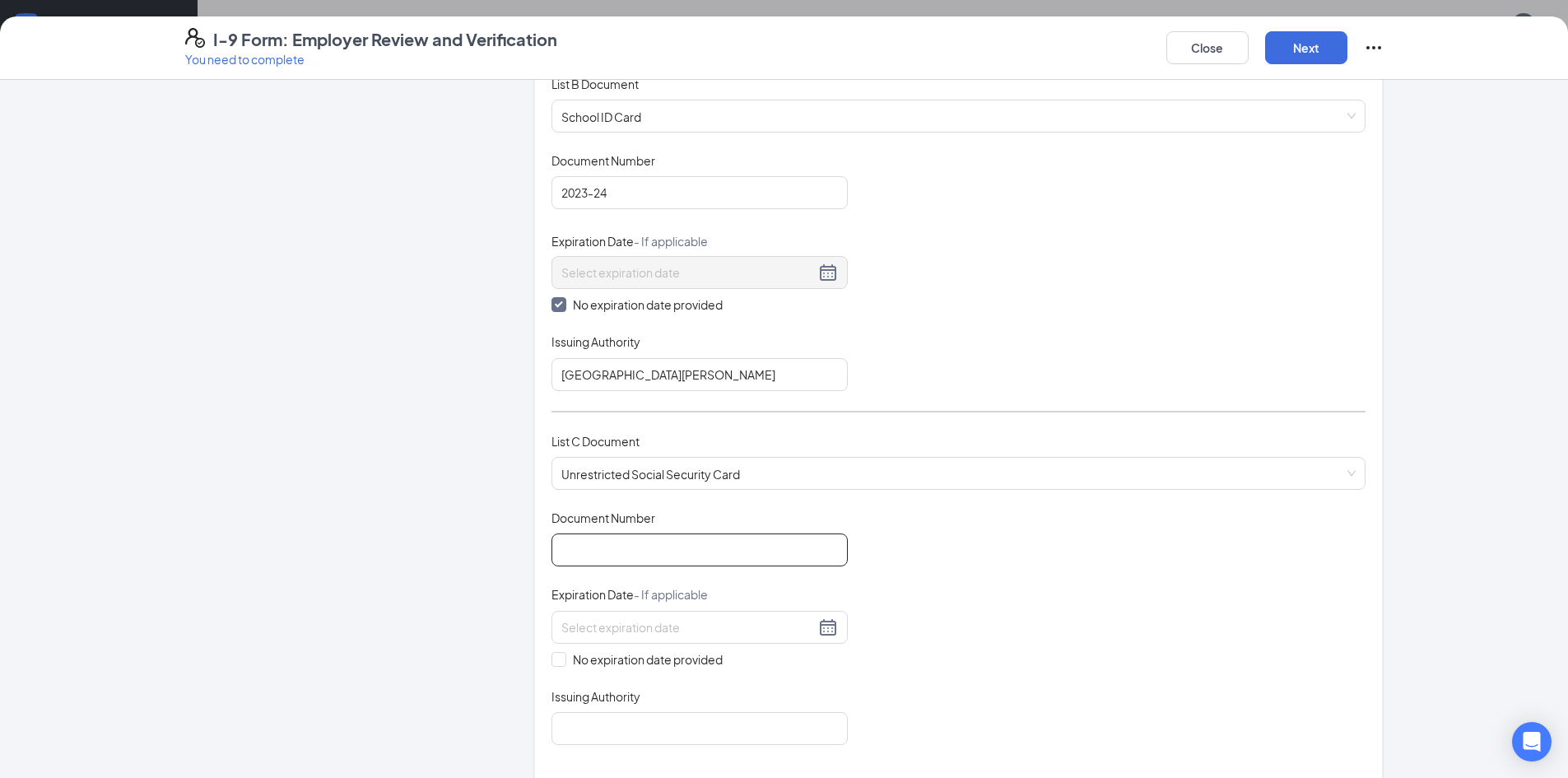
click at [662, 557] on input "Document Number" at bounding box center [700, 550] width 297 height 33
type input "646117748"
click at [552, 664] on span at bounding box center [559, 660] width 15 height 15
click at [552, 664] on input "No expiration date provided" at bounding box center [557, 658] width 12 height 12
checkbox input "true"
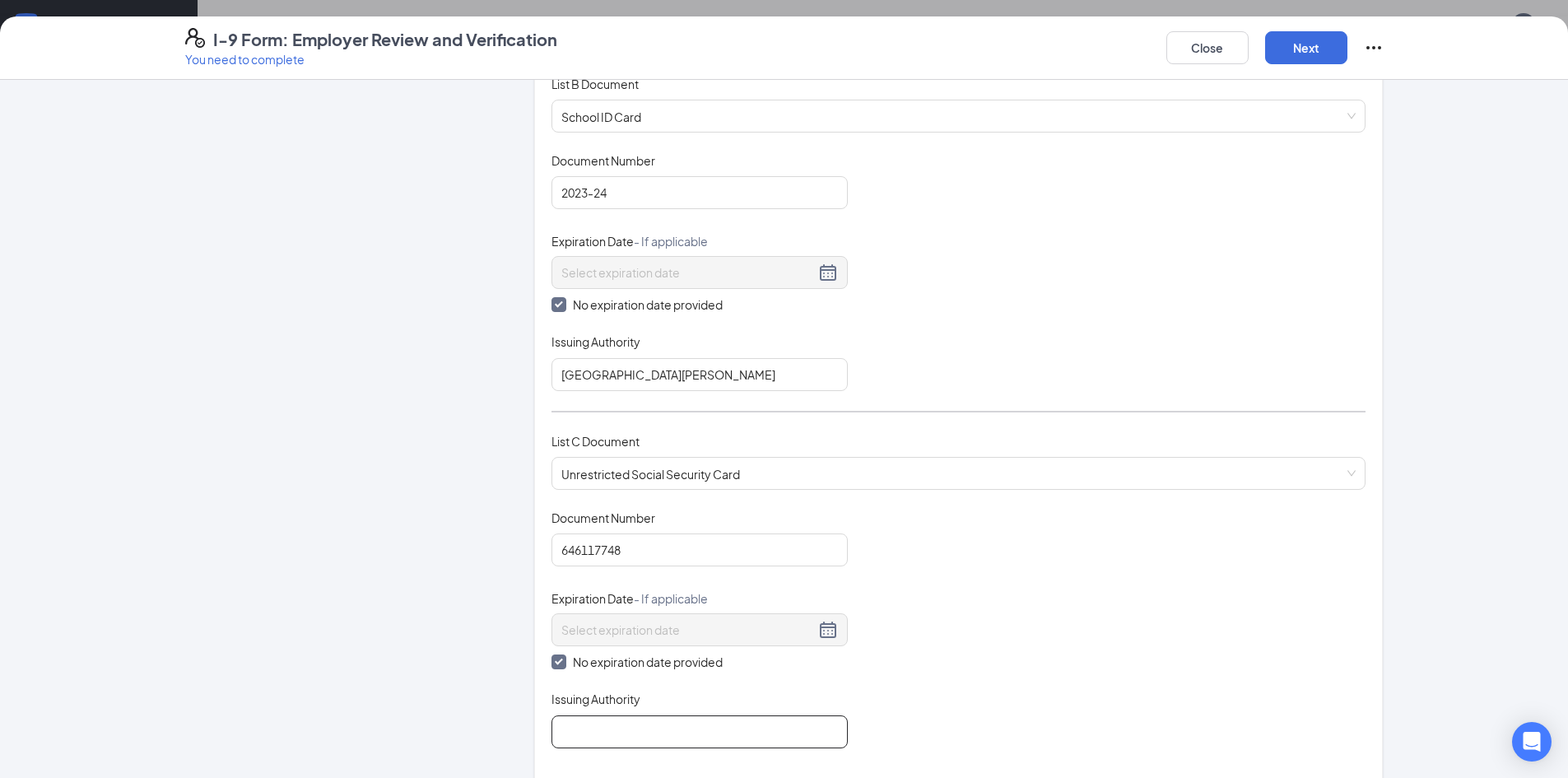
click at [631, 738] on input "Issuing Authority" at bounding box center [700, 732] width 297 height 33
type input "SOCIAL SECURITY ADMINISTRATION"
click at [1031, 625] on div "Document Title Unrestricted Social Security Card Document Number 646117748 Expi…" at bounding box center [958, 629] width 814 height 239
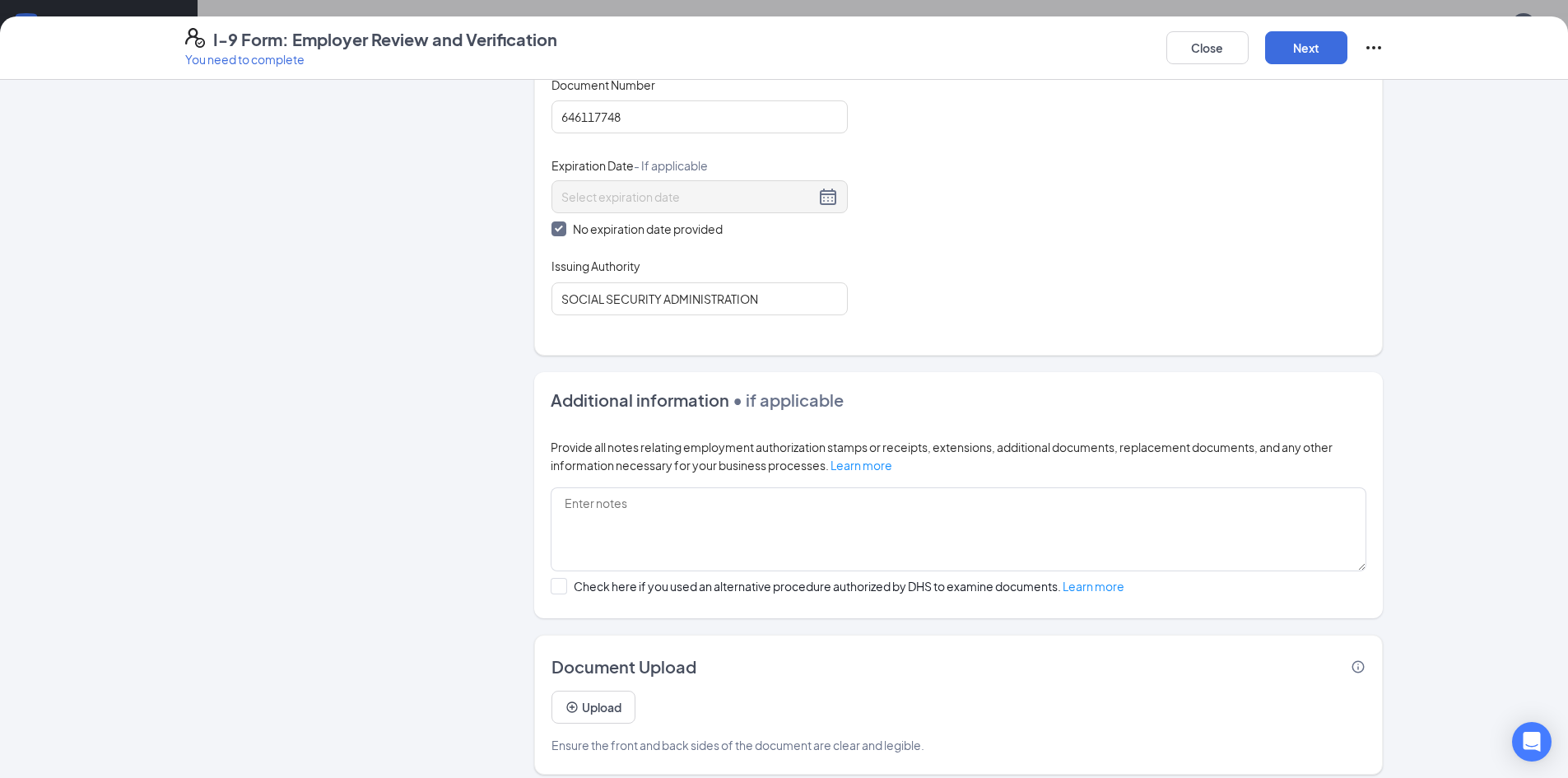
scroll to position [694, 0]
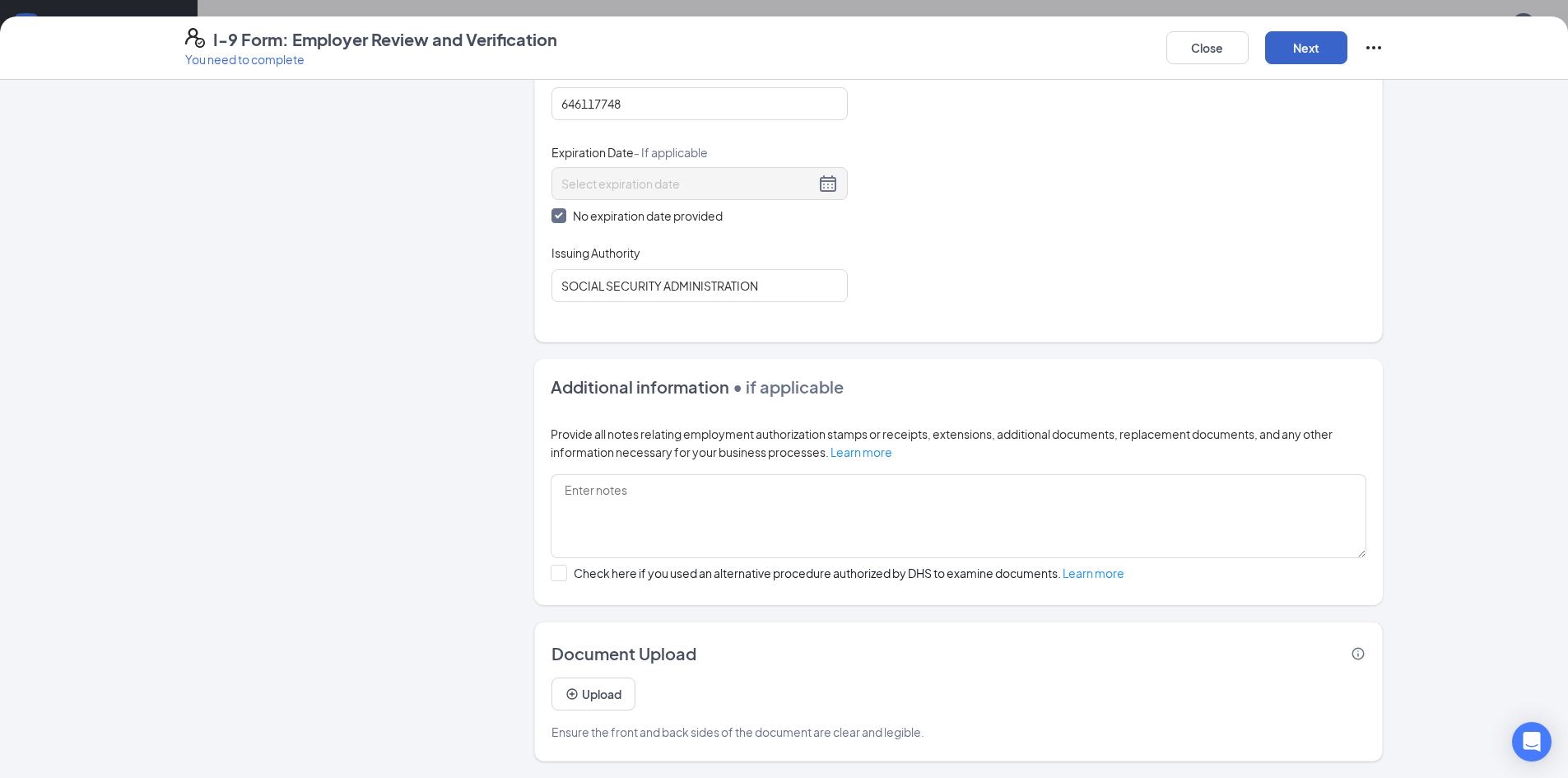
click at [1308, 45] on button "Next" at bounding box center [1306, 47] width 83 height 33
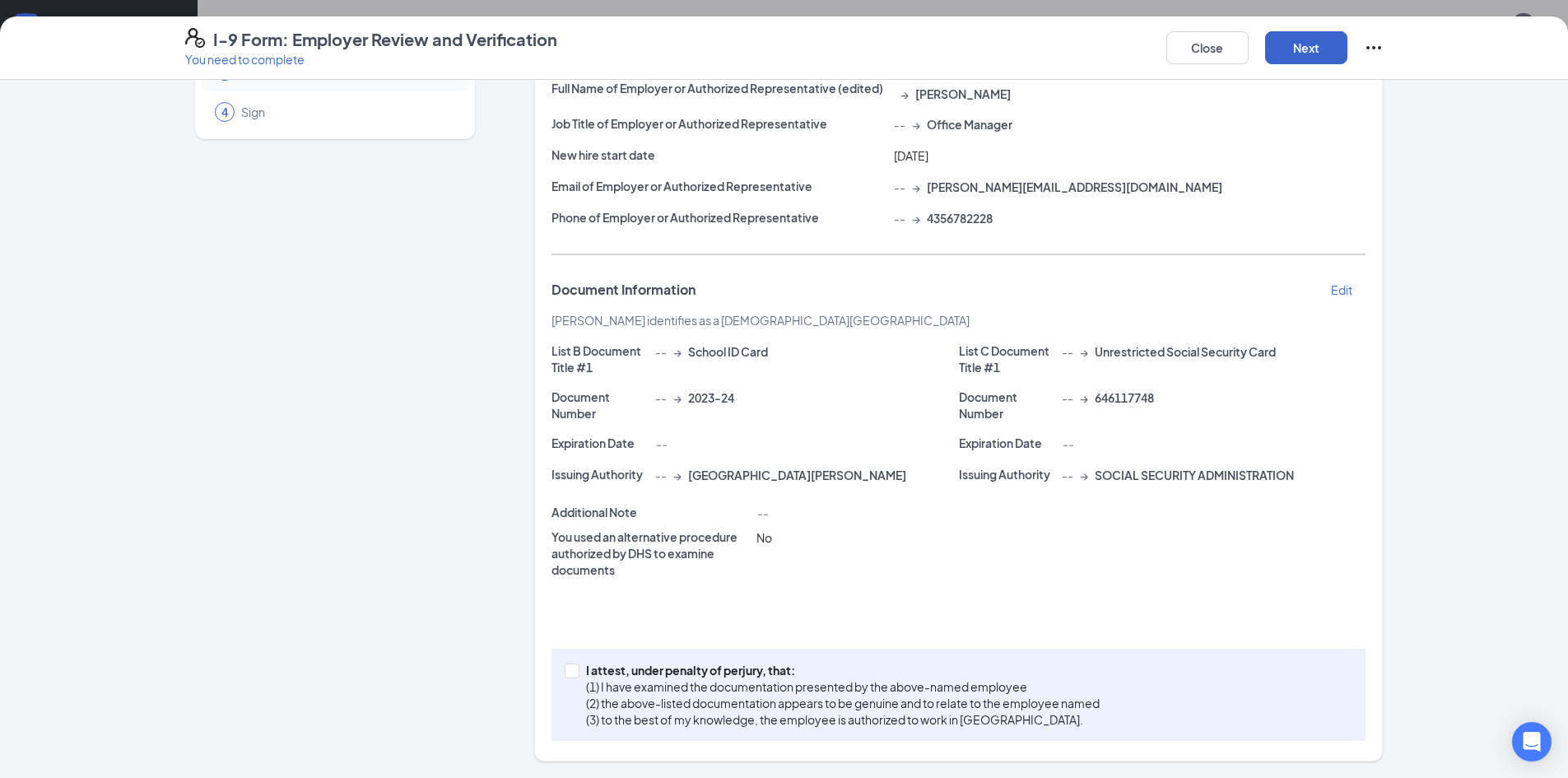
scroll to position [145, 0]
click at [568, 675] on input "I attest, under penalty of [PERSON_NAME], that: (1) I have examined the documen…" at bounding box center [570, 669] width 12 height 12
checkbox input "true"
click at [1316, 46] on button "Next" at bounding box center [1306, 47] width 83 height 33
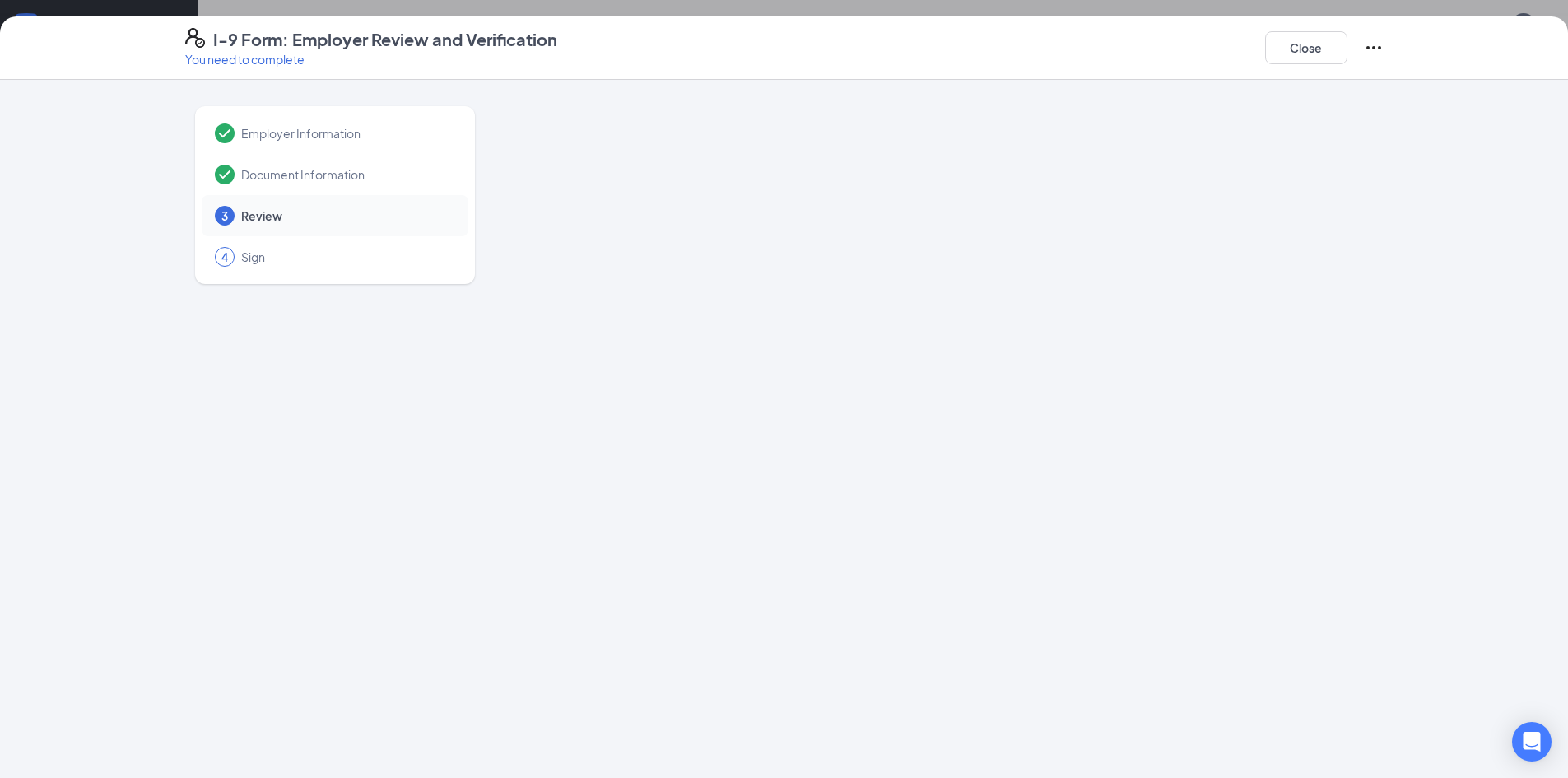
scroll to position [0, 0]
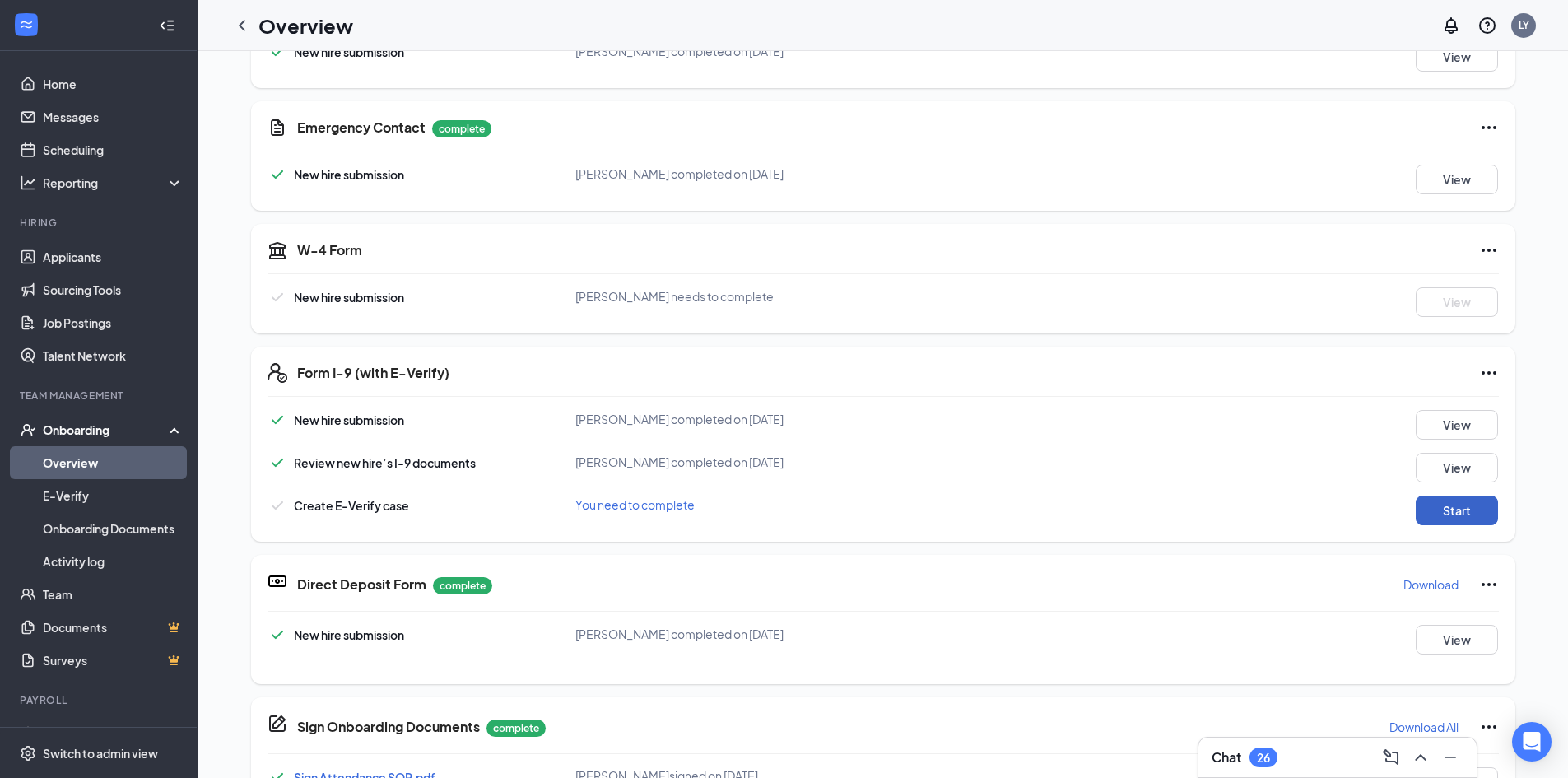
click at [1450, 505] on button "Start" at bounding box center [1456, 510] width 83 height 30
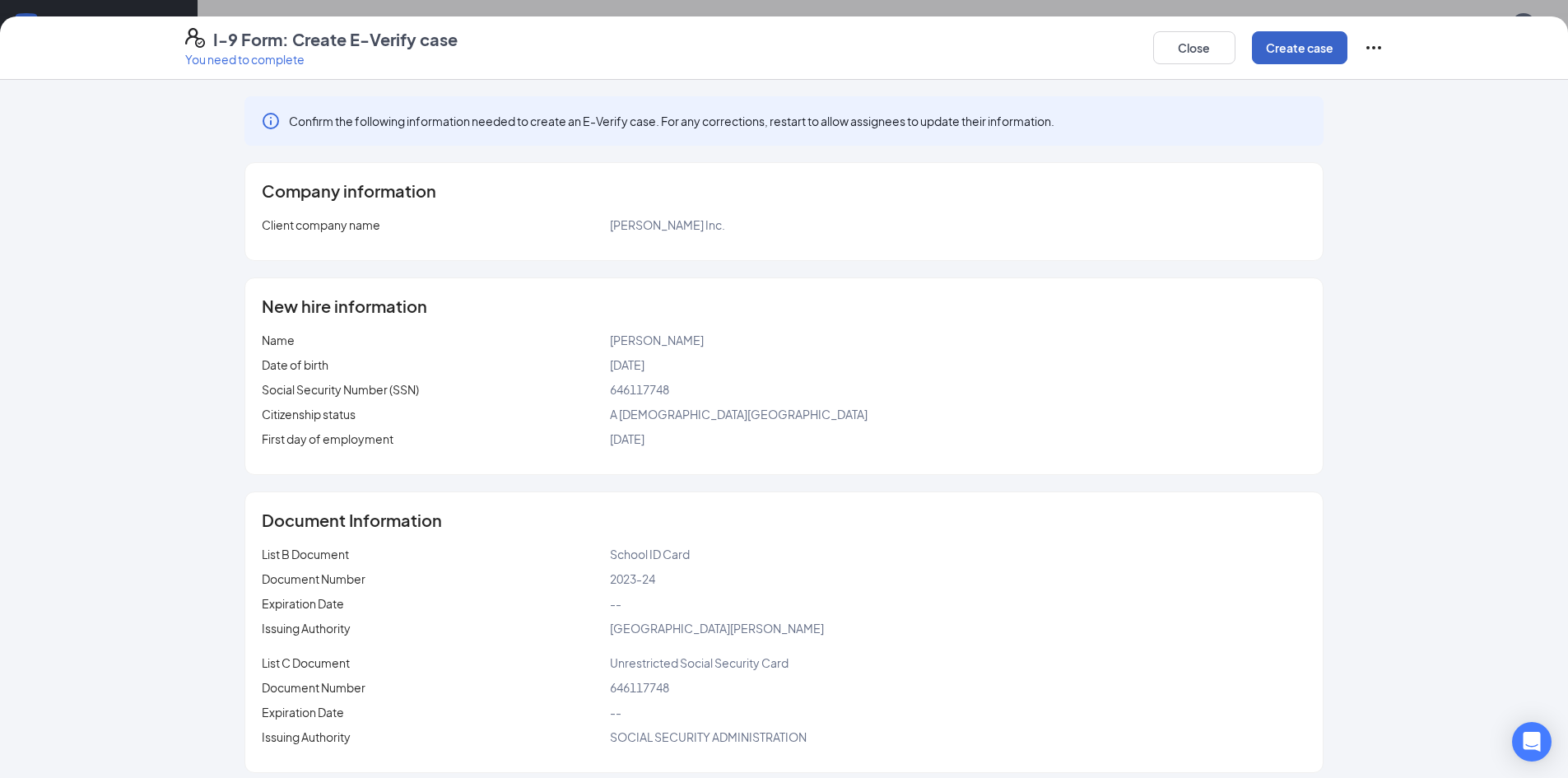
click at [1290, 48] on button "Create case" at bounding box center [1299, 47] width 95 height 33
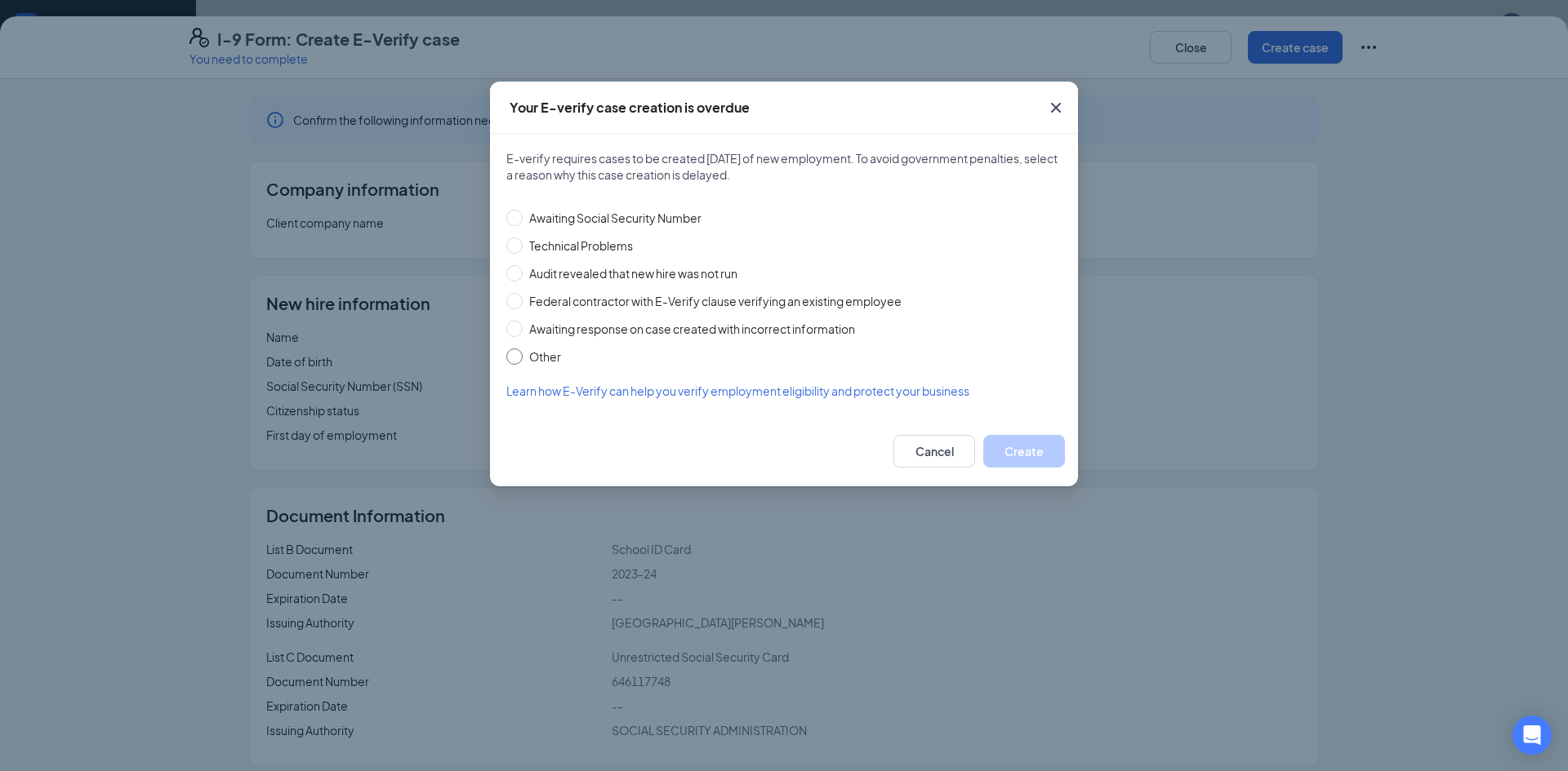
click at [517, 359] on input "Other" at bounding box center [514, 356] width 16 height 16
radio input "true"
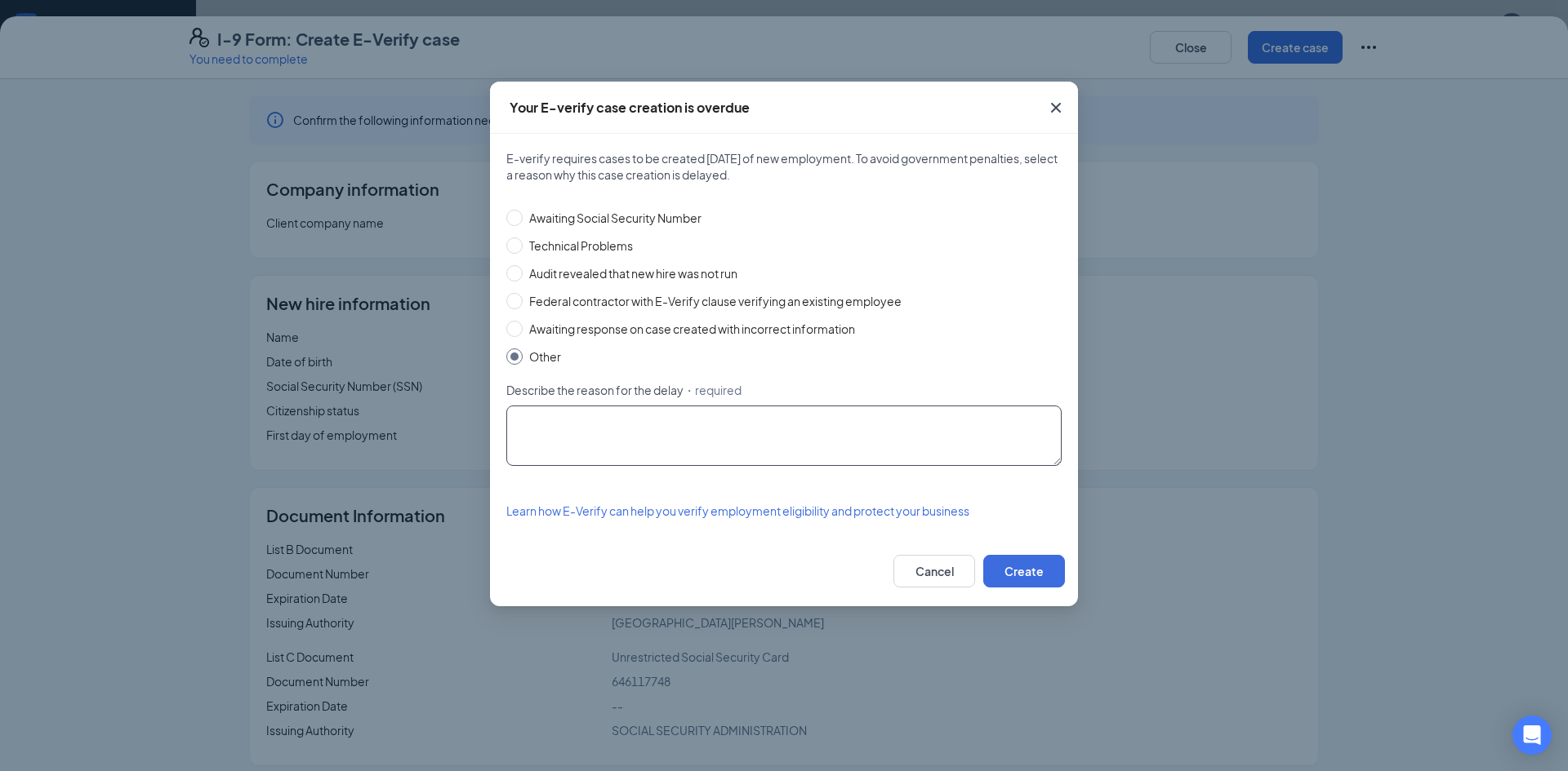
click at [670, 450] on textarea "Describe the reason for the delay ・required" at bounding box center [783, 435] width 555 height 60
type textarea "other"
click at [1025, 578] on button "Create" at bounding box center [1023, 571] width 82 height 32
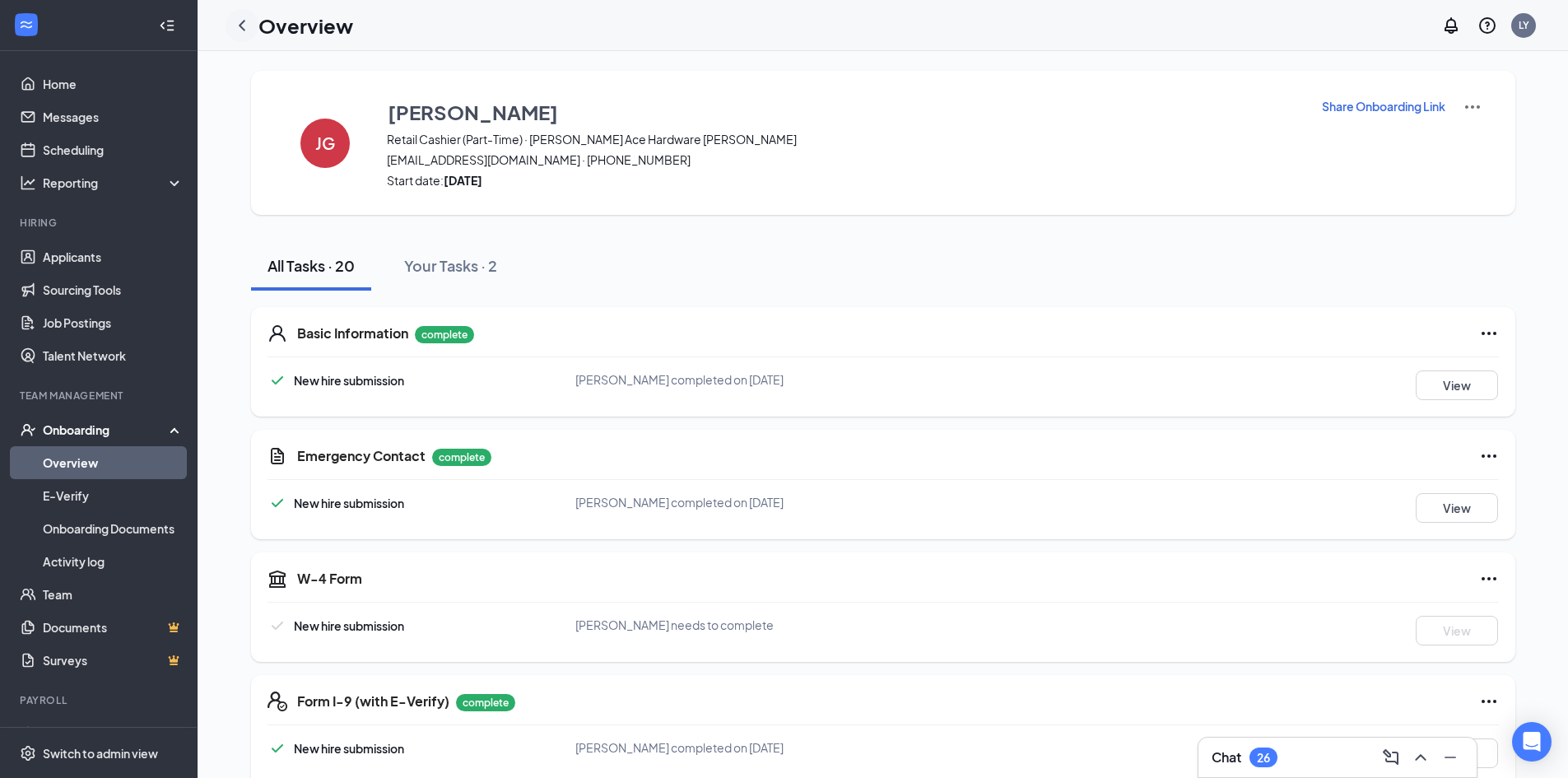
click at [244, 31] on icon "ChevronLeft" at bounding box center [242, 25] width 20 height 20
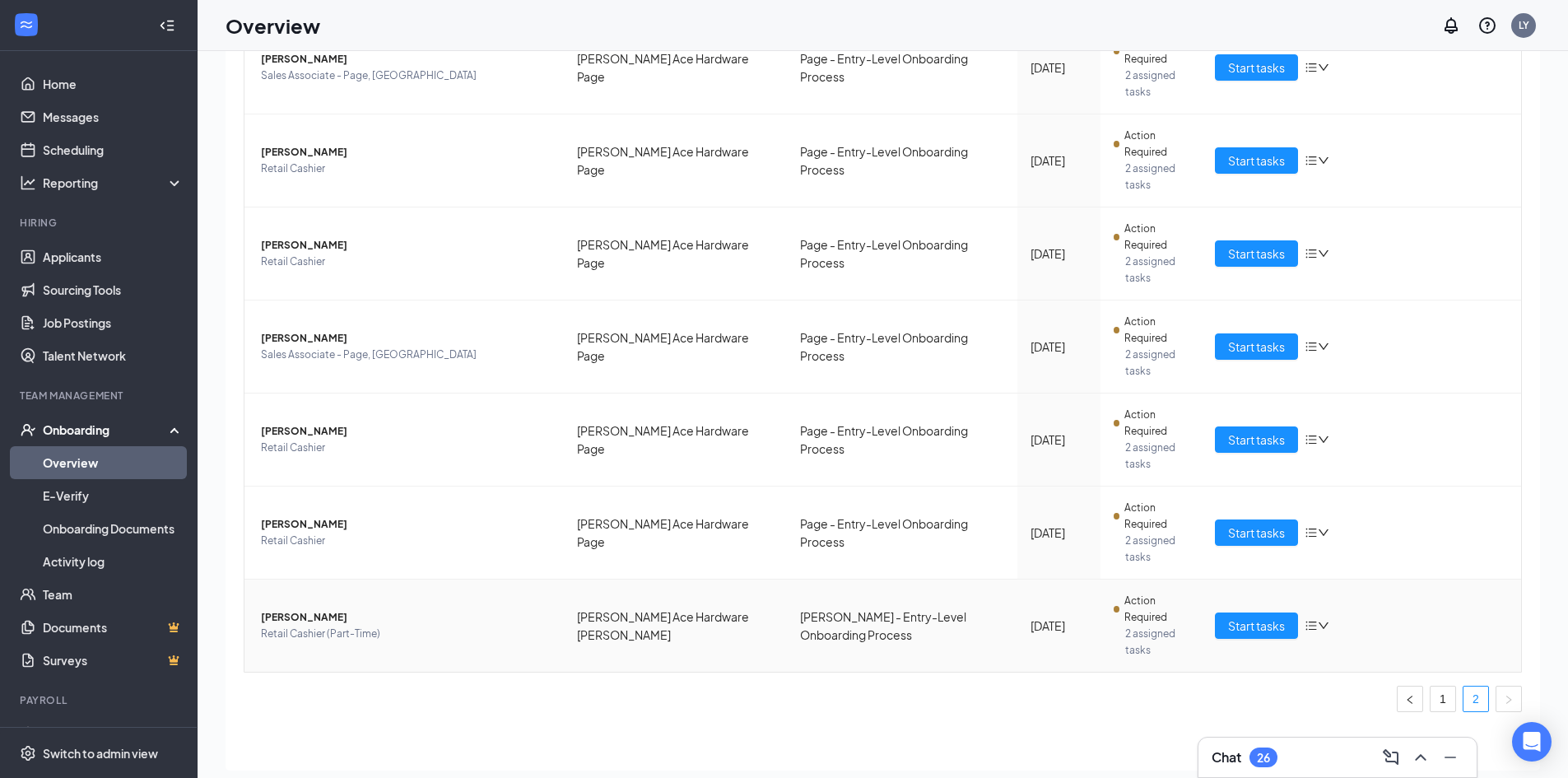
scroll to position [74, 0]
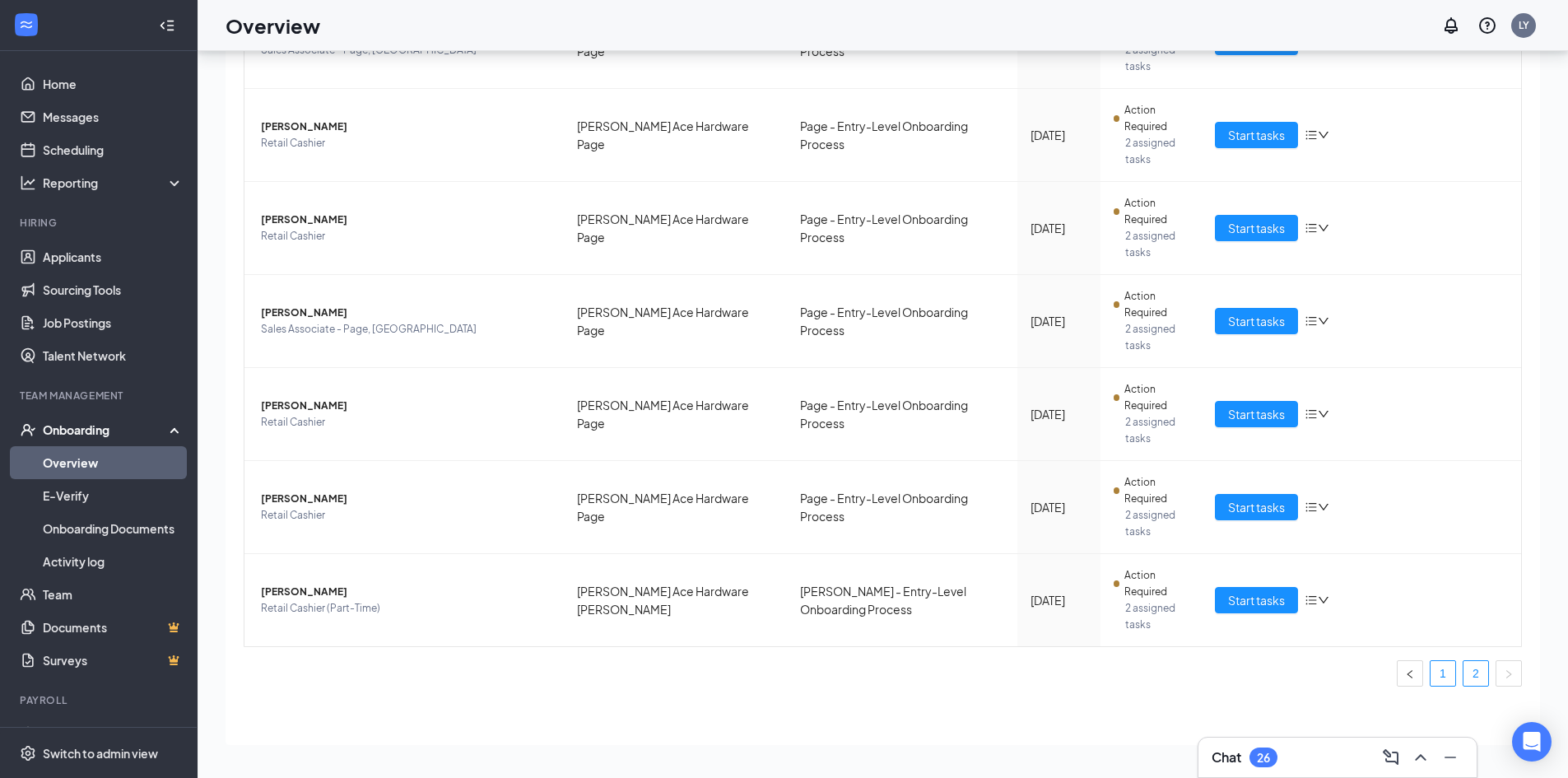
click at [1431, 674] on link "1" at bounding box center [1443, 674] width 24 height 25
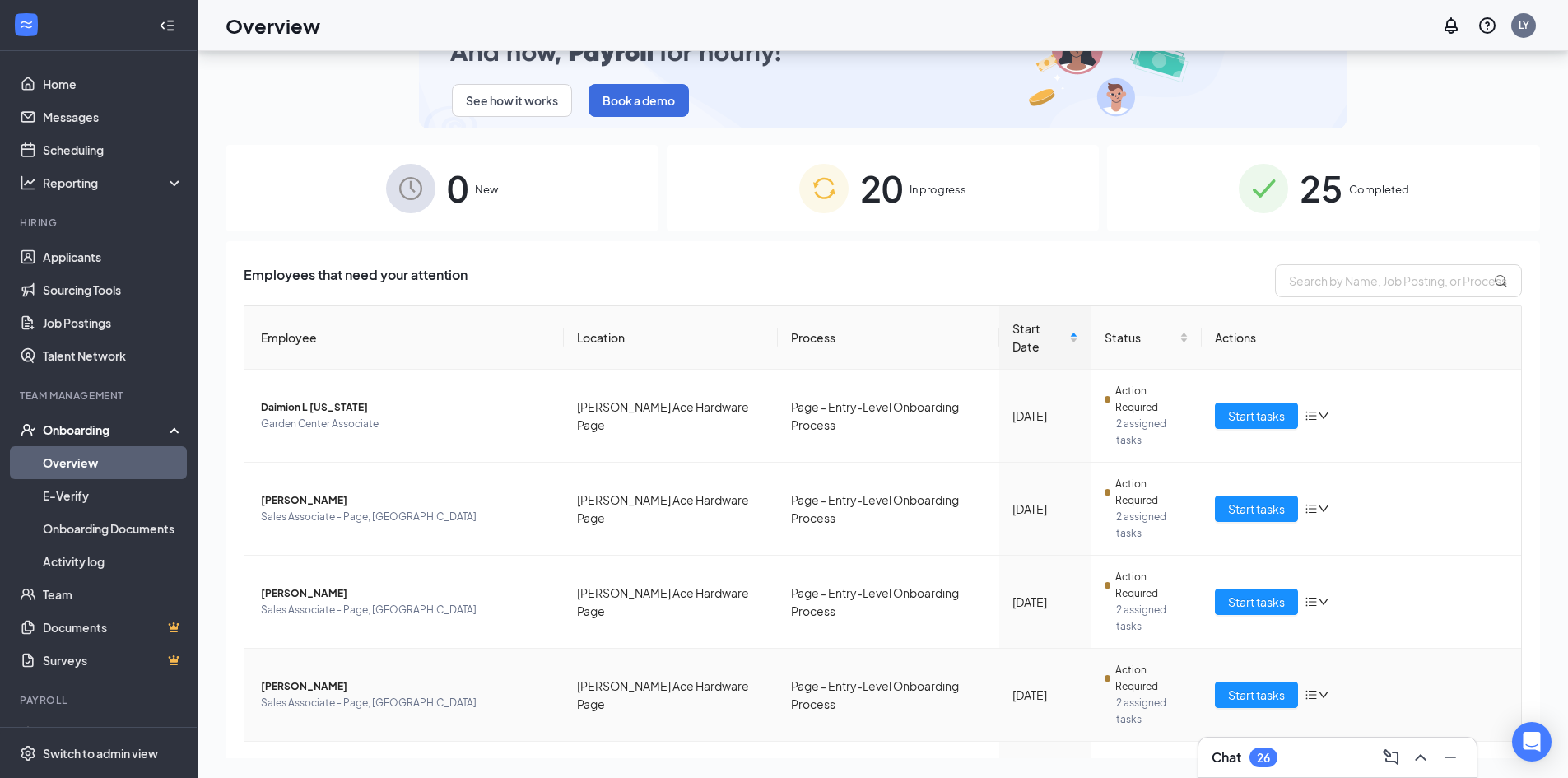
scroll to position [306, 0]
